Goal: Task Accomplishment & Management: Manage account settings

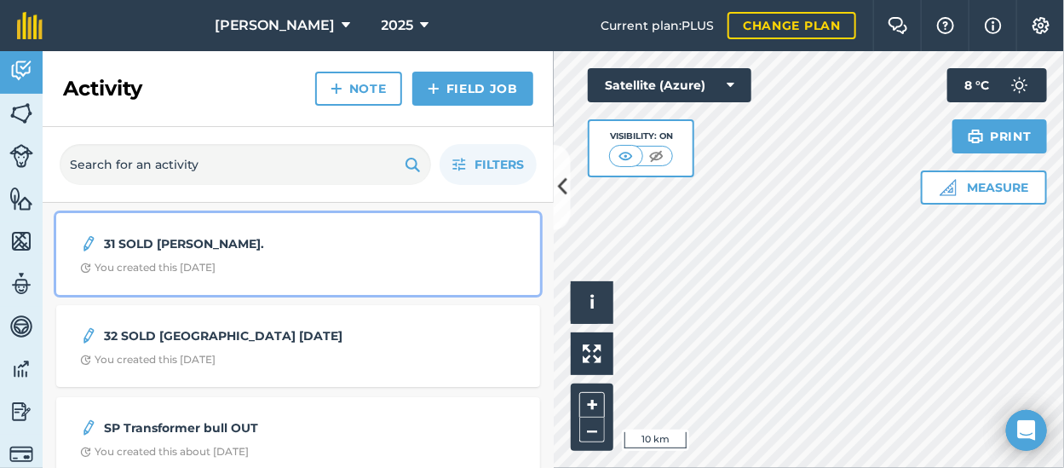
click at [194, 238] on strong "31 SOLD [PERSON_NAME]." at bounding box center [239, 243] width 270 height 19
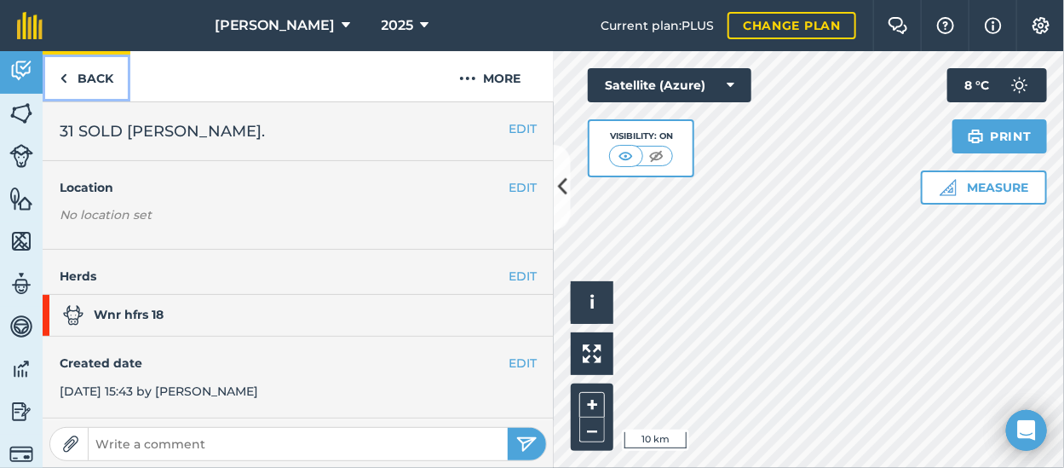
click at [65, 71] on img at bounding box center [64, 78] width 8 height 20
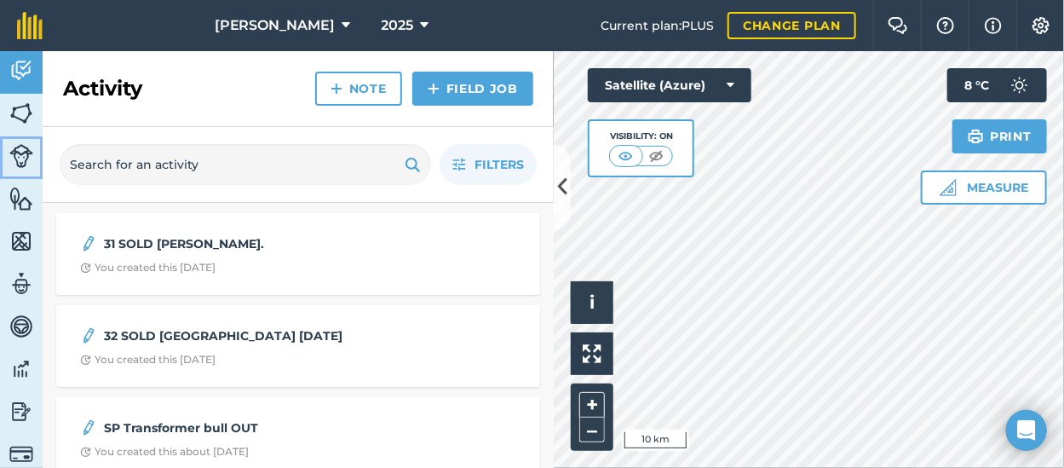
click at [20, 146] on img at bounding box center [21, 156] width 24 height 24
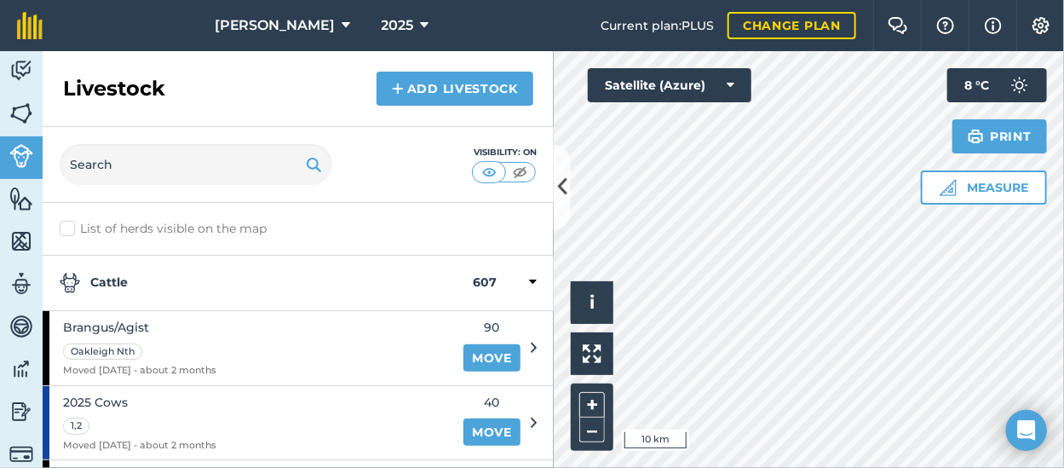
click at [64, 225] on label "List of herds visible on the map" at bounding box center [298, 229] width 477 height 18
click at [64, 225] on input "List of herds visible on the map" at bounding box center [65, 225] width 11 height 11
click at [64, 225] on label "List of herds visible on the map" at bounding box center [298, 229] width 477 height 18
click at [64, 225] on input "List of herds visible on the map" at bounding box center [65, 225] width 11 height 11
click at [64, 225] on label "List of herds visible on the map" at bounding box center [298, 229] width 477 height 18
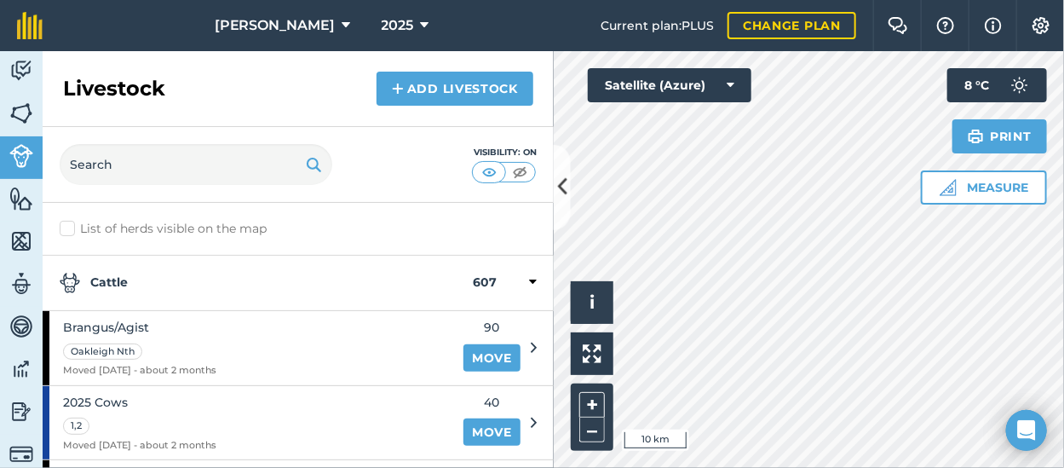
click at [64, 225] on input "List of herds visible on the map" at bounding box center [65, 225] width 11 height 11
click at [64, 225] on label "List of herds visible on the map" at bounding box center [298, 229] width 477 height 18
click at [64, 225] on input "List of herds visible on the map" at bounding box center [65, 225] width 11 height 11
checkbox input "false"
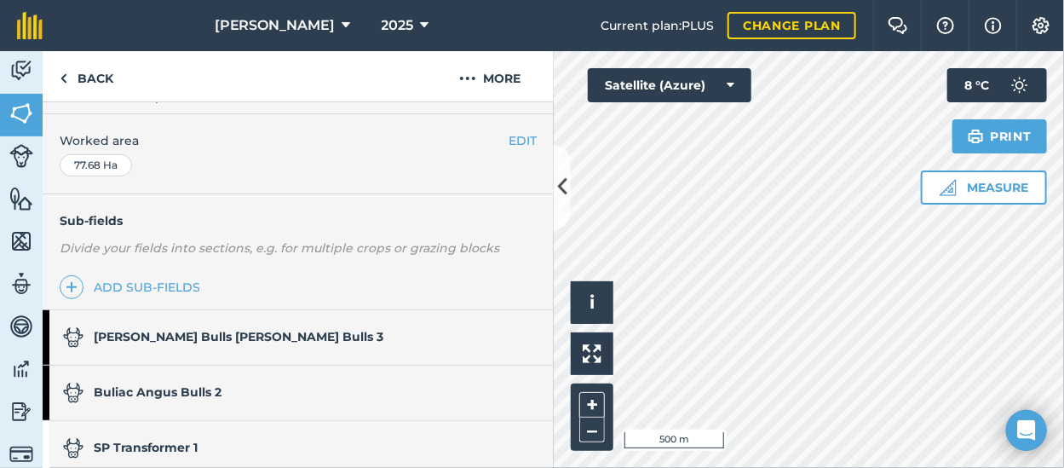
scroll to position [421, 0]
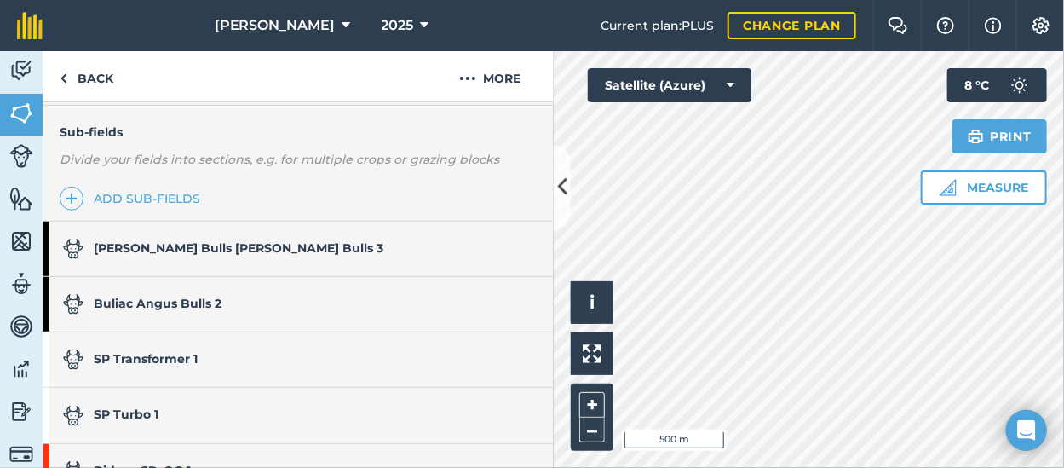
click at [339, 255] on link "[PERSON_NAME] Bulls [PERSON_NAME] Bulls 3" at bounding box center [290, 248] width 494 height 54
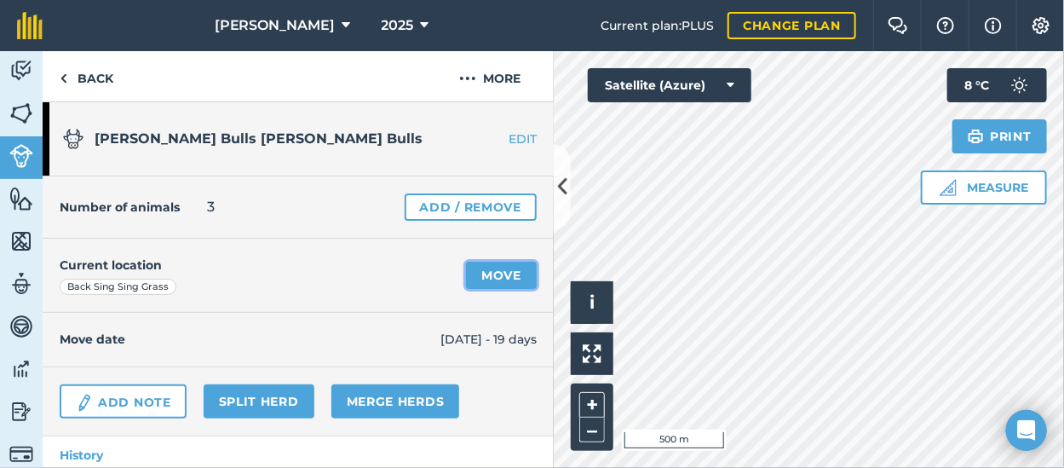
click at [488, 269] on link "Move" at bounding box center [501, 274] width 71 height 27
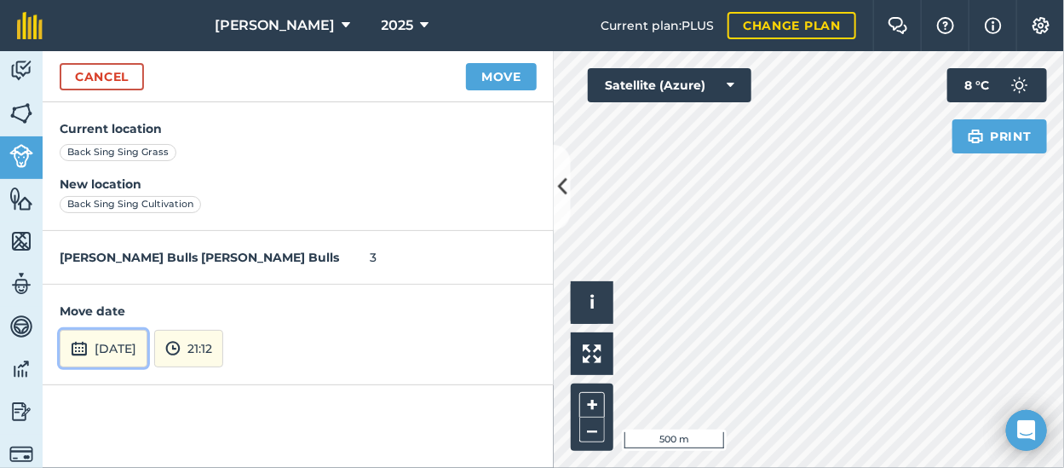
click at [147, 352] on button "[DATE]" at bounding box center [104, 348] width 88 height 37
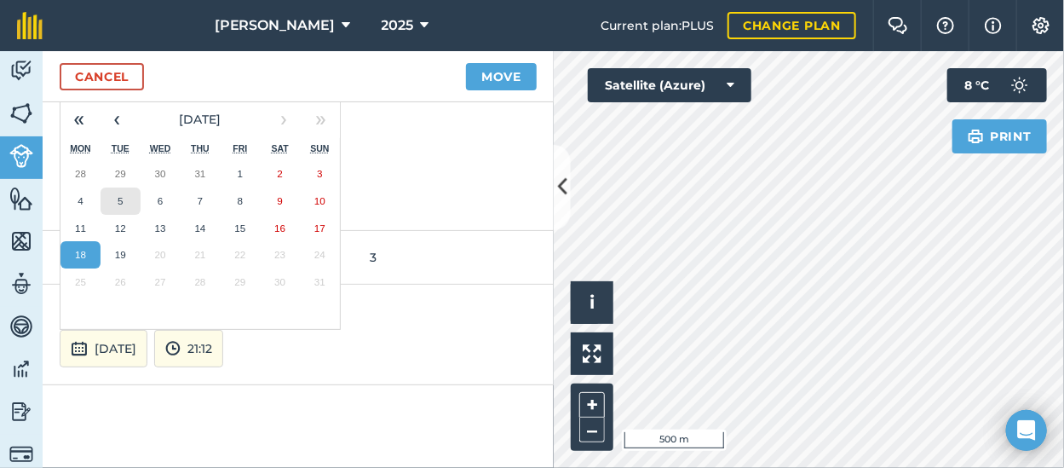
click at [118, 197] on abbr "5" at bounding box center [120, 200] width 5 height 11
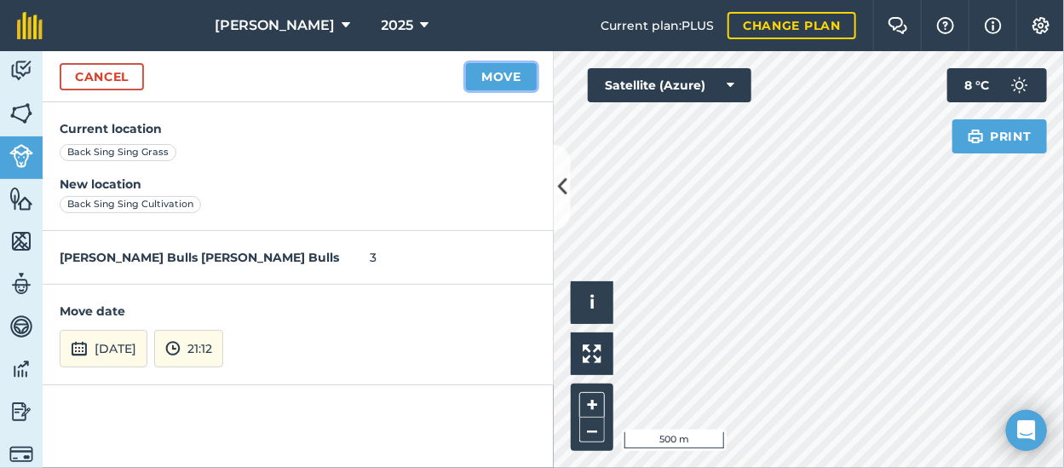
click at [513, 78] on button "Move" at bounding box center [501, 76] width 71 height 27
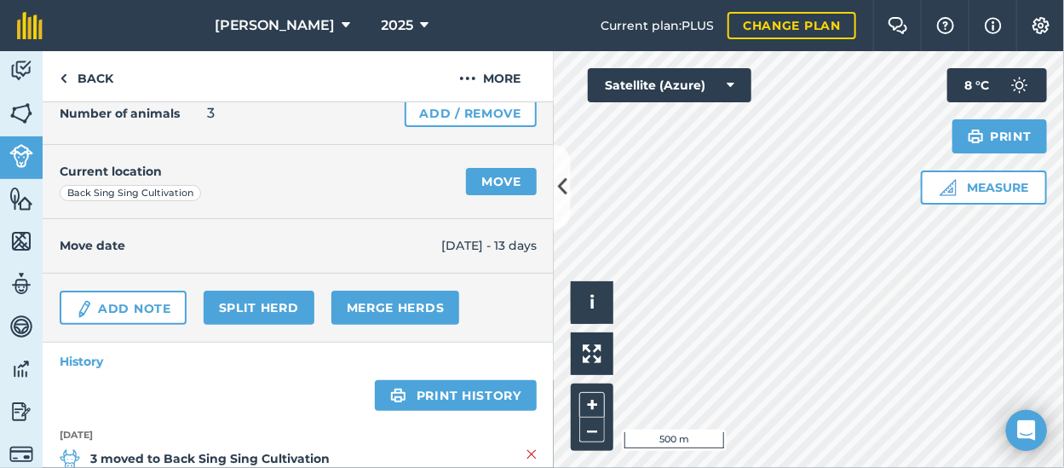
scroll to position [85, 0]
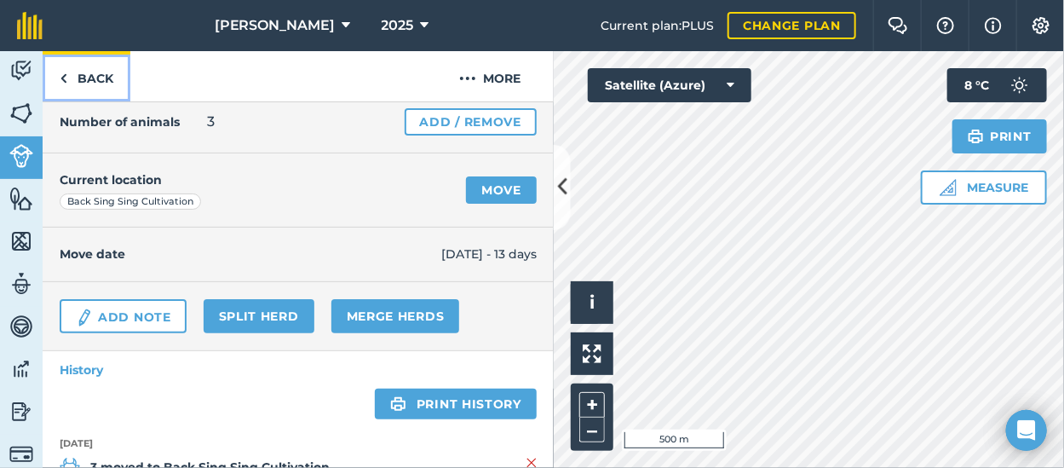
click at [62, 78] on img at bounding box center [64, 78] width 8 height 20
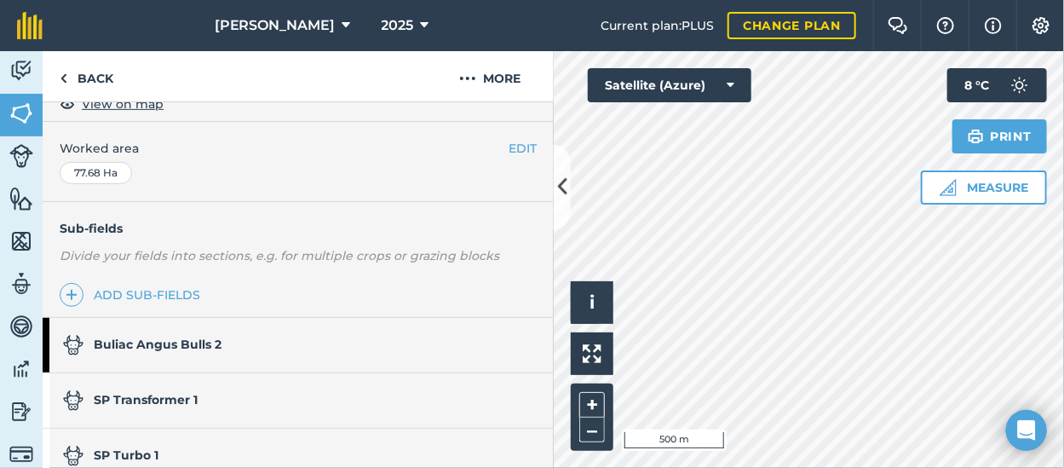
scroll to position [341, 0]
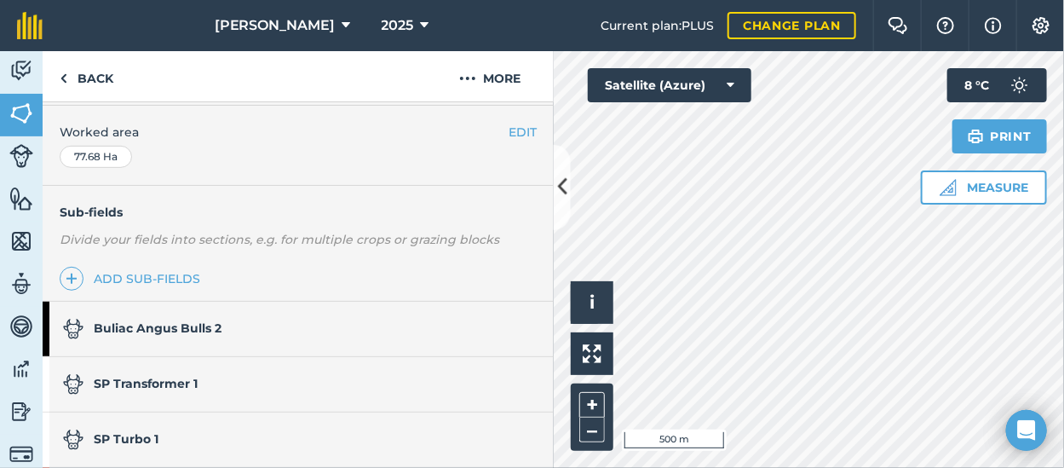
click at [258, 325] on link "Buliac Angus Bulls 2" at bounding box center [290, 328] width 494 height 54
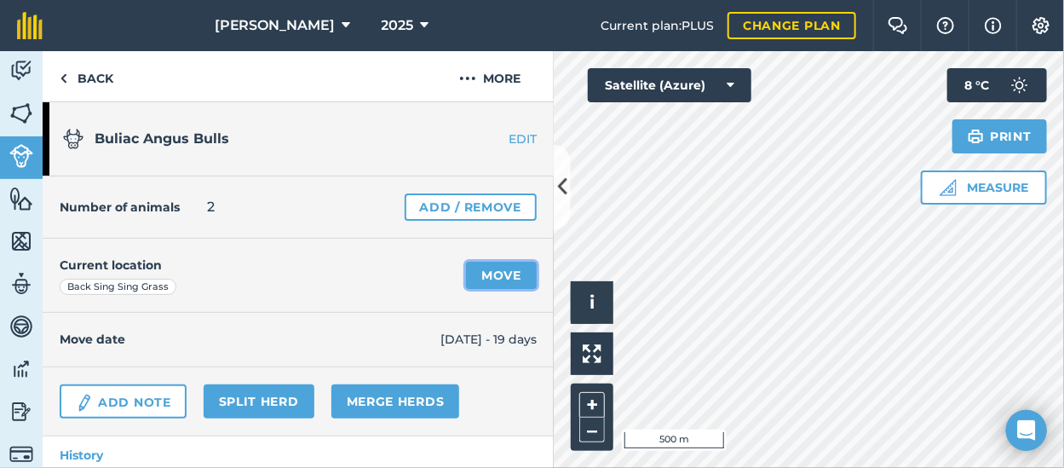
click at [483, 278] on link "Move" at bounding box center [501, 274] width 71 height 27
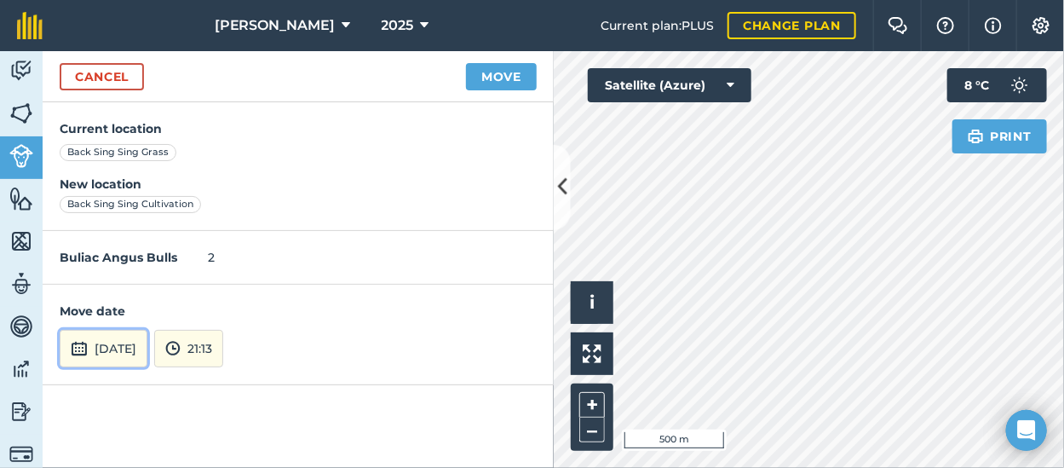
click at [139, 350] on button "[DATE]" at bounding box center [104, 348] width 88 height 37
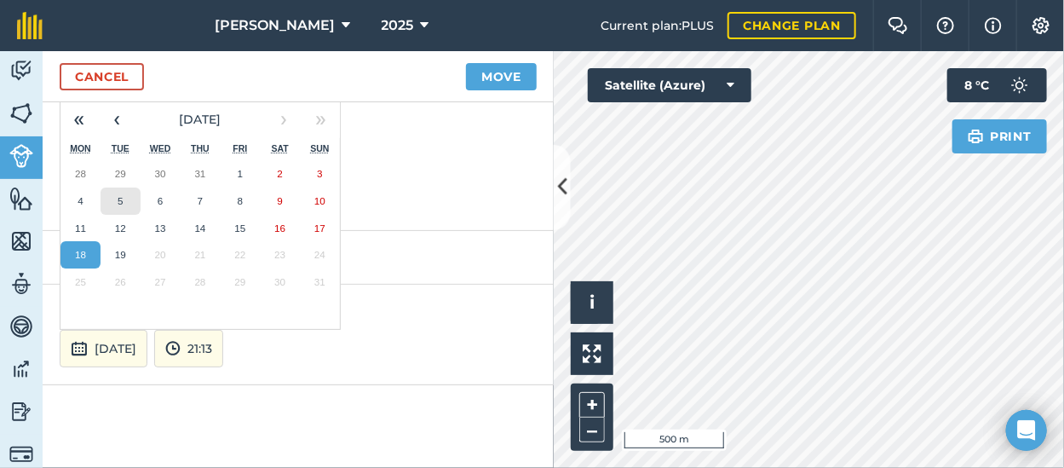
click at [127, 198] on button "5" at bounding box center [120, 200] width 40 height 27
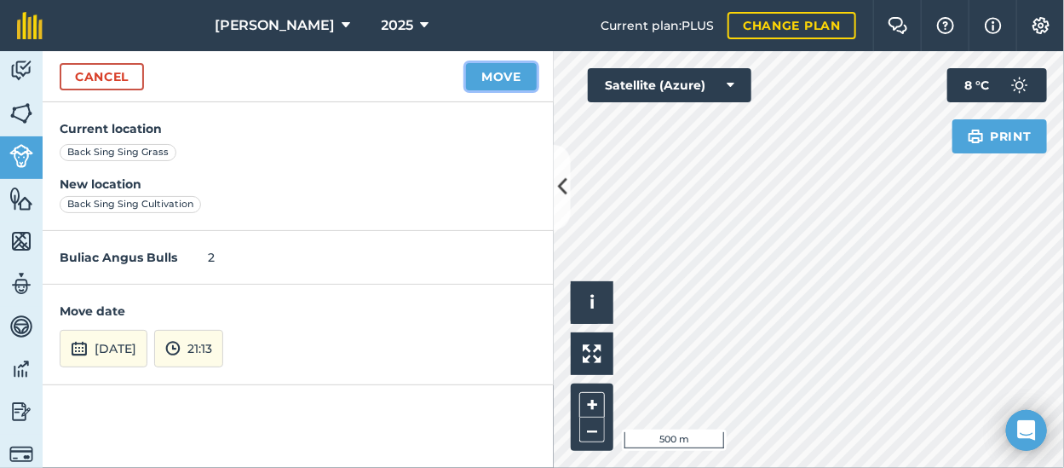
click at [496, 76] on button "Move" at bounding box center [501, 76] width 71 height 27
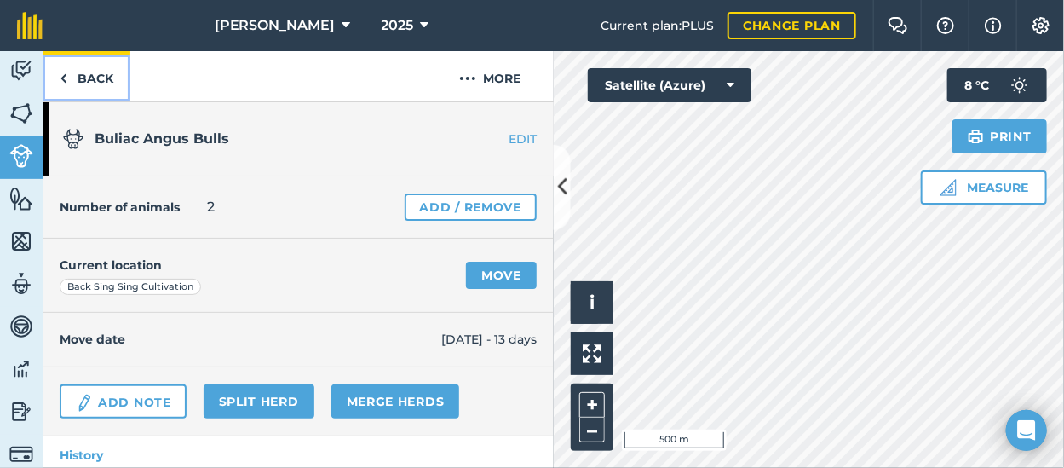
click at [69, 78] on link "Back" at bounding box center [87, 76] width 88 height 50
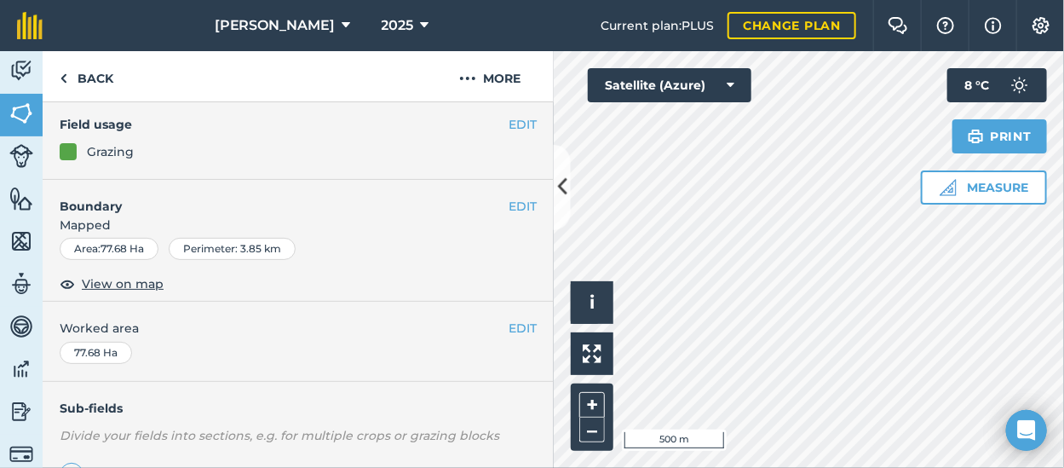
scroll to position [341, 0]
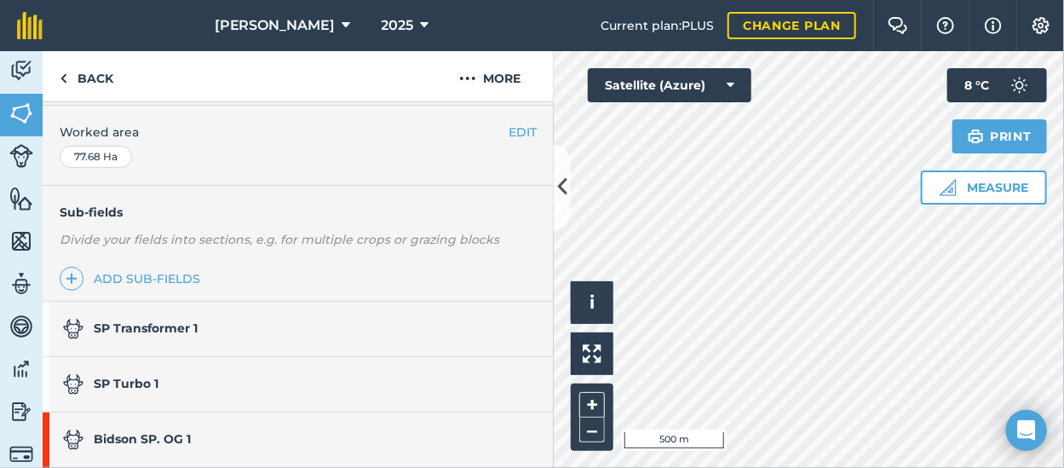
click at [196, 337] on div "SP Transformer 1" at bounding box center [130, 328] width 135 height 54
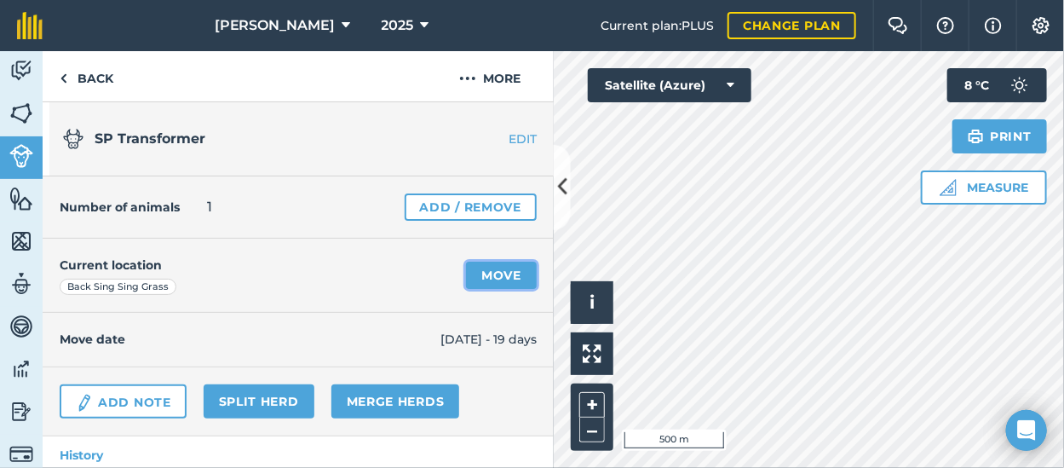
click at [483, 274] on link "Move" at bounding box center [501, 274] width 71 height 27
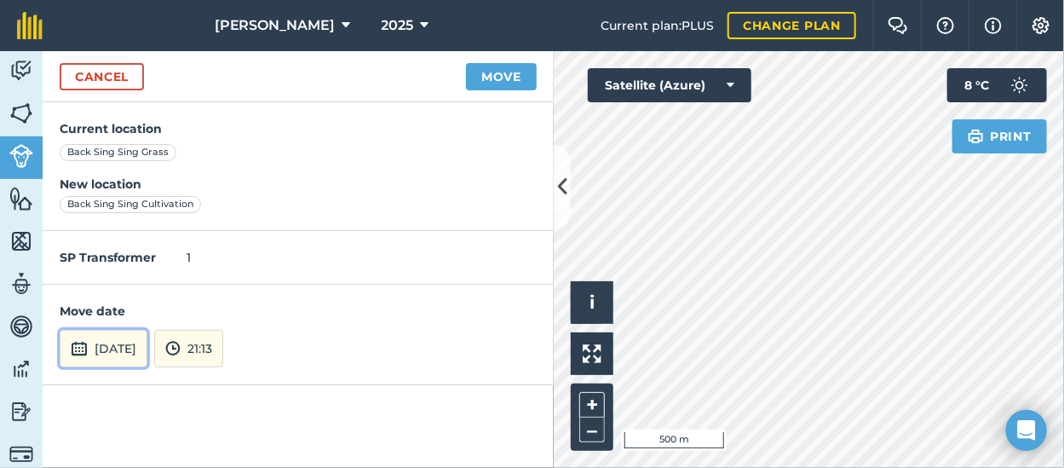
click at [147, 351] on button "[DATE]" at bounding box center [104, 348] width 88 height 37
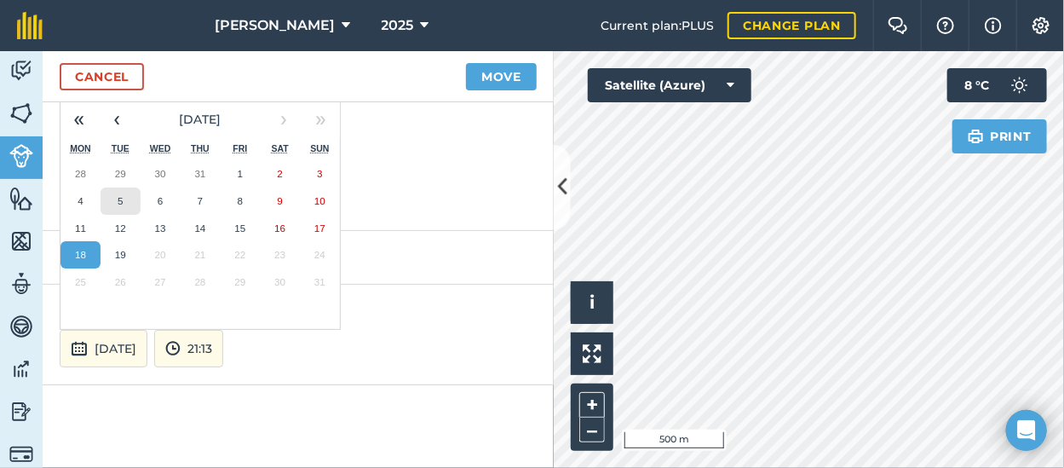
click at [128, 199] on button "5" at bounding box center [120, 200] width 40 height 27
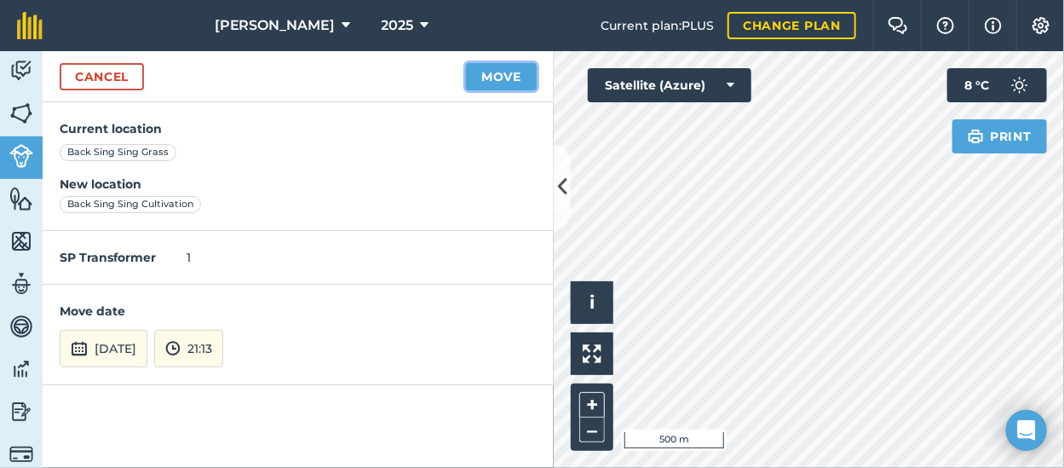
click at [483, 80] on button "Move" at bounding box center [501, 76] width 71 height 27
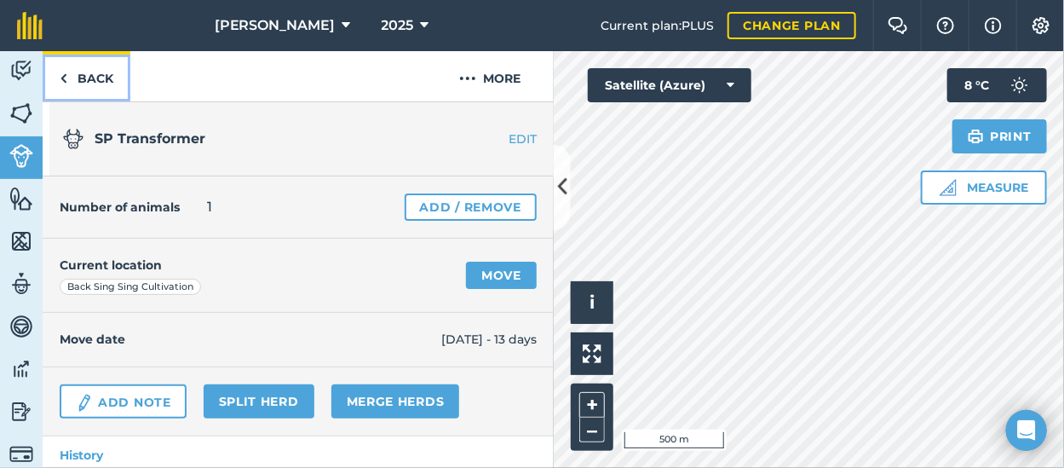
click at [60, 77] on img at bounding box center [64, 78] width 8 height 20
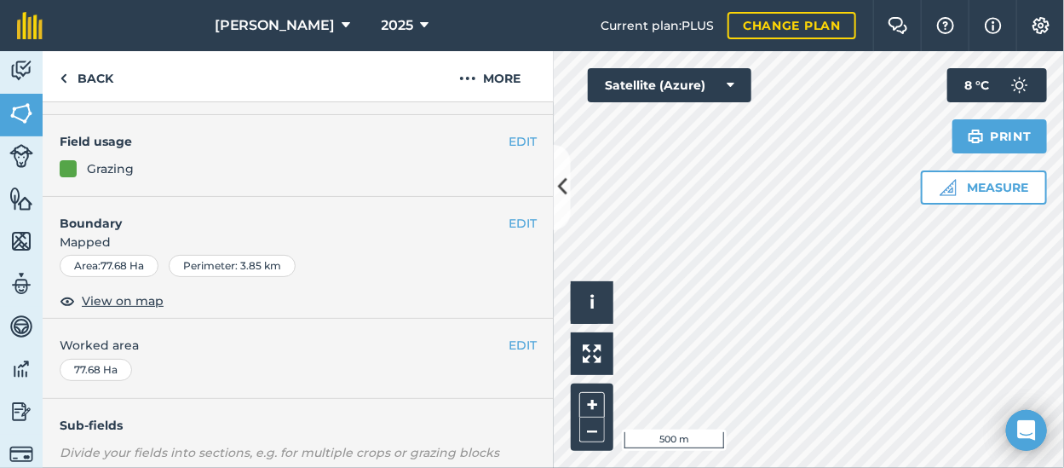
scroll to position [255, 0]
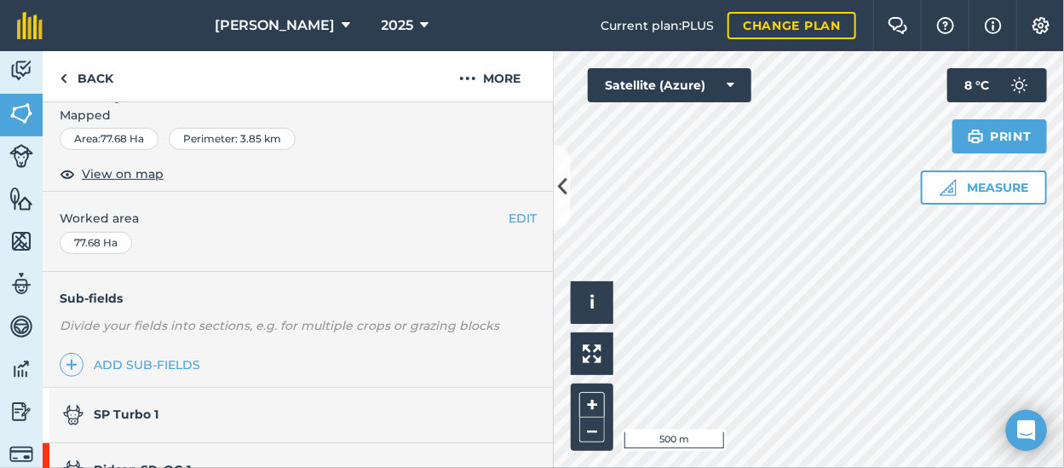
click at [139, 406] on strong "SP Turbo 1" at bounding box center [126, 413] width 65 height 15
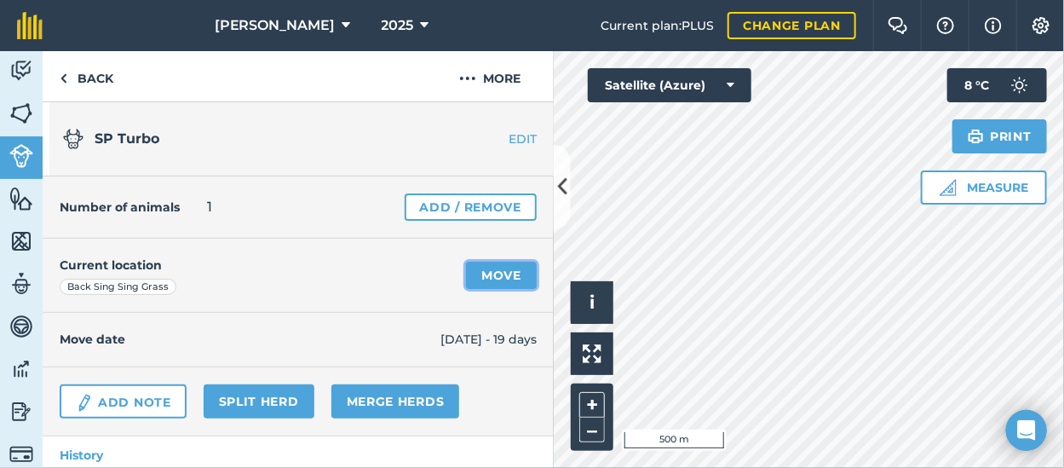
click at [485, 276] on link "Move" at bounding box center [501, 274] width 71 height 27
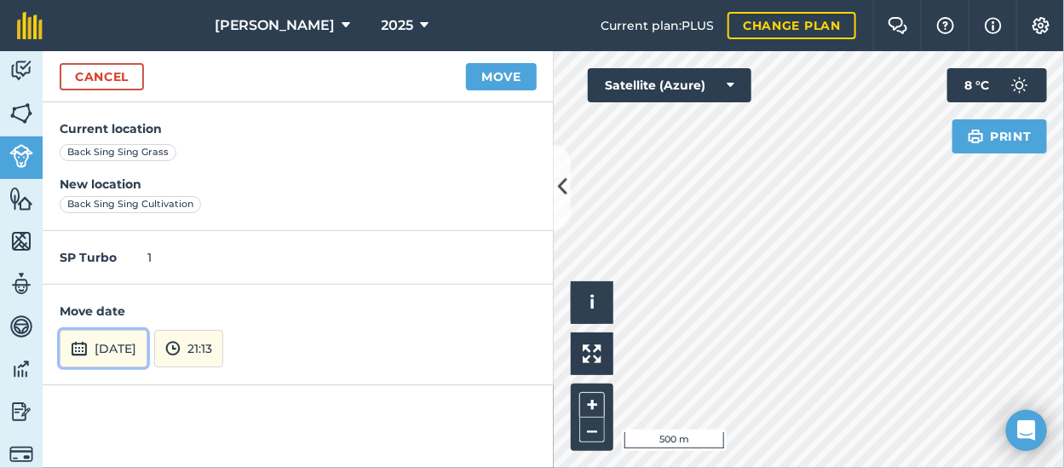
click at [147, 348] on button "[DATE]" at bounding box center [104, 348] width 88 height 37
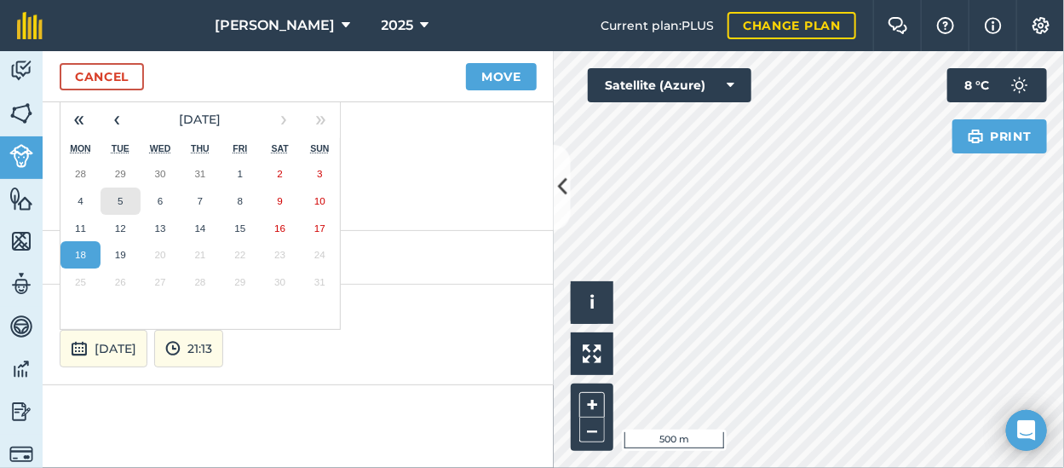
click at [125, 198] on button "5" at bounding box center [120, 200] width 40 height 27
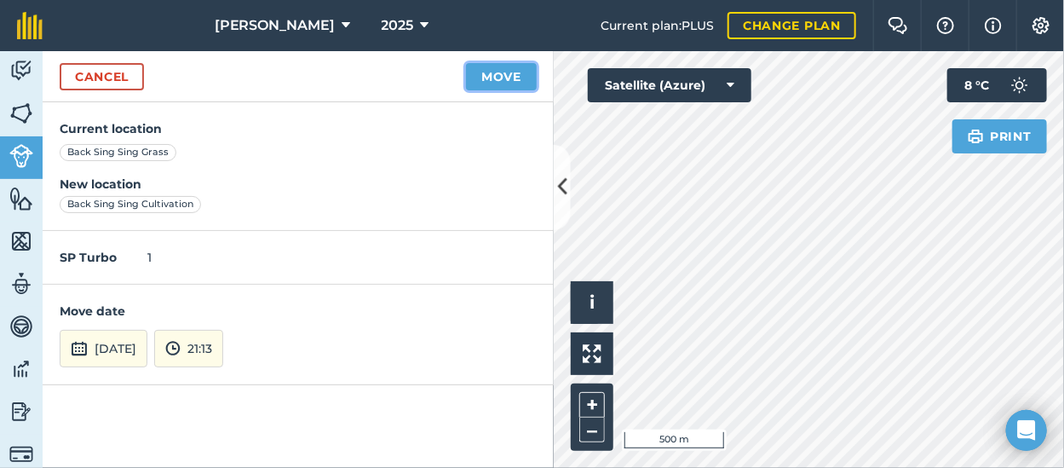
click at [502, 75] on button "Move" at bounding box center [501, 76] width 71 height 27
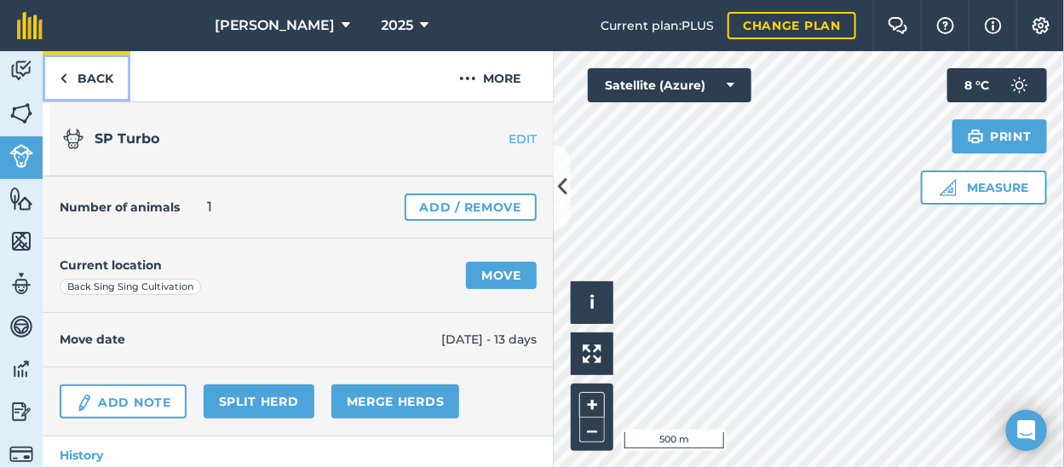
click at [77, 75] on link "Back" at bounding box center [87, 76] width 88 height 50
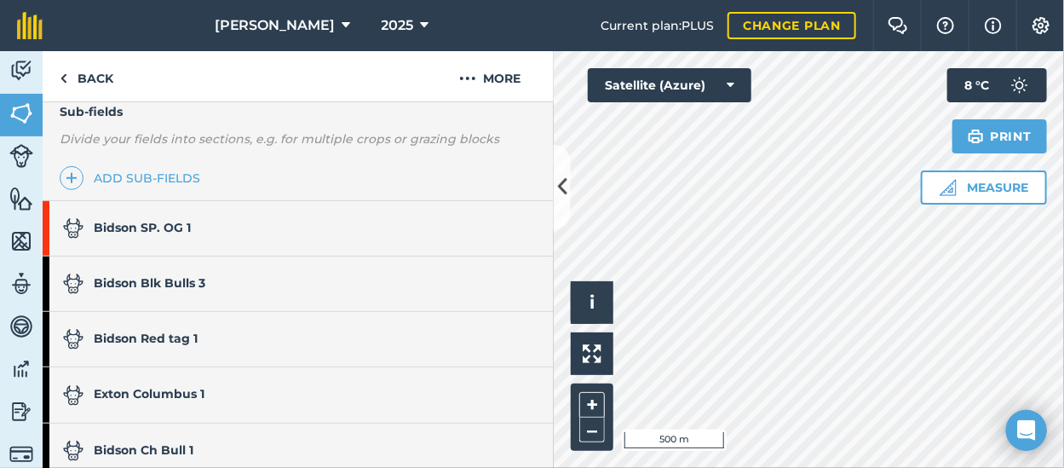
scroll to position [426, 0]
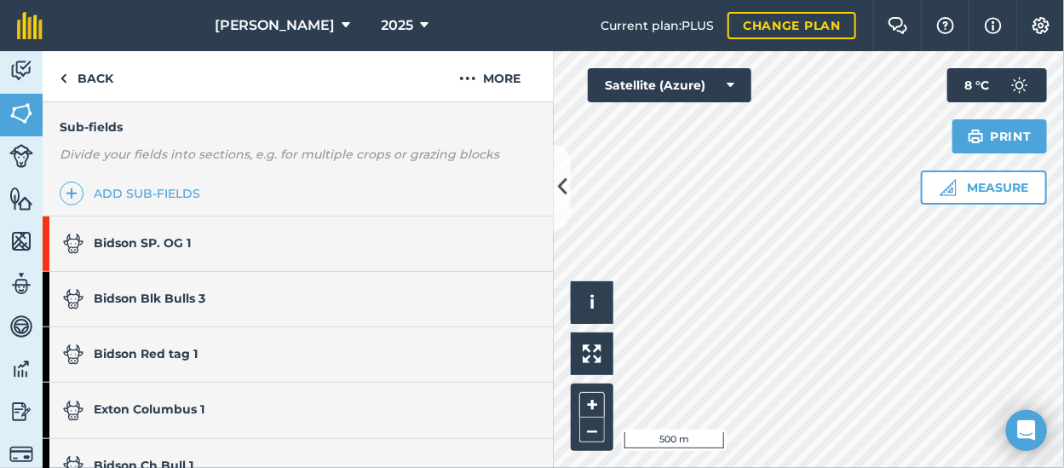
click at [216, 238] on link "Bidson SP. OG 1" at bounding box center [290, 243] width 494 height 54
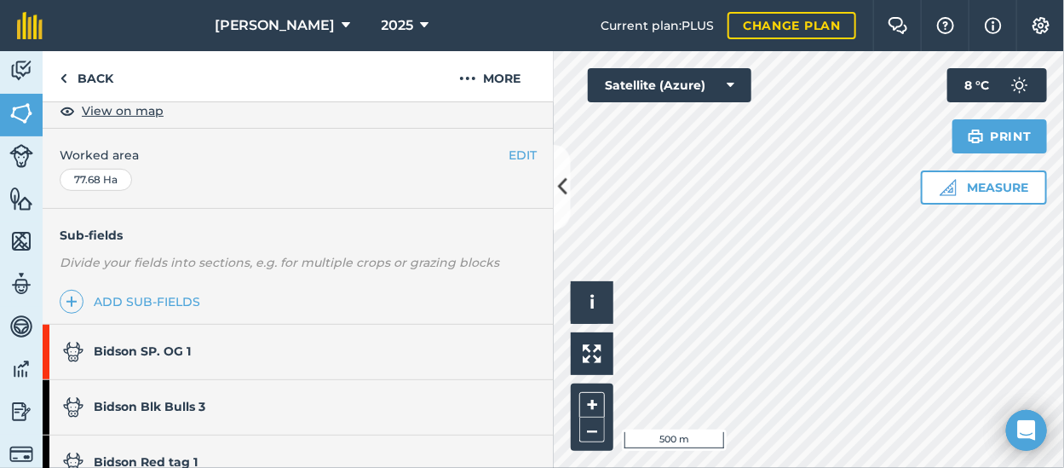
scroll to position [426, 0]
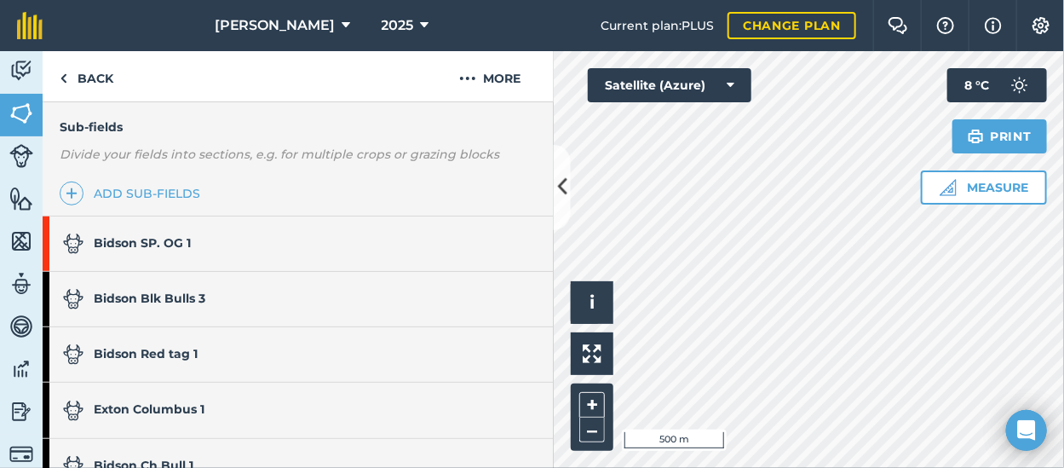
click at [198, 244] on link "Bidson SP. OG 1" at bounding box center [290, 243] width 494 height 54
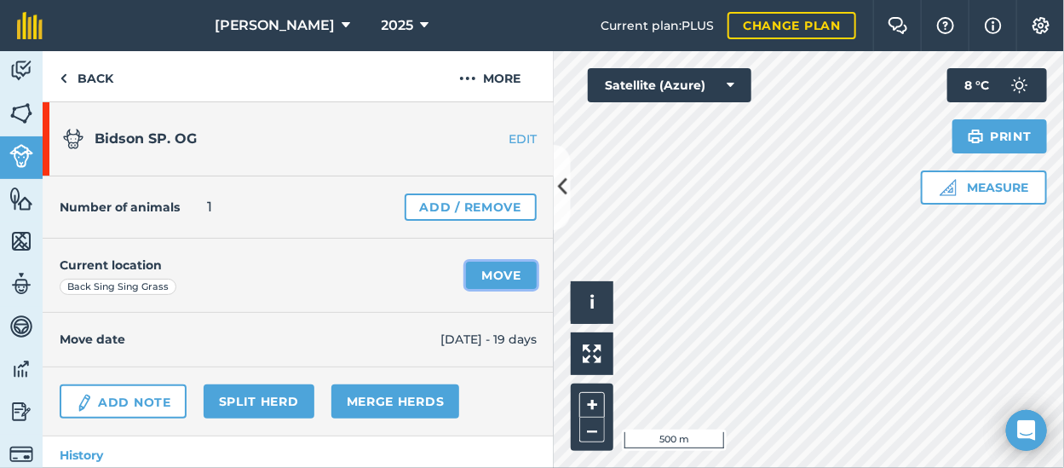
click at [500, 272] on link "Move" at bounding box center [501, 274] width 71 height 27
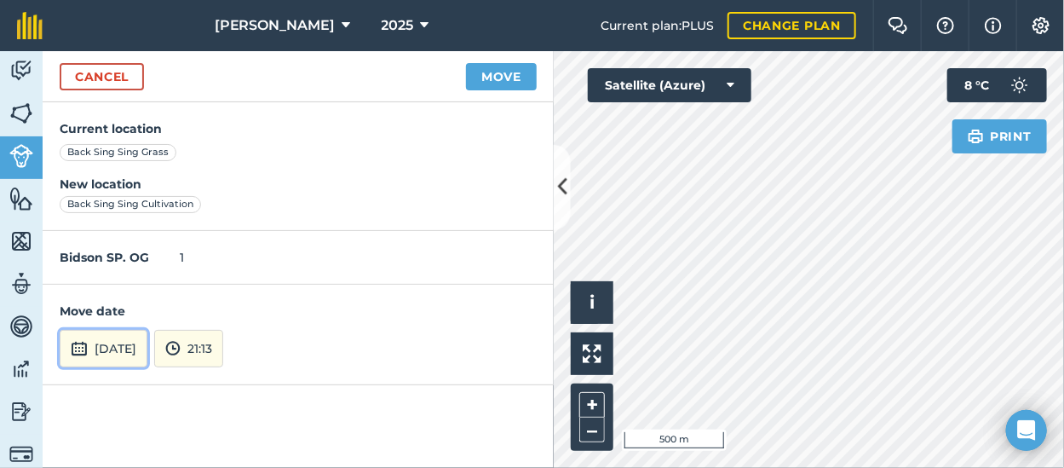
click at [101, 356] on button "[DATE]" at bounding box center [104, 348] width 88 height 37
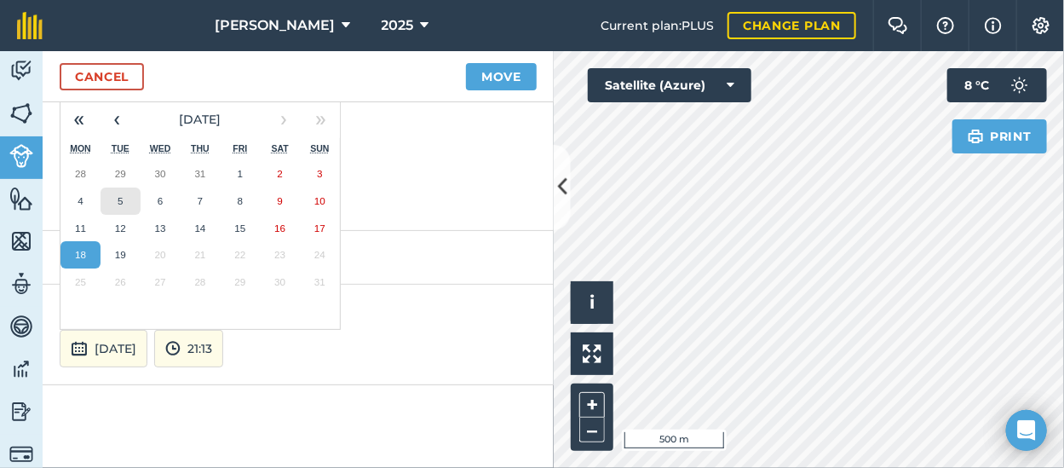
click at [121, 201] on abbr "5" at bounding box center [120, 200] width 5 height 11
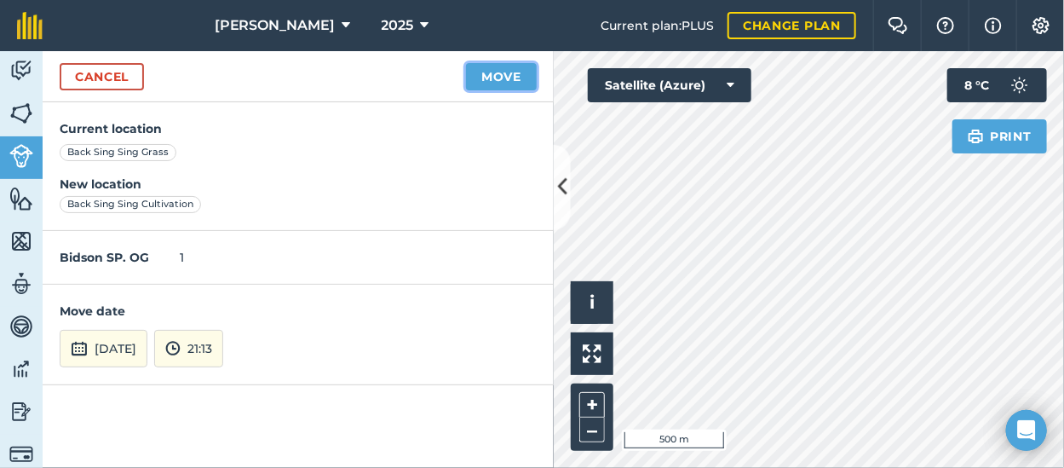
click at [511, 76] on button "Move" at bounding box center [501, 76] width 71 height 27
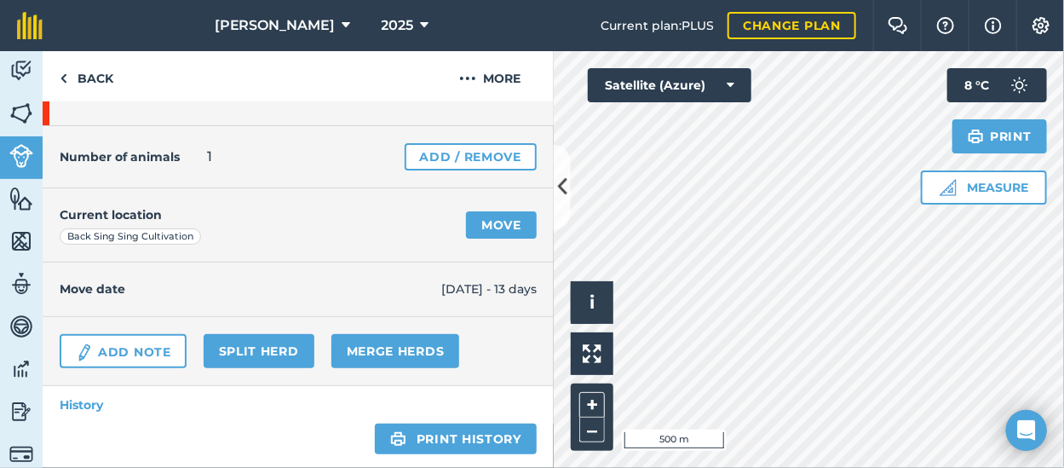
scroll to position [85, 0]
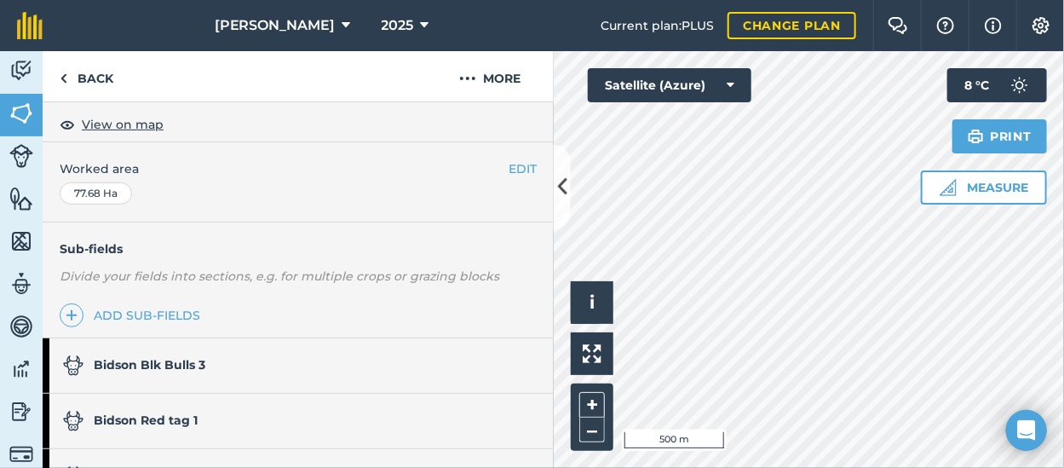
scroll to position [341, 0]
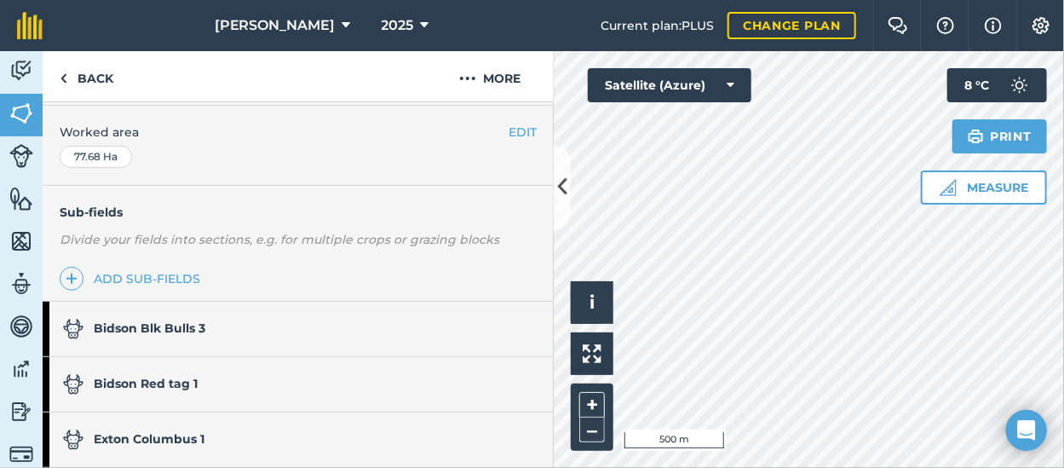
click at [260, 321] on link "Bidson Blk Bulls 3" at bounding box center [290, 328] width 494 height 54
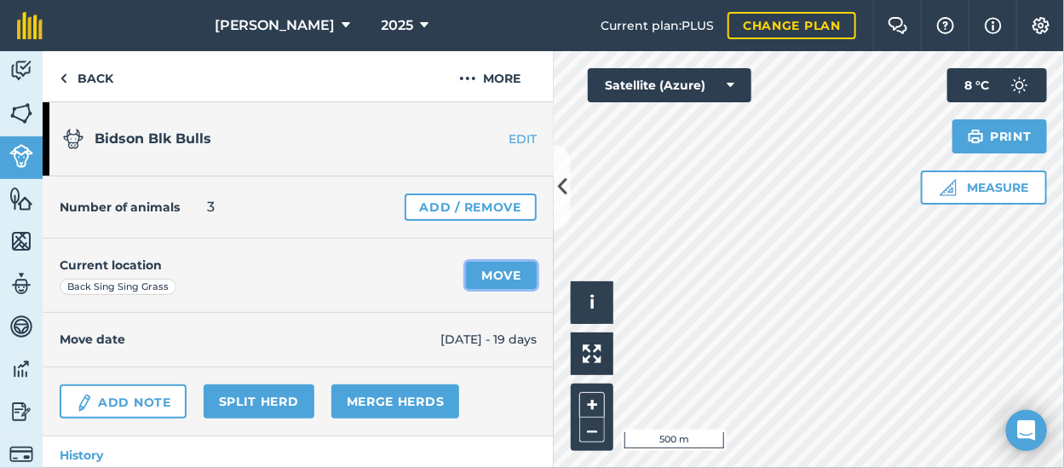
click at [467, 278] on link "Move" at bounding box center [501, 274] width 71 height 27
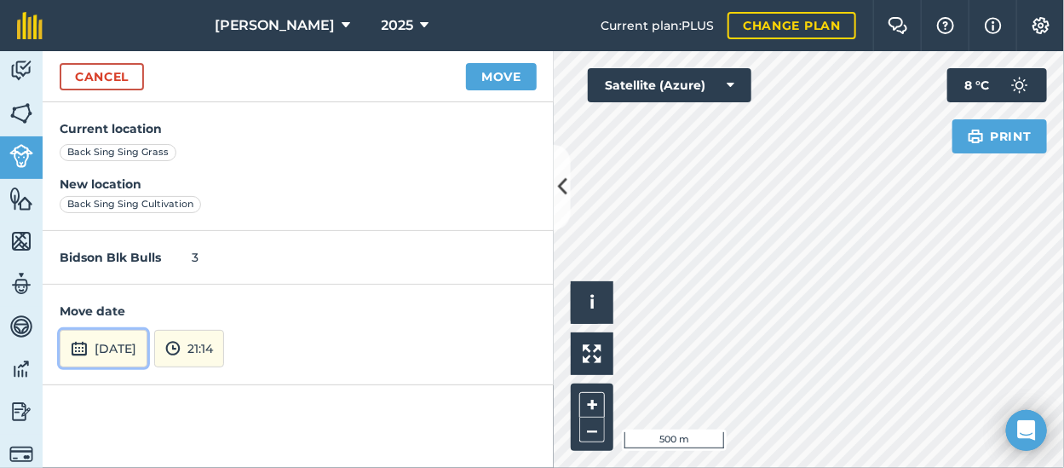
click at [147, 353] on button "[DATE]" at bounding box center [104, 348] width 88 height 37
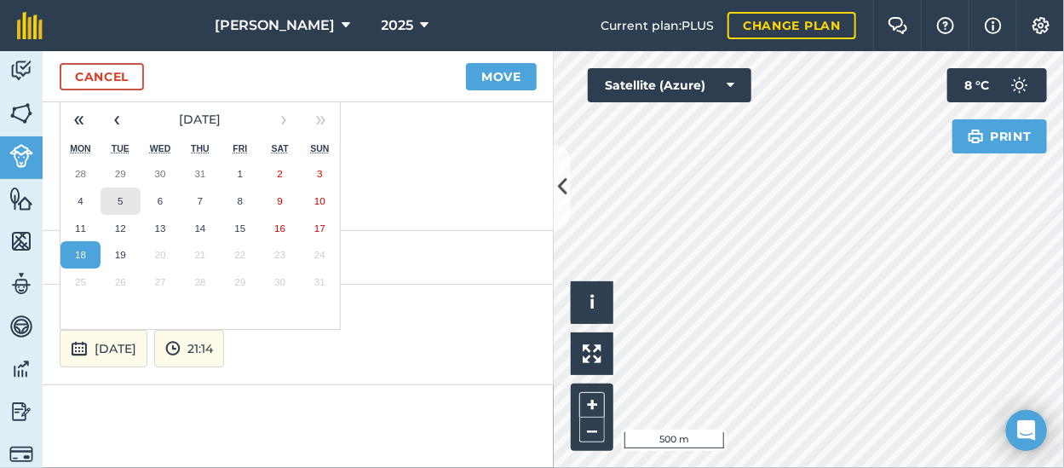
click at [118, 197] on abbr "5" at bounding box center [120, 200] width 5 height 11
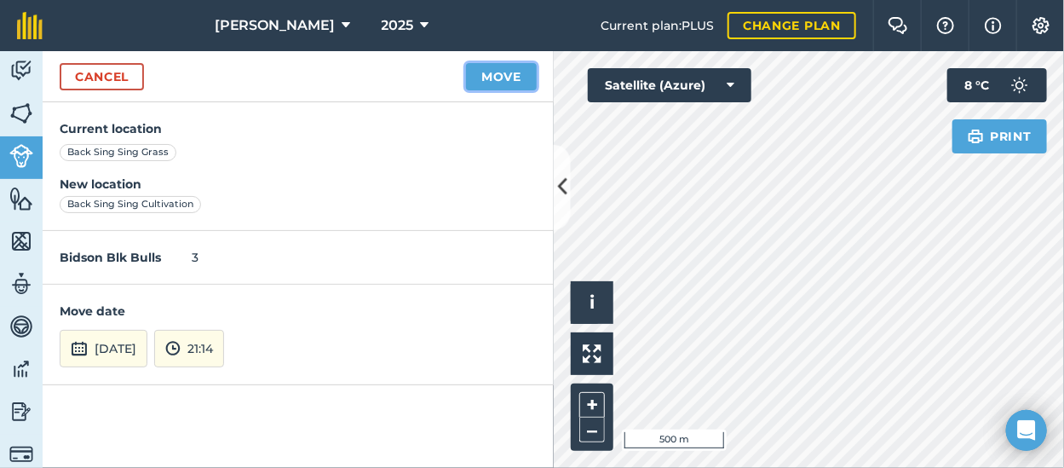
click at [484, 74] on button "Move" at bounding box center [501, 76] width 71 height 27
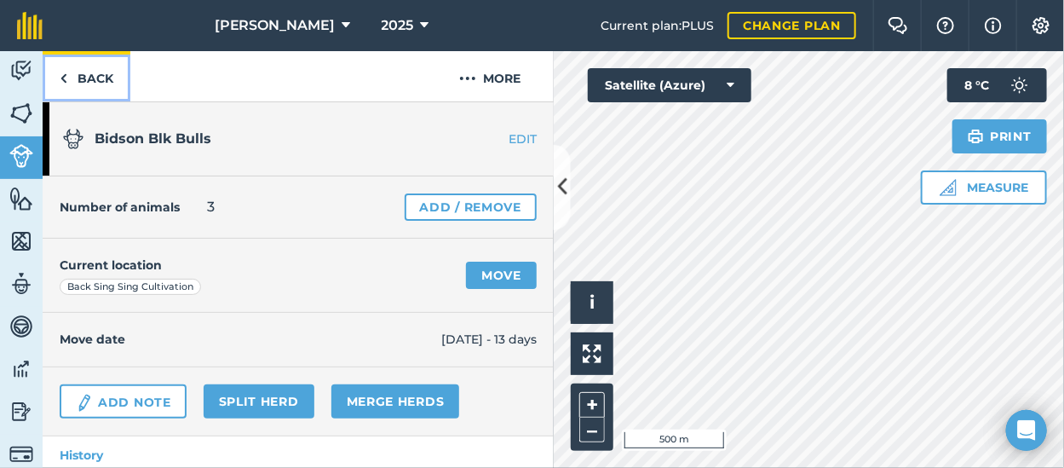
click at [77, 76] on link "Back" at bounding box center [87, 76] width 88 height 50
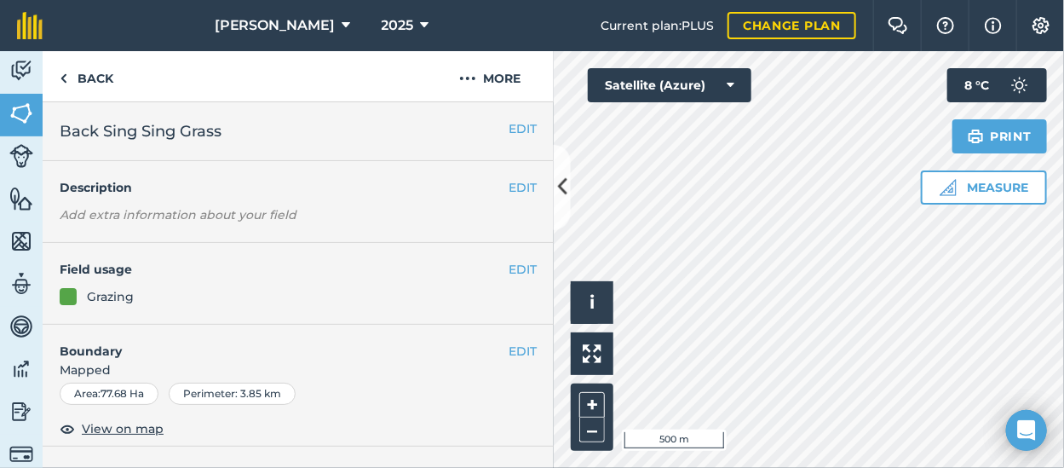
scroll to position [255, 0]
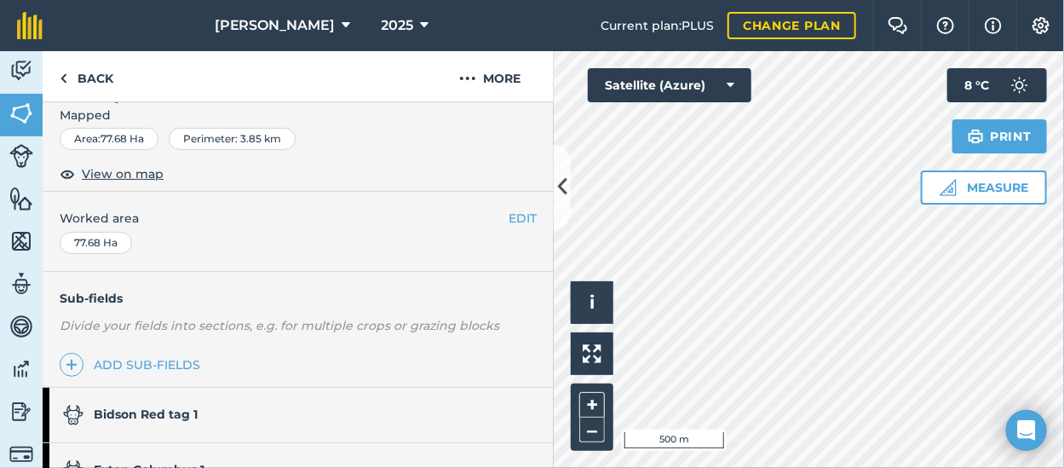
click at [192, 406] on strong "Bidson Red tag 1" at bounding box center [146, 413] width 104 height 15
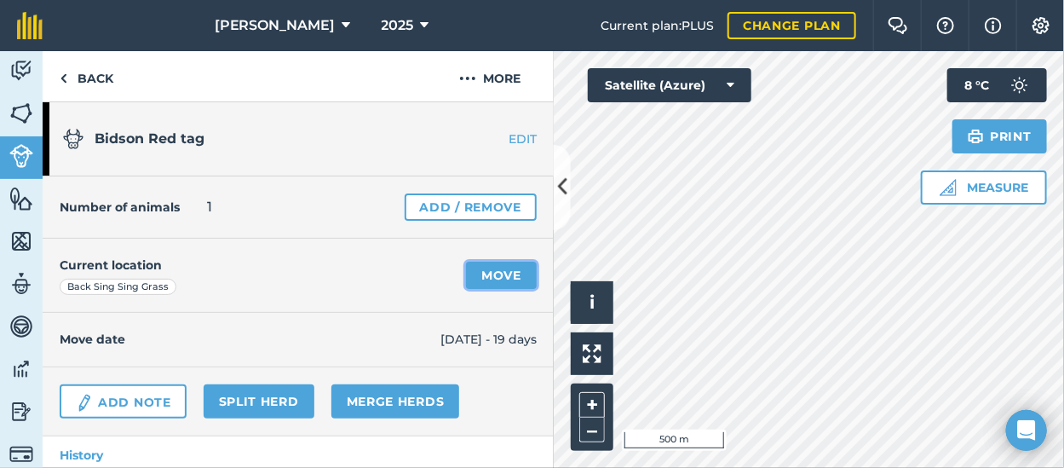
click at [502, 279] on link "Move" at bounding box center [501, 274] width 71 height 27
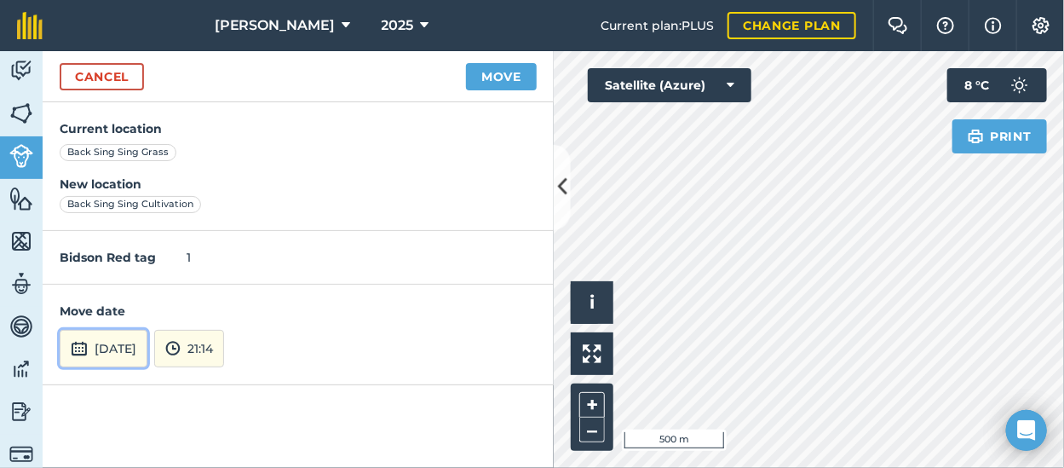
click at [146, 345] on button "[DATE]" at bounding box center [104, 348] width 88 height 37
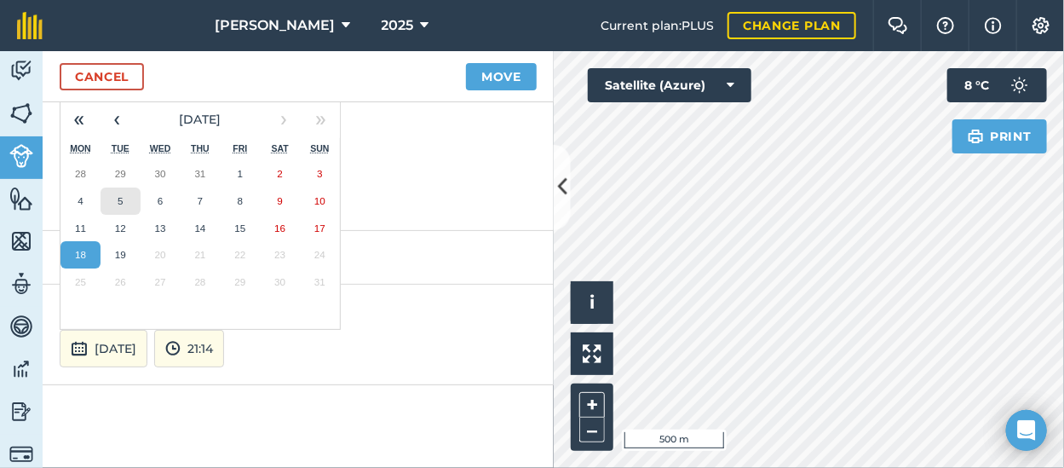
click at [123, 197] on button "5" at bounding box center [120, 200] width 40 height 27
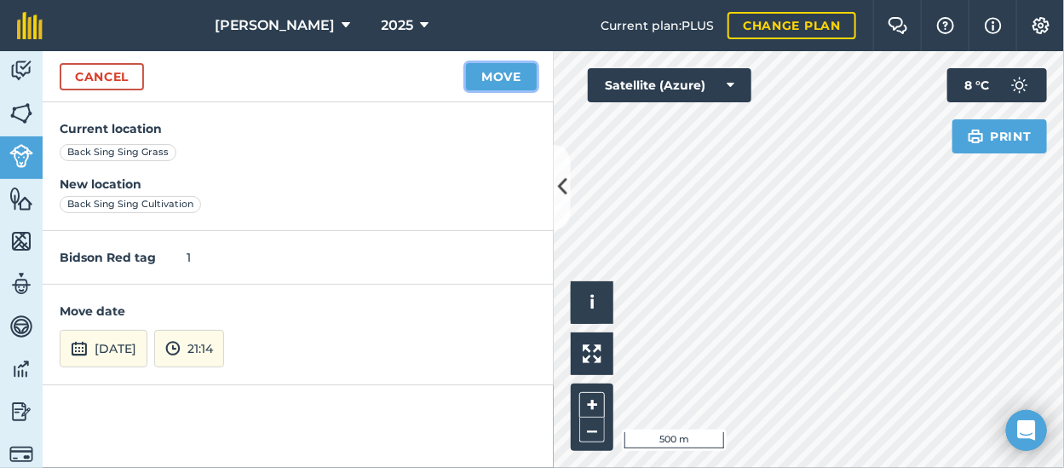
click at [483, 79] on button "Move" at bounding box center [501, 76] width 71 height 27
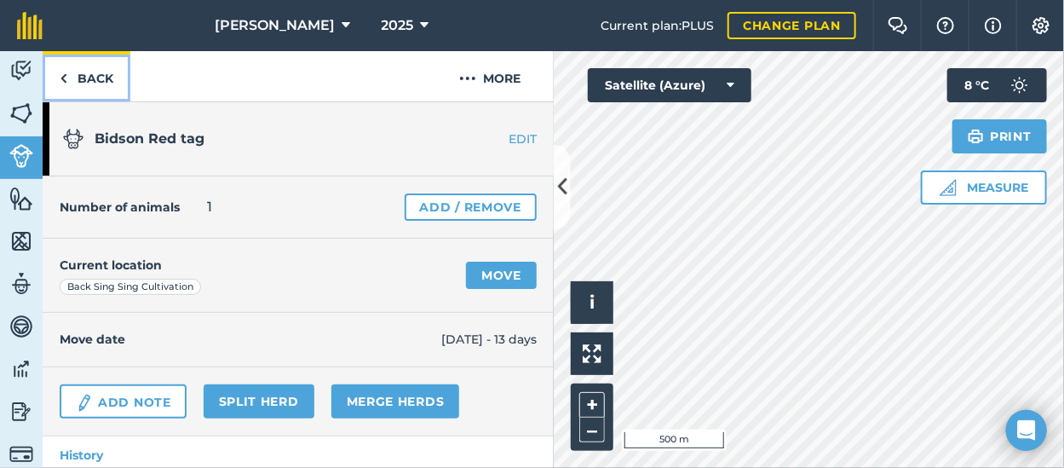
click at [71, 72] on link "Back" at bounding box center [87, 76] width 88 height 50
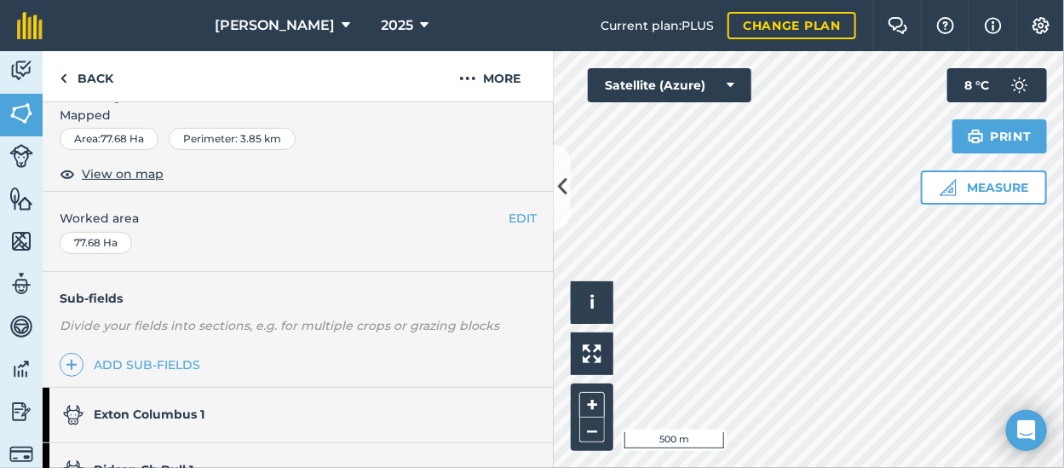
scroll to position [341, 0]
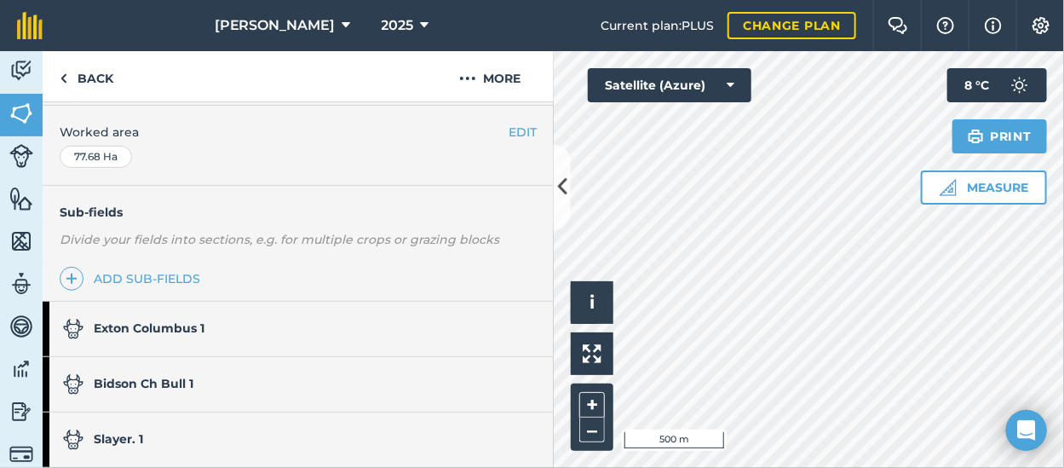
click at [192, 329] on strong "Exton Columbus 1" at bounding box center [149, 327] width 111 height 15
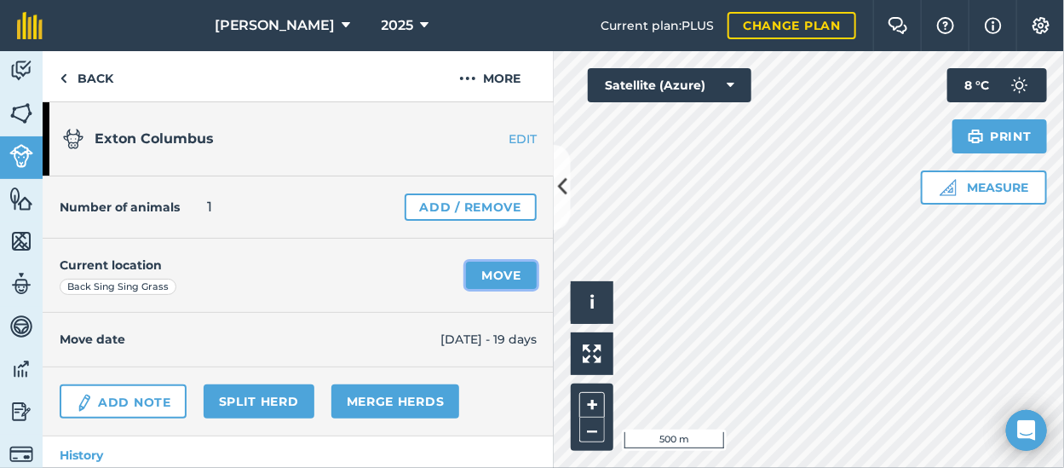
click at [490, 272] on link "Move" at bounding box center [501, 274] width 71 height 27
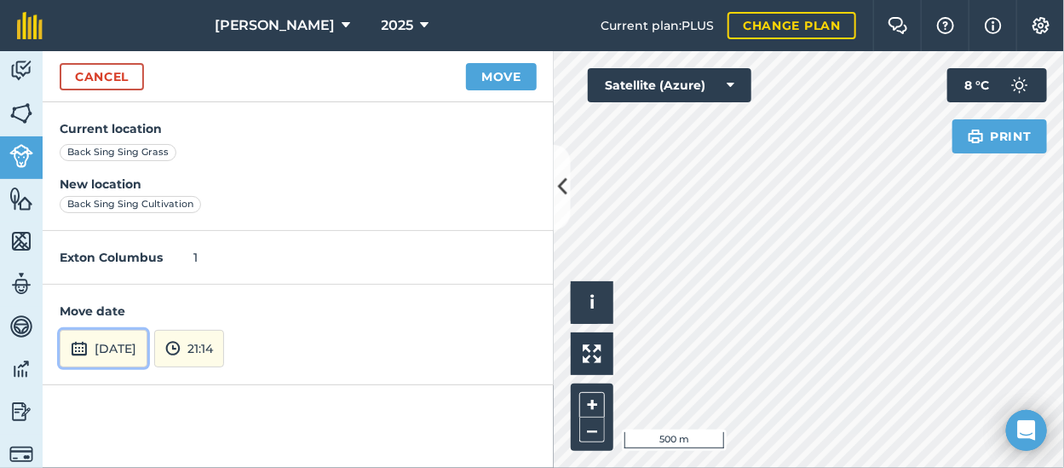
click at [136, 342] on button "[DATE]" at bounding box center [104, 348] width 88 height 37
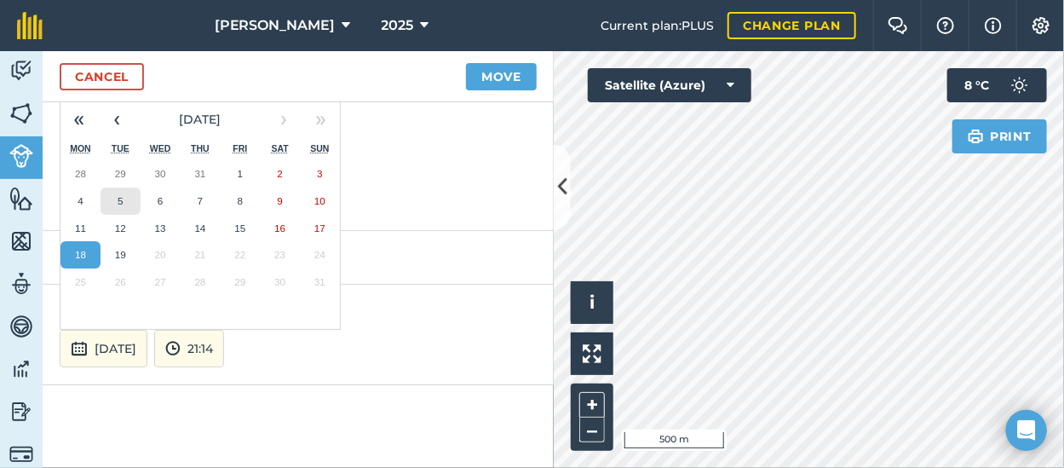
click at [119, 197] on abbr "5" at bounding box center [120, 200] width 5 height 11
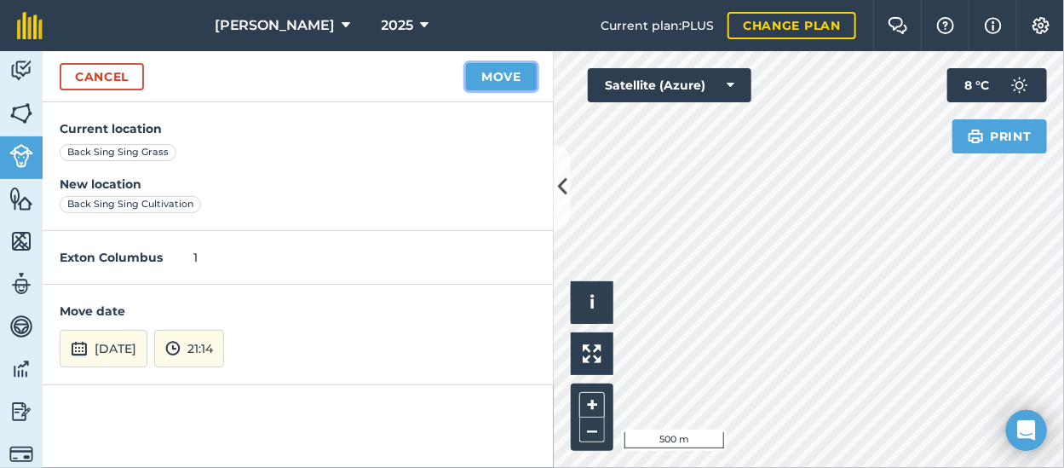
click at [497, 68] on button "Move" at bounding box center [501, 76] width 71 height 27
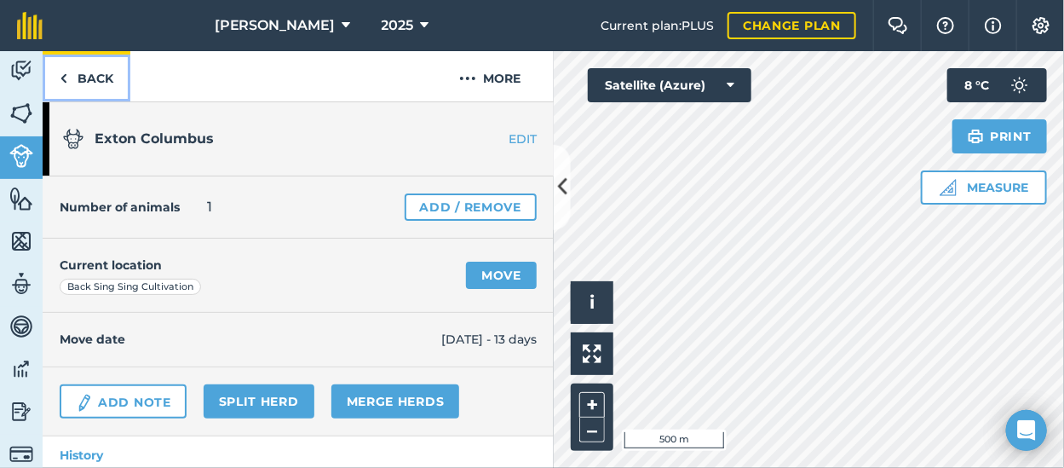
click at [85, 72] on link "Back" at bounding box center [87, 76] width 88 height 50
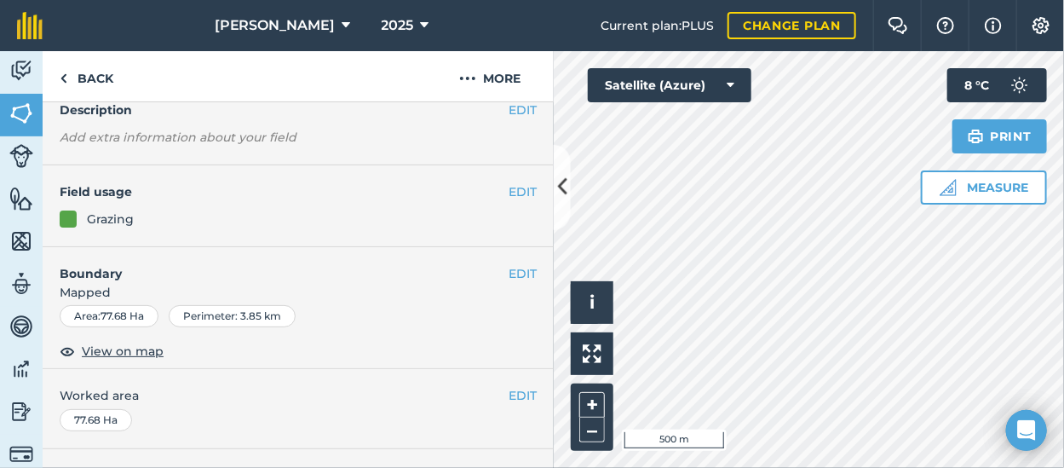
scroll to position [255, 0]
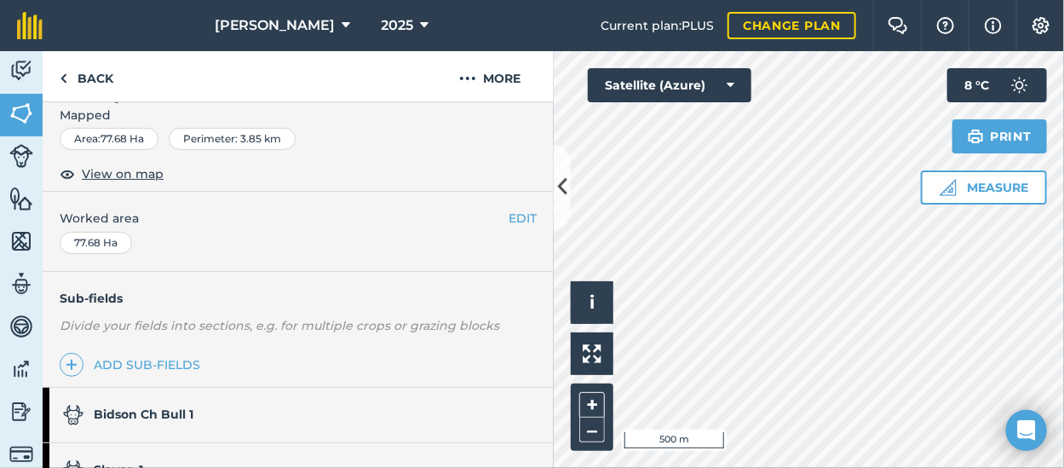
click at [181, 406] on strong "Bidson Ch Bull 1" at bounding box center [144, 413] width 100 height 15
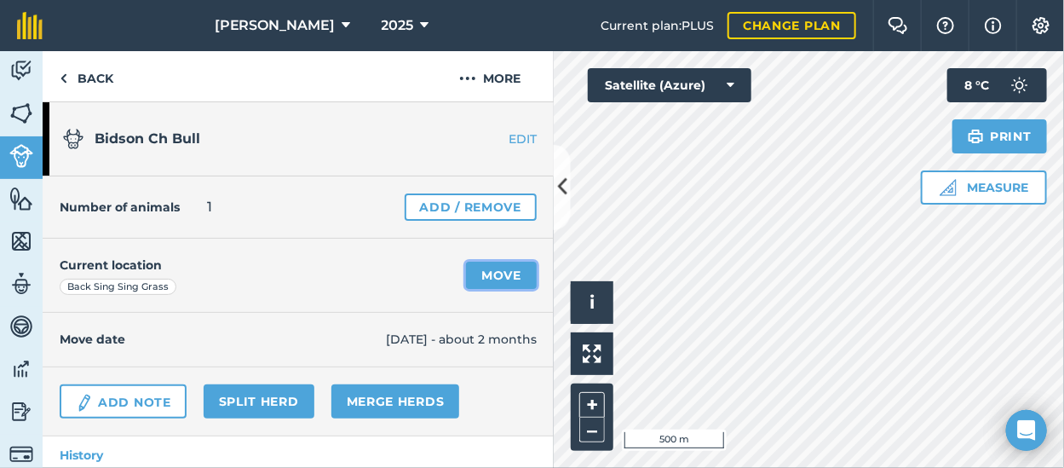
click at [480, 280] on link "Move" at bounding box center [501, 274] width 71 height 27
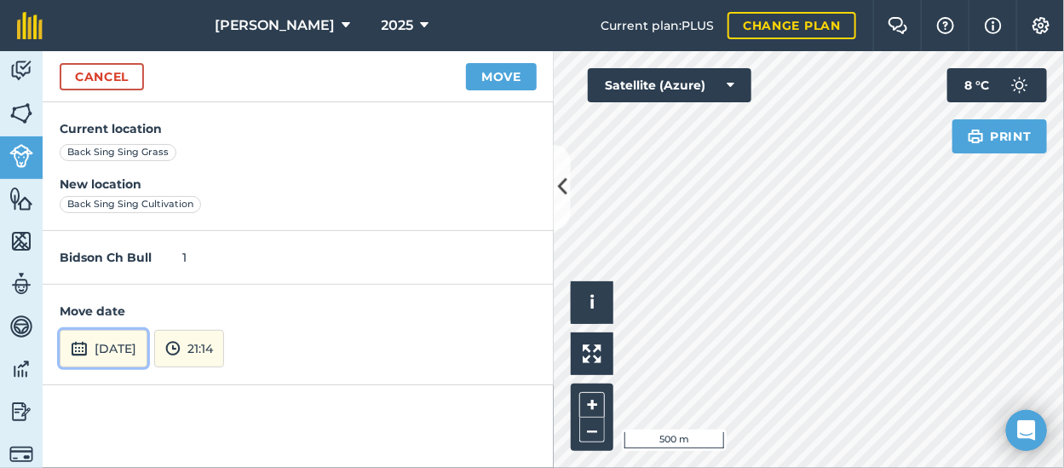
click at [134, 341] on button "[DATE]" at bounding box center [104, 348] width 88 height 37
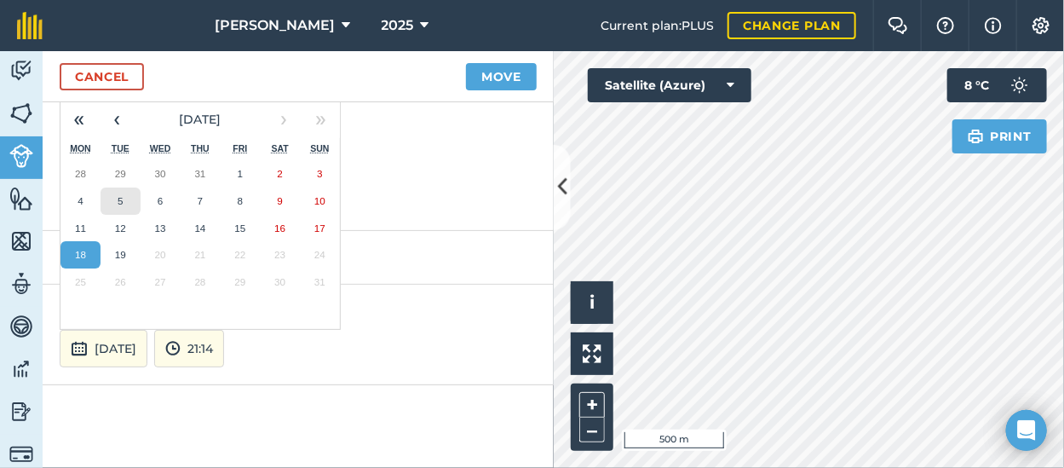
click at [121, 198] on abbr "5" at bounding box center [120, 200] width 5 height 11
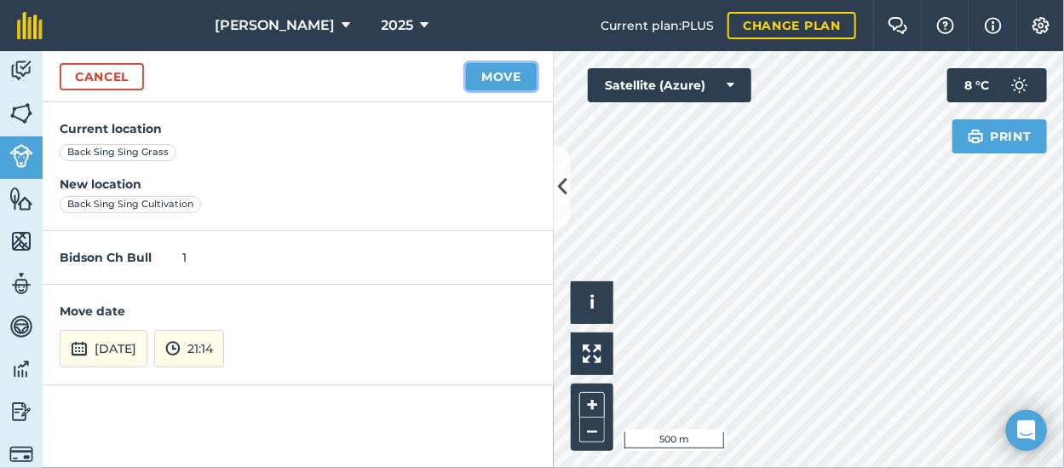
click at [508, 68] on button "Move" at bounding box center [501, 76] width 71 height 27
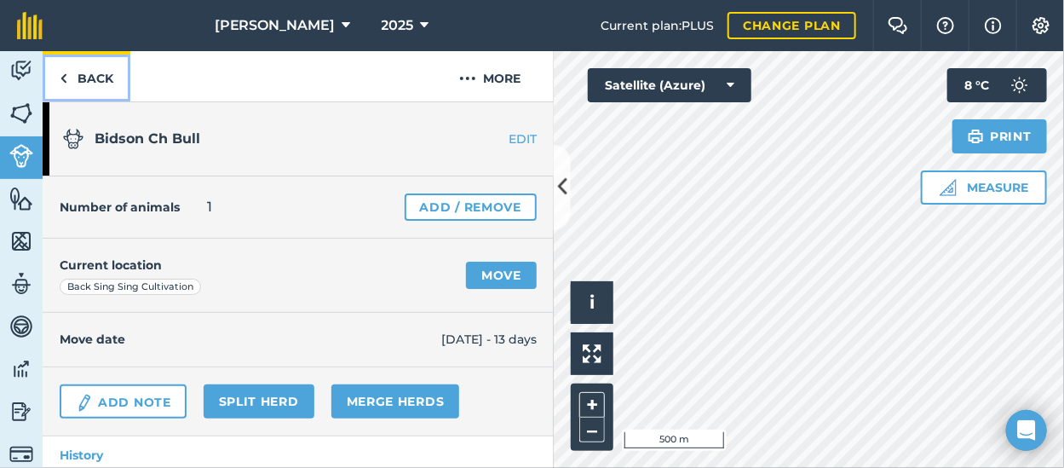
click at [85, 70] on link "Back" at bounding box center [87, 76] width 88 height 50
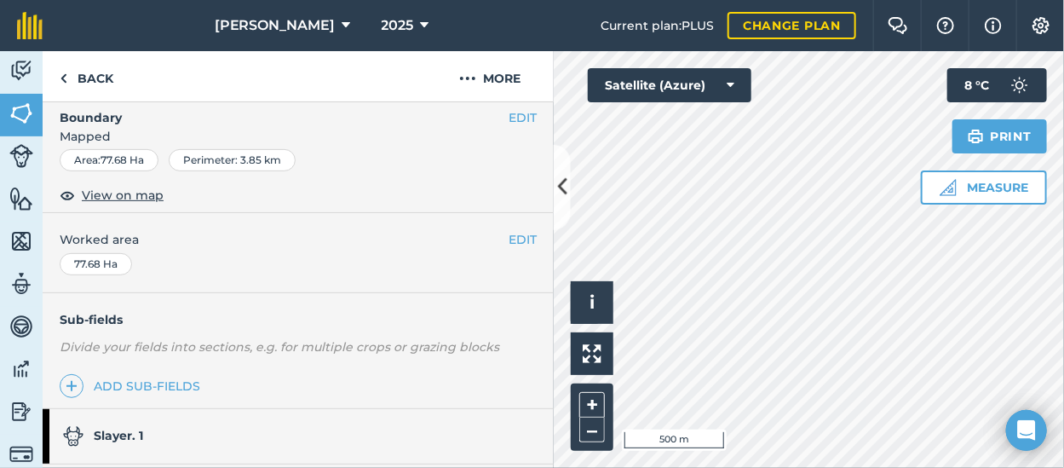
scroll to position [341, 0]
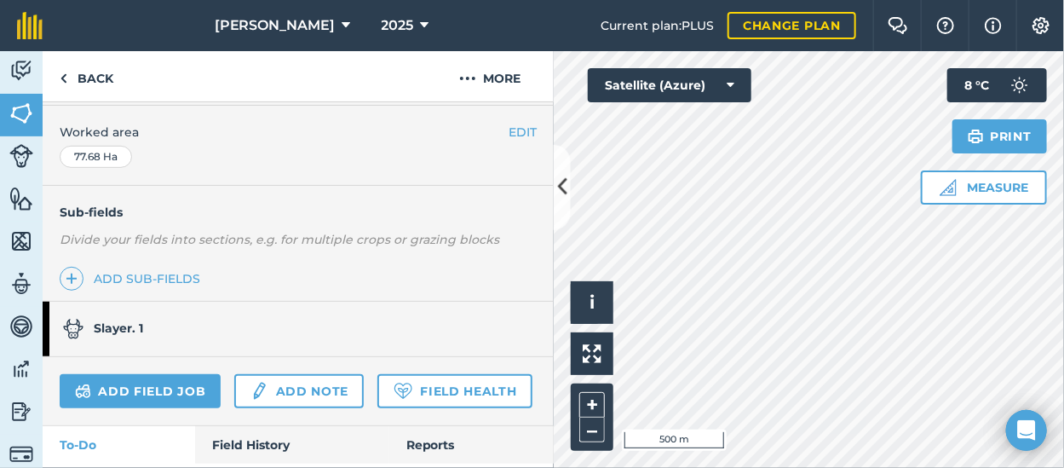
click at [118, 323] on strong "Slayer. 1" at bounding box center [118, 327] width 49 height 15
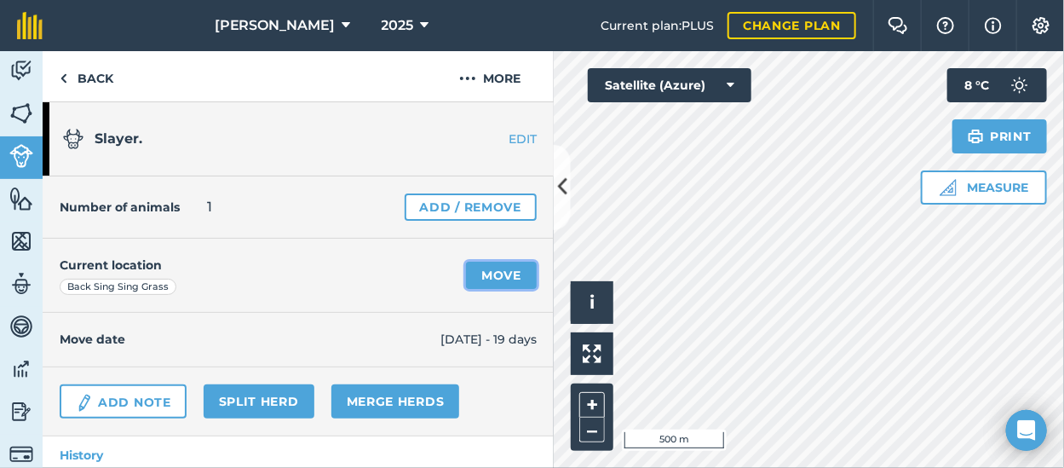
click at [489, 274] on link "Move" at bounding box center [501, 274] width 71 height 27
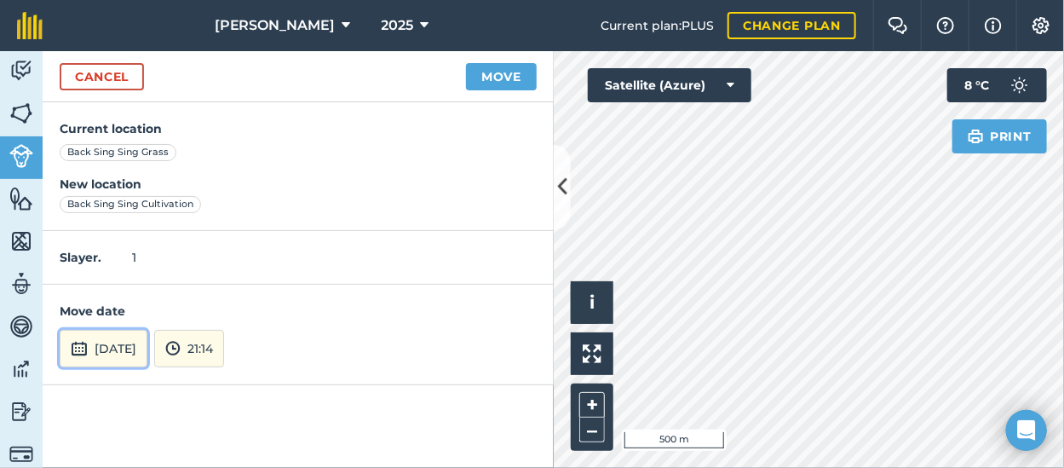
click at [147, 343] on button "[DATE]" at bounding box center [104, 348] width 88 height 37
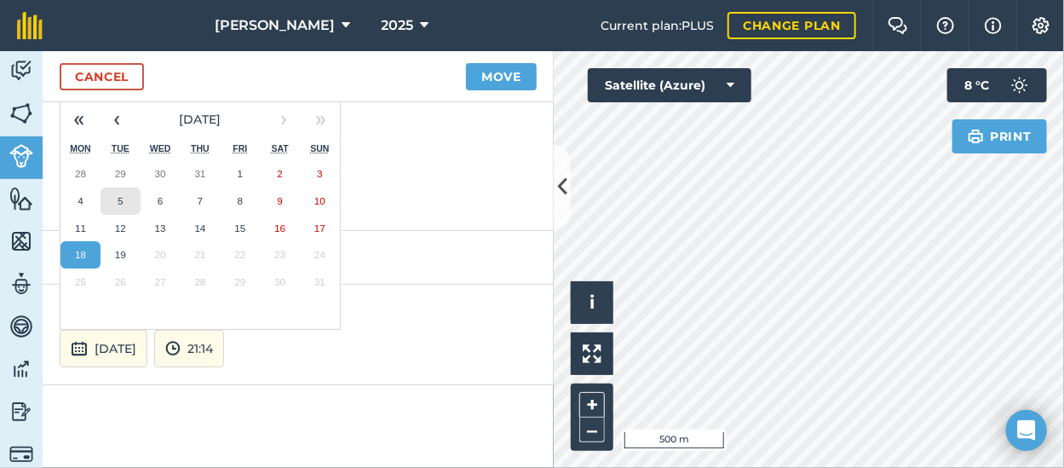
click at [118, 191] on button "5" at bounding box center [120, 200] width 40 height 27
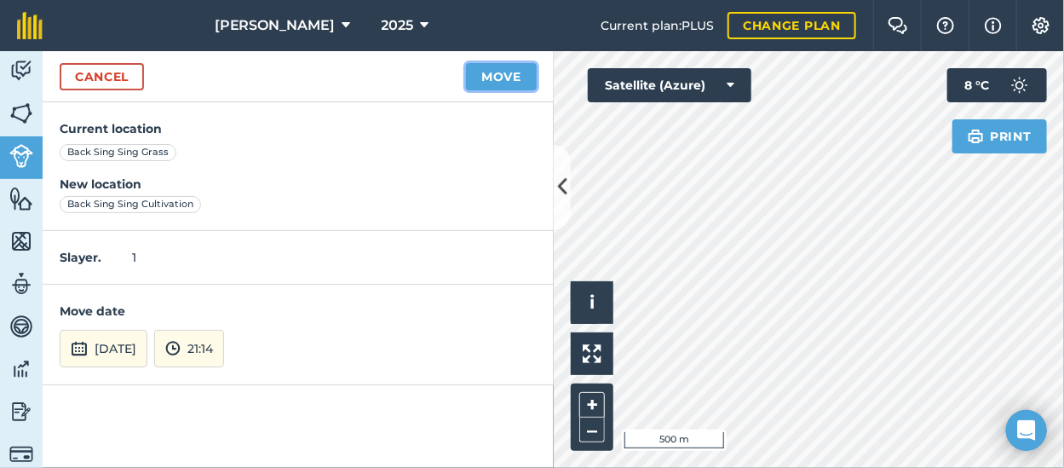
click at [529, 70] on button "Move" at bounding box center [501, 76] width 71 height 27
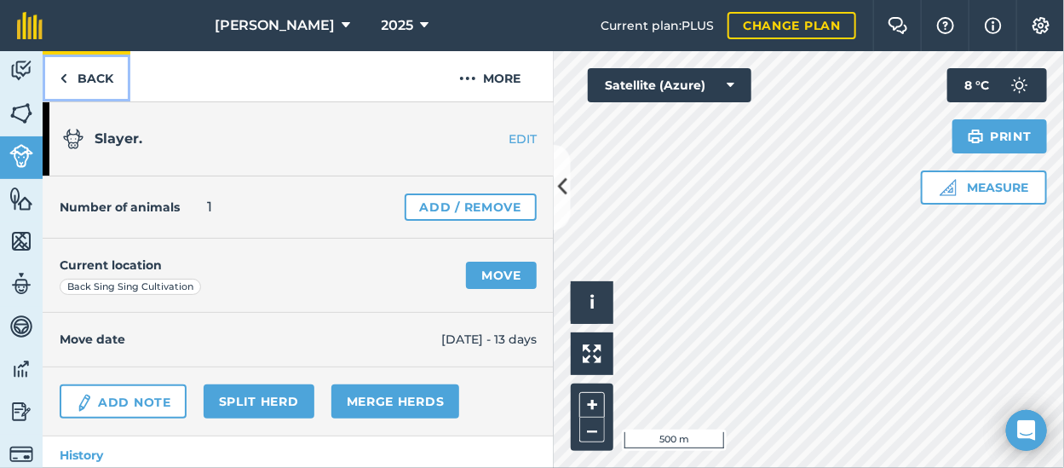
click at [89, 73] on link "Back" at bounding box center [87, 76] width 88 height 50
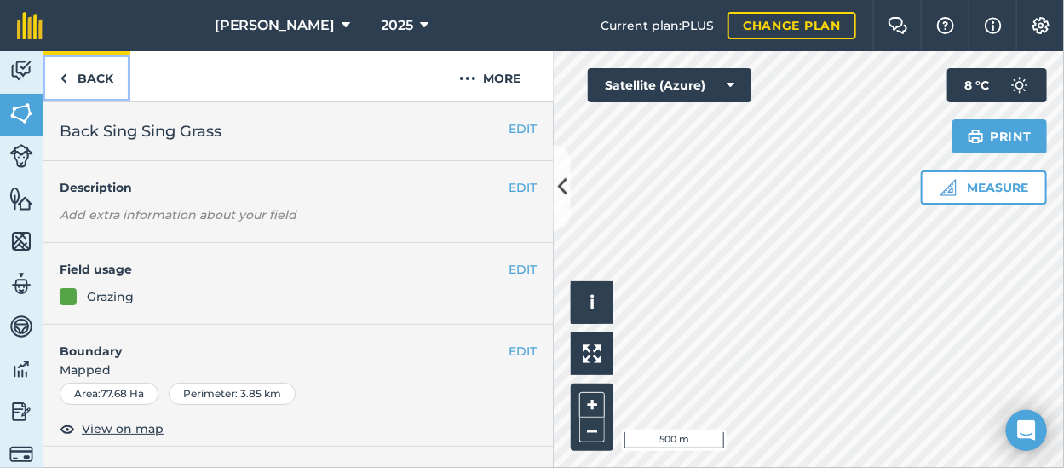
click at [89, 73] on link "Back" at bounding box center [87, 76] width 88 height 50
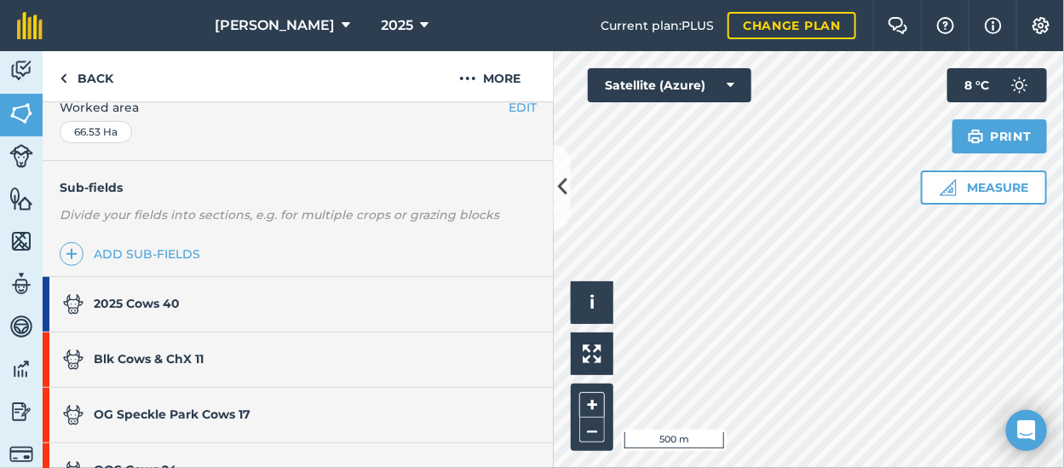
scroll to position [426, 0]
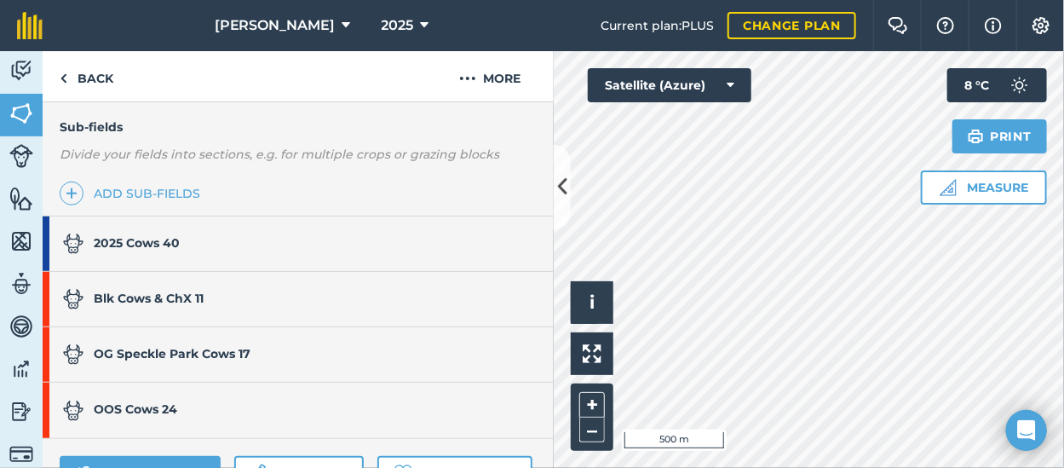
click at [284, 235] on link "2025 Cows 40" at bounding box center [290, 243] width 494 height 54
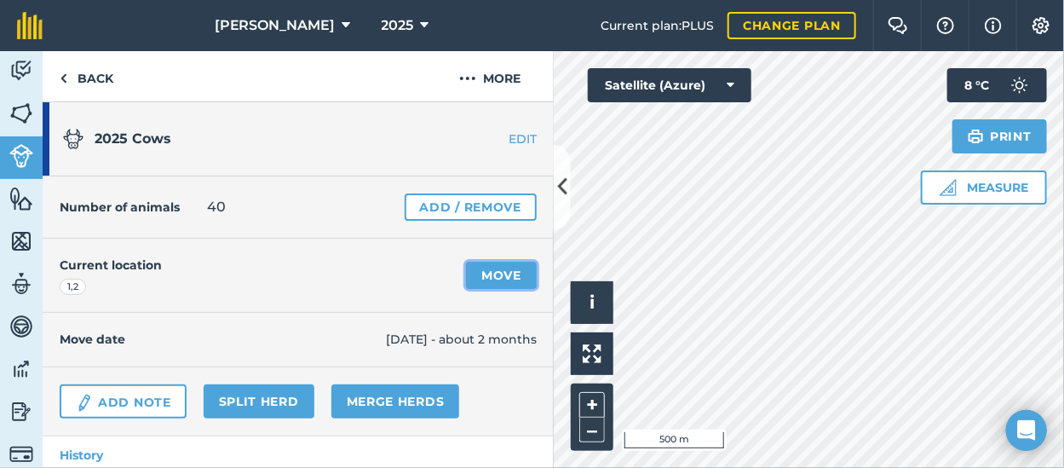
click at [501, 271] on link "Move" at bounding box center [501, 274] width 71 height 27
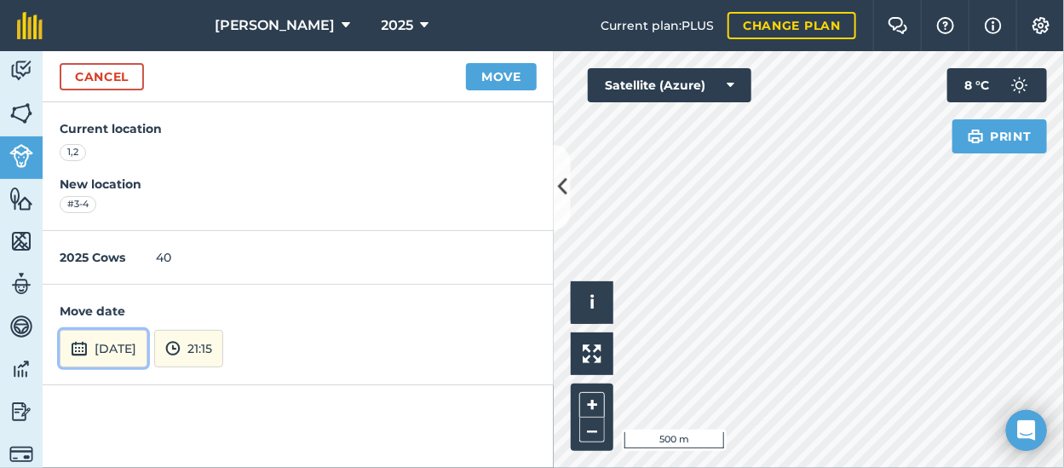
click at [85, 347] on img at bounding box center [79, 348] width 17 height 20
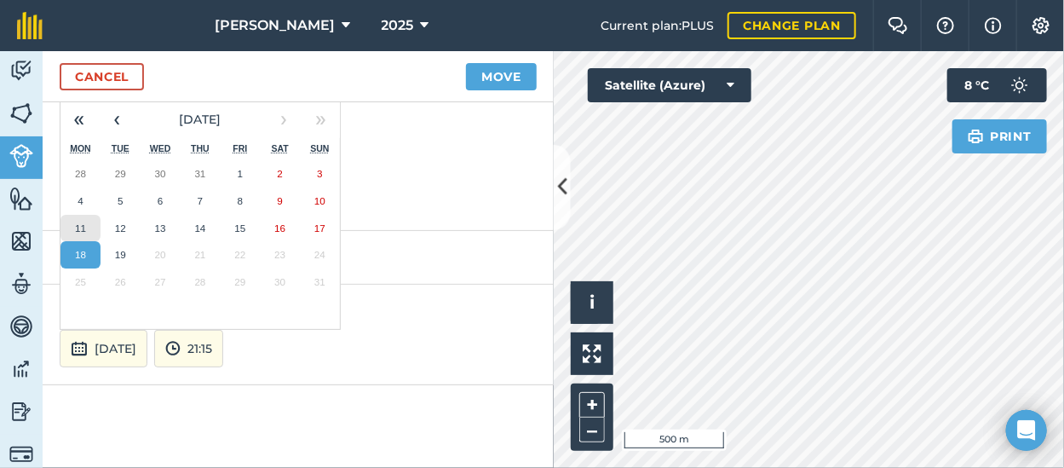
click at [91, 224] on button "11" at bounding box center [80, 228] width 40 height 27
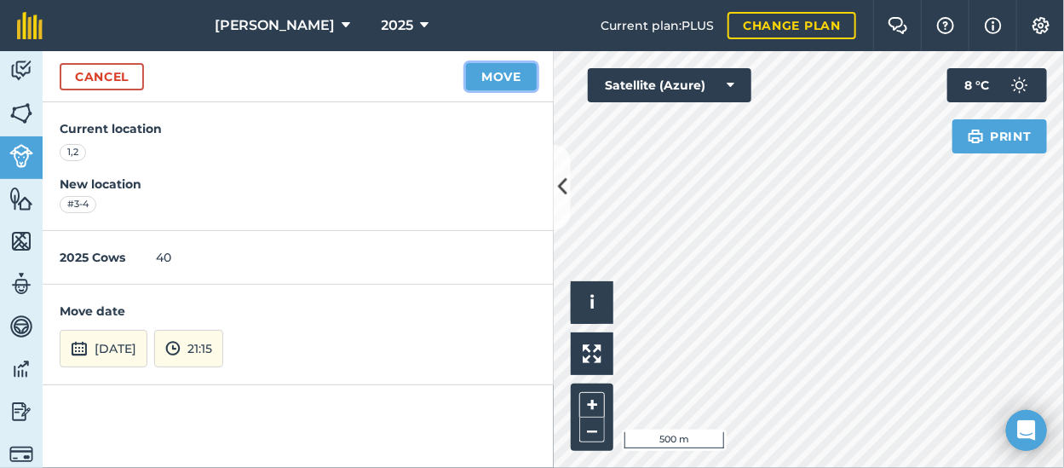
click at [496, 74] on button "Move" at bounding box center [501, 76] width 71 height 27
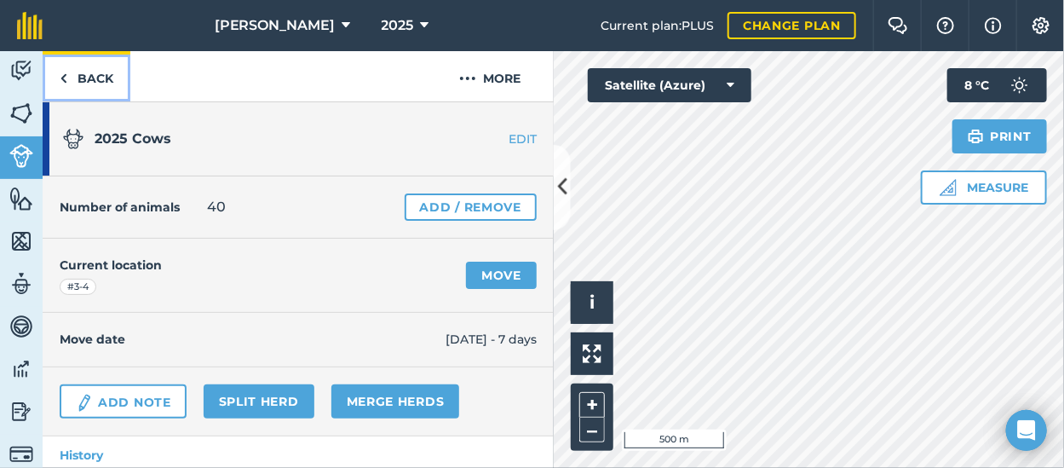
click at [93, 76] on link "Back" at bounding box center [87, 76] width 88 height 50
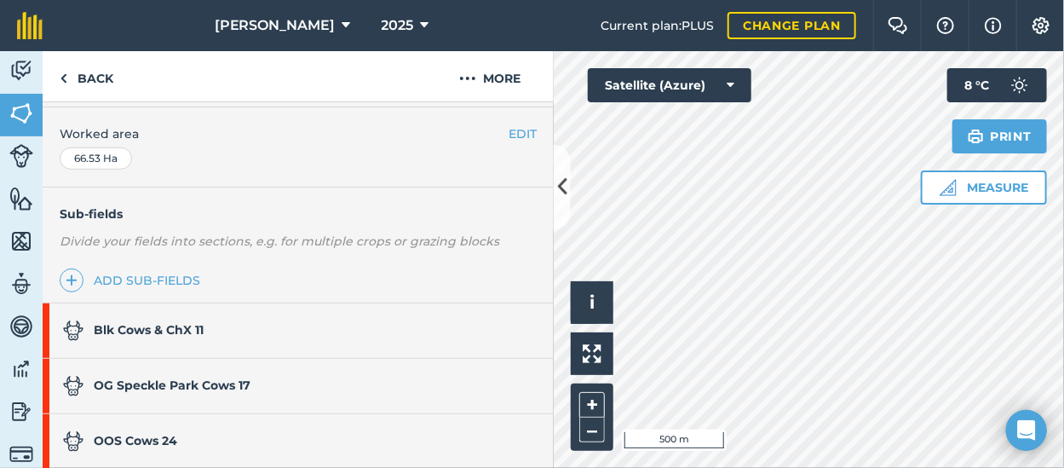
scroll to position [341, 0]
click at [166, 323] on strong "Blk Cows & ChX 11" at bounding box center [149, 327] width 110 height 15
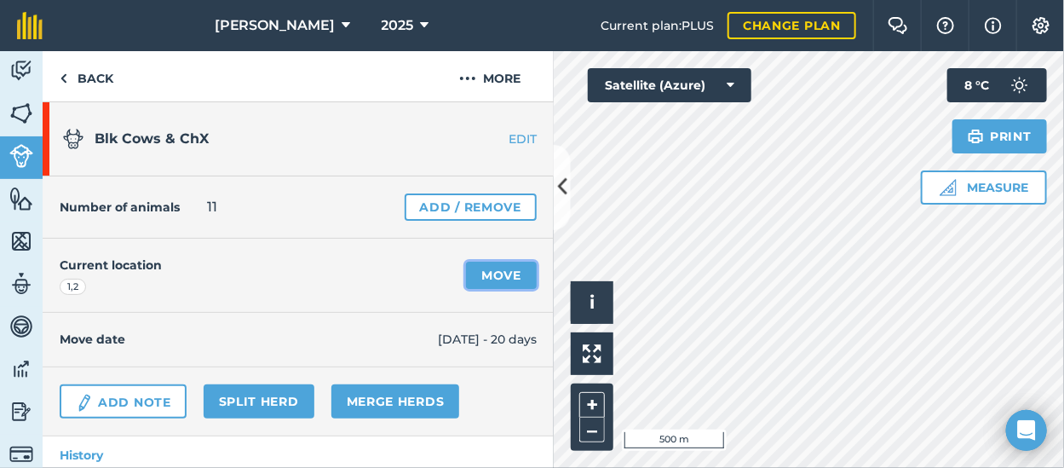
click at [478, 276] on link "Move" at bounding box center [501, 274] width 71 height 27
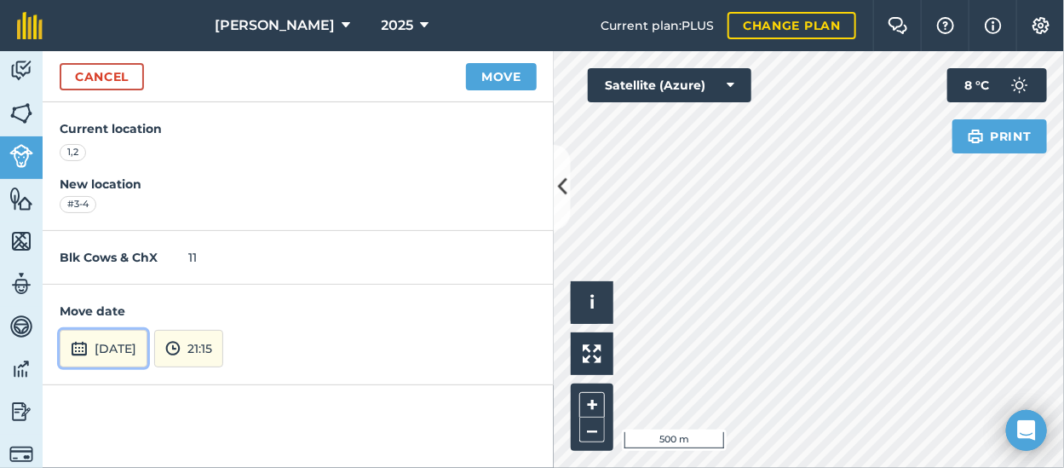
click at [101, 350] on button "[DATE]" at bounding box center [104, 348] width 88 height 37
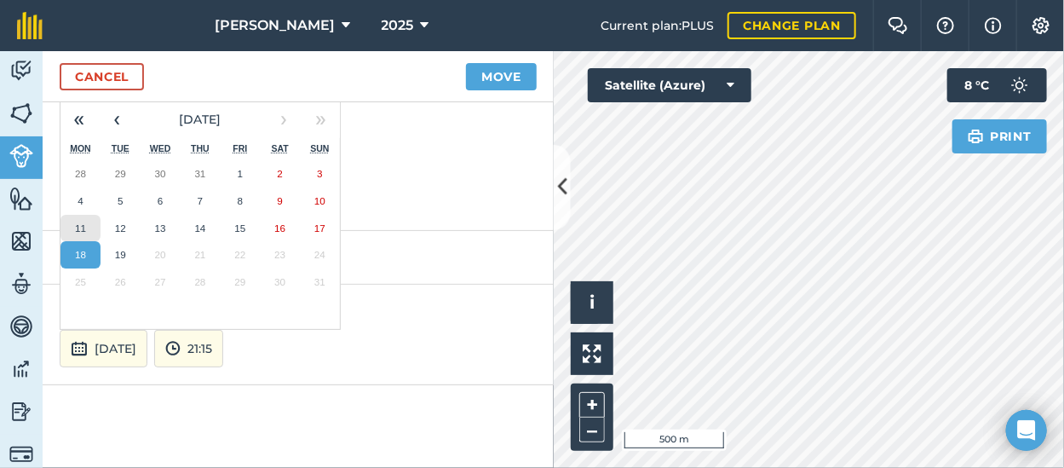
click at [85, 221] on button "11" at bounding box center [80, 228] width 40 height 27
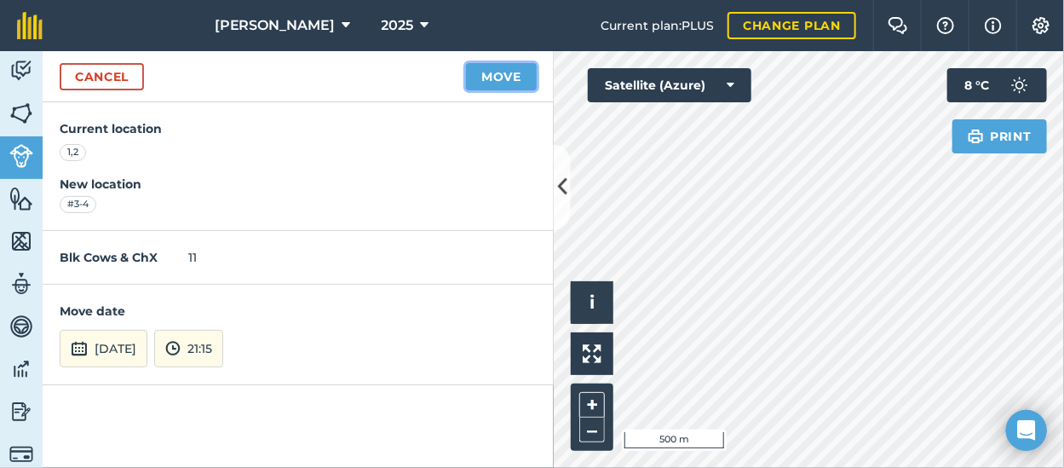
click at [490, 77] on button "Move" at bounding box center [501, 76] width 71 height 27
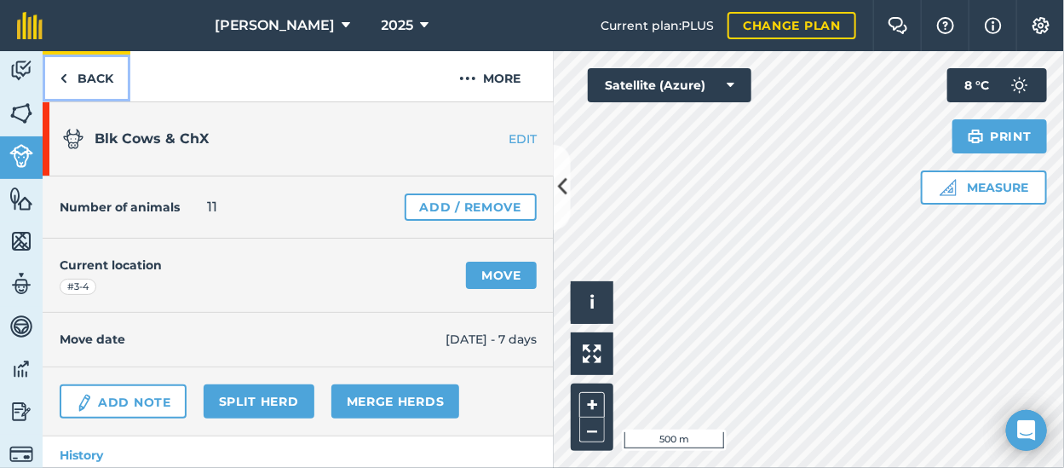
click at [83, 75] on link "Back" at bounding box center [87, 76] width 88 height 50
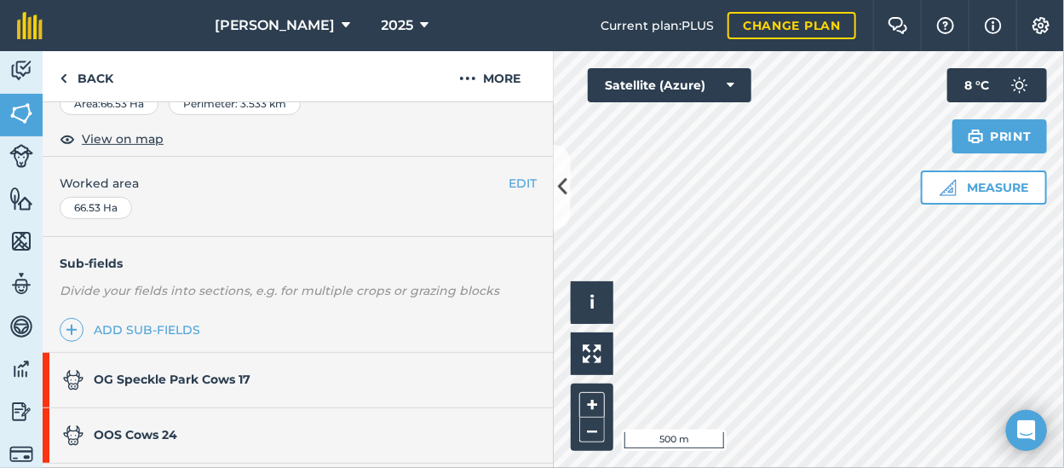
scroll to position [341, 0]
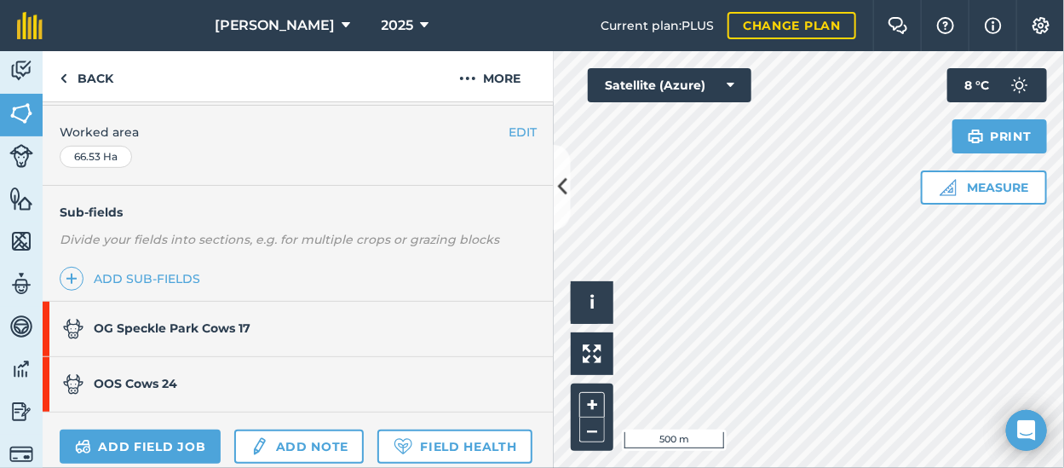
click at [147, 320] on strong "OG Speckle Park Cows 17" at bounding box center [172, 327] width 157 height 15
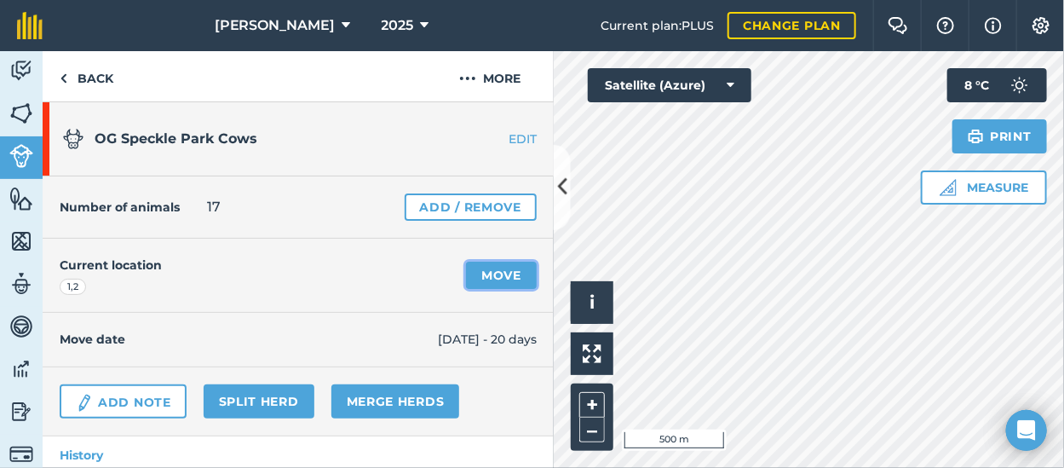
click at [489, 269] on link "Move" at bounding box center [501, 274] width 71 height 27
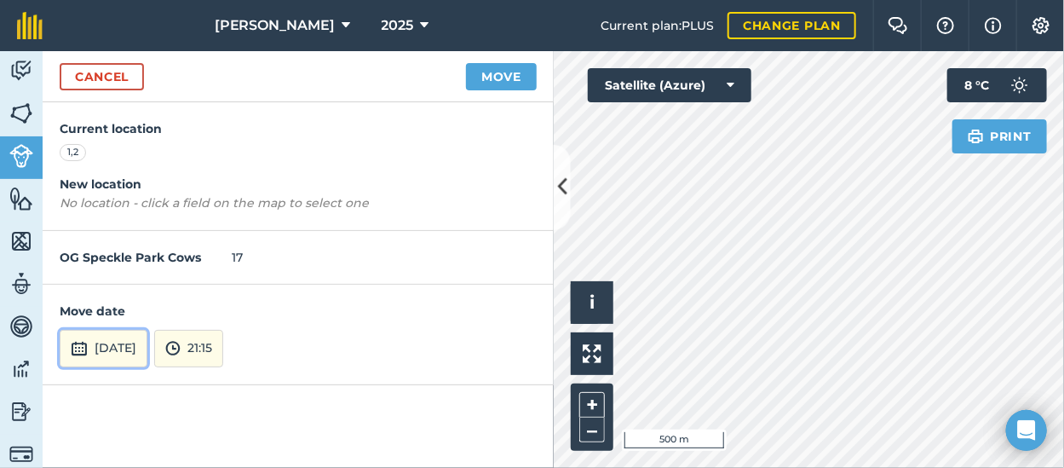
click at [120, 347] on button "[DATE]" at bounding box center [104, 348] width 88 height 37
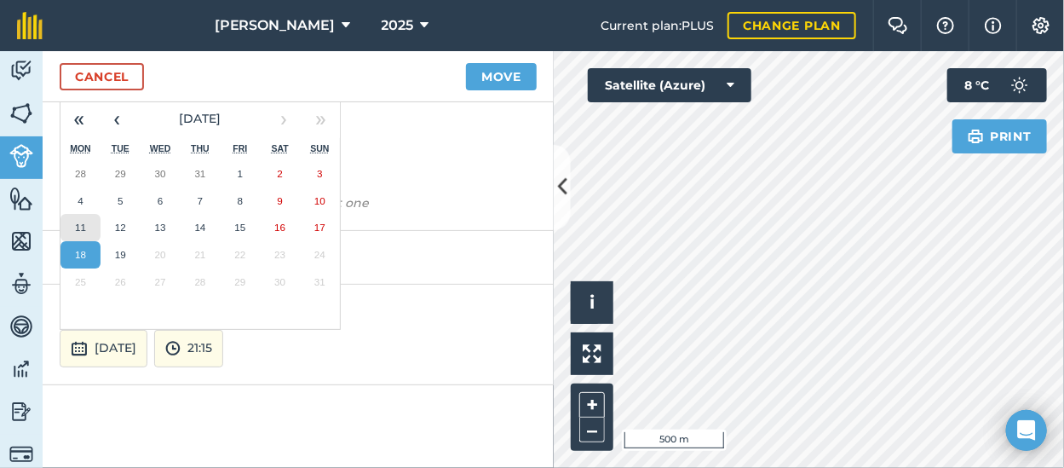
click at [78, 221] on abbr "11" at bounding box center [80, 226] width 11 height 11
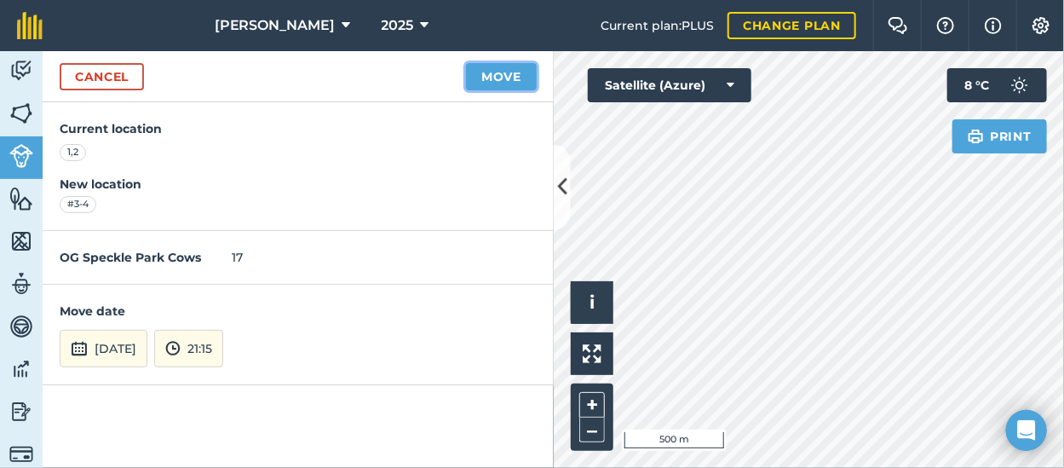
click at [513, 76] on button "Move" at bounding box center [501, 76] width 71 height 27
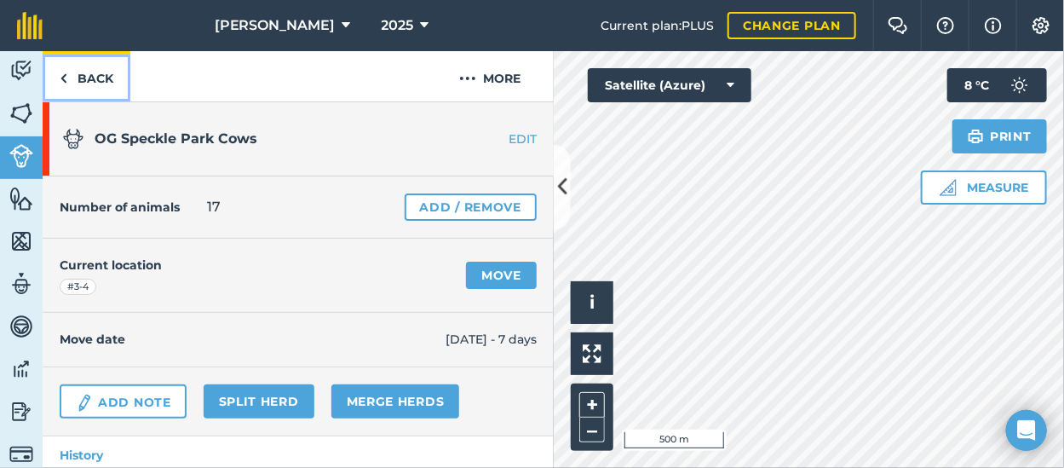
click at [102, 76] on link "Back" at bounding box center [87, 76] width 88 height 50
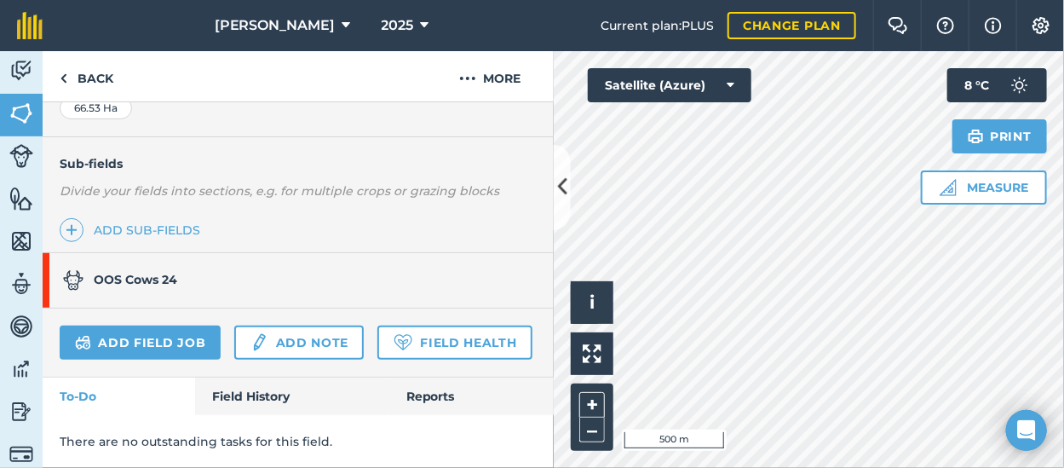
scroll to position [426, 0]
click at [146, 272] on strong "OOS Cows 24" at bounding box center [135, 279] width 83 height 15
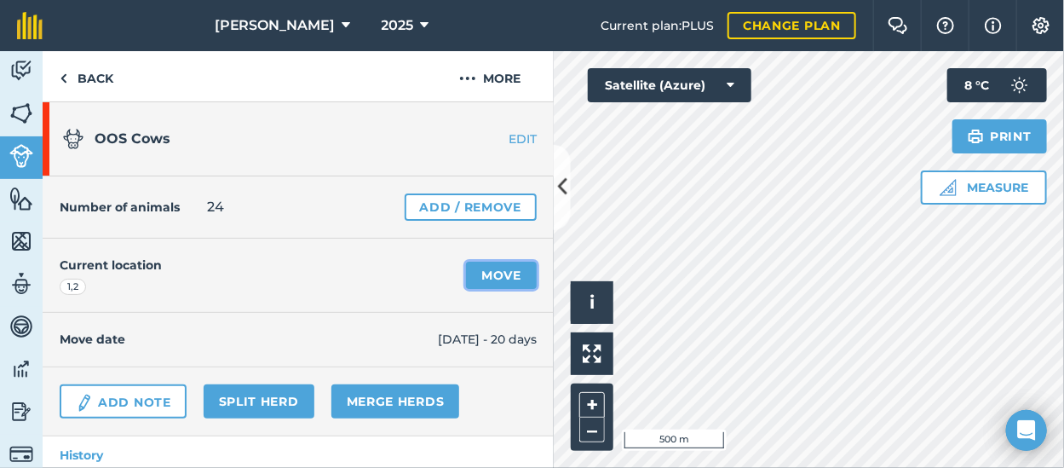
click at [487, 274] on link "Move" at bounding box center [501, 274] width 71 height 27
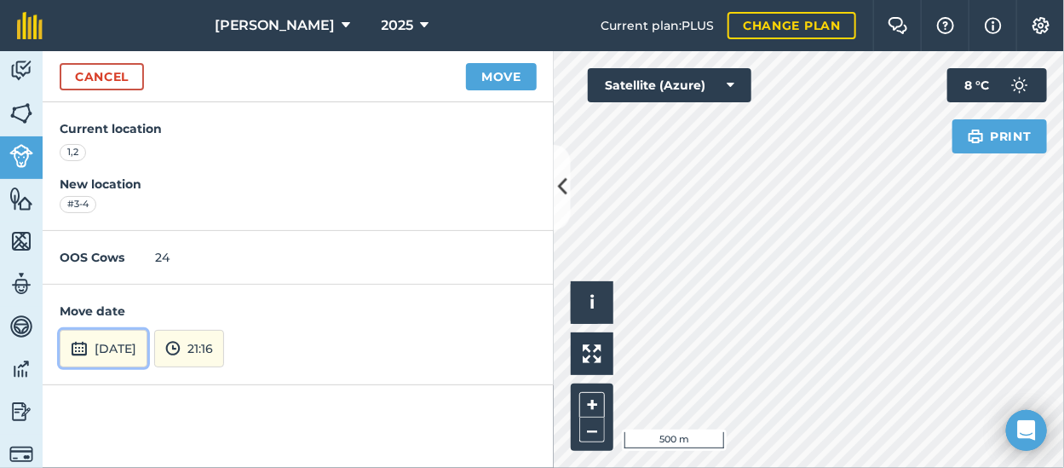
click at [104, 342] on button "[DATE]" at bounding box center [104, 348] width 88 height 37
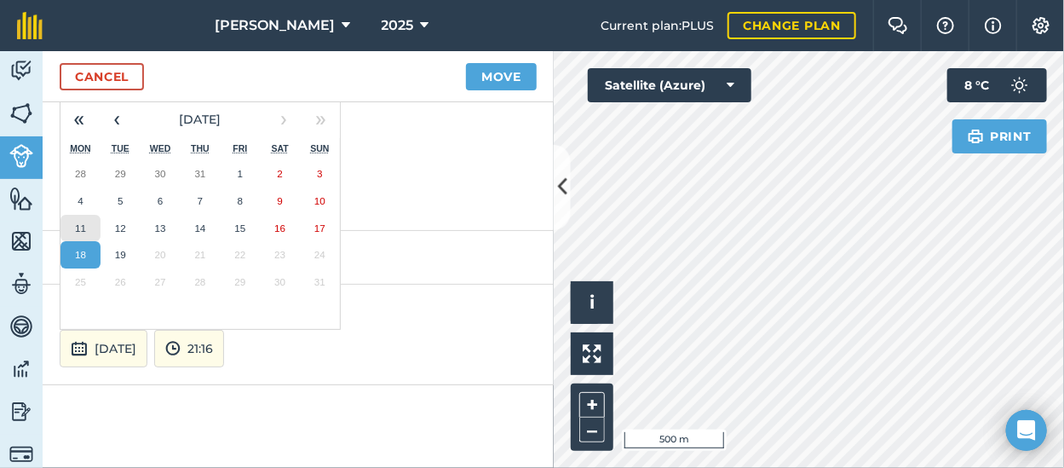
click at [85, 222] on abbr "11" at bounding box center [80, 227] width 11 height 11
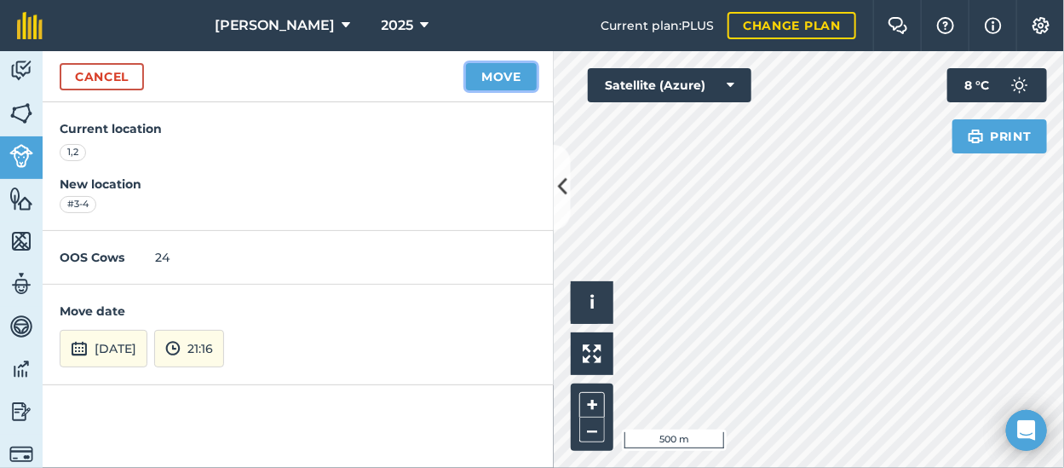
click at [501, 69] on button "Move" at bounding box center [501, 76] width 71 height 27
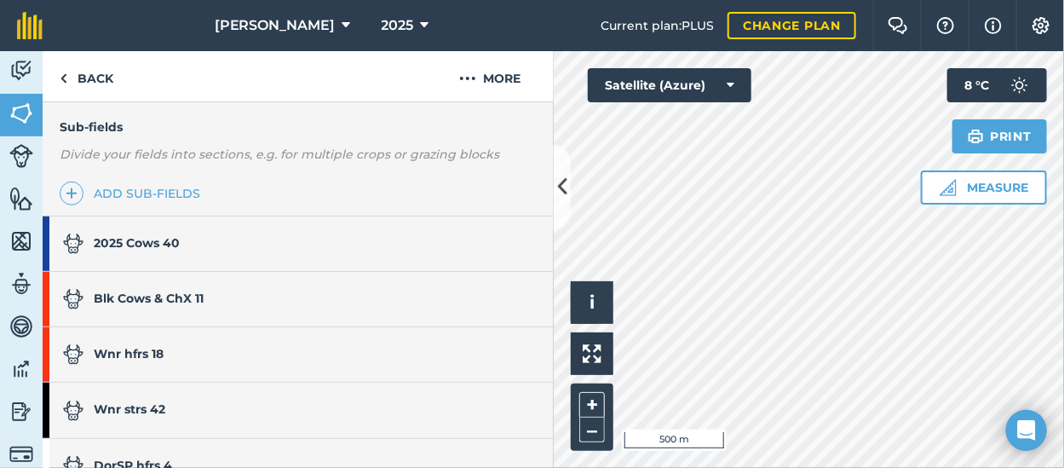
scroll to position [595, 0]
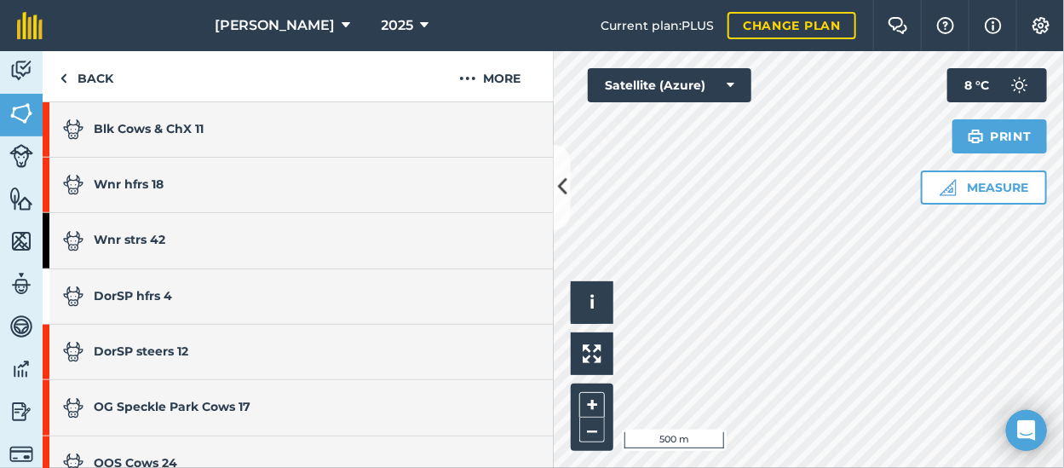
click at [181, 182] on link "Wnr hfrs 18" at bounding box center [290, 185] width 494 height 54
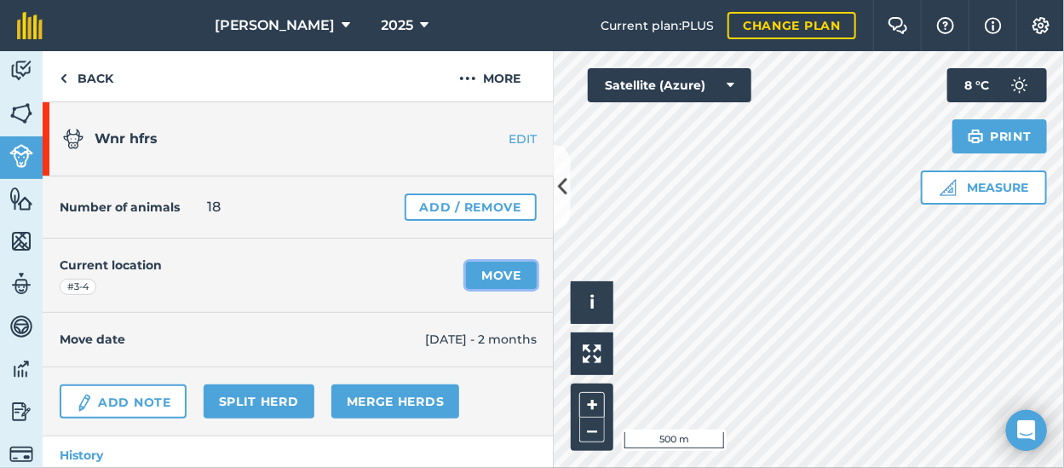
click at [479, 276] on link "Move" at bounding box center [501, 274] width 71 height 27
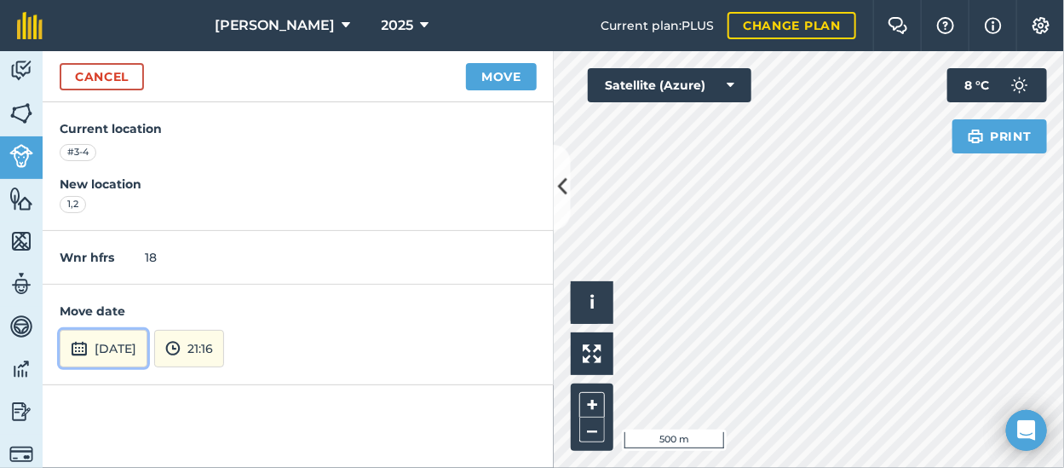
click at [118, 348] on button "[DATE]" at bounding box center [104, 348] width 88 height 37
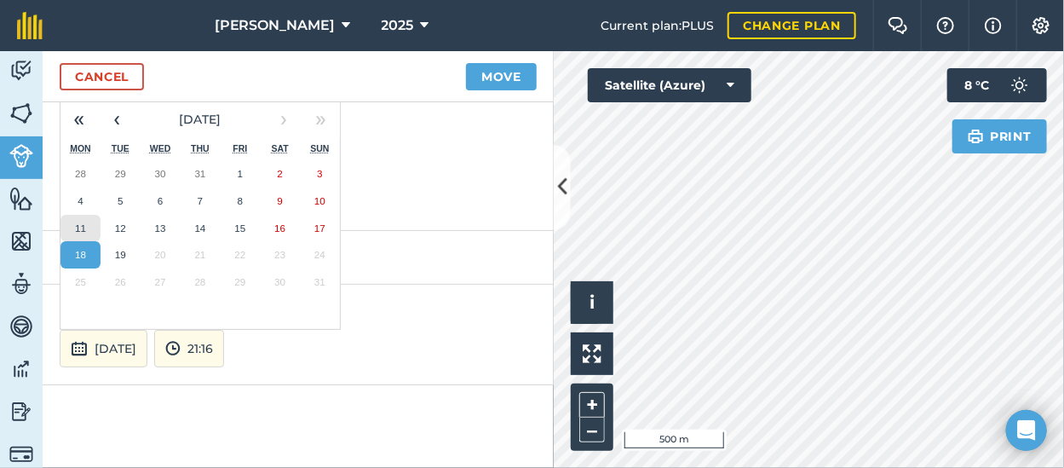
click at [72, 220] on button "11" at bounding box center [80, 228] width 40 height 27
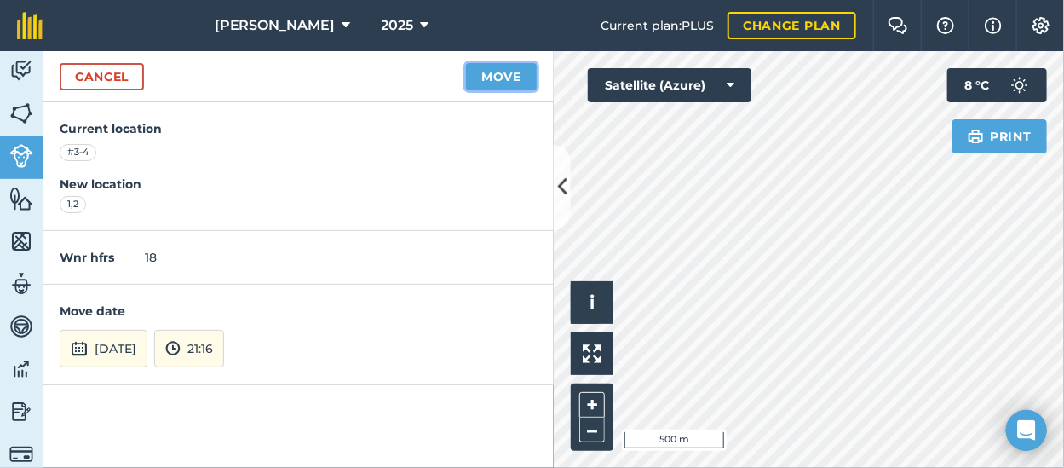
click at [506, 77] on button "Move" at bounding box center [501, 76] width 71 height 27
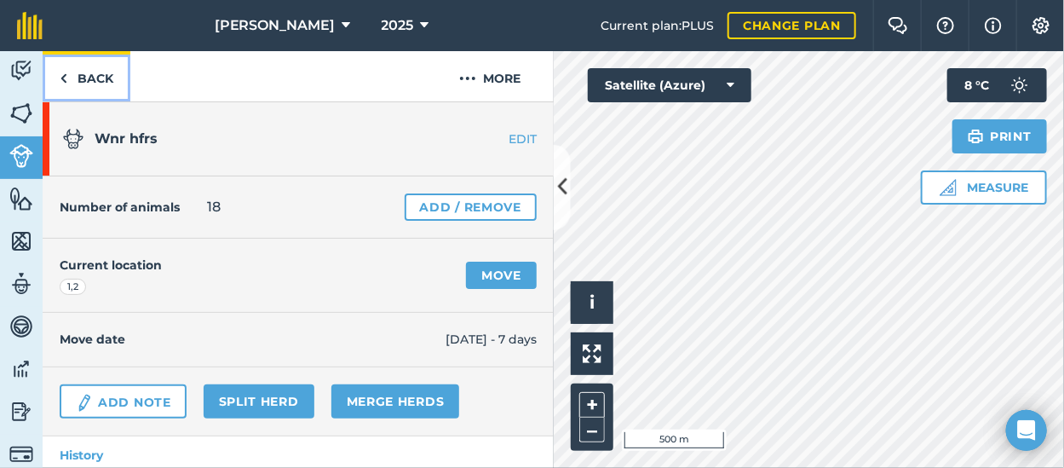
click at [84, 74] on link "Back" at bounding box center [87, 76] width 88 height 50
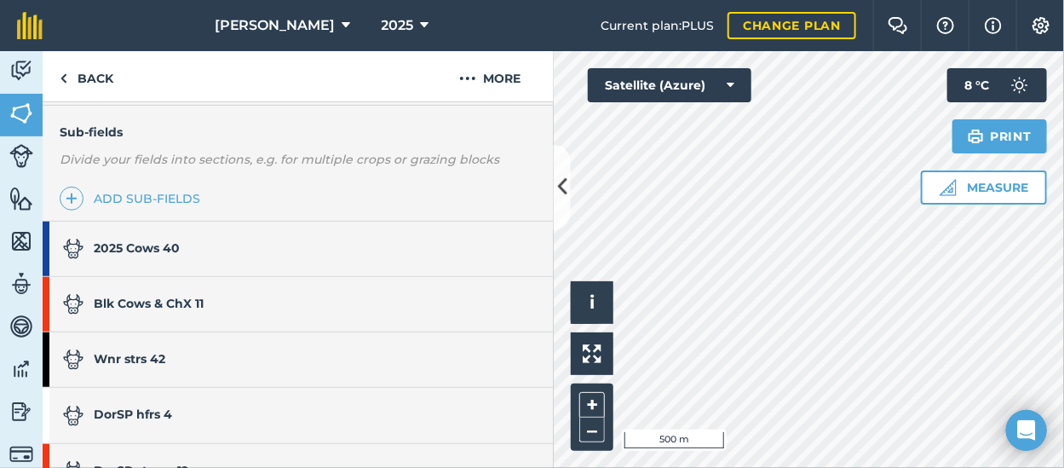
scroll to position [511, 0]
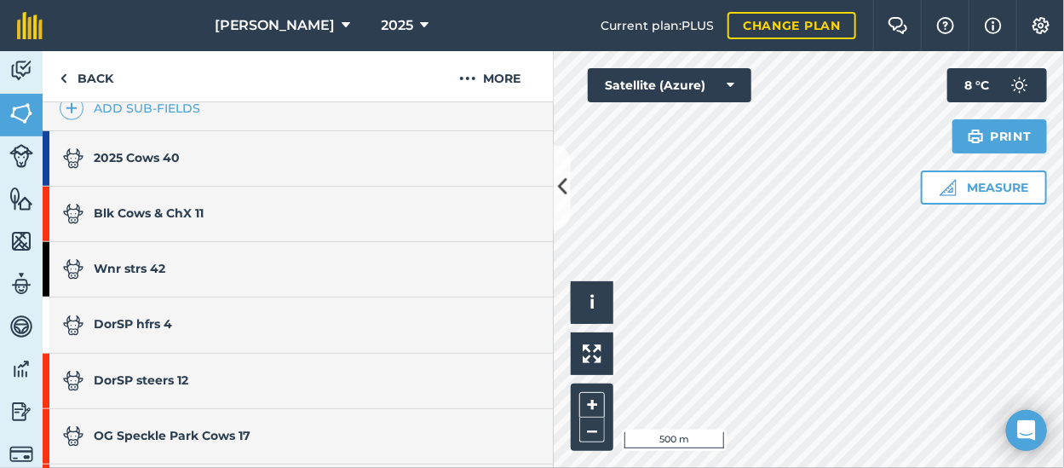
click at [181, 263] on link "Wnr strs 42" at bounding box center [290, 269] width 494 height 54
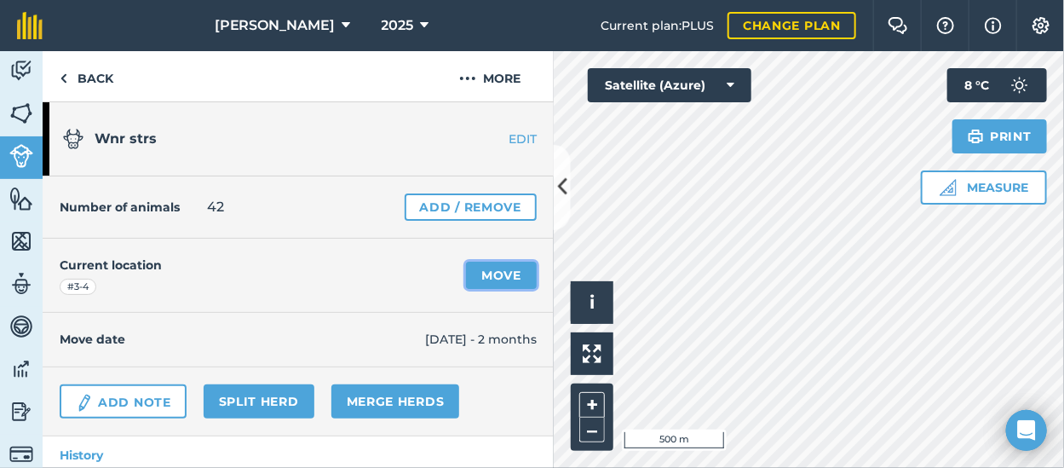
click at [492, 277] on link "Move" at bounding box center [501, 274] width 71 height 27
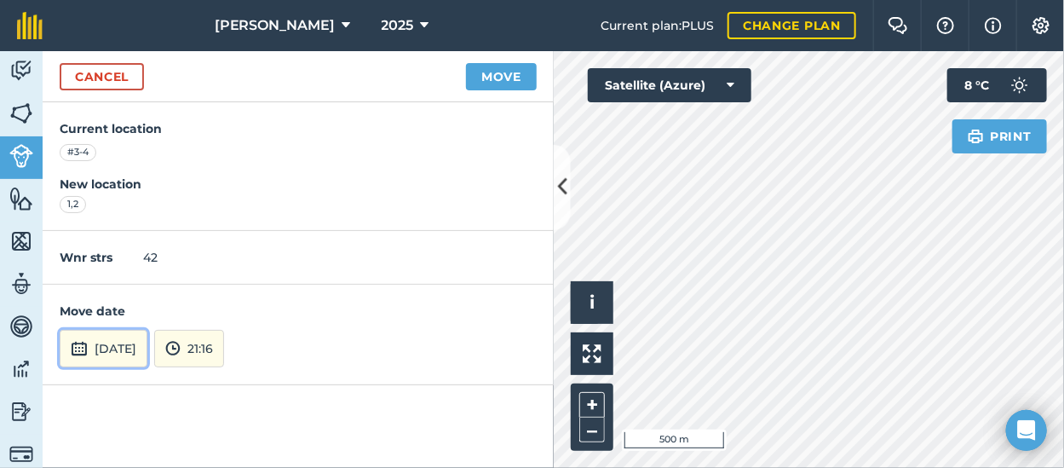
click at [112, 345] on button "[DATE]" at bounding box center [104, 348] width 88 height 37
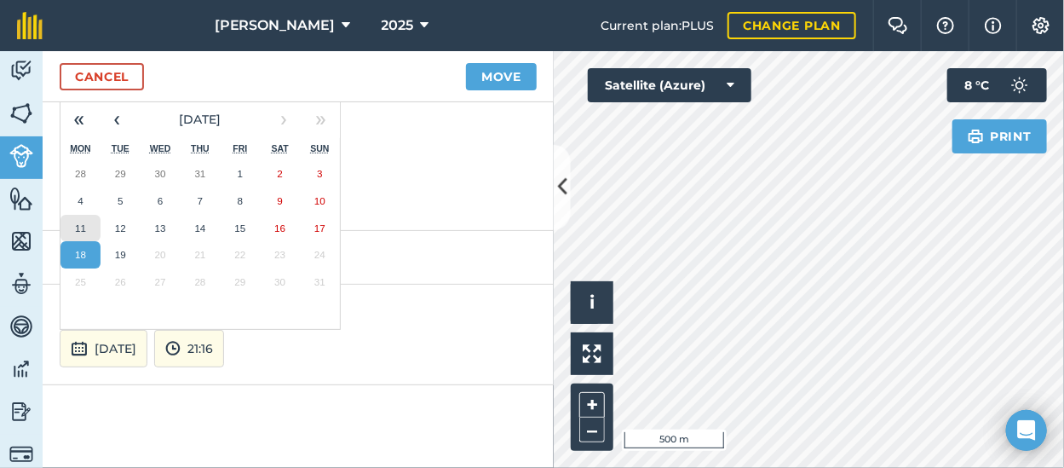
click at [77, 223] on abbr "11" at bounding box center [80, 227] width 11 height 11
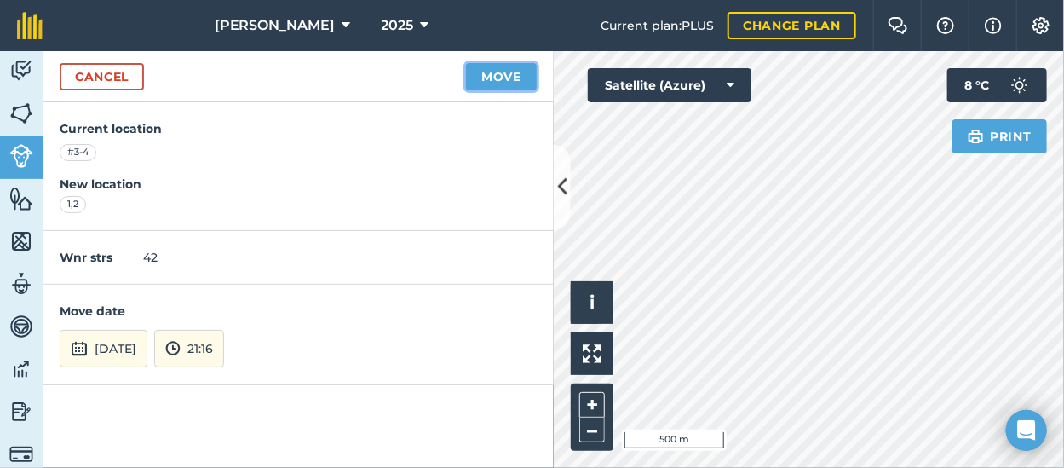
click at [511, 72] on button "Move" at bounding box center [501, 76] width 71 height 27
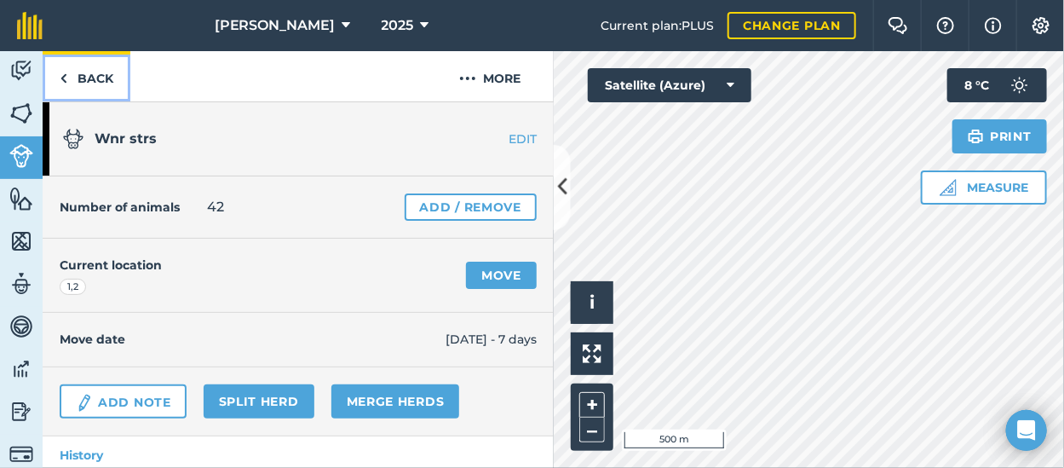
click at [89, 74] on link "Back" at bounding box center [87, 76] width 88 height 50
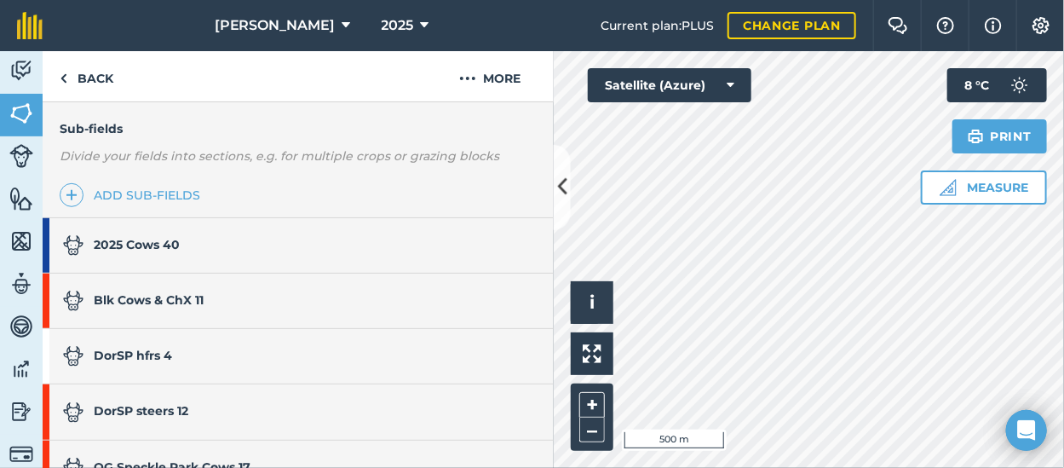
scroll to position [511, 0]
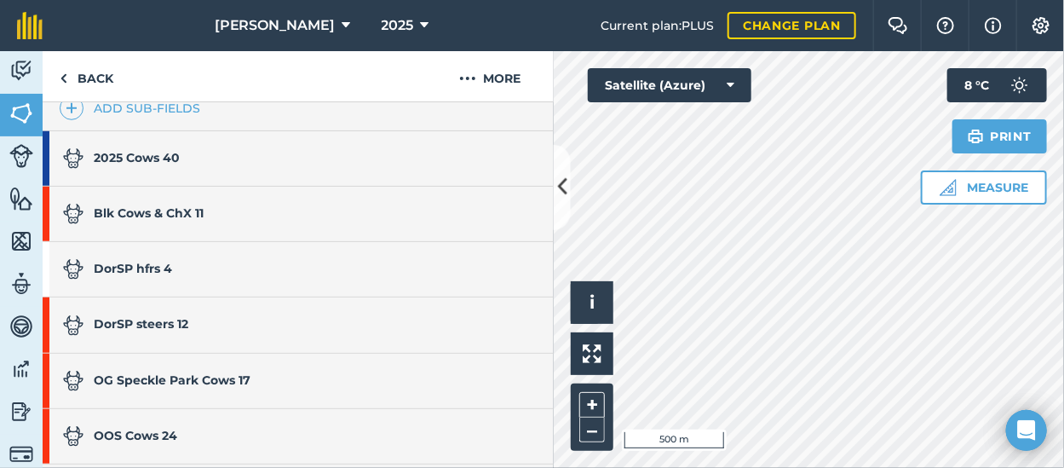
click at [184, 265] on link "DorSP hfrs 4" at bounding box center [290, 269] width 494 height 54
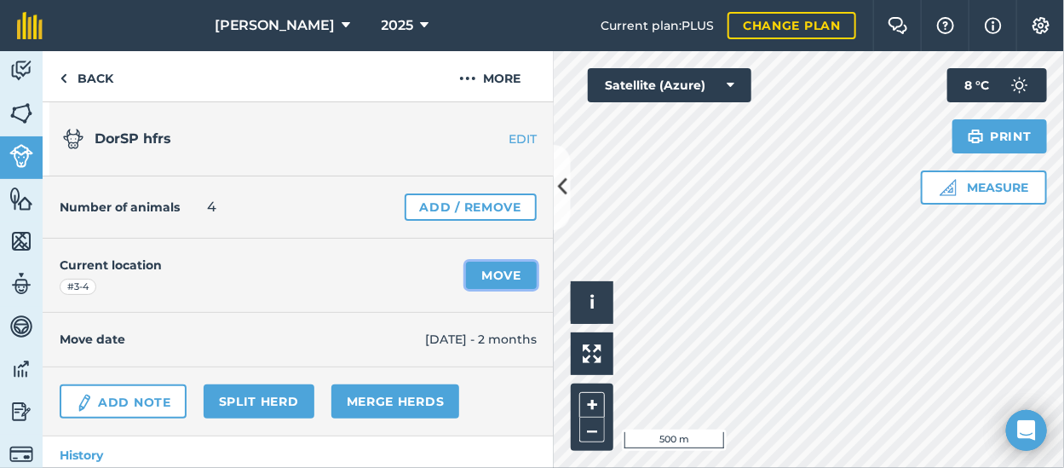
click at [484, 276] on link "Move" at bounding box center [501, 274] width 71 height 27
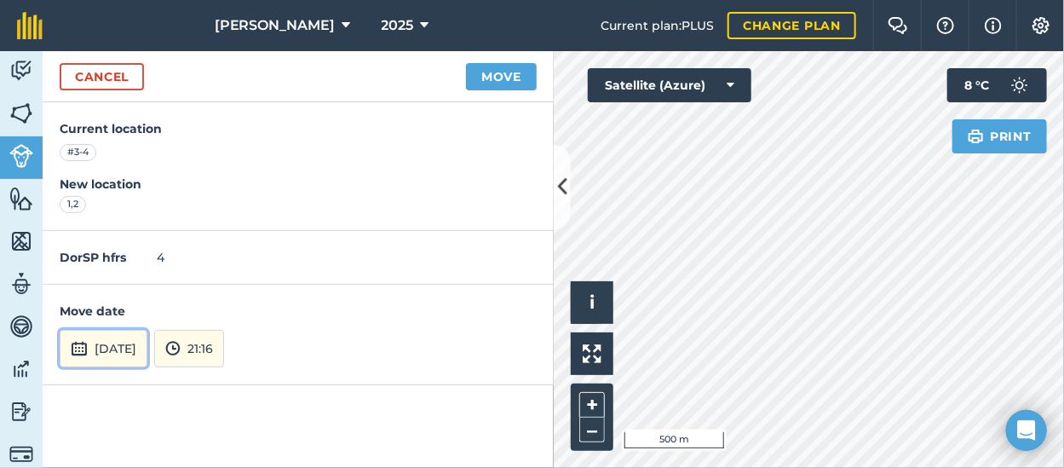
click at [118, 346] on button "[DATE]" at bounding box center [104, 348] width 88 height 37
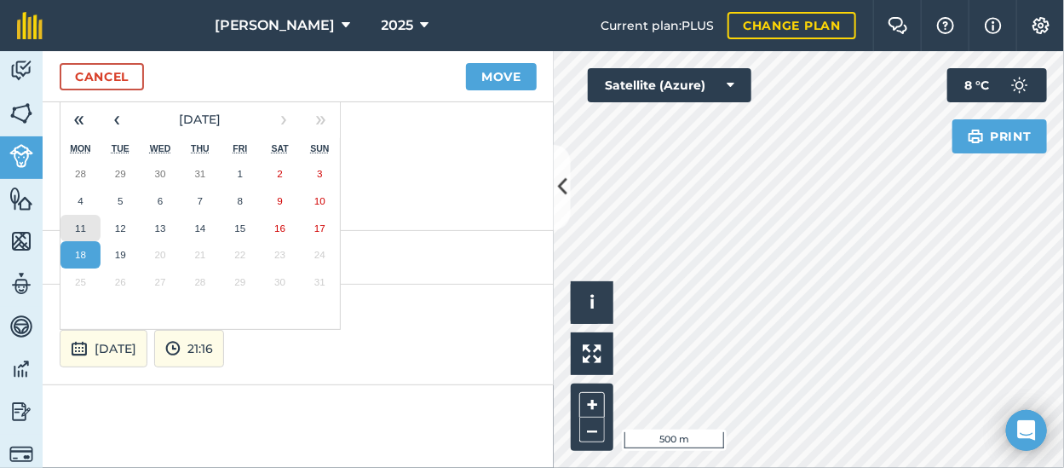
click at [80, 222] on abbr "11" at bounding box center [80, 227] width 11 height 11
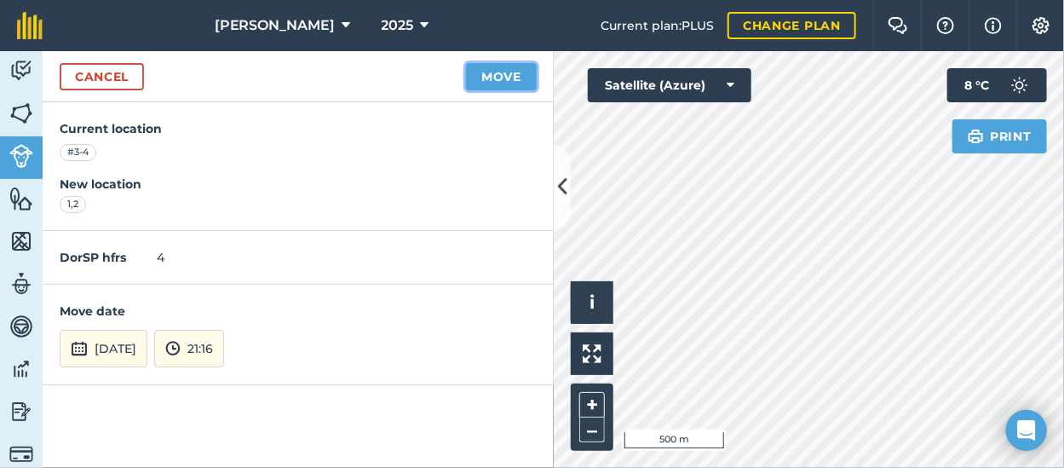
click at [503, 81] on button "Move" at bounding box center [501, 76] width 71 height 27
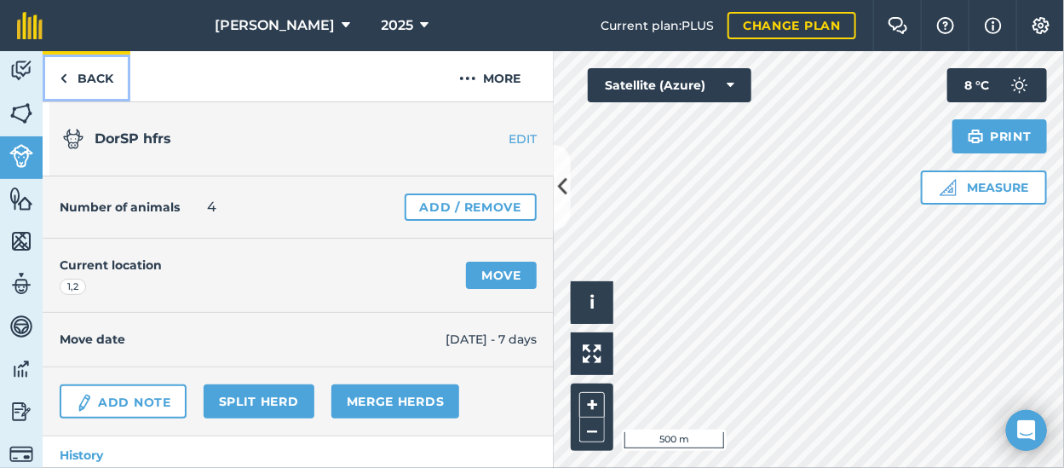
click at [61, 72] on img at bounding box center [64, 78] width 8 height 20
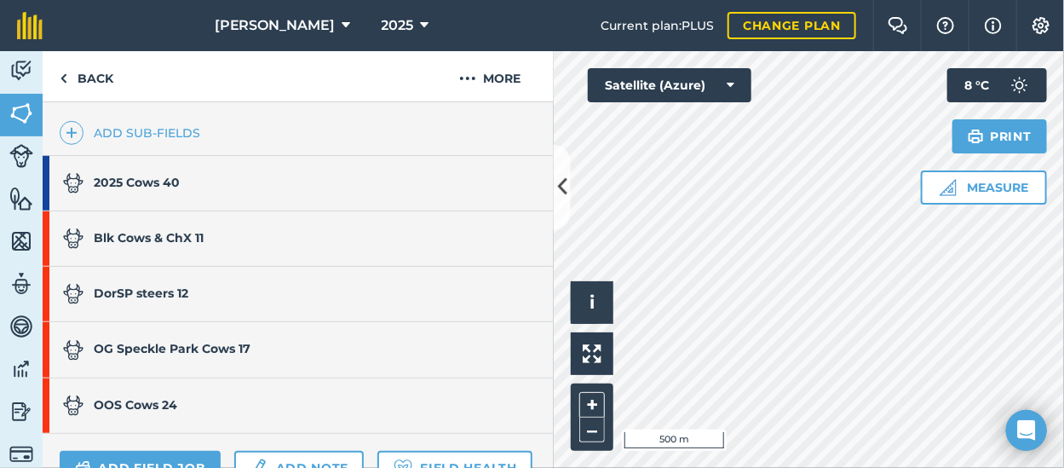
scroll to position [511, 0]
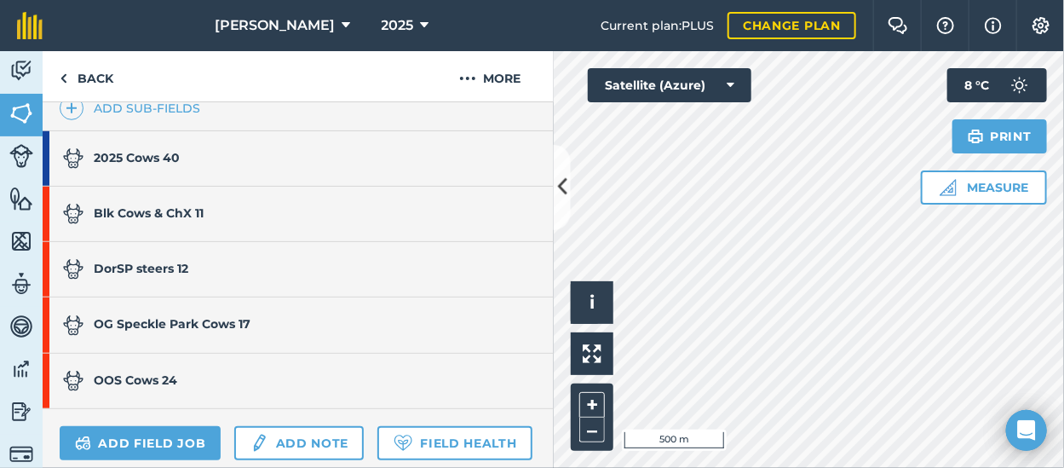
click at [188, 262] on div "DorSP steers 12" at bounding box center [125, 269] width 125 height 54
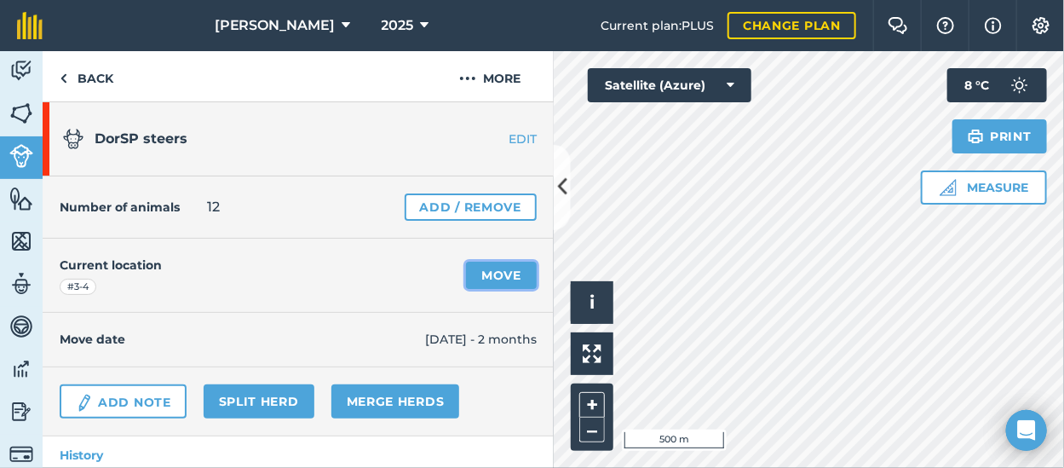
click at [481, 272] on link "Move" at bounding box center [501, 274] width 71 height 27
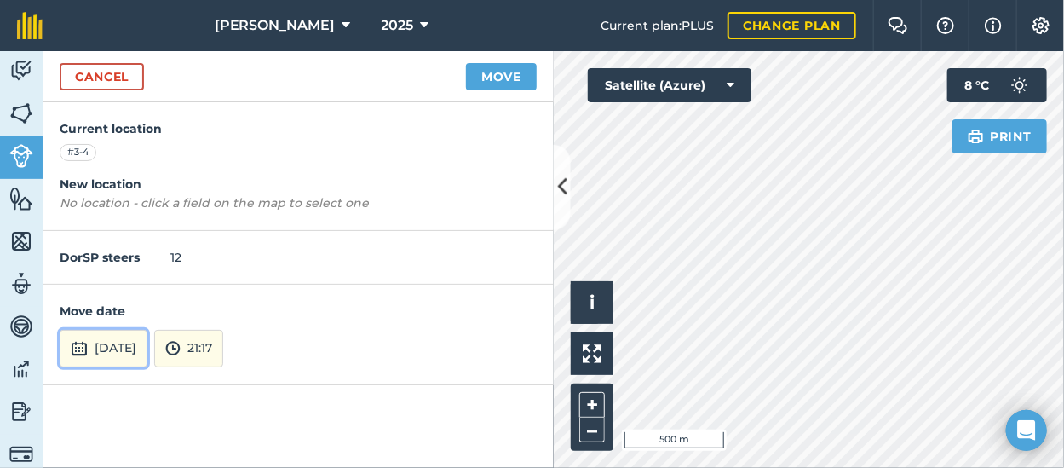
click at [137, 349] on button "[DATE]" at bounding box center [104, 348] width 88 height 37
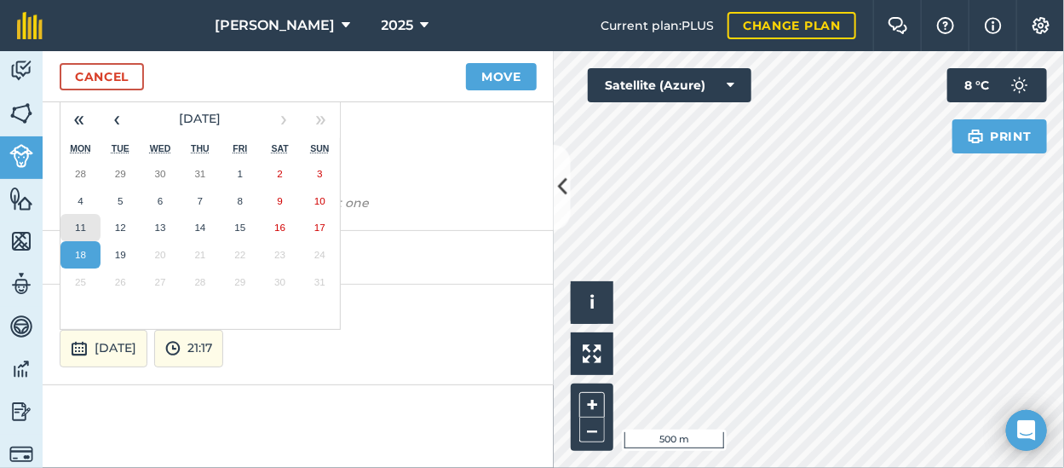
click at [77, 224] on abbr "11" at bounding box center [80, 226] width 11 height 11
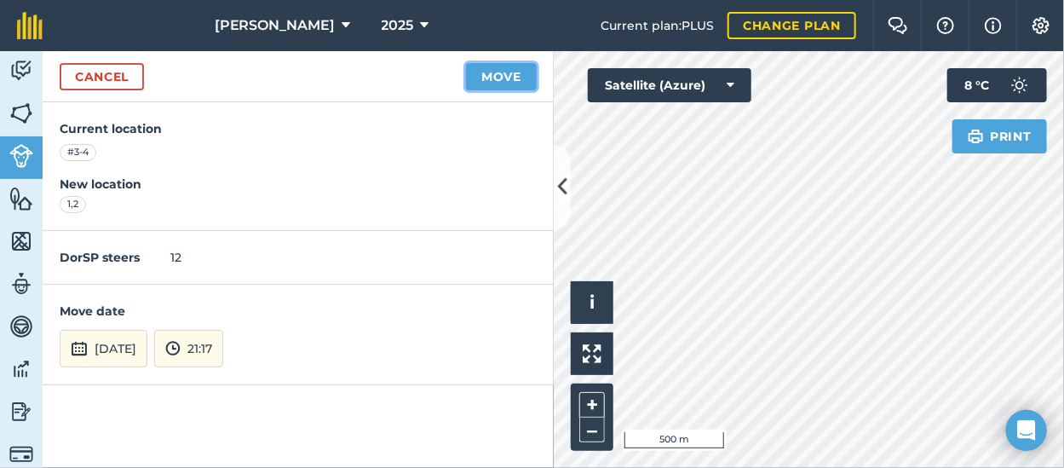
click at [511, 68] on button "Move" at bounding box center [501, 76] width 71 height 27
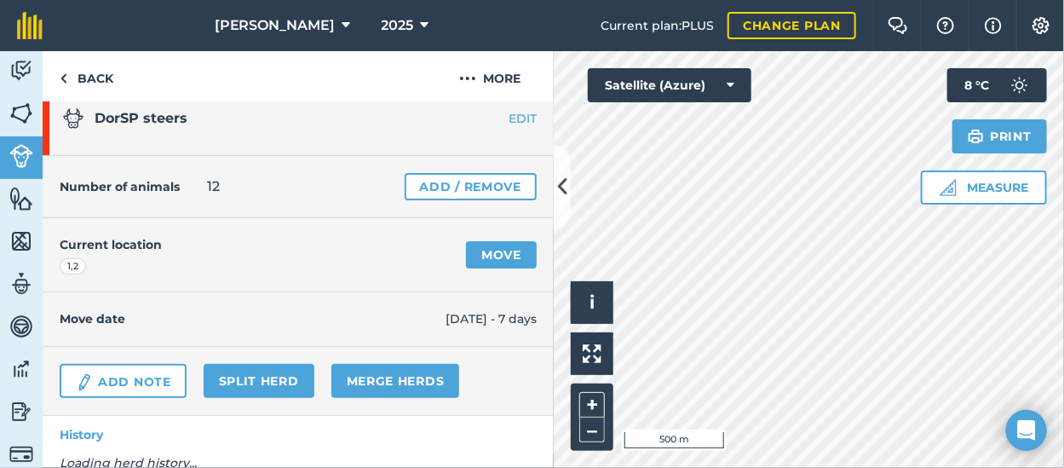
scroll to position [36, 0]
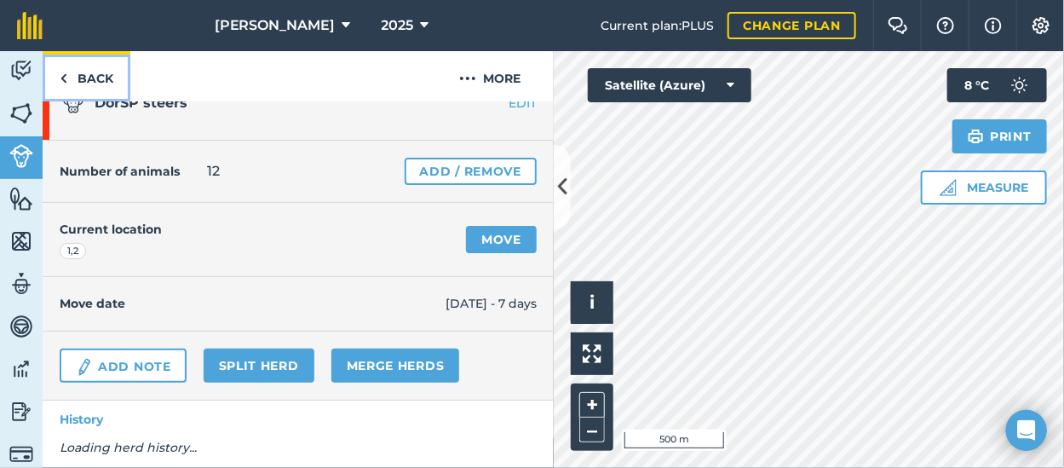
click at [89, 76] on link "Back" at bounding box center [87, 76] width 88 height 50
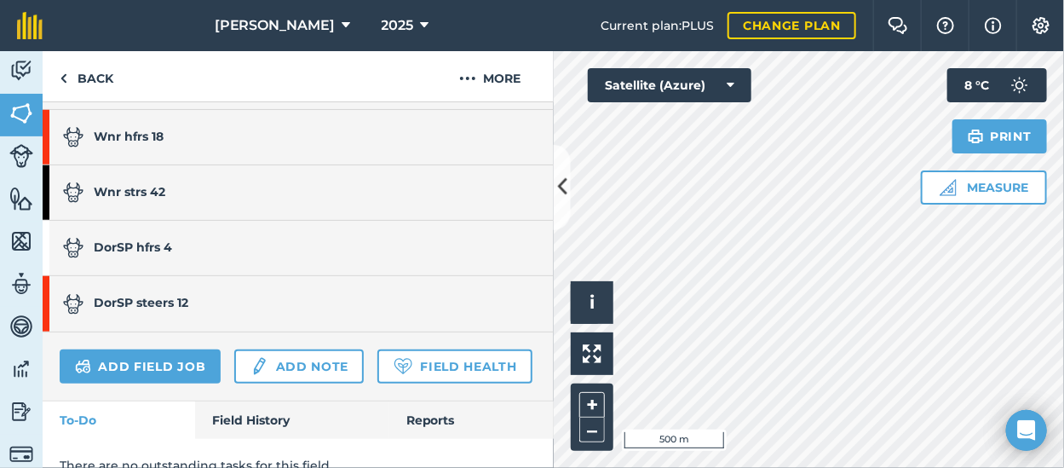
scroll to position [511, 0]
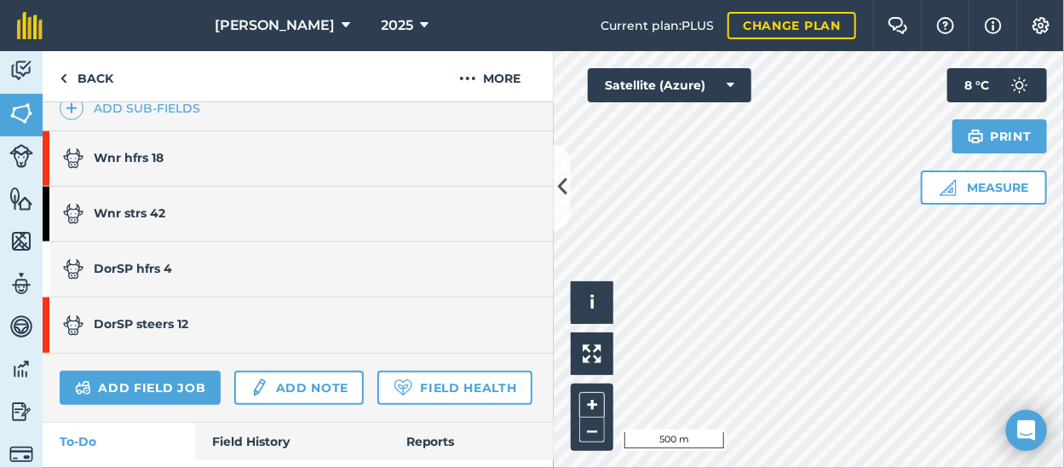
click at [169, 158] on link "Wnr hfrs 18" at bounding box center [290, 158] width 494 height 54
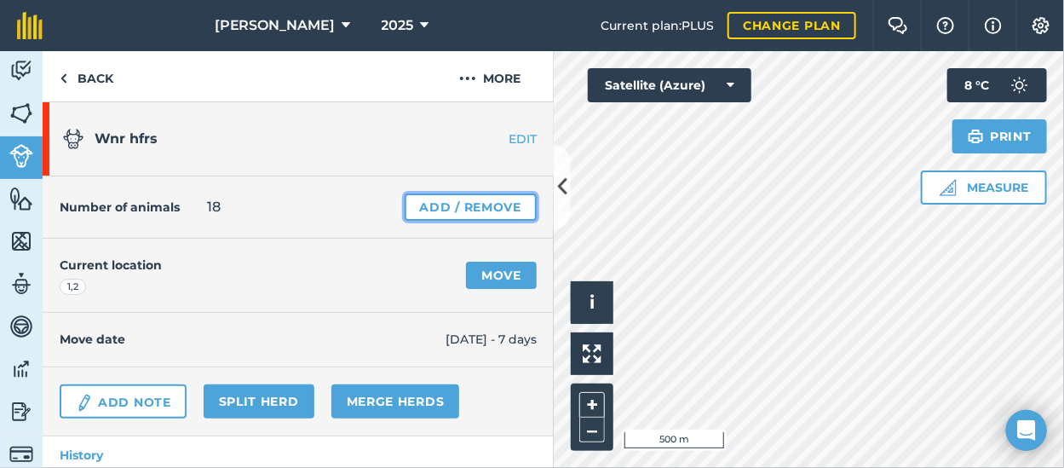
click at [453, 207] on link "Add / Remove" at bounding box center [470, 206] width 132 height 27
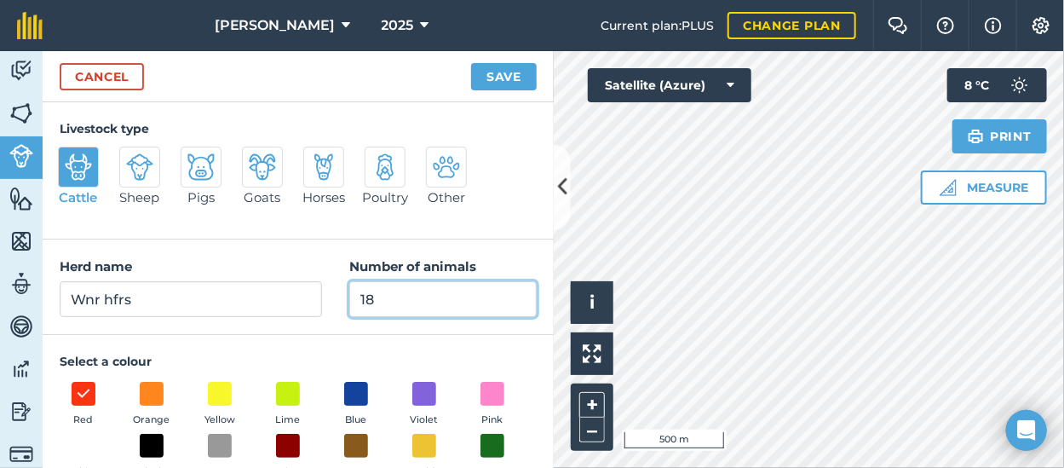
click at [418, 307] on input "18" at bounding box center [442, 299] width 187 height 36
type input "1"
type input "22"
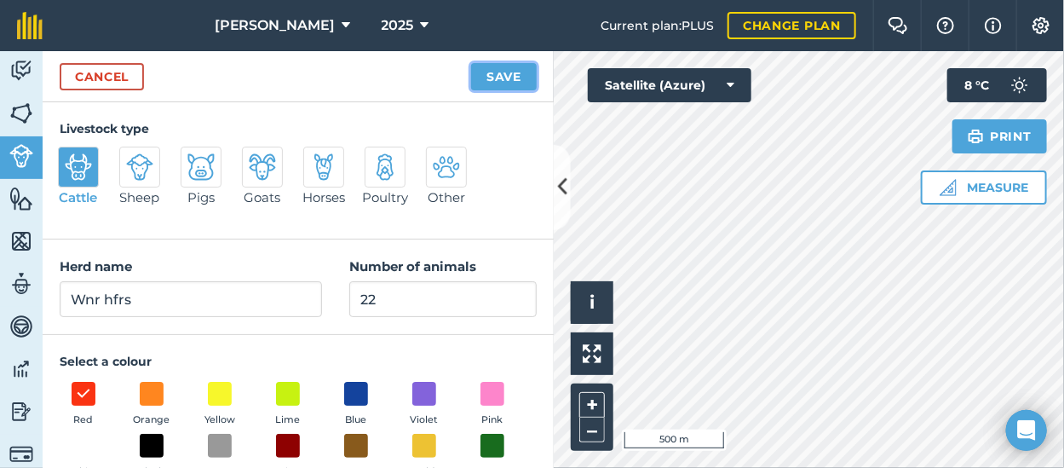
click at [512, 74] on button "Save" at bounding box center [504, 76] width 66 height 27
click at [560, 185] on icon at bounding box center [561, 187] width 9 height 30
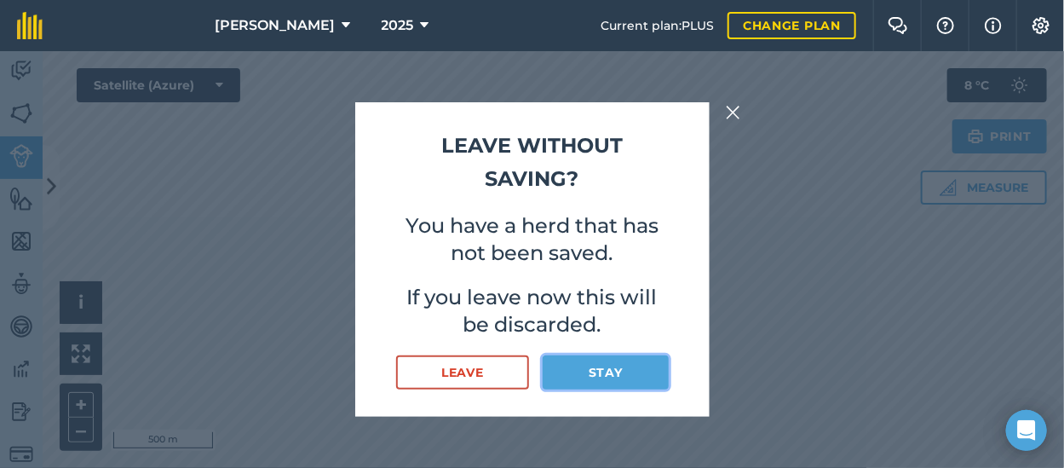
click at [578, 381] on button "Stay" at bounding box center [604, 372] width 125 height 34
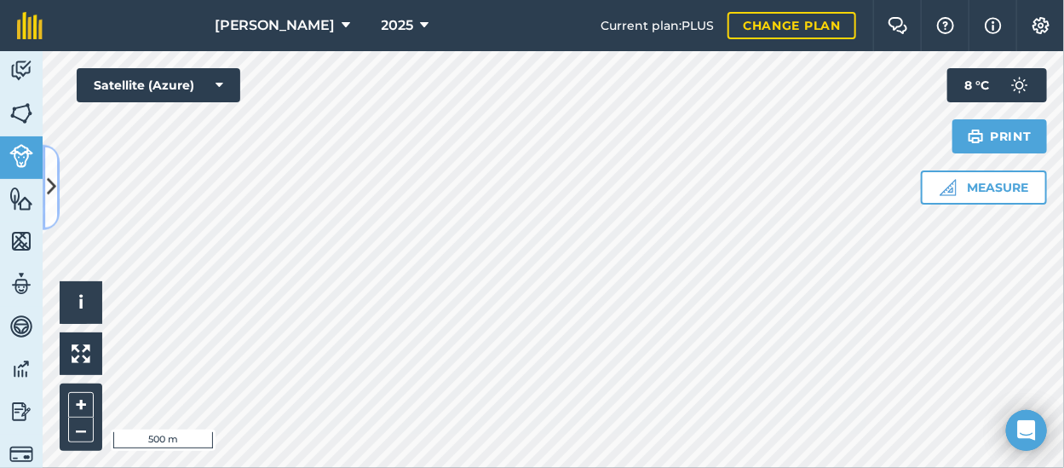
click at [52, 182] on icon at bounding box center [51, 187] width 9 height 30
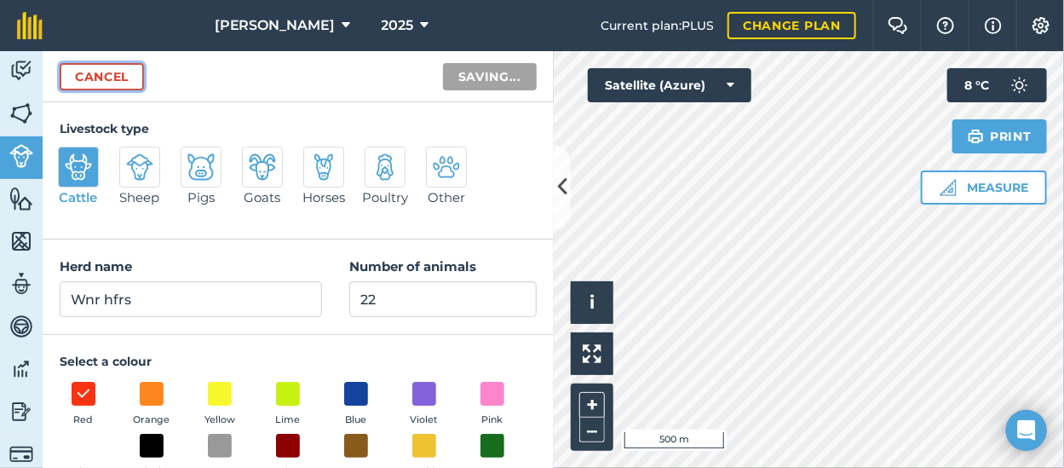
click at [131, 81] on link "Cancel" at bounding box center [102, 76] width 84 height 27
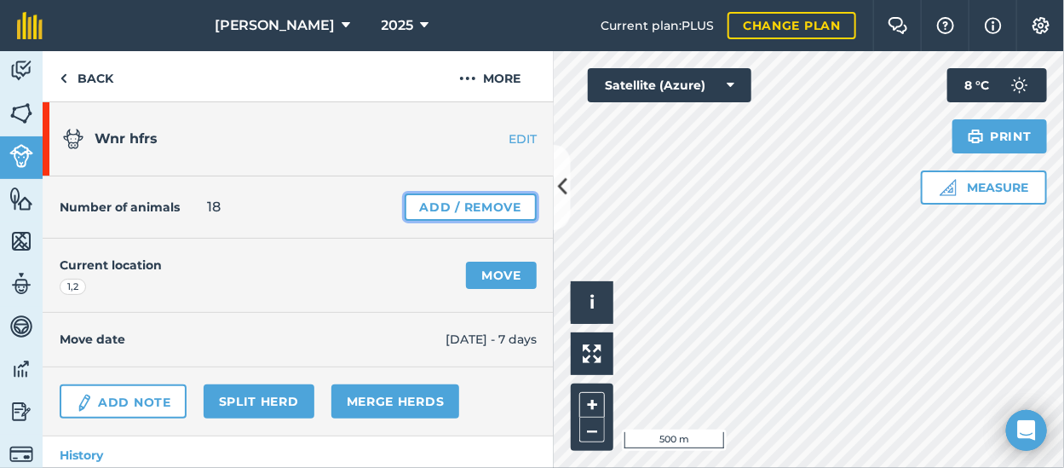
click at [470, 206] on link "Add / Remove" at bounding box center [470, 206] width 132 height 27
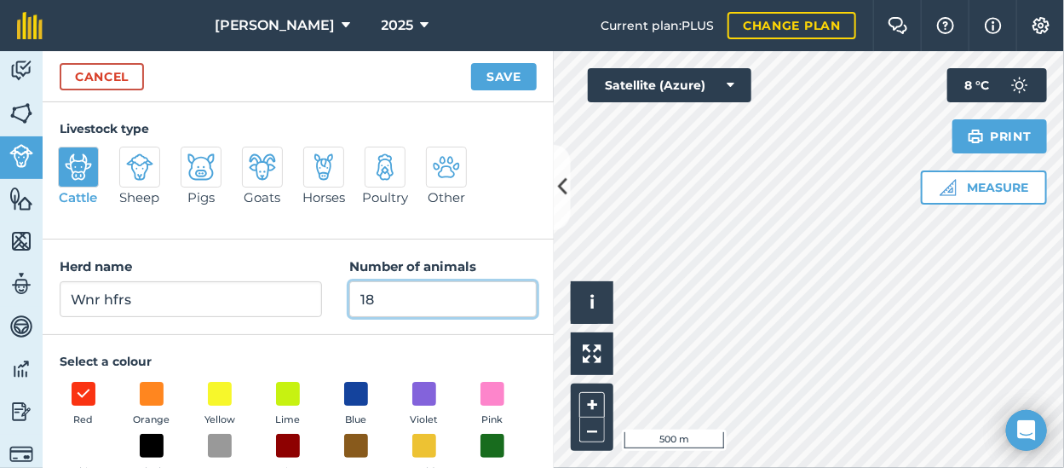
click at [370, 292] on input "18" at bounding box center [442, 299] width 187 height 36
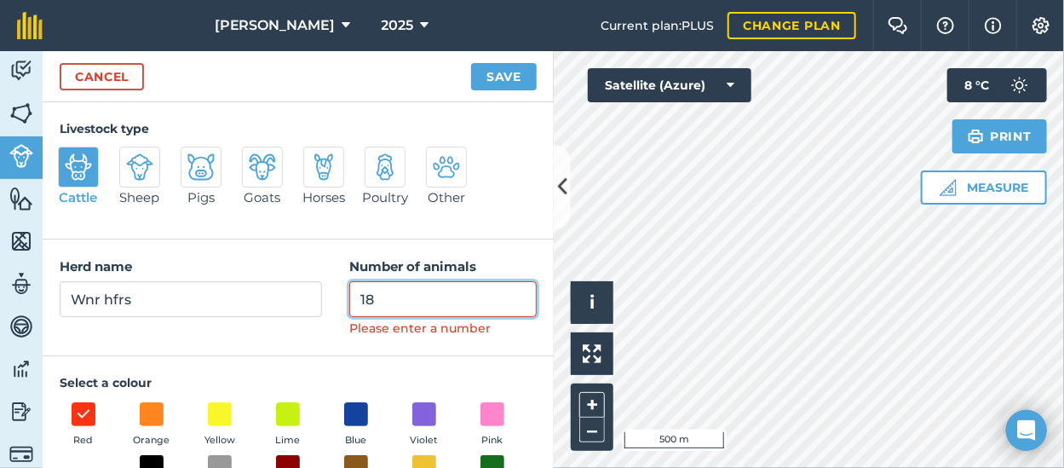
type input "1"
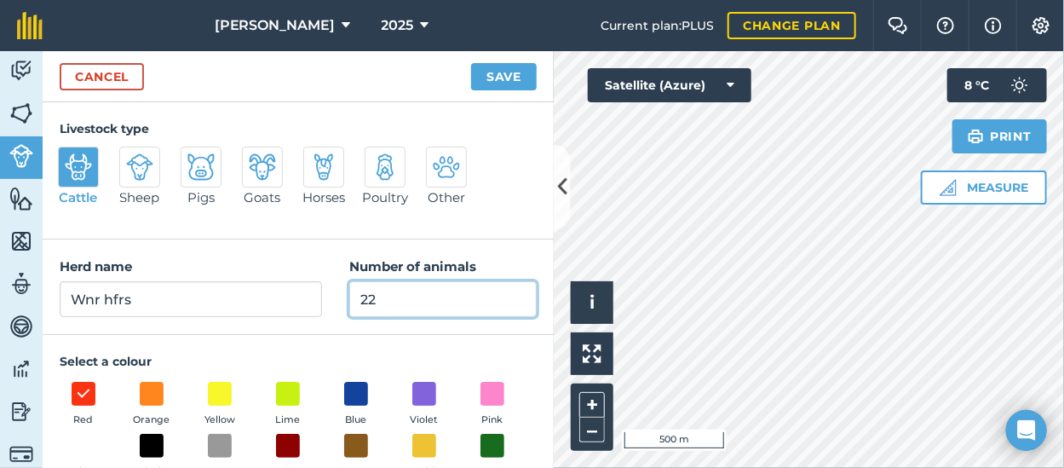
type input "22"
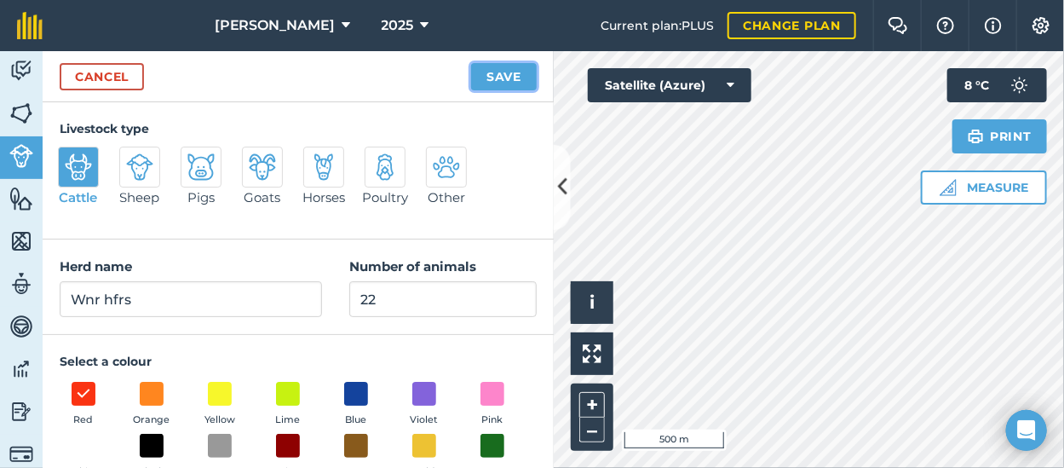
click at [505, 74] on button "Save" at bounding box center [504, 76] width 66 height 27
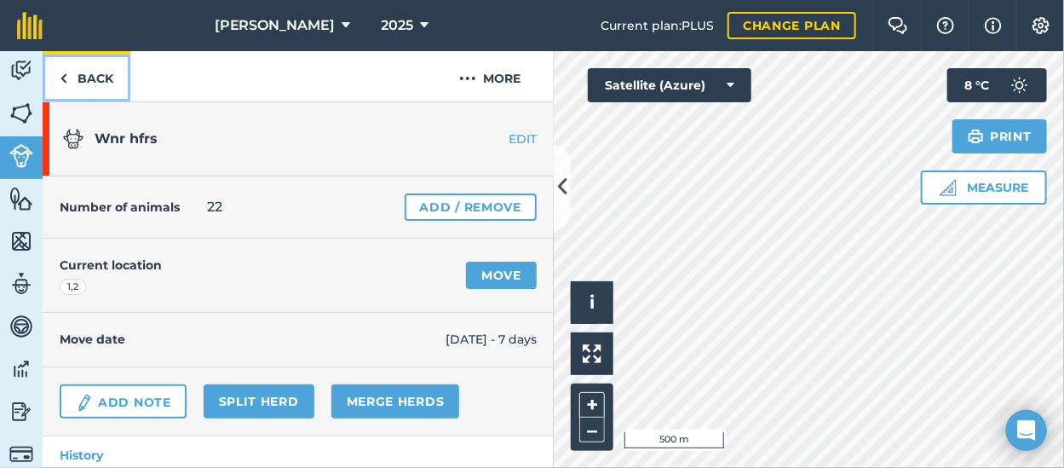
click at [94, 77] on link "Back" at bounding box center [87, 76] width 88 height 50
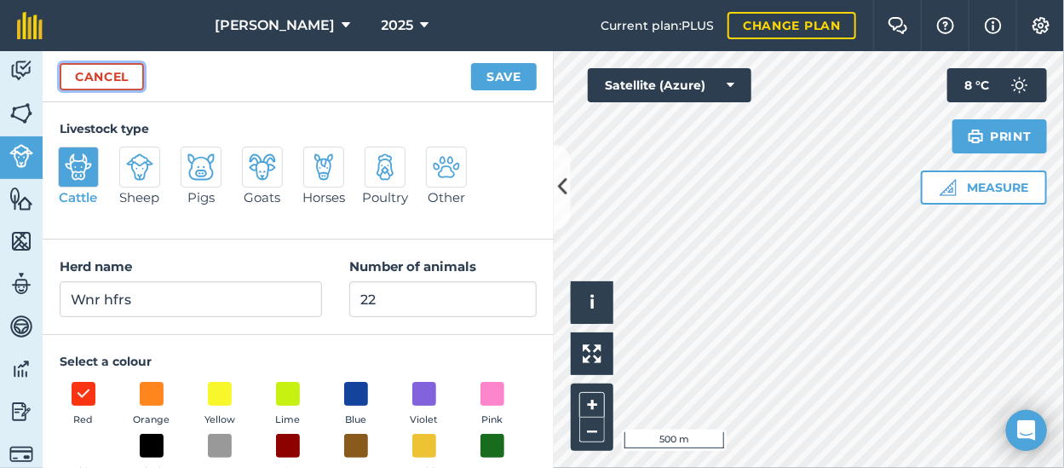
click at [107, 76] on link "Cancel" at bounding box center [102, 76] width 84 height 27
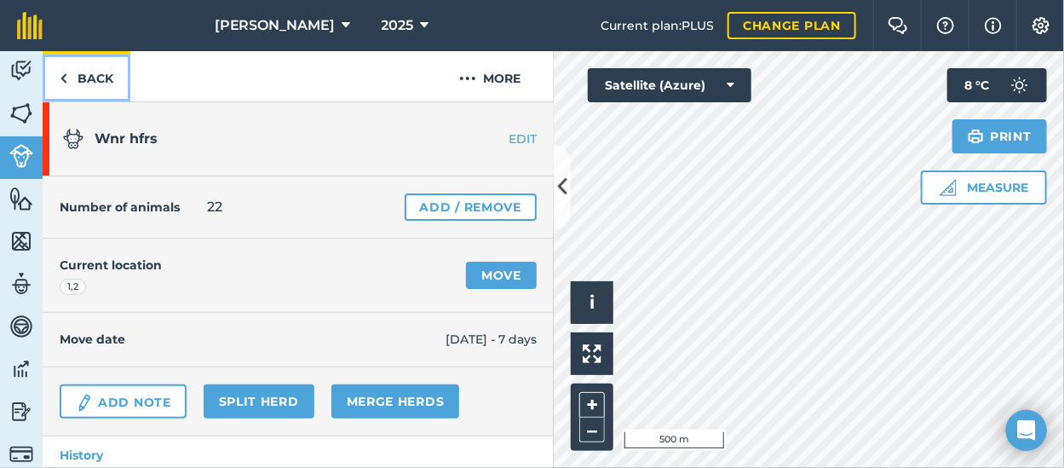
click at [85, 72] on link "Back" at bounding box center [87, 76] width 88 height 50
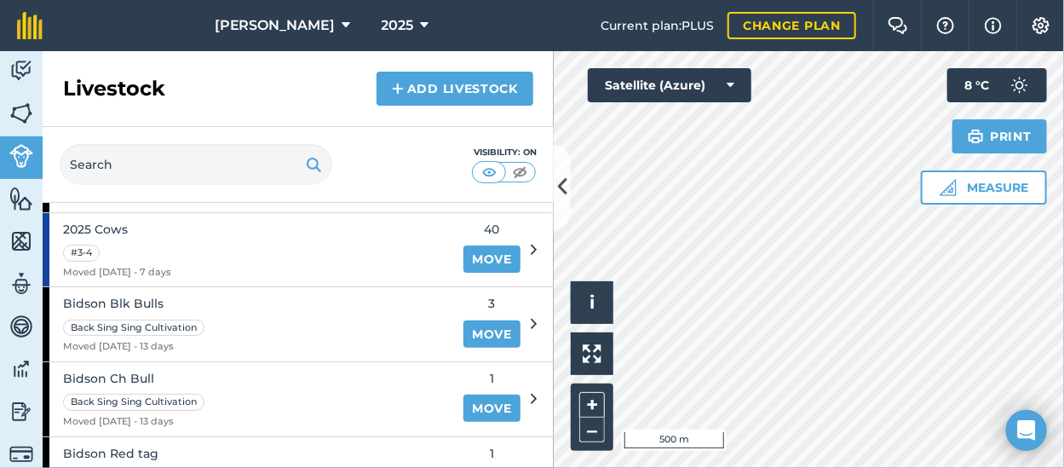
scroll to position [255, 0]
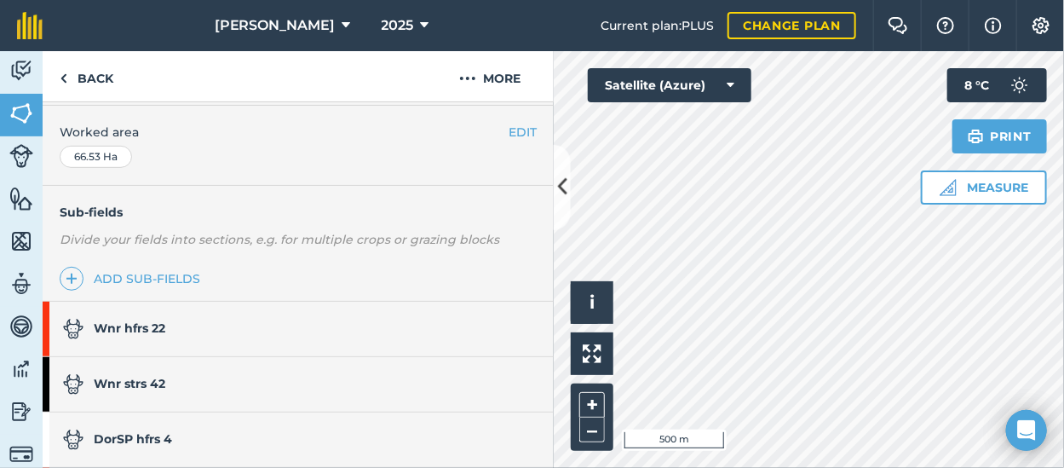
scroll to position [426, 0]
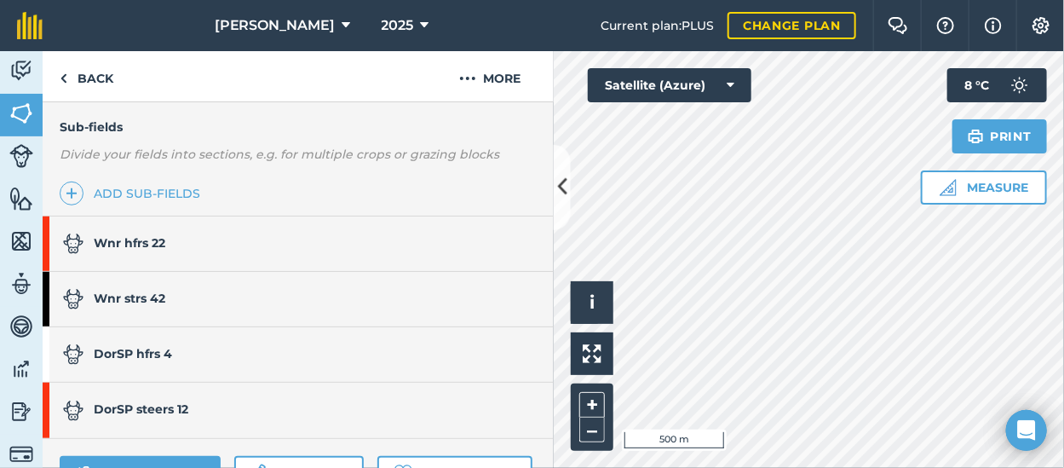
click at [169, 346] on strong "DorSP hfrs 4" at bounding box center [133, 353] width 78 height 15
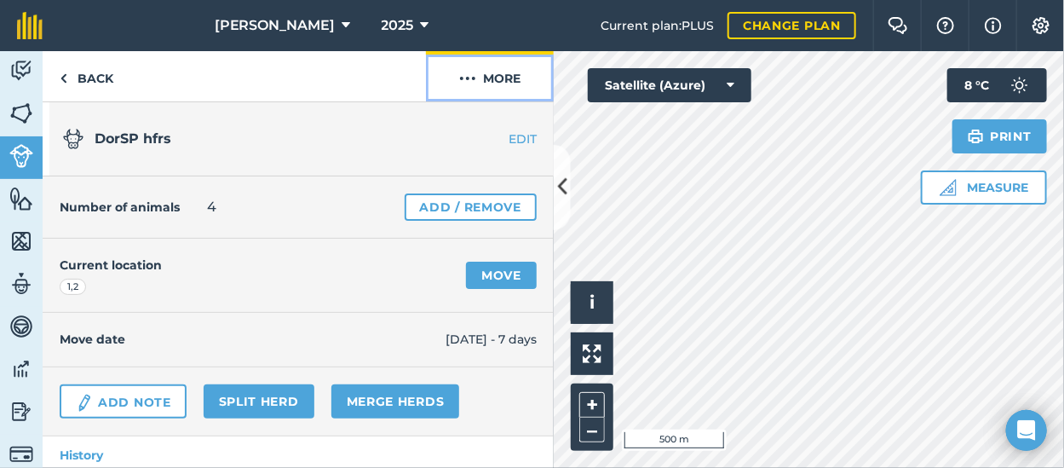
click at [509, 77] on button "More" at bounding box center [490, 76] width 128 height 50
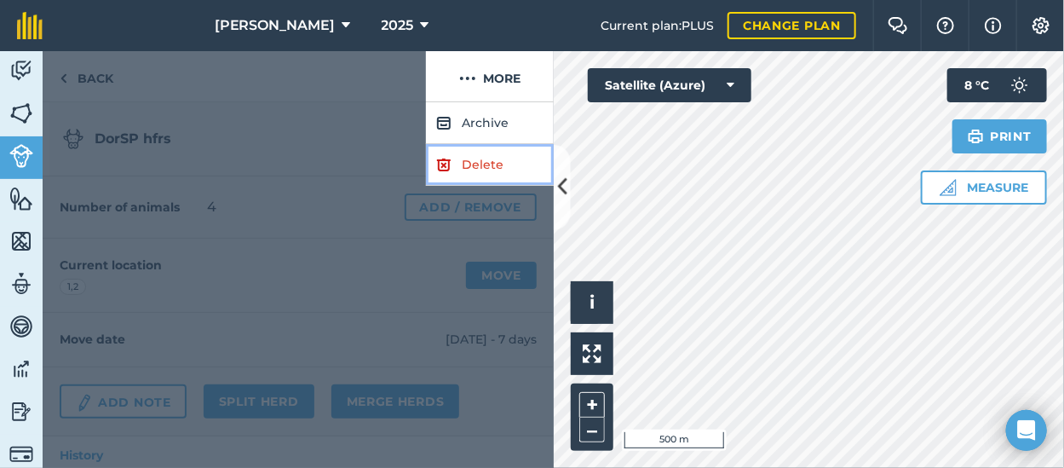
click at [483, 164] on link "Delete" at bounding box center [490, 165] width 128 height 42
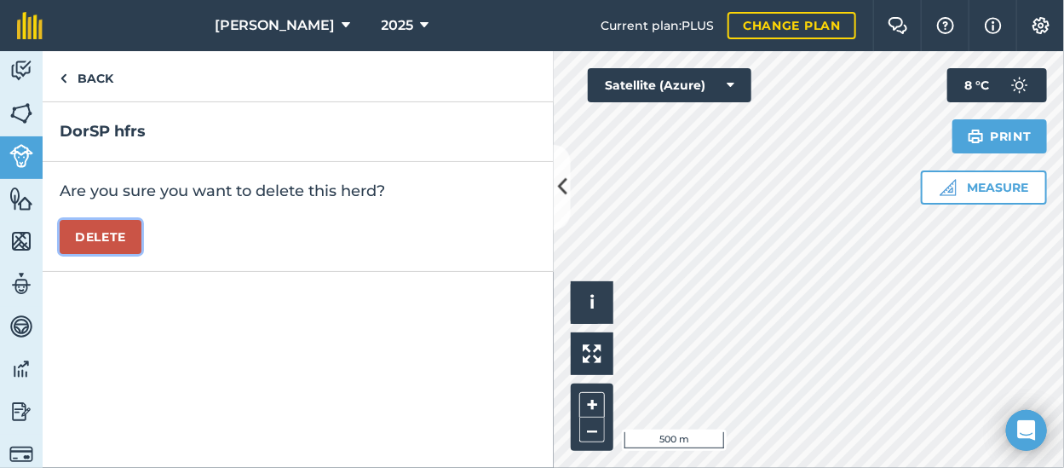
click at [114, 227] on button "Delete" at bounding box center [101, 237] width 82 height 34
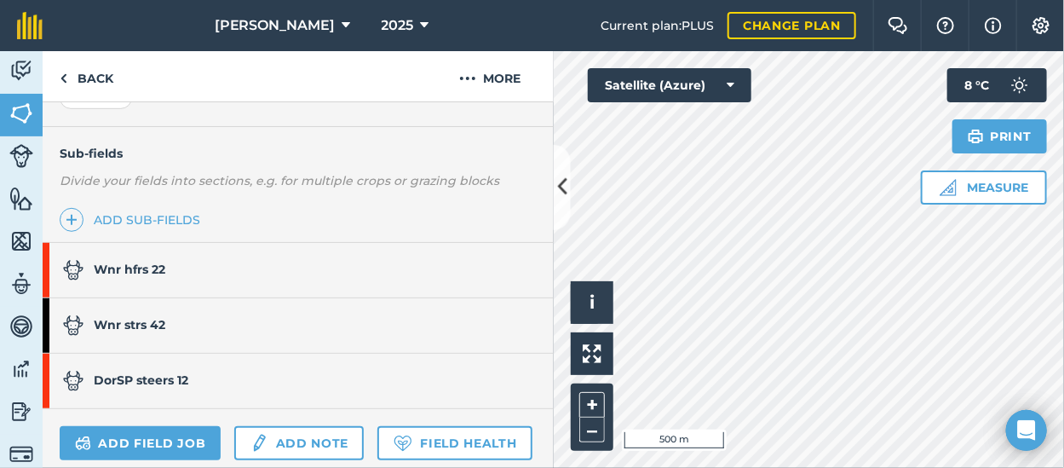
scroll to position [426, 0]
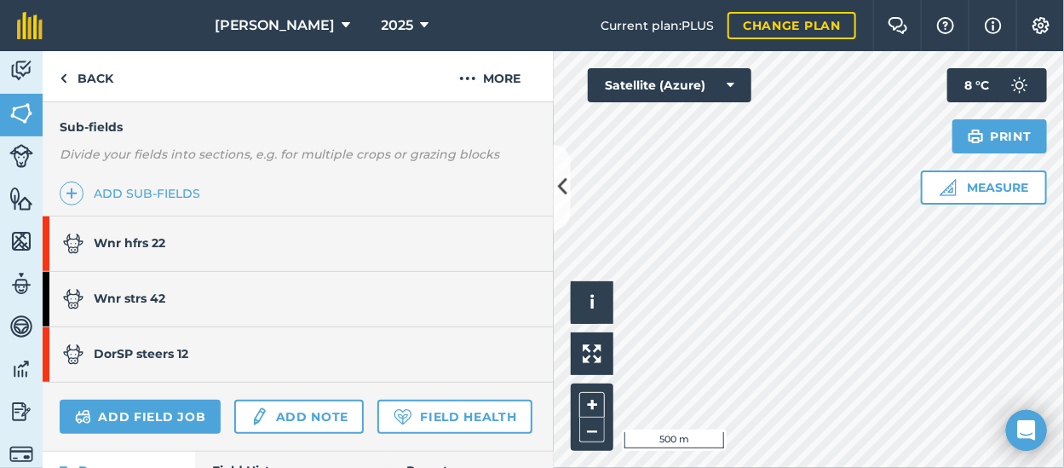
click at [168, 294] on link "Wnr strs 42" at bounding box center [290, 299] width 494 height 54
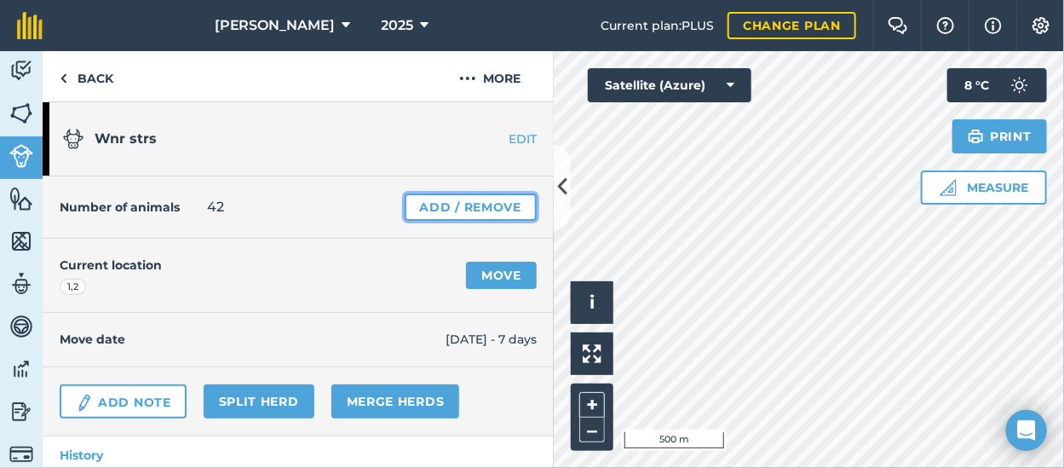
click at [443, 201] on link "Add / Remove" at bounding box center [470, 206] width 132 height 27
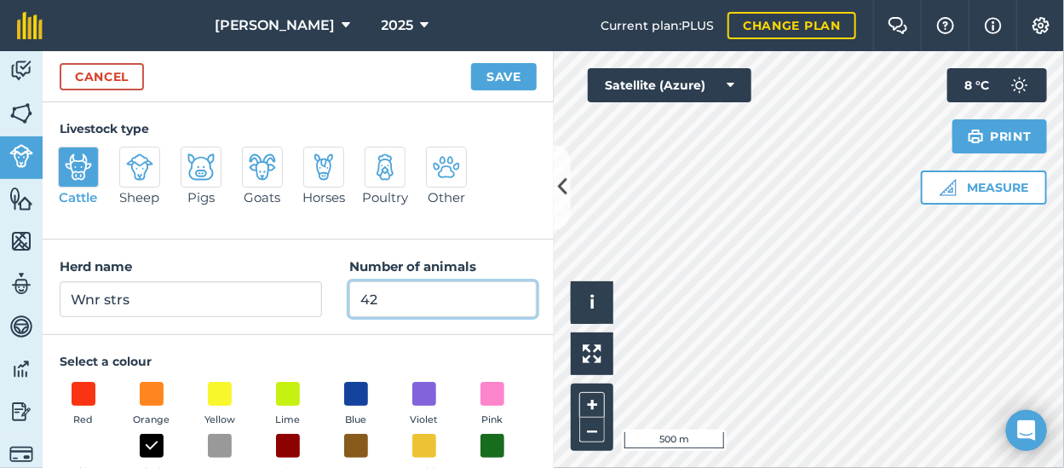
drag, startPoint x: 348, startPoint y: 301, endPoint x: 325, endPoint y: 306, distance: 23.4
click at [325, 306] on div "Herd name Wnr strs Number of animals 42" at bounding box center [298, 286] width 511 height 95
type input "54"
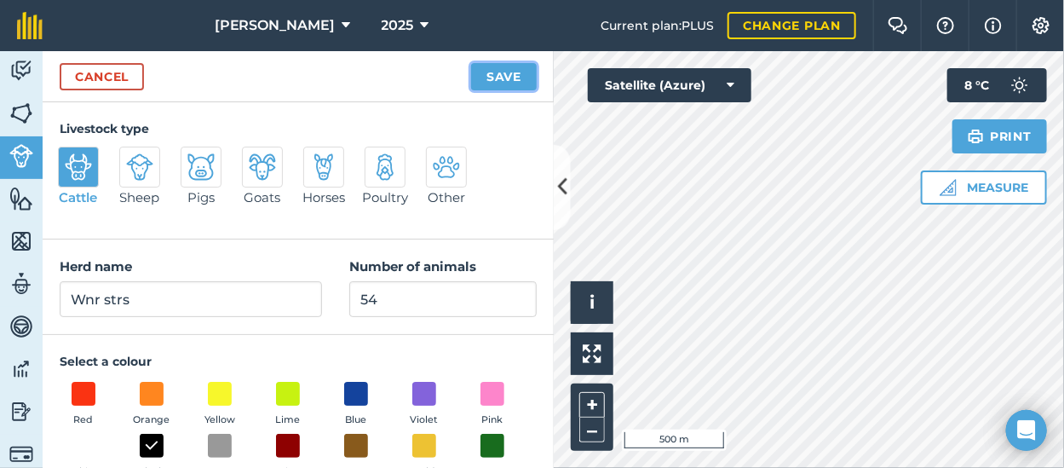
click at [520, 72] on button "Save" at bounding box center [504, 76] width 66 height 27
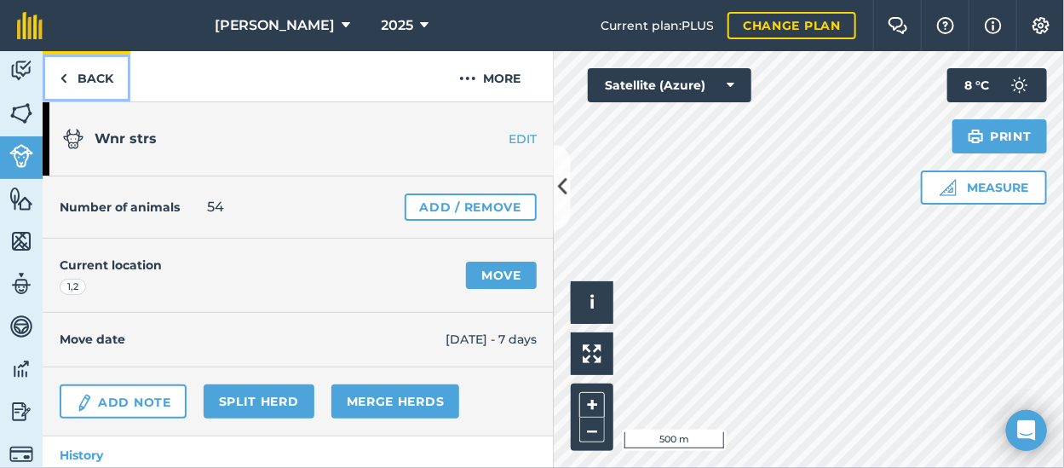
click at [86, 77] on link "Back" at bounding box center [87, 76] width 88 height 50
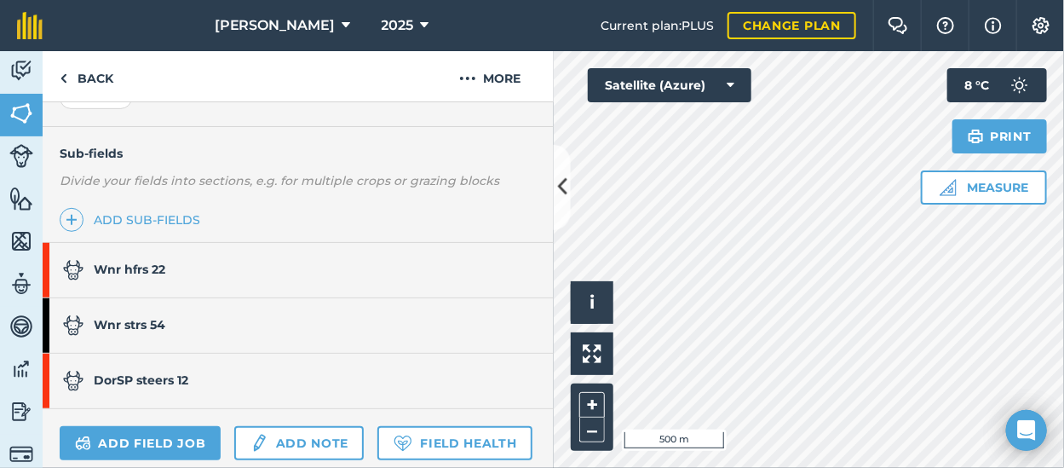
scroll to position [426, 0]
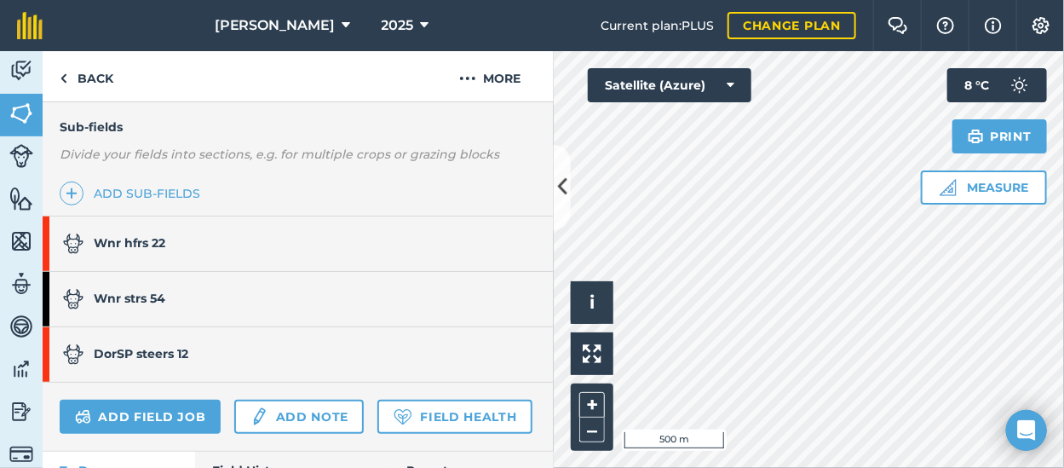
click at [175, 351] on strong "DorSP steers 12" at bounding box center [141, 353] width 95 height 15
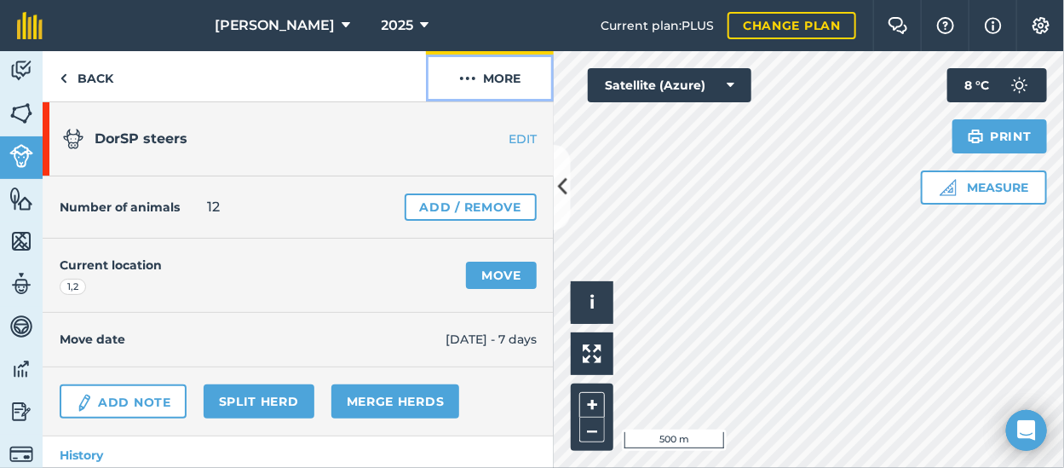
click at [507, 70] on button "More" at bounding box center [490, 76] width 128 height 50
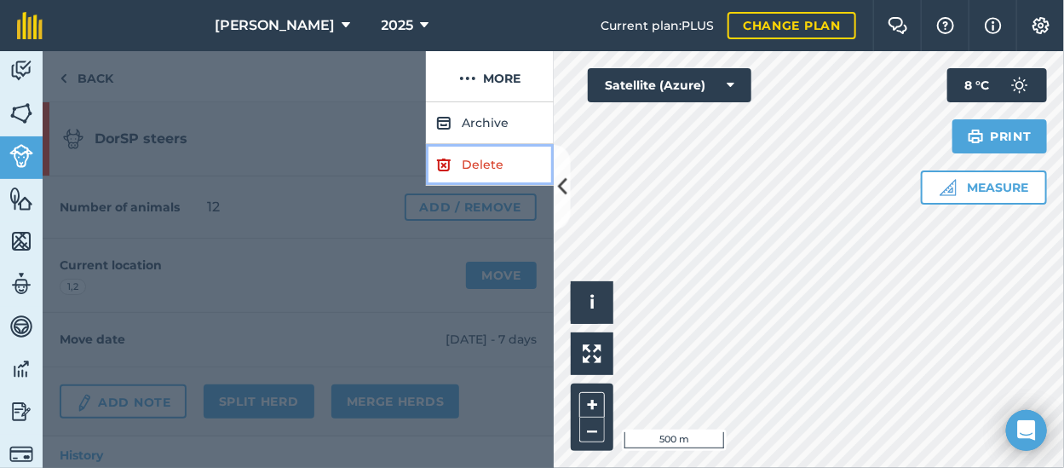
click at [492, 157] on link "Delete" at bounding box center [490, 165] width 128 height 42
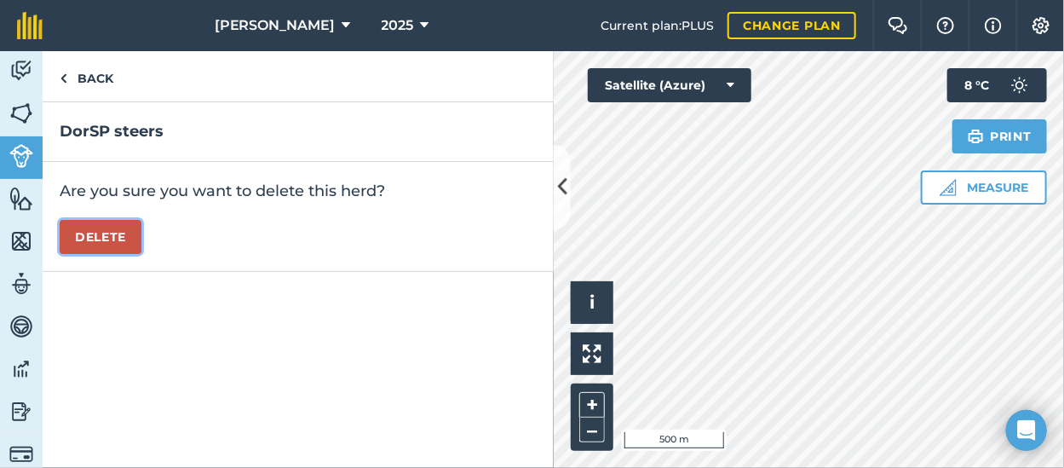
click at [87, 238] on button "Delete" at bounding box center [101, 237] width 82 height 34
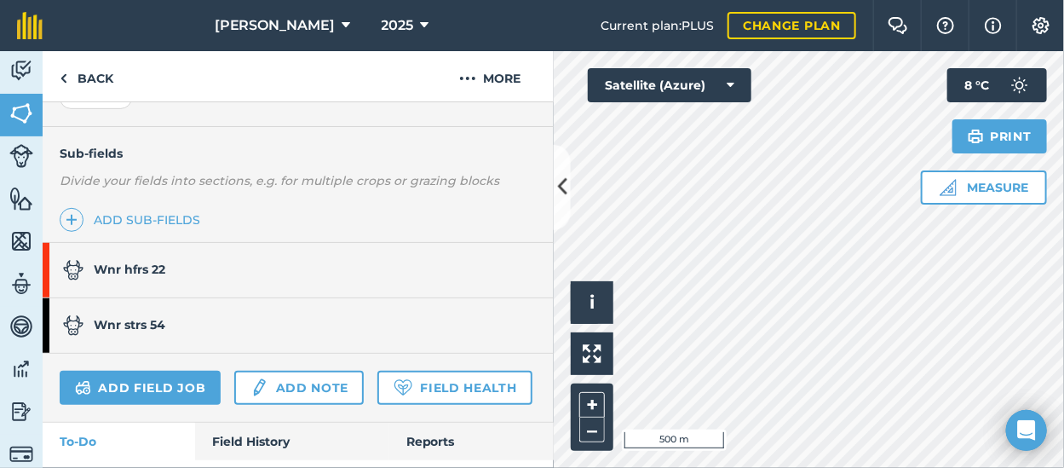
scroll to position [426, 0]
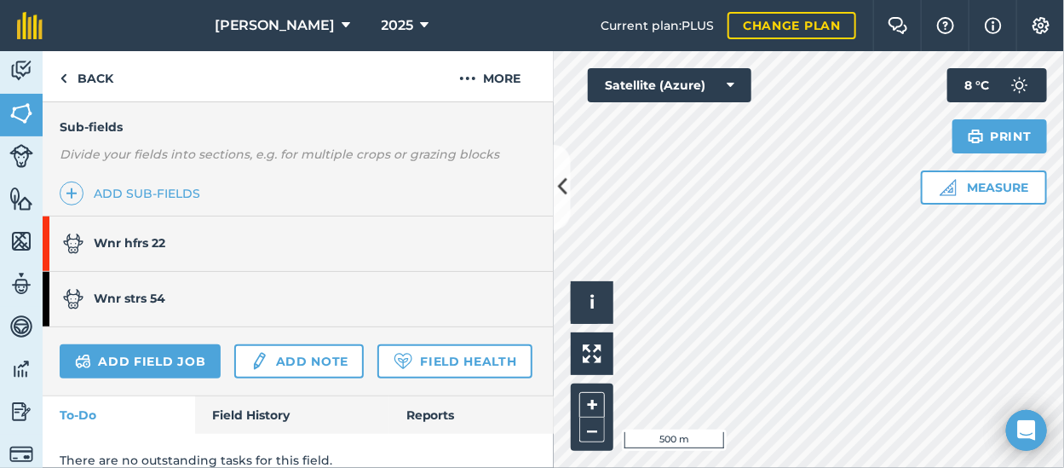
click at [181, 294] on link "Wnr strs 54" at bounding box center [290, 299] width 494 height 54
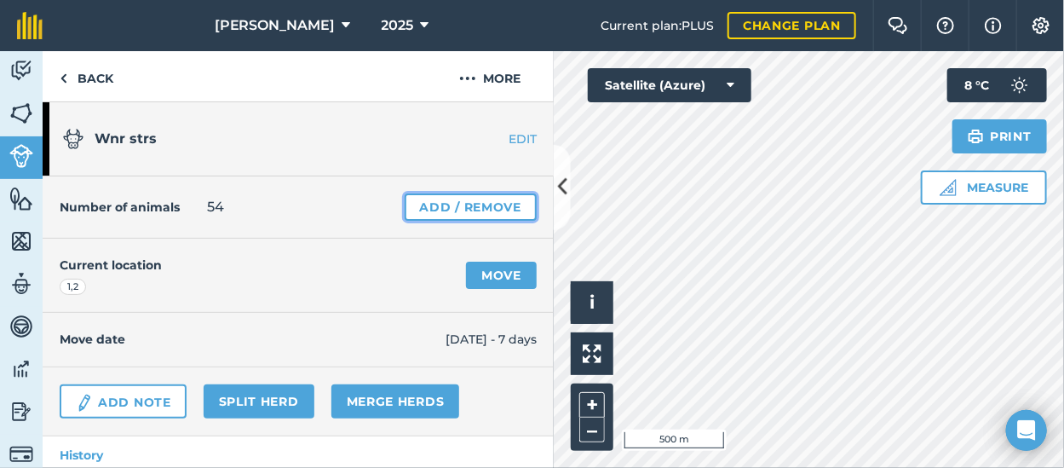
click at [490, 206] on link "Add / Remove" at bounding box center [470, 206] width 132 height 27
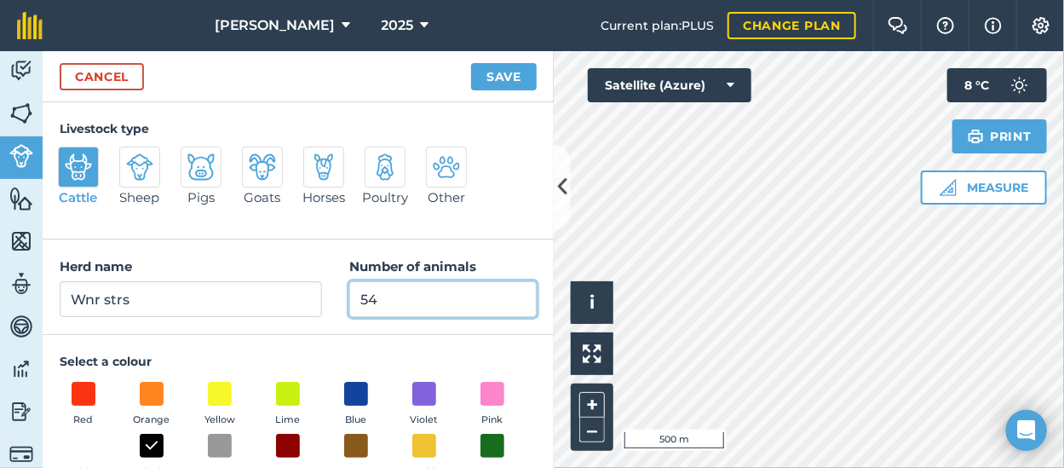
drag, startPoint x: 370, startPoint y: 295, endPoint x: 328, endPoint y: 307, distance: 44.2
click at [328, 307] on div "Herd name Wnr strs Number of animals 54" at bounding box center [298, 286] width 511 height 95
type input "25"
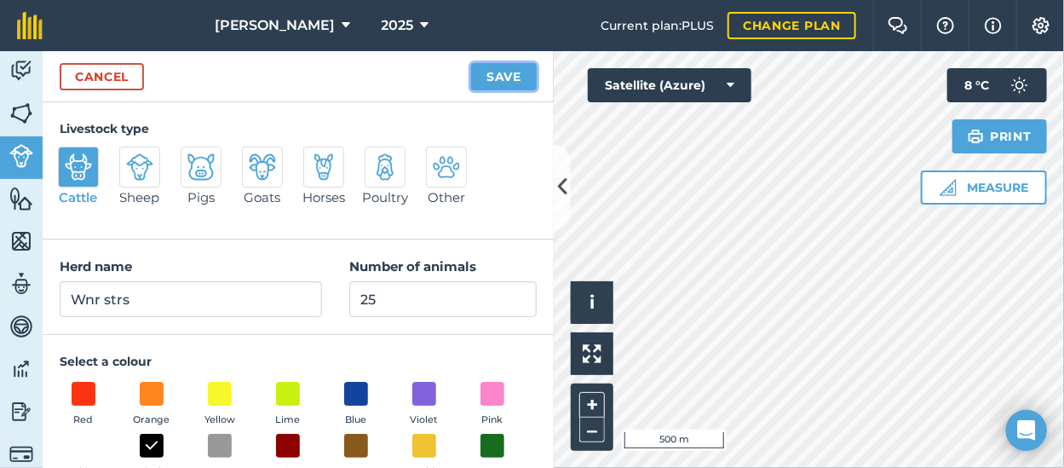
click at [515, 79] on button "Save" at bounding box center [504, 76] width 66 height 27
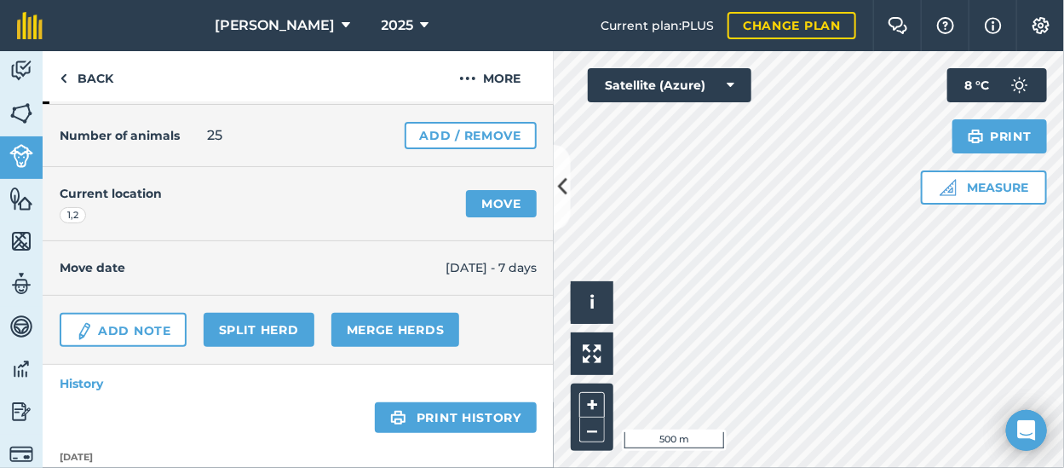
scroll to position [170, 0]
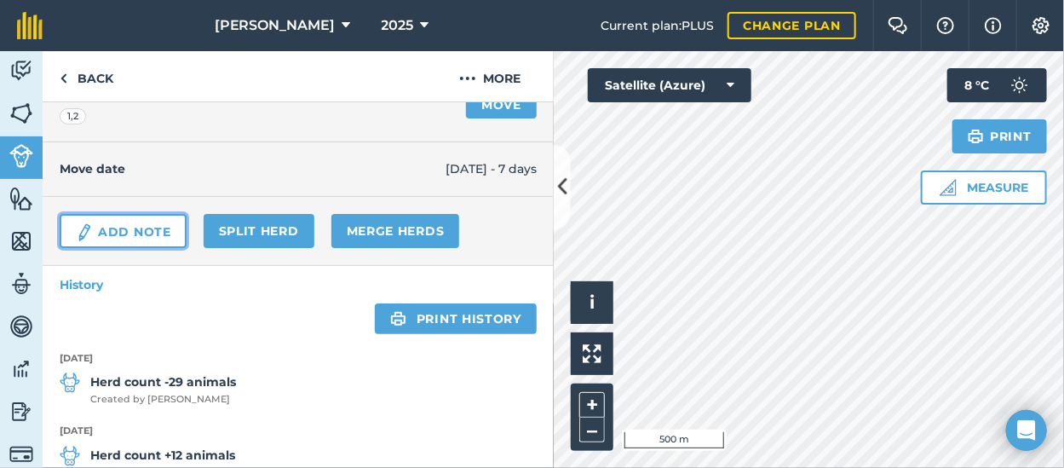
click at [135, 228] on link "Add Note" at bounding box center [123, 231] width 127 height 34
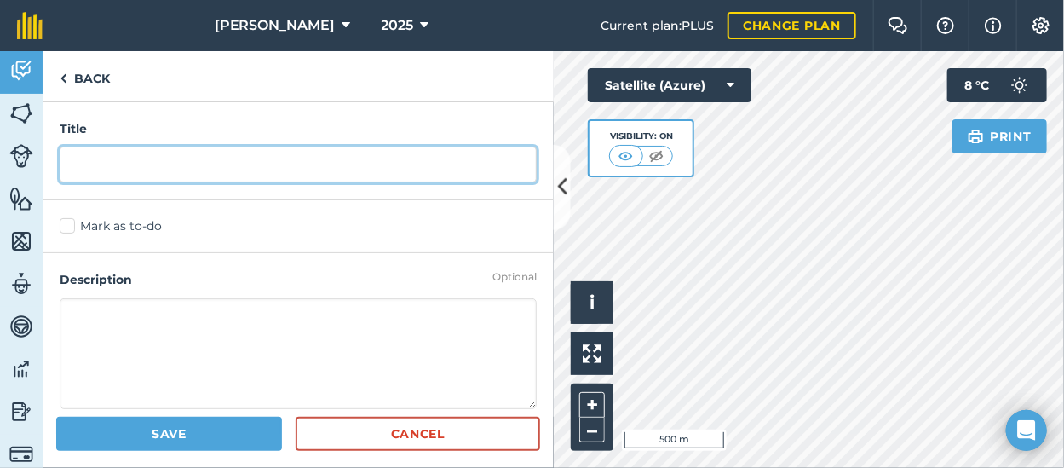
click at [147, 162] on input "text" at bounding box center [298, 164] width 477 height 36
type input "29 Sold [GEOGRAPHIC_DATA]."
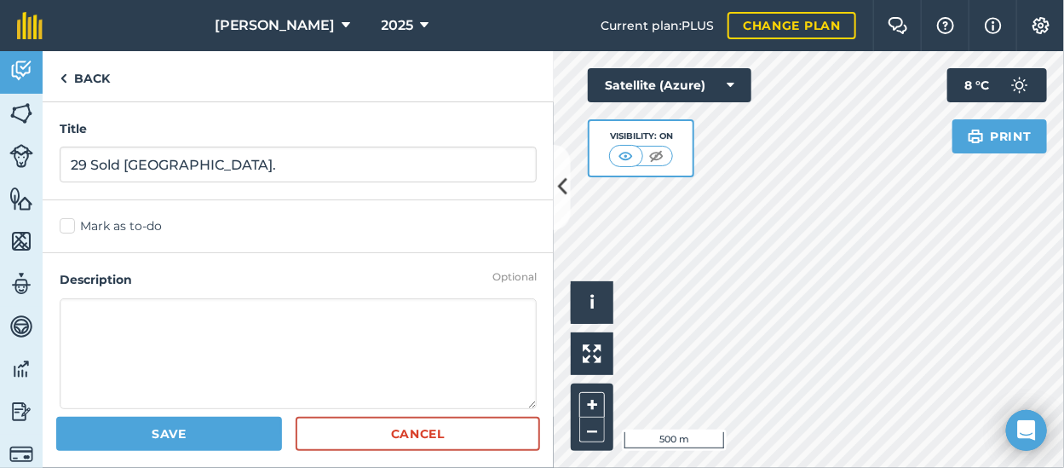
click at [72, 320] on textarea at bounding box center [298, 353] width 477 height 111
type textarea "360kg ave @ $4.62=$1678/hd"
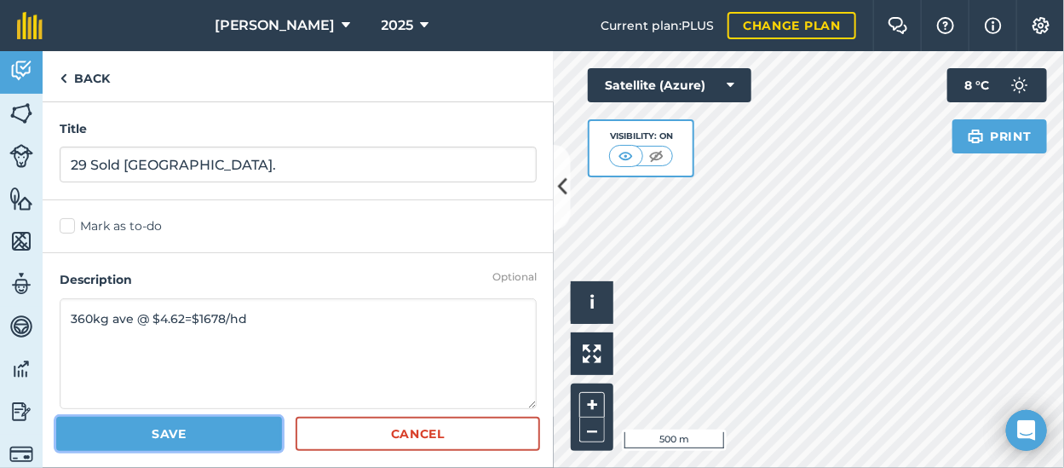
click at [126, 432] on button "Save" at bounding box center [169, 433] width 226 height 34
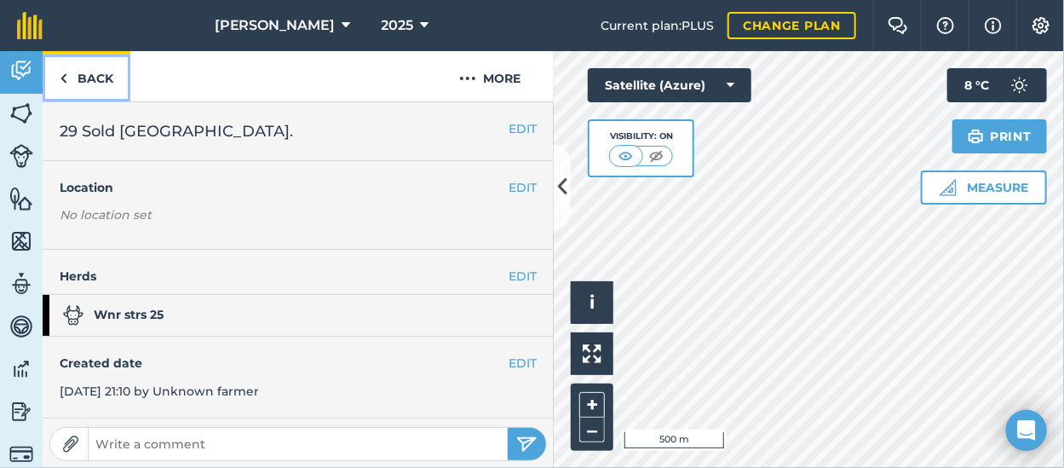
click at [81, 73] on link "Back" at bounding box center [87, 76] width 88 height 50
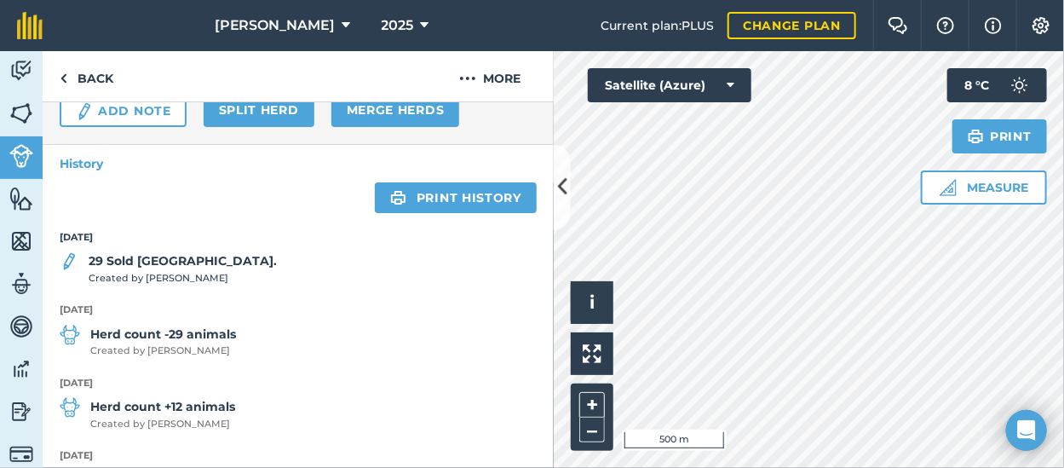
scroll to position [207, 0]
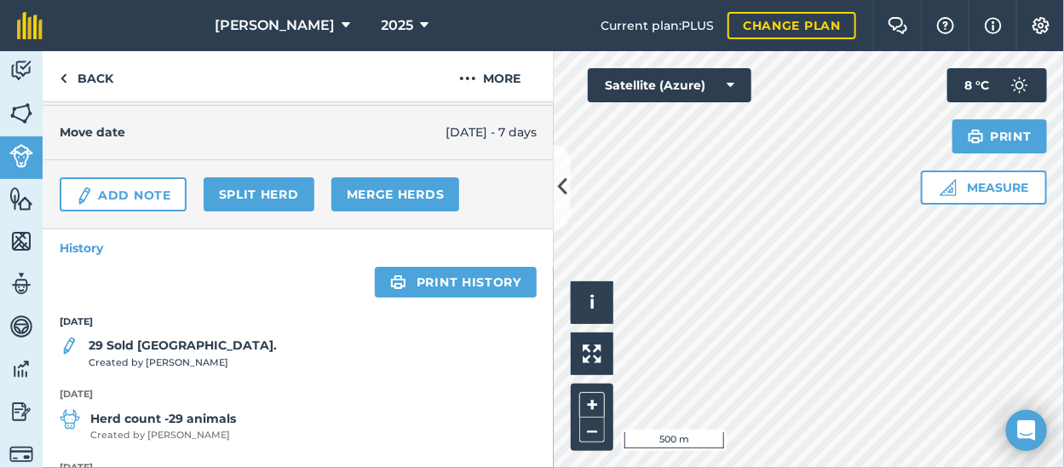
click at [66, 341] on img at bounding box center [69, 346] width 19 height 20
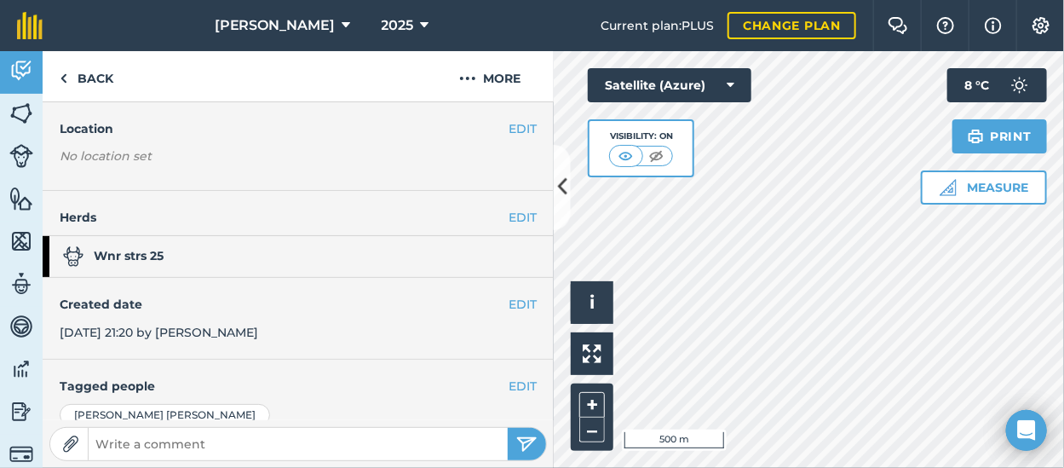
scroll to position [85, 0]
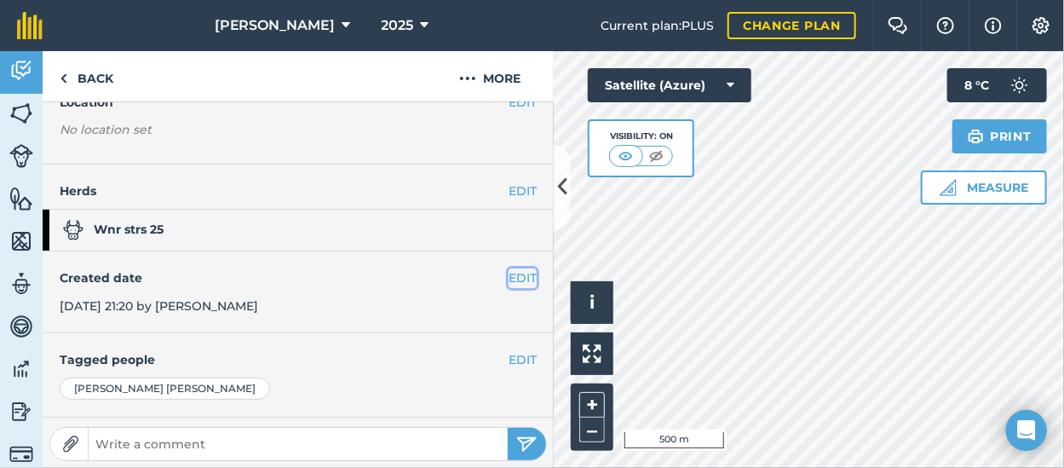
click at [508, 272] on button "EDIT" at bounding box center [522, 277] width 28 height 19
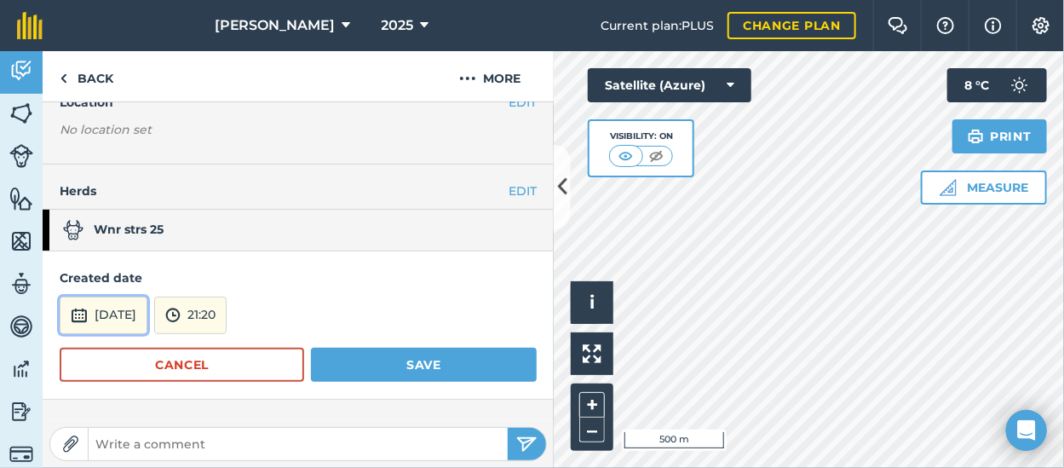
click at [147, 312] on button "[DATE]" at bounding box center [104, 314] width 88 height 37
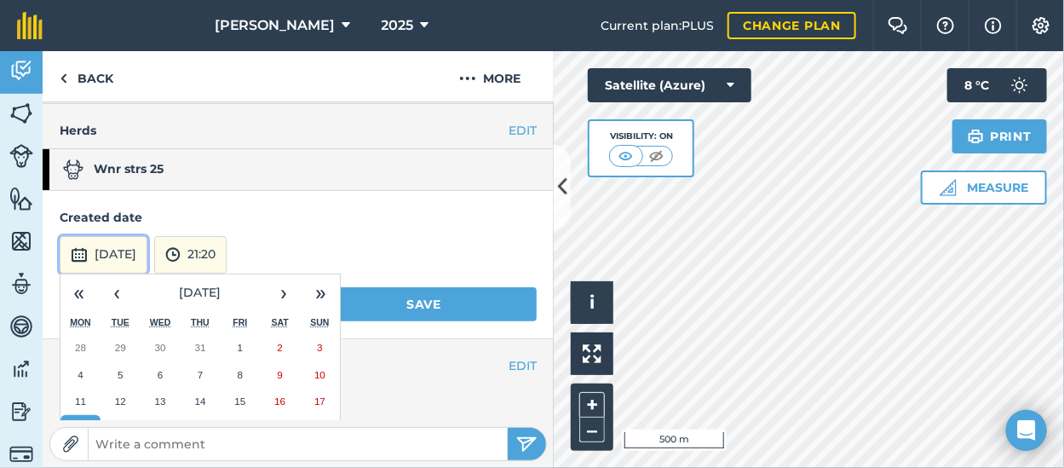
scroll to position [255, 0]
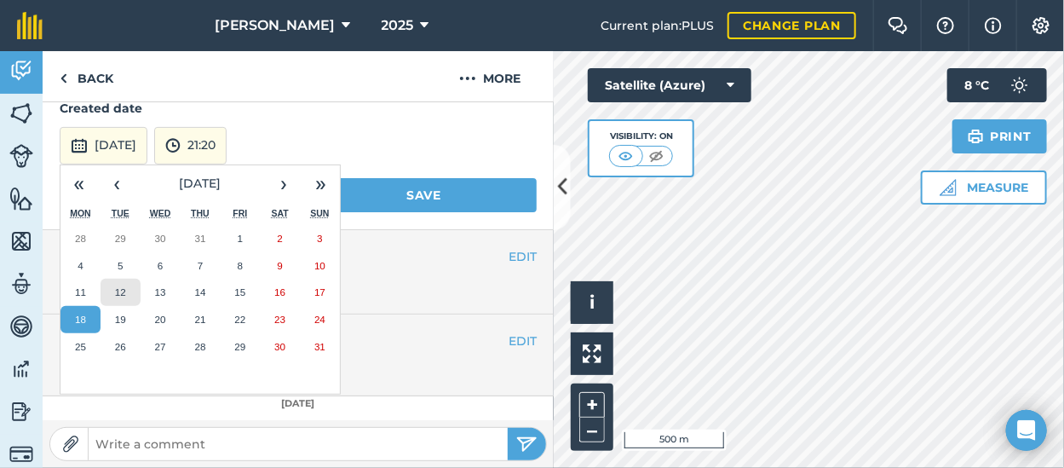
click at [123, 286] on abbr "12" at bounding box center [120, 291] width 11 height 11
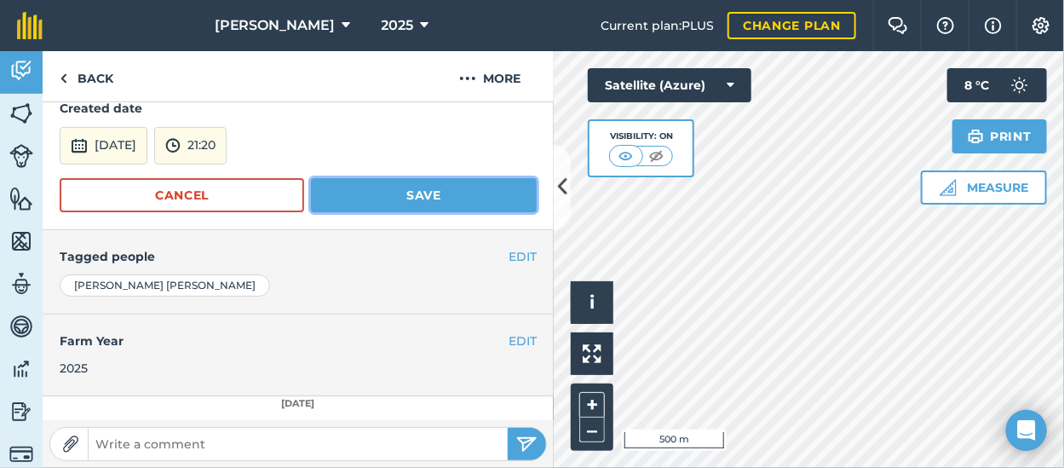
click at [397, 192] on button "Save" at bounding box center [424, 195] width 226 height 34
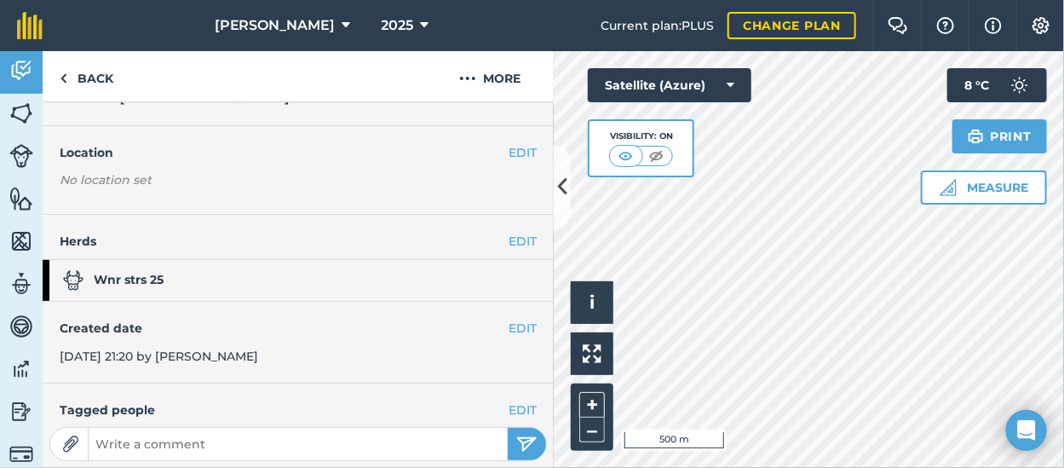
scroll to position [0, 0]
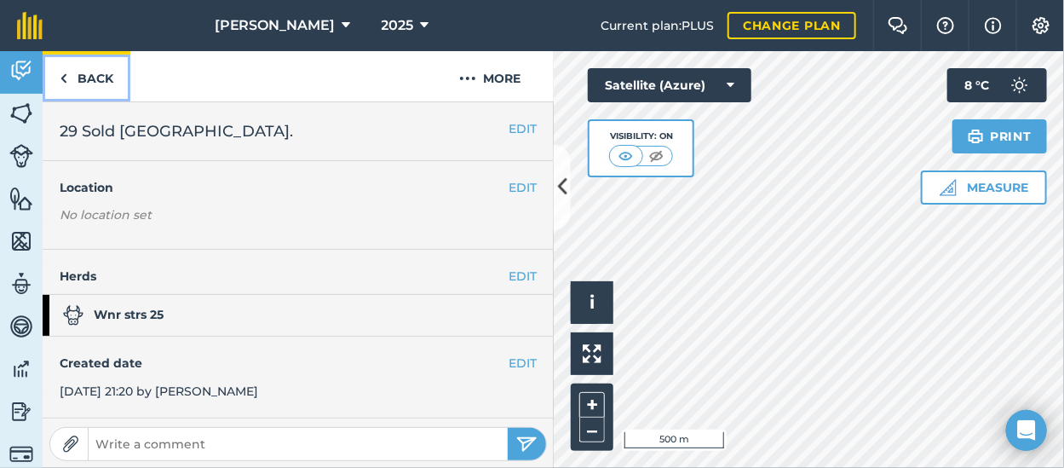
click at [79, 78] on link "Back" at bounding box center [87, 76] width 88 height 50
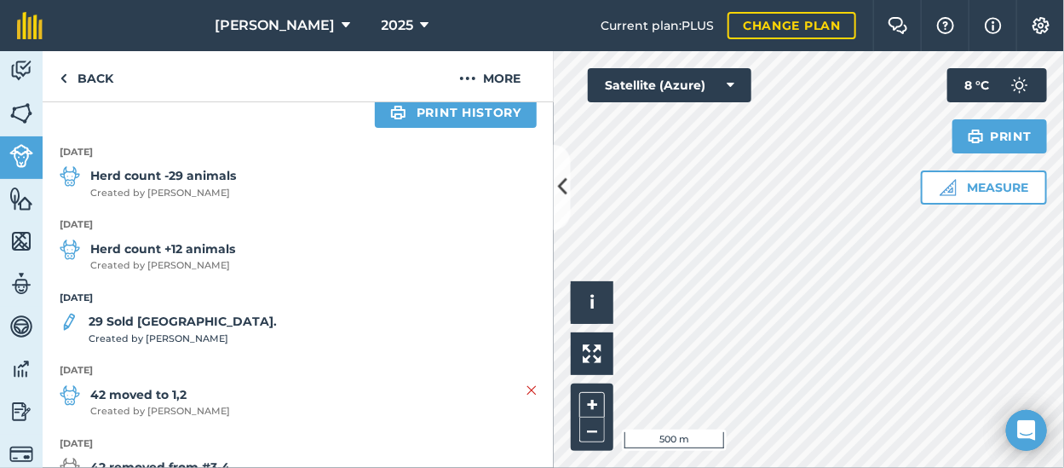
scroll to position [291, 0]
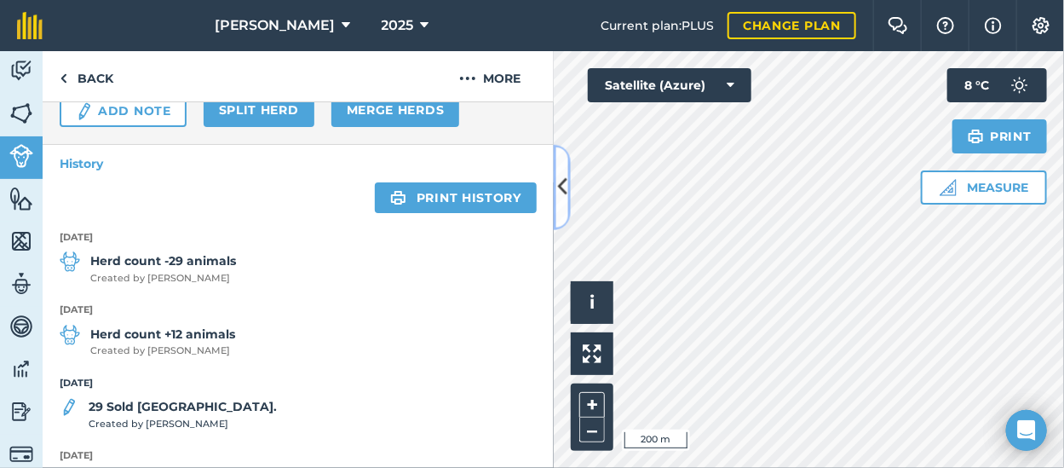
click at [564, 188] on icon at bounding box center [561, 187] width 9 height 30
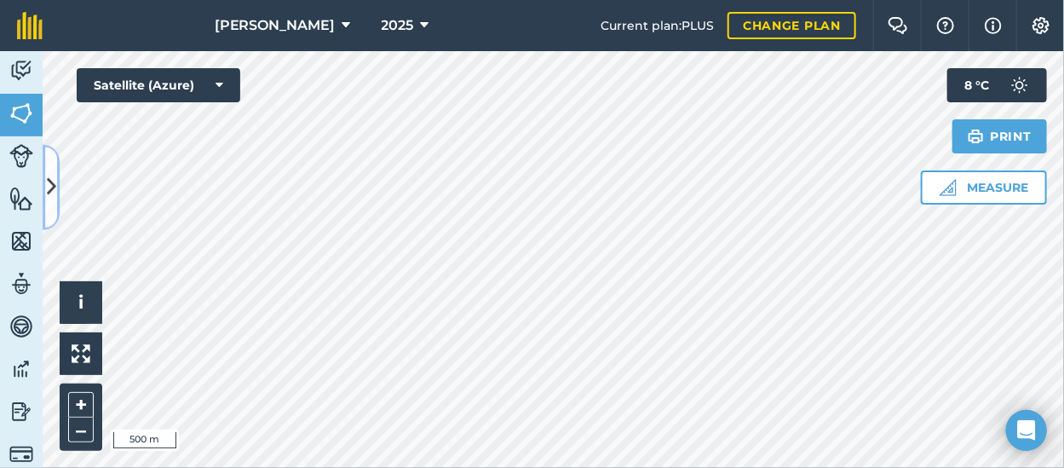
click at [52, 184] on icon at bounding box center [51, 187] width 9 height 30
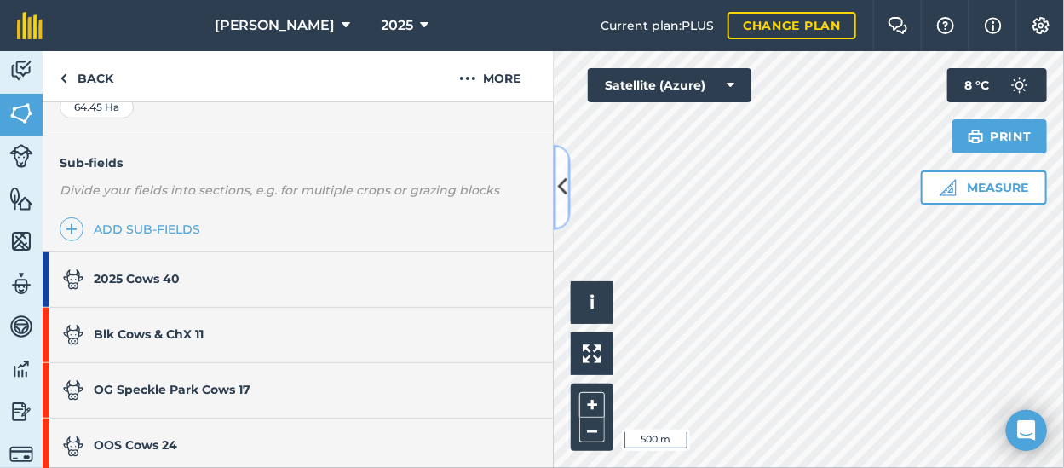
scroll to position [426, 0]
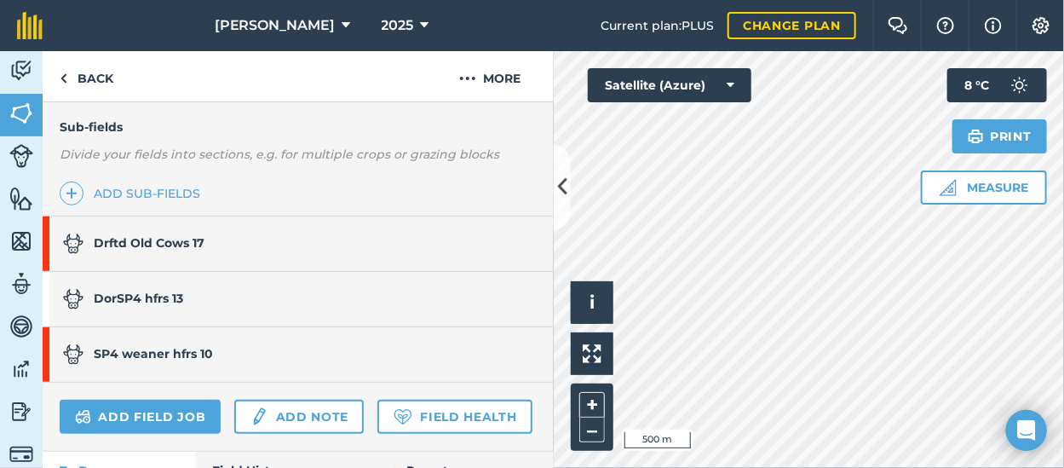
click at [232, 246] on link "Drftd Old Cows 17" at bounding box center [290, 243] width 494 height 54
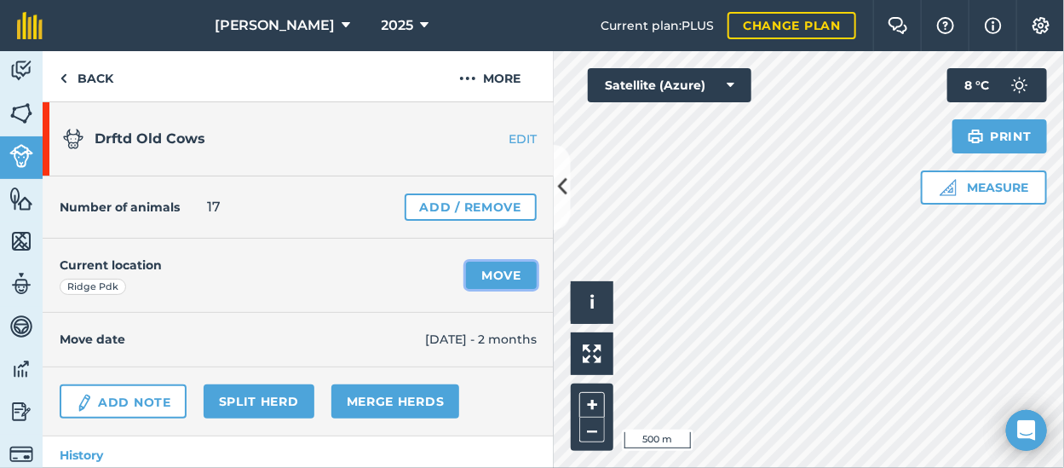
click at [485, 267] on link "Move" at bounding box center [501, 274] width 71 height 27
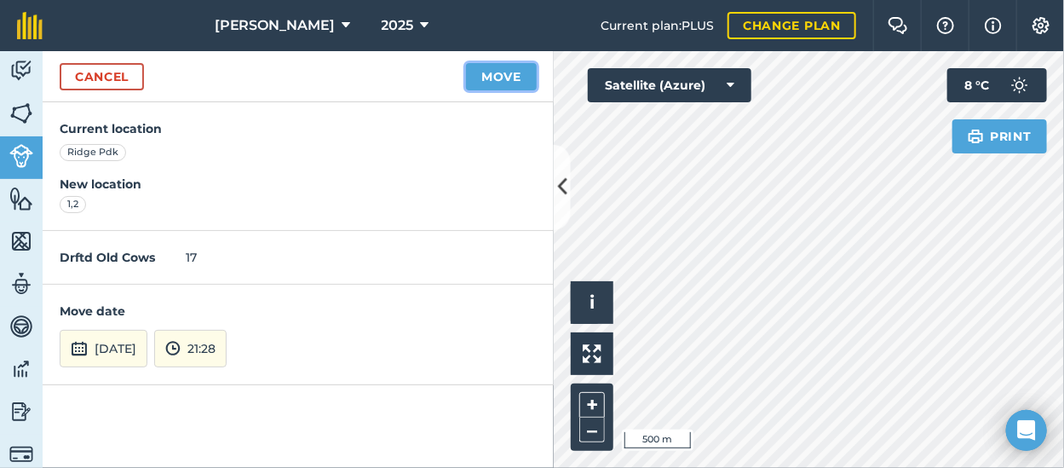
click at [500, 76] on button "Move" at bounding box center [501, 76] width 71 height 27
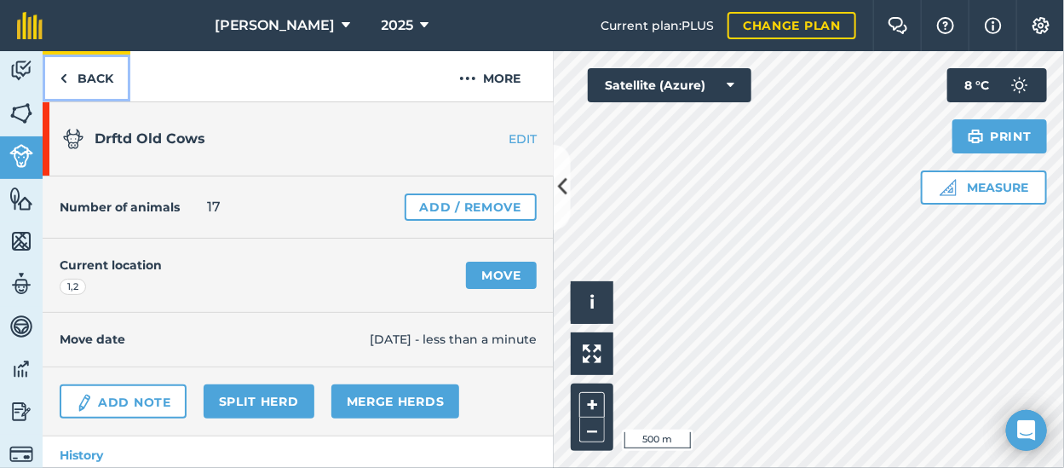
click at [82, 77] on link "Back" at bounding box center [87, 76] width 88 height 50
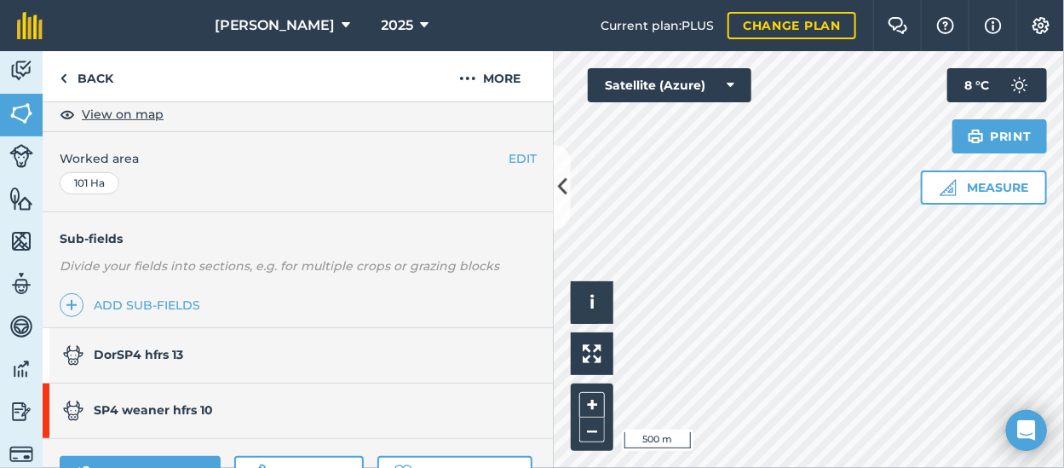
scroll to position [341, 0]
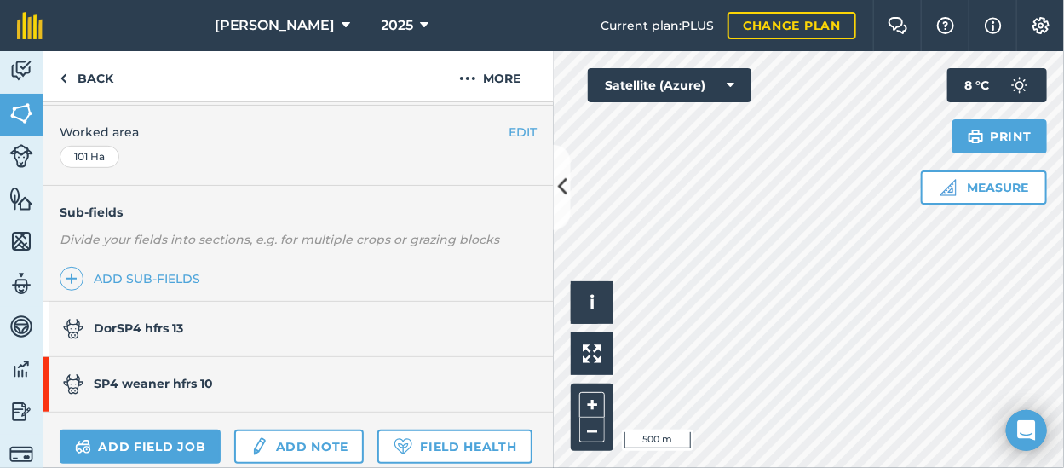
click at [202, 323] on link "DorSP4 hfrs 13" at bounding box center [290, 328] width 494 height 54
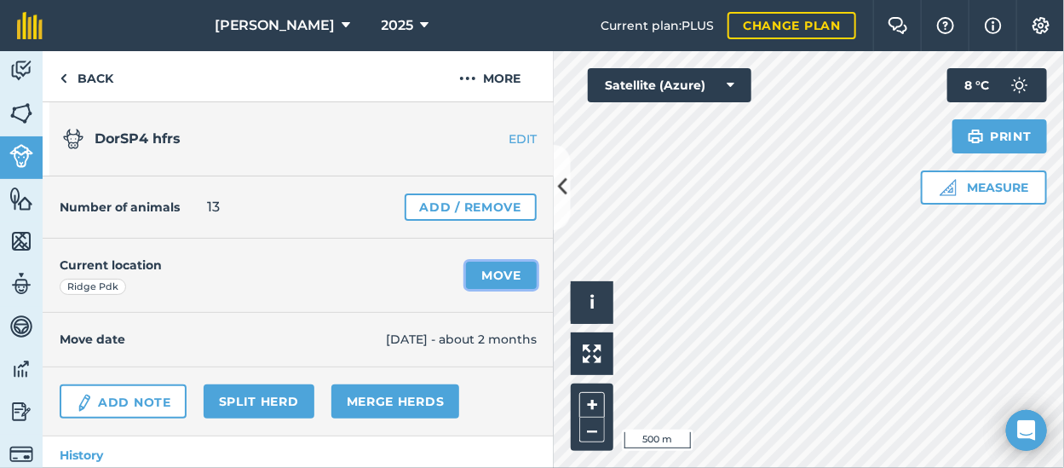
click at [501, 272] on link "Move" at bounding box center [501, 274] width 71 height 27
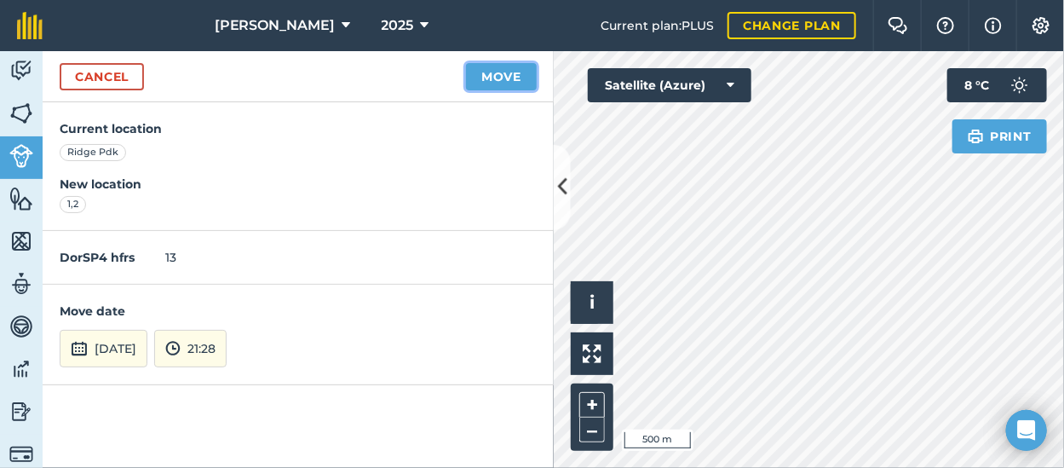
click at [493, 70] on button "Move" at bounding box center [501, 76] width 71 height 27
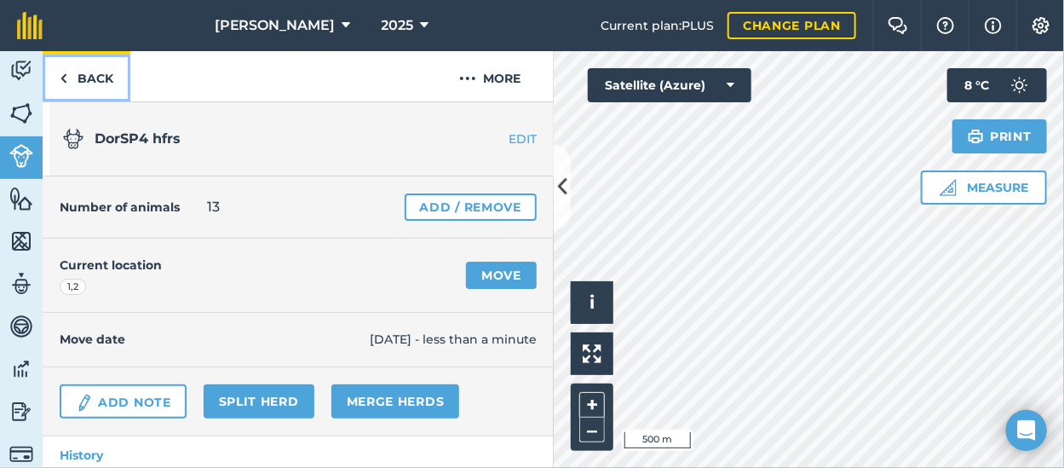
click at [86, 73] on link "Back" at bounding box center [87, 76] width 88 height 50
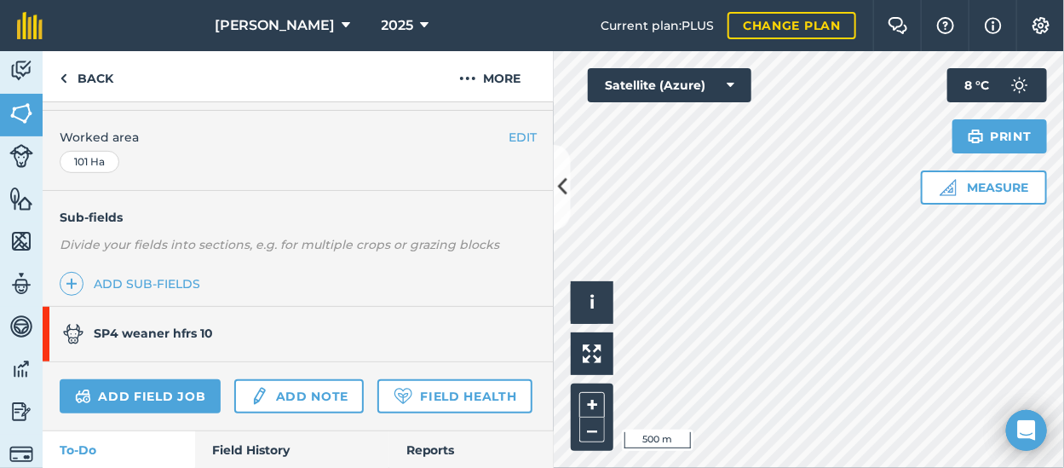
scroll to position [426, 0]
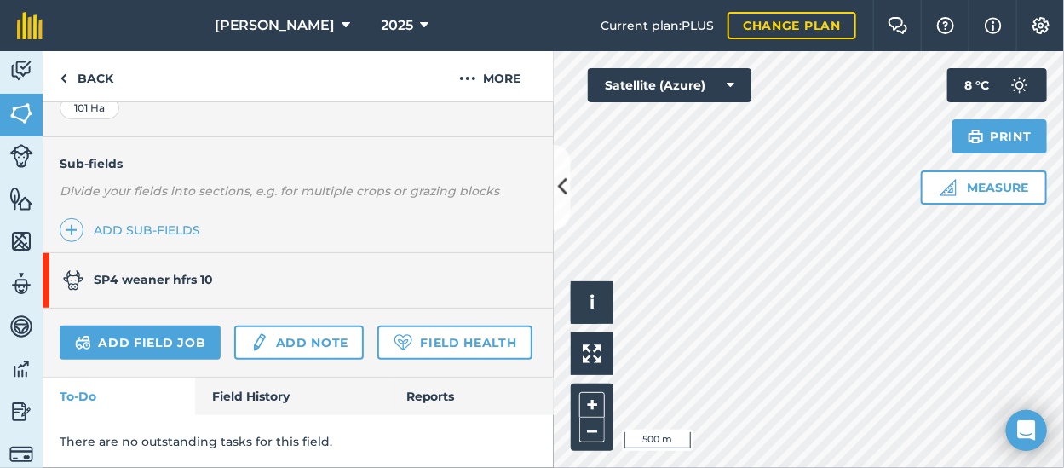
click at [229, 253] on link "SP4 weaner hfrs 10" at bounding box center [290, 280] width 494 height 54
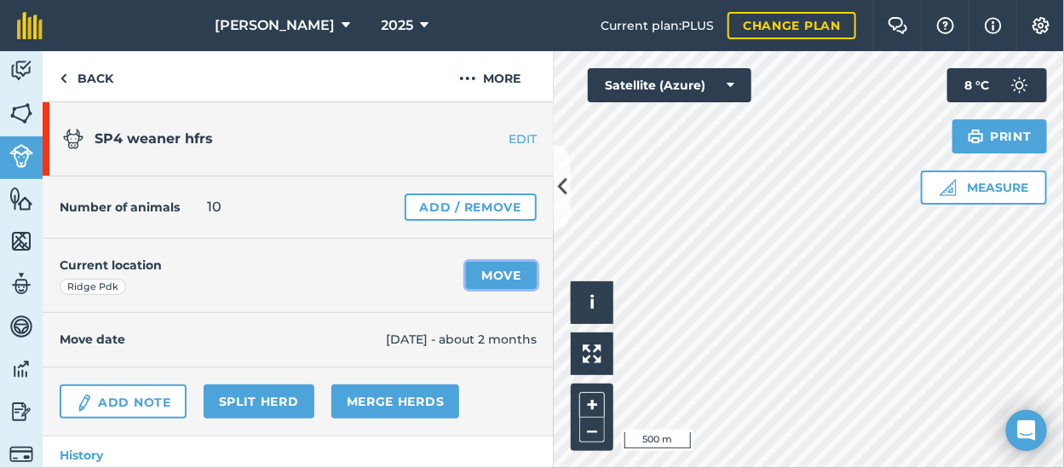
click at [485, 278] on link "Move" at bounding box center [501, 274] width 71 height 27
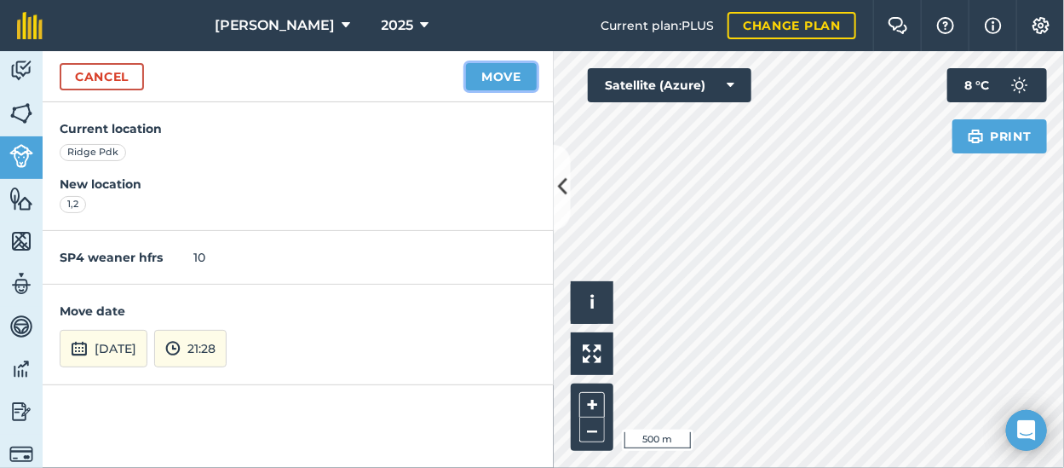
click at [497, 76] on button "Move" at bounding box center [501, 76] width 71 height 27
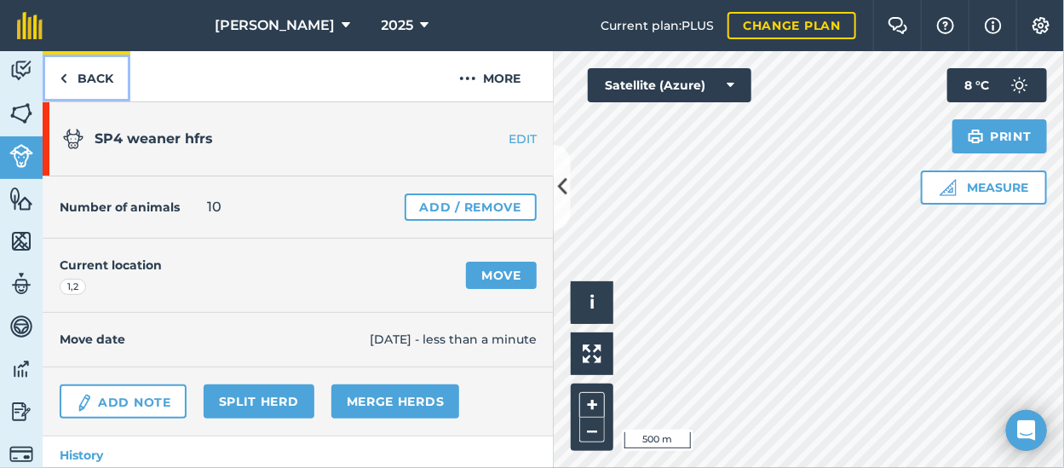
click at [93, 77] on link "Back" at bounding box center [87, 76] width 88 height 50
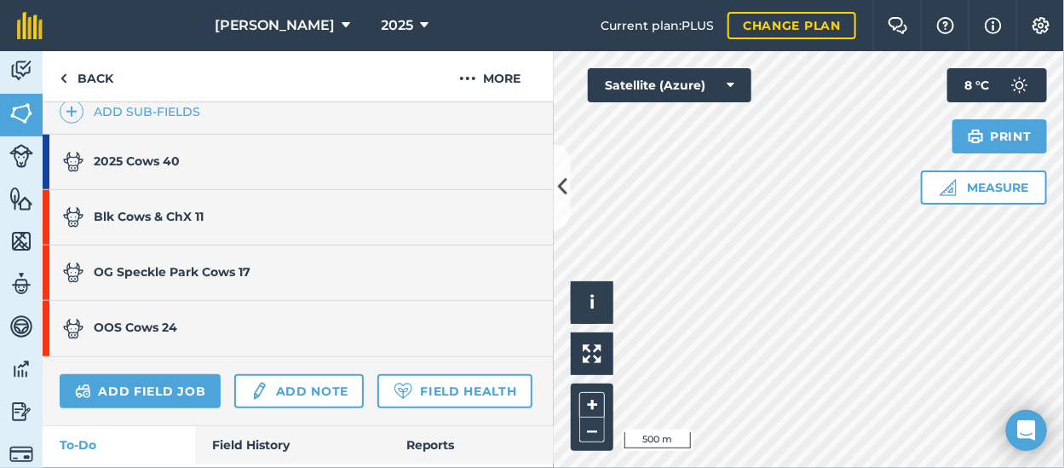
scroll to position [511, 0]
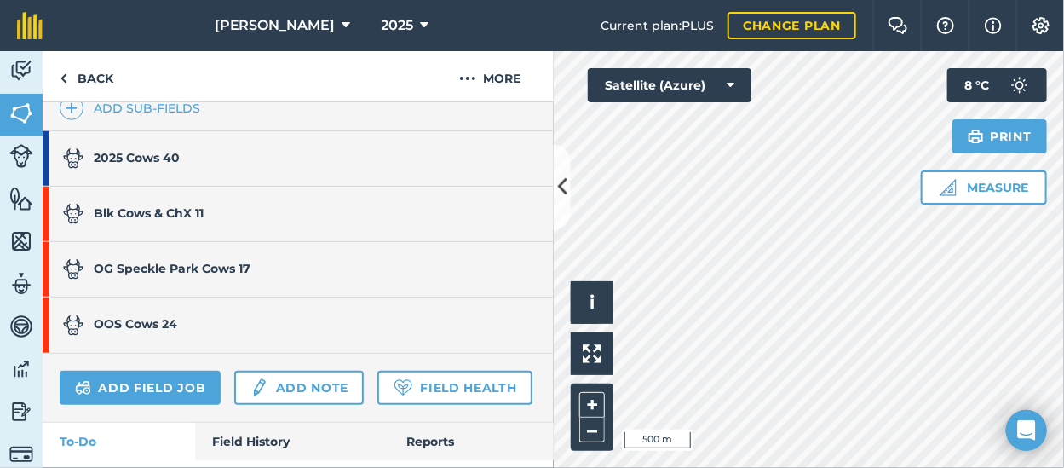
click at [138, 220] on div "Blk Cows & ChX 11" at bounding box center [133, 213] width 141 height 54
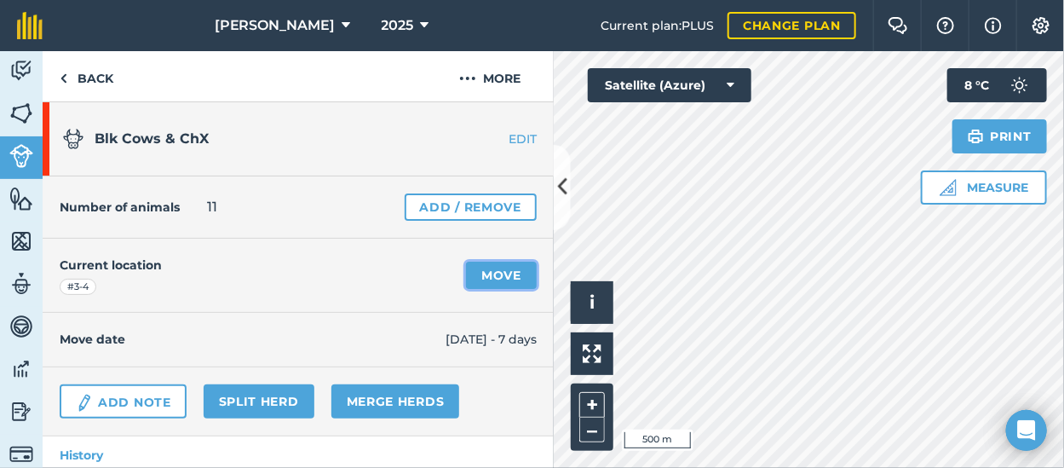
click at [495, 272] on link "Move" at bounding box center [501, 274] width 71 height 27
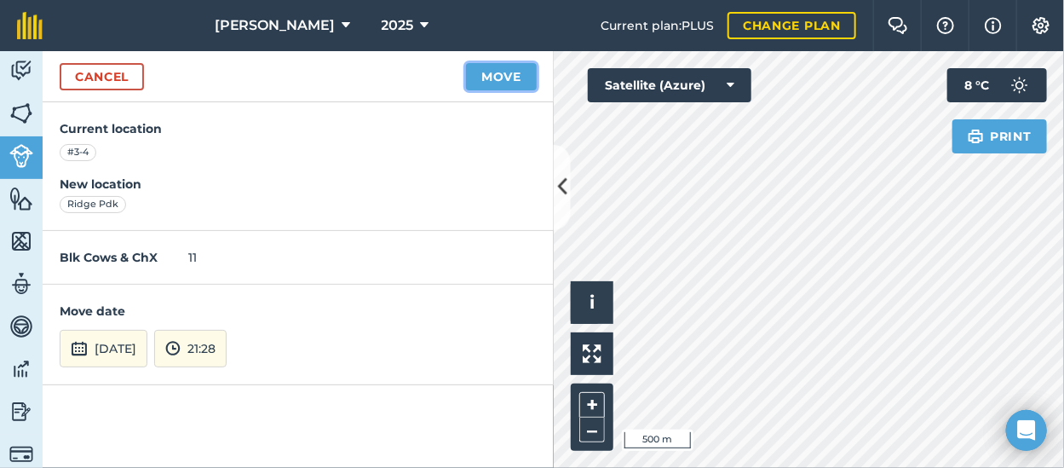
click at [514, 72] on button "Move" at bounding box center [501, 76] width 71 height 27
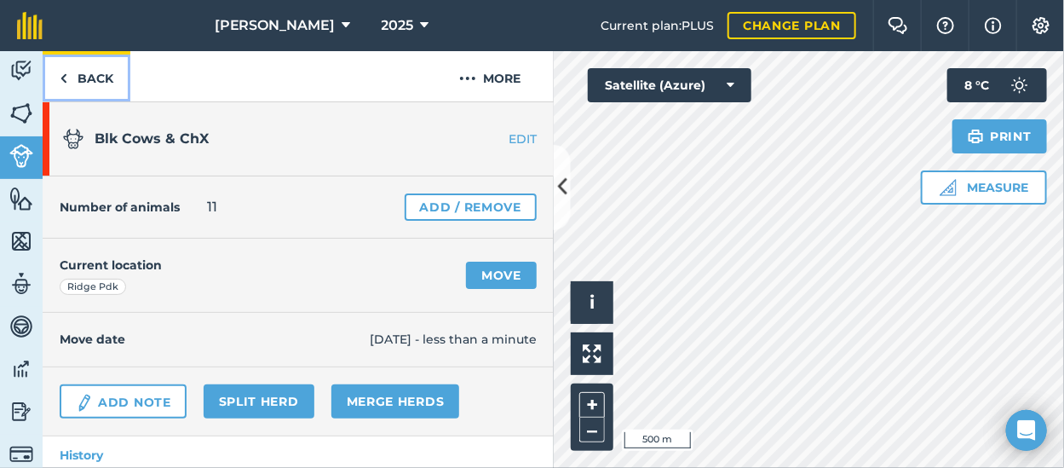
click at [86, 77] on link "Back" at bounding box center [87, 76] width 88 height 50
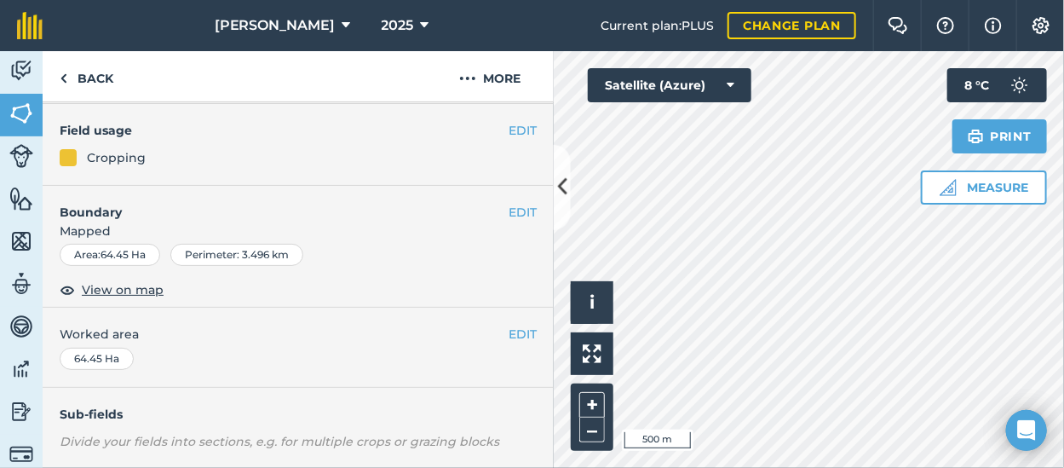
scroll to position [255, 0]
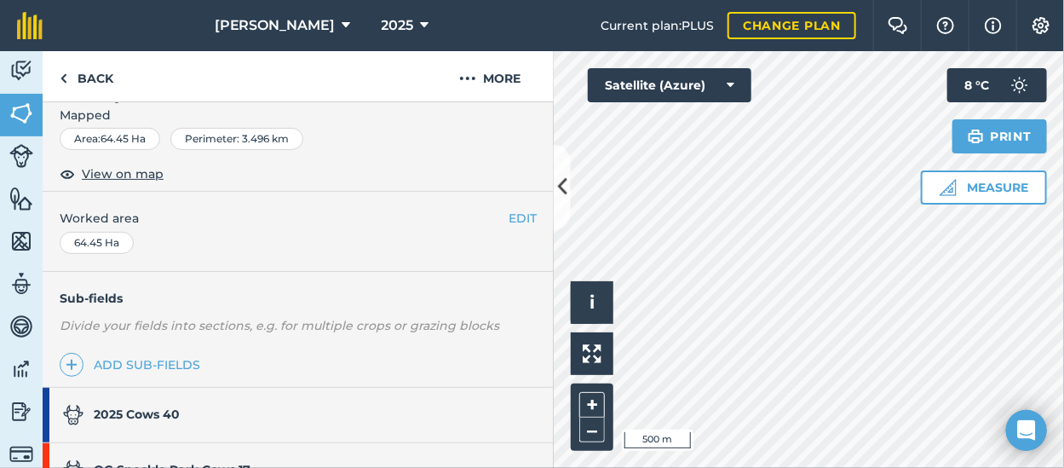
click at [183, 406] on link "2025 Cows 40" at bounding box center [290, 414] width 494 height 54
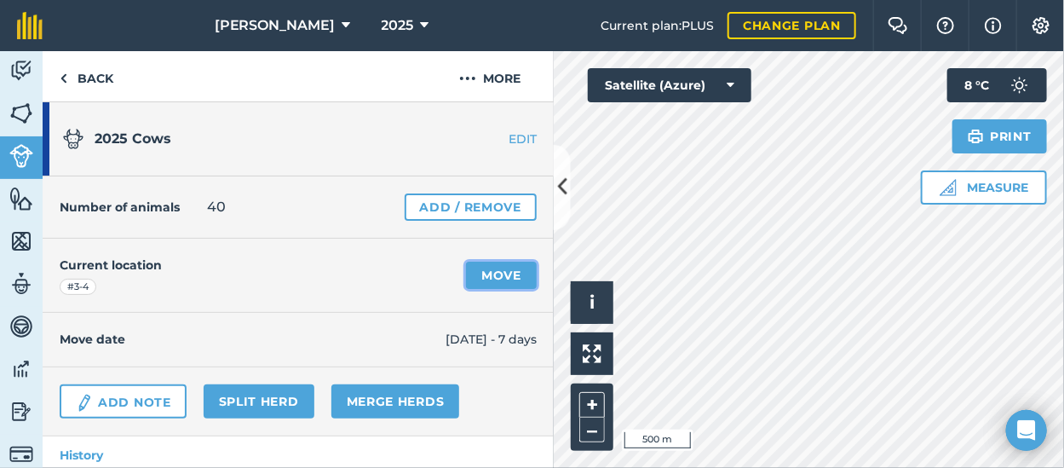
click at [498, 273] on link "Move" at bounding box center [501, 274] width 71 height 27
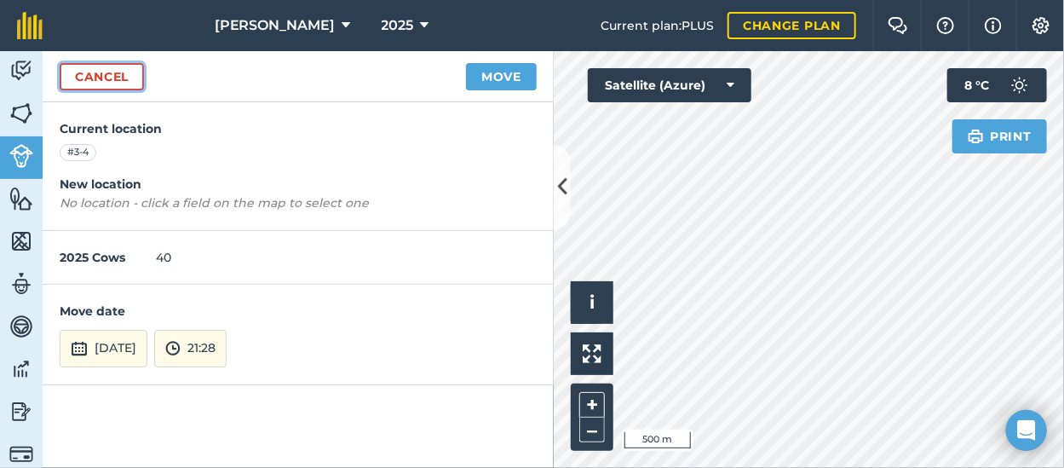
click at [109, 76] on link "Cancel" at bounding box center [102, 76] width 84 height 27
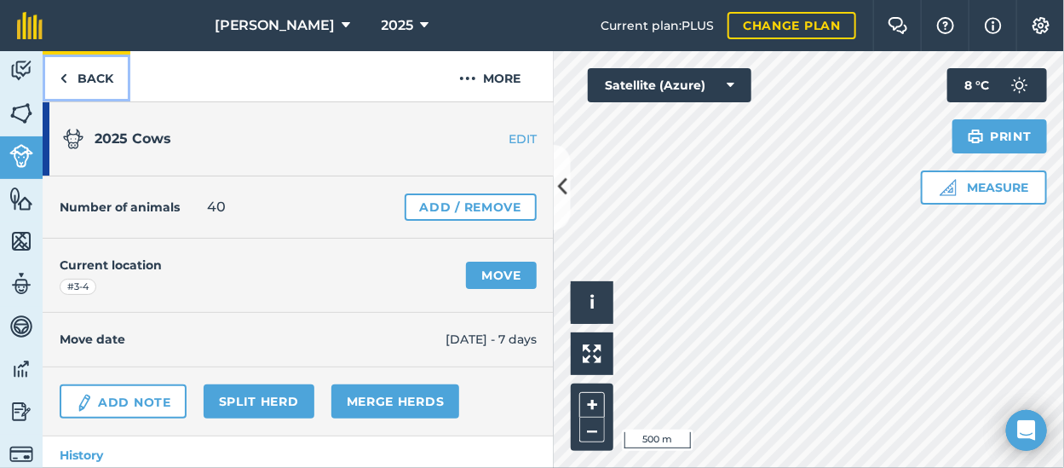
click at [93, 77] on link "Back" at bounding box center [87, 76] width 88 height 50
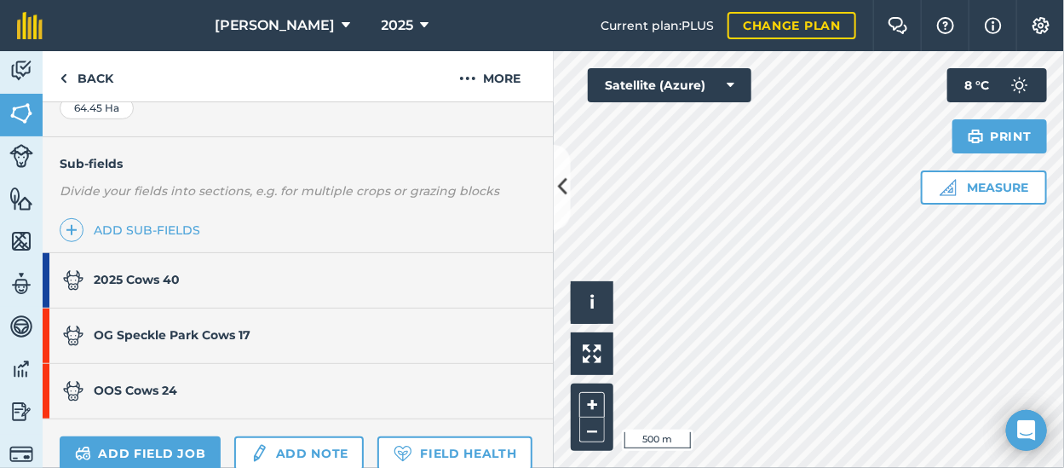
scroll to position [426, 0]
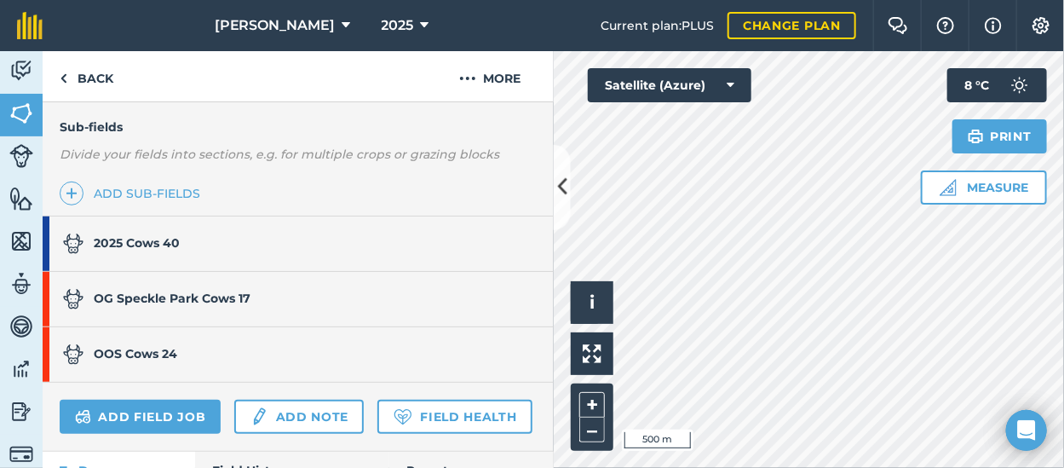
click at [255, 297] on link "OG Speckle Park Cows 17" at bounding box center [290, 299] width 494 height 54
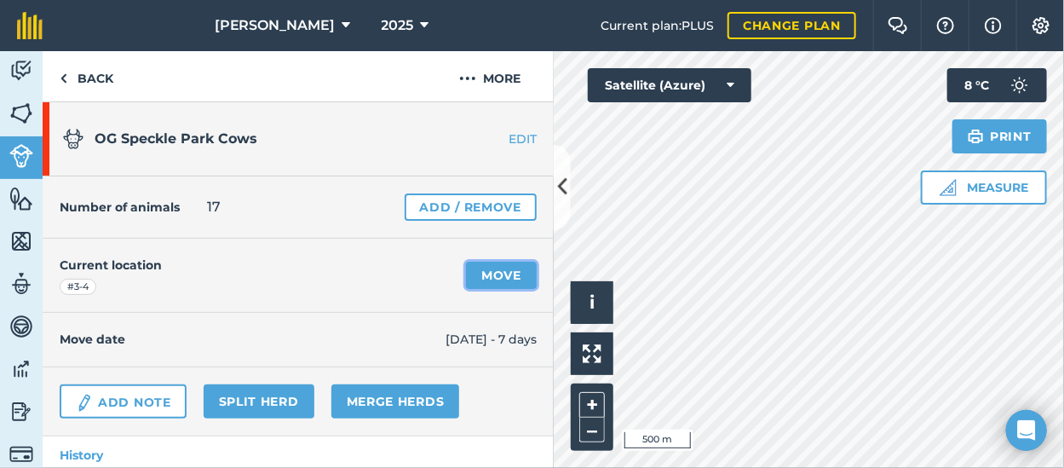
click at [499, 281] on link "Move" at bounding box center [501, 274] width 71 height 27
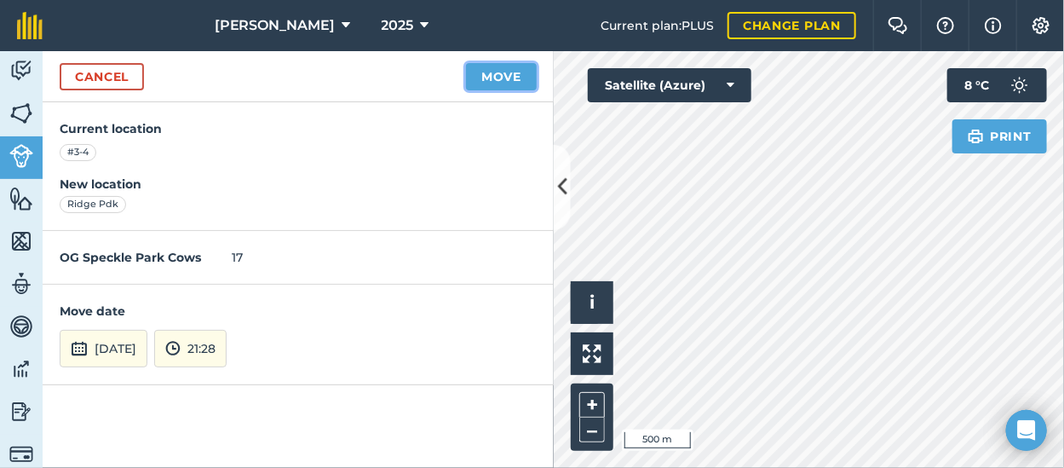
click at [502, 79] on button "Move" at bounding box center [501, 76] width 71 height 27
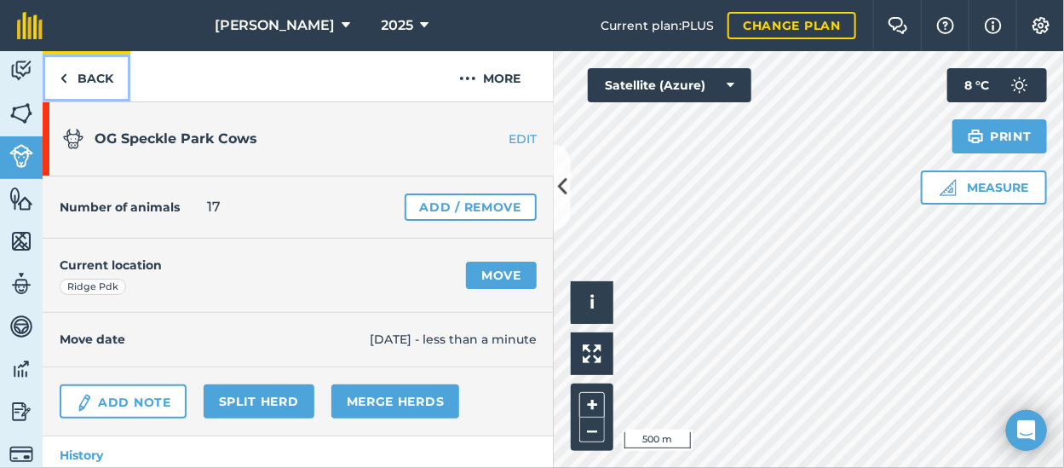
click at [89, 73] on link "Back" at bounding box center [87, 76] width 88 height 50
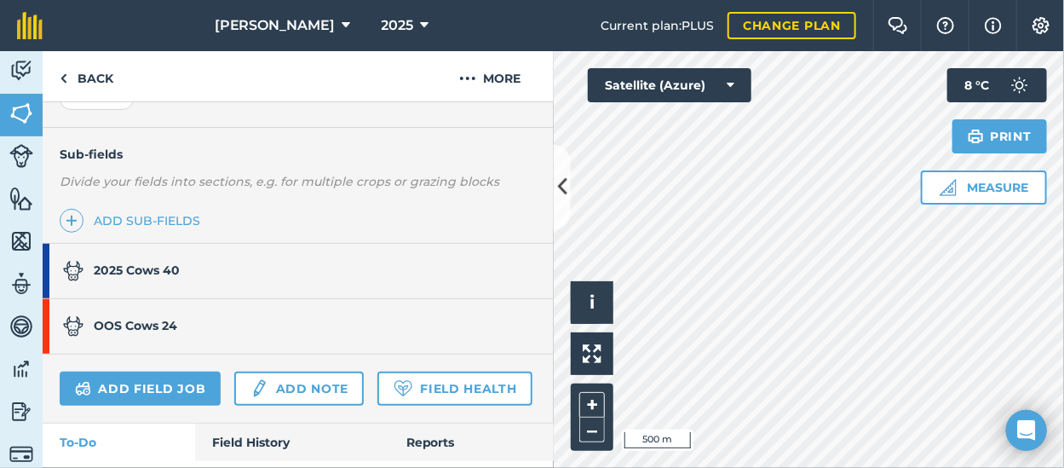
scroll to position [426, 0]
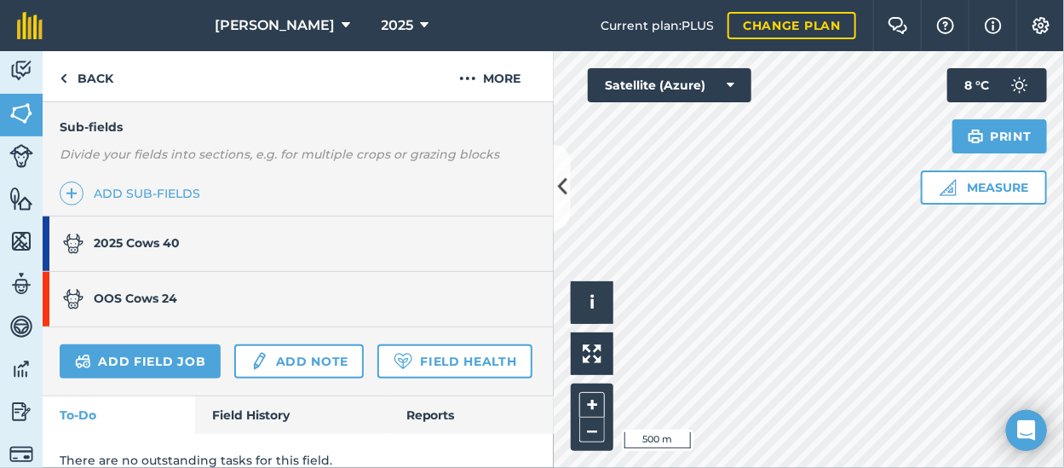
click at [185, 288] on link "OOS Cows 24" at bounding box center [290, 299] width 494 height 54
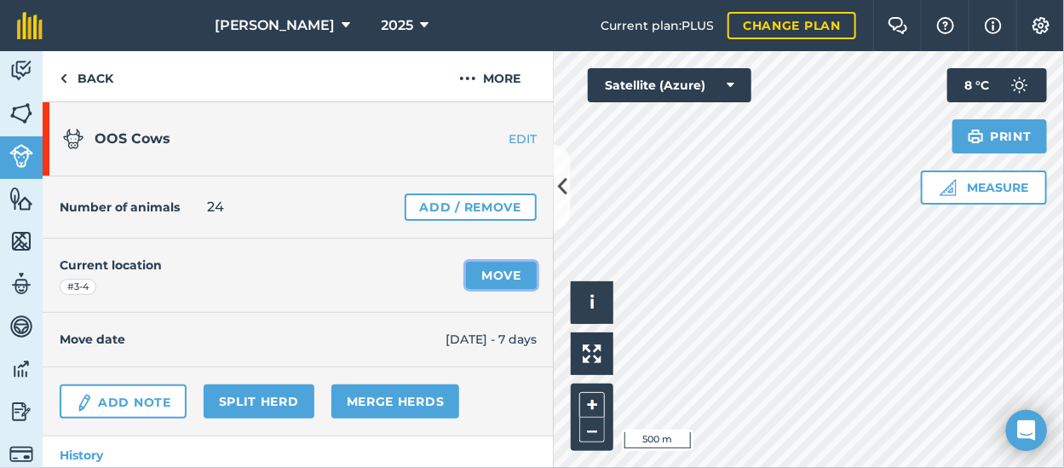
click at [493, 281] on link "Move" at bounding box center [501, 274] width 71 height 27
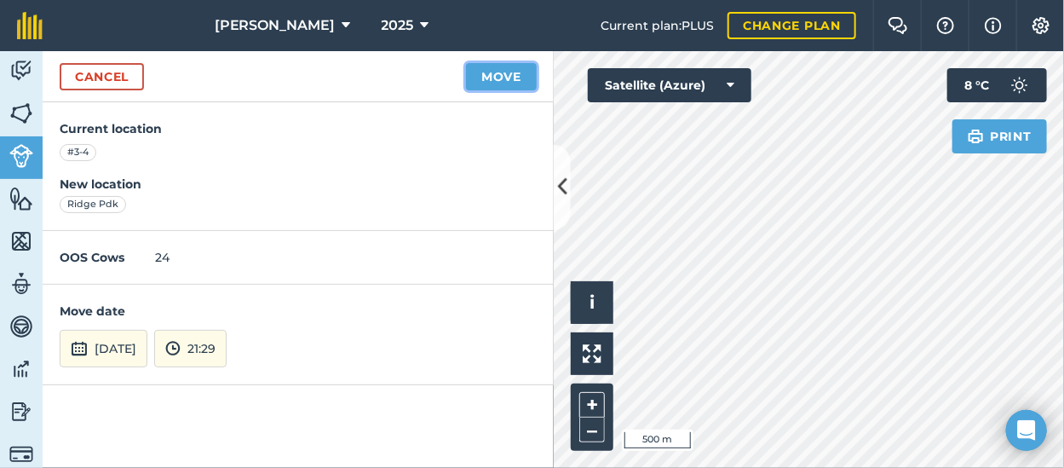
click at [511, 77] on button "Move" at bounding box center [501, 76] width 71 height 27
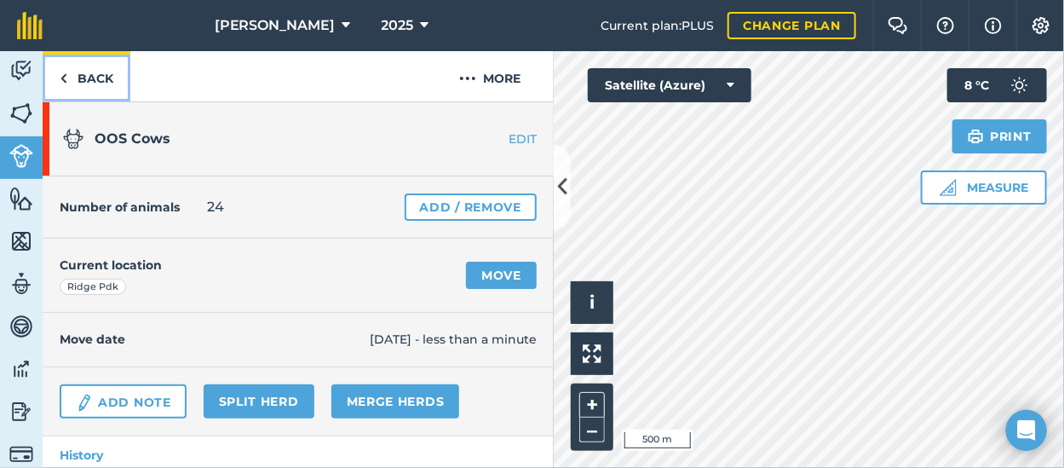
click at [83, 80] on link "Back" at bounding box center [87, 76] width 88 height 50
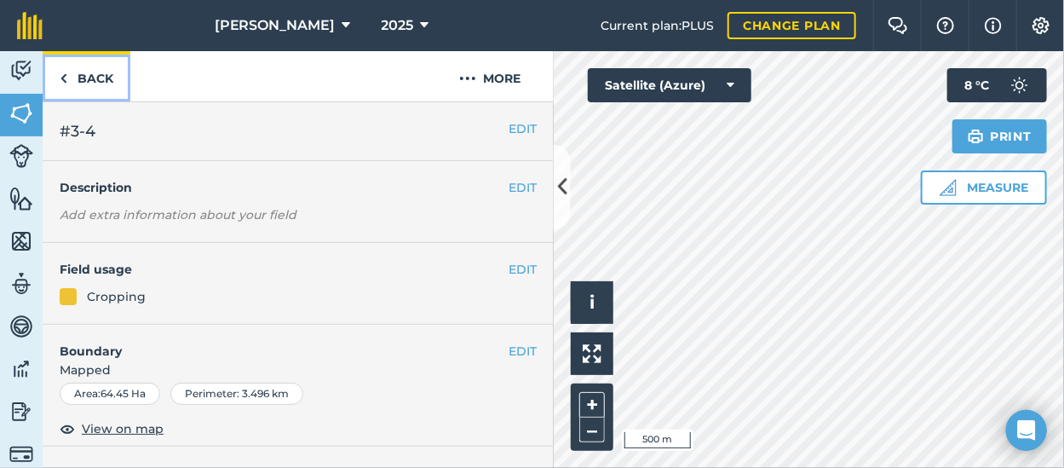
click at [83, 80] on link "Back" at bounding box center [87, 76] width 88 height 50
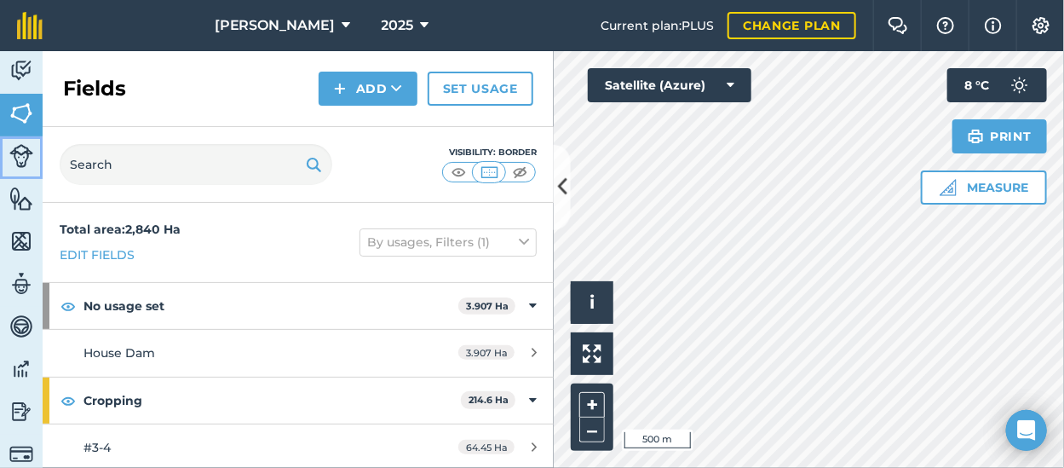
click at [9, 152] on img at bounding box center [21, 156] width 24 height 24
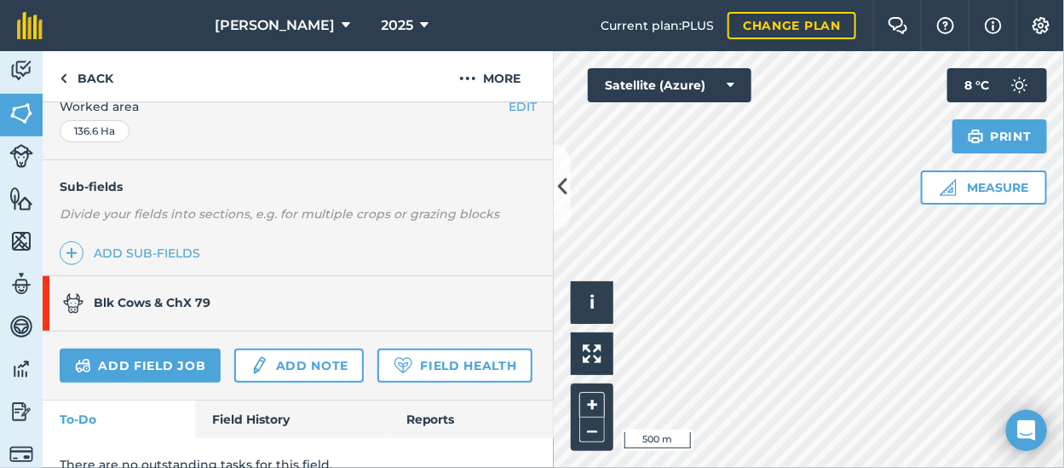
scroll to position [426, 0]
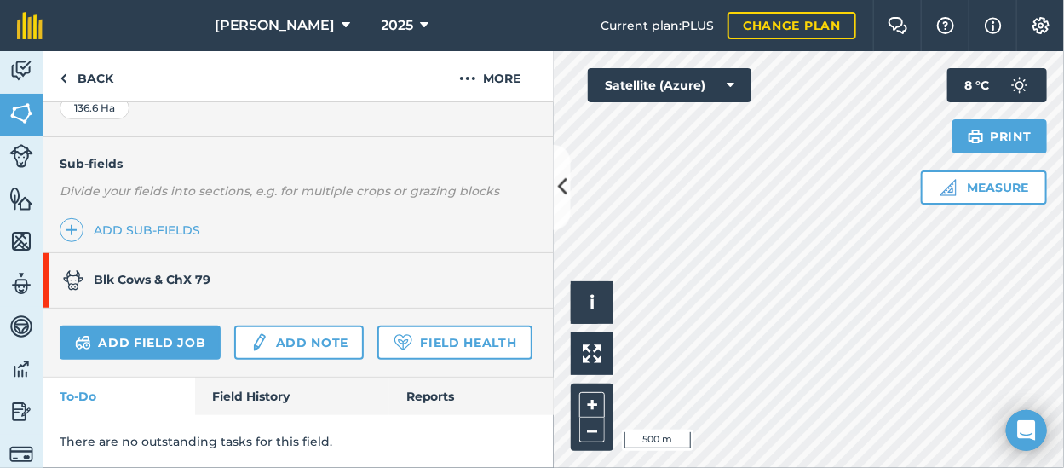
click at [229, 253] on link "Blk Cows & ChX 79" at bounding box center [290, 280] width 494 height 54
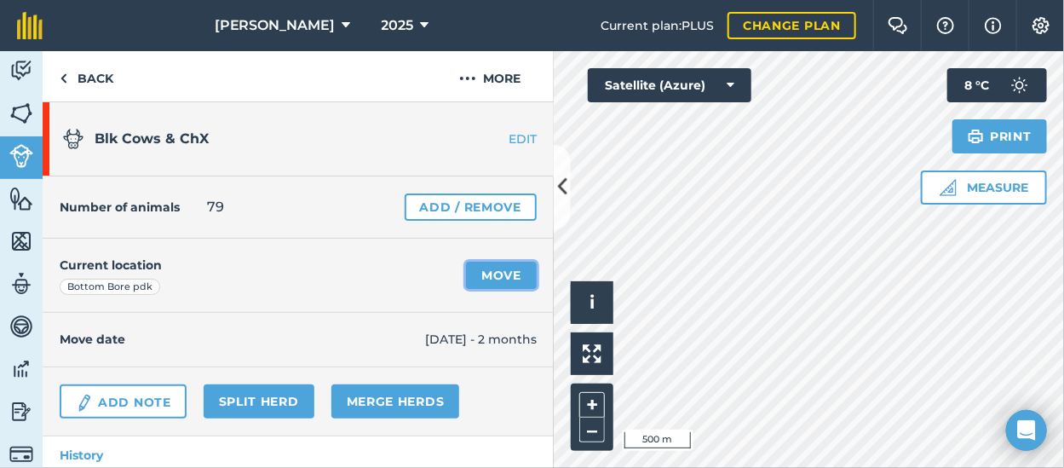
click at [497, 272] on link "Move" at bounding box center [501, 274] width 71 height 27
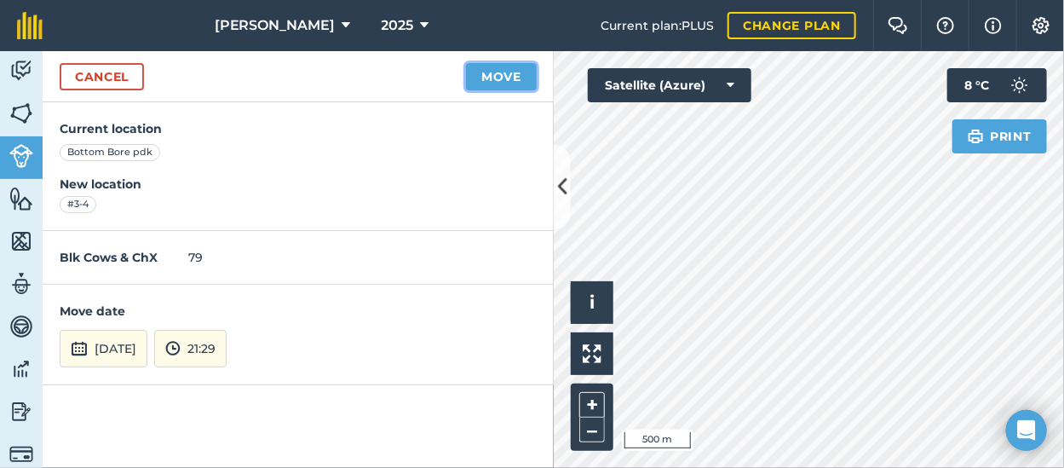
click at [512, 75] on button "Move" at bounding box center [501, 76] width 71 height 27
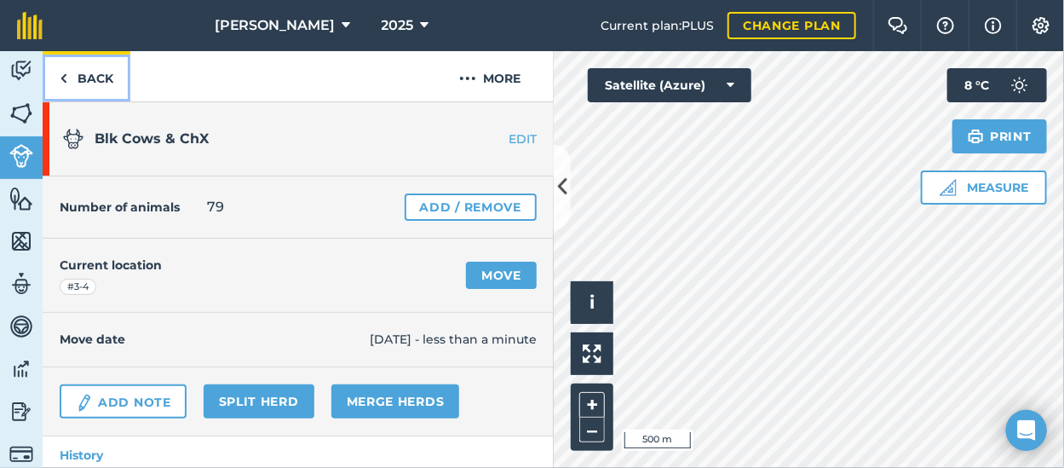
click at [86, 74] on link "Back" at bounding box center [87, 76] width 88 height 50
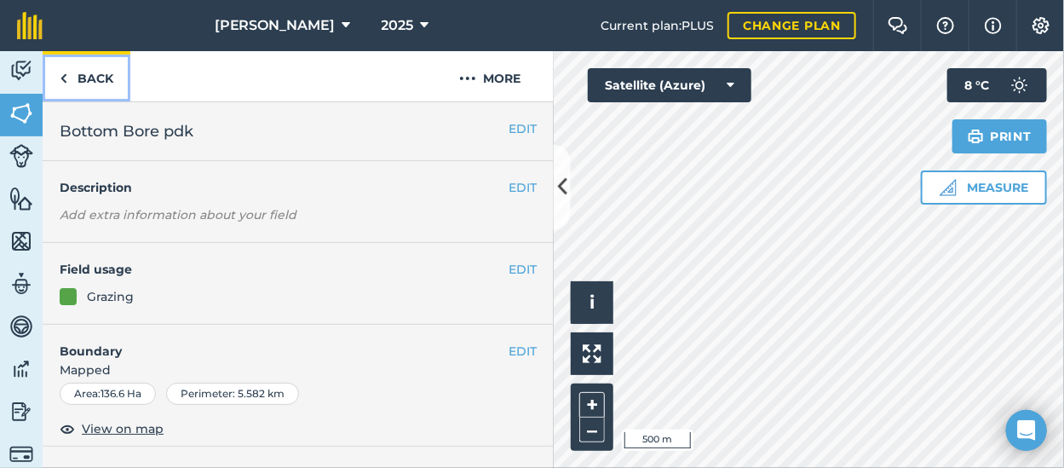
click at [86, 74] on link "Back" at bounding box center [87, 76] width 88 height 50
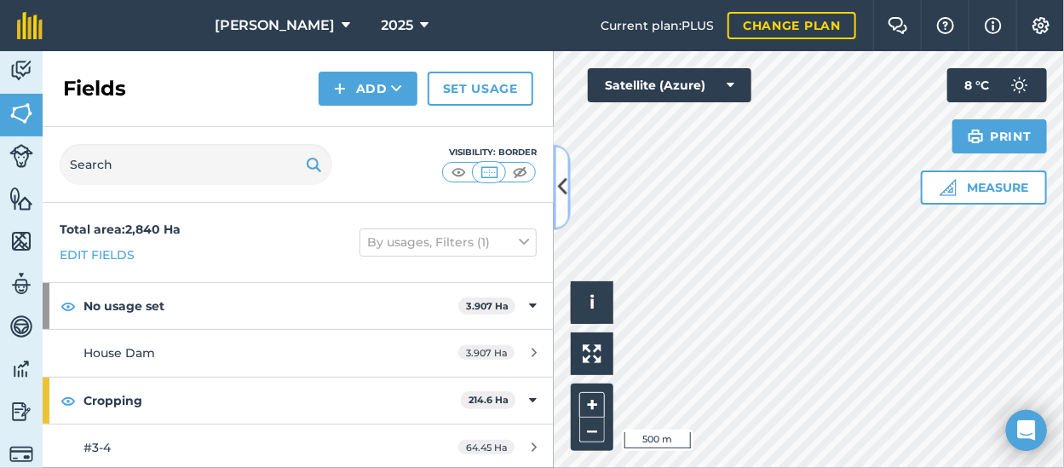
click at [564, 187] on icon at bounding box center [561, 187] width 9 height 30
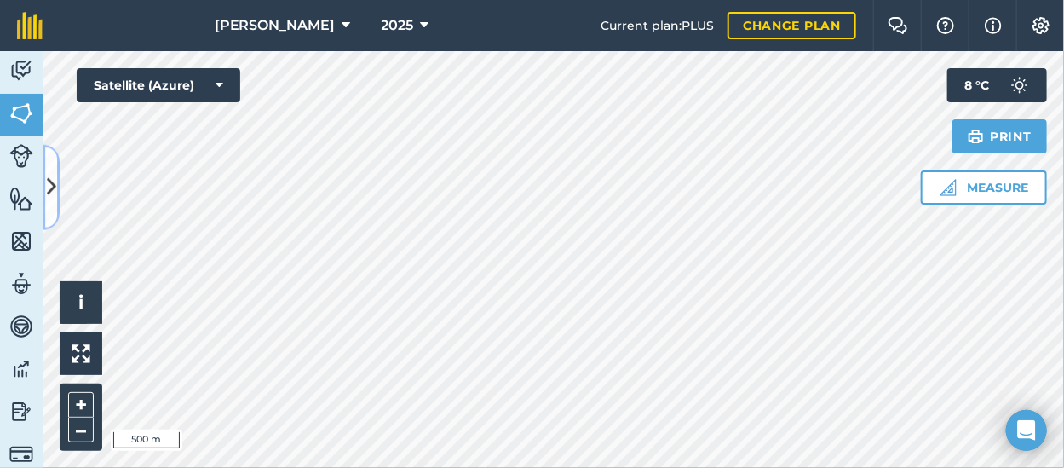
click at [54, 186] on icon at bounding box center [51, 187] width 9 height 30
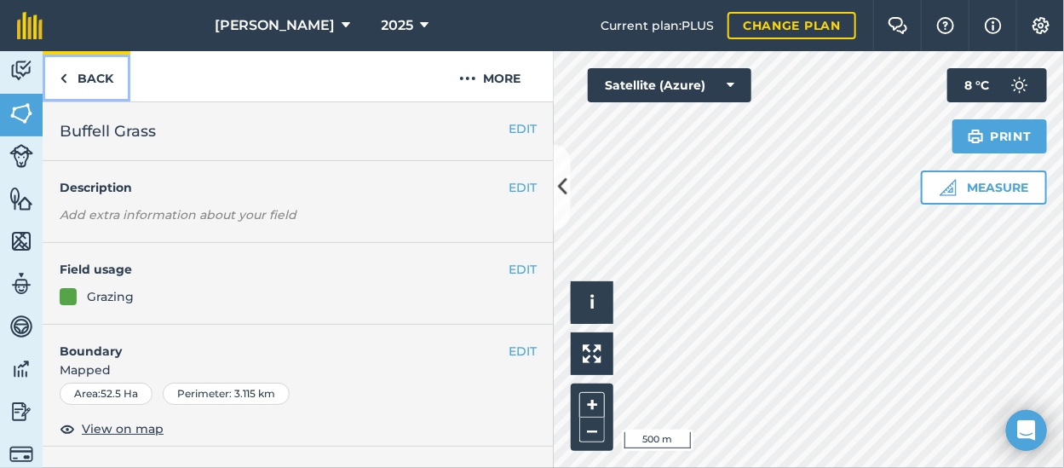
click at [67, 78] on link "Back" at bounding box center [87, 76] width 88 height 50
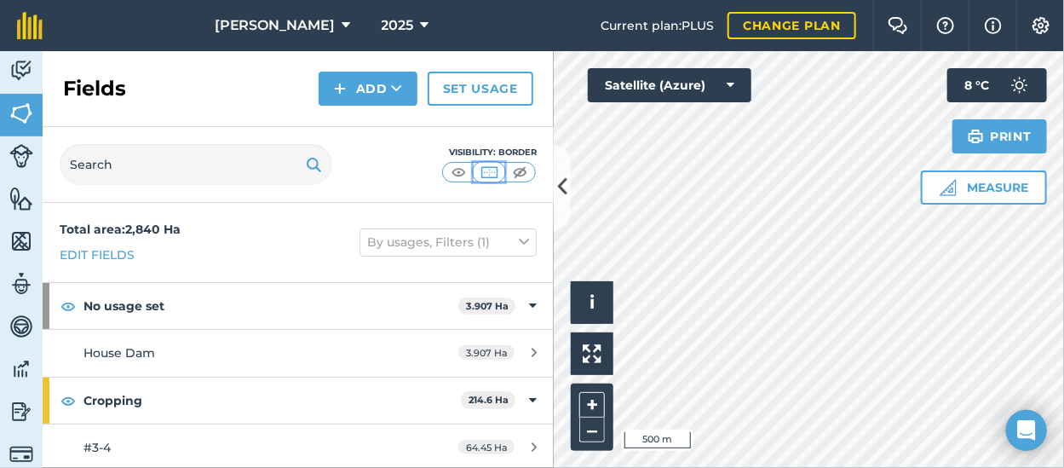
click at [493, 172] on img at bounding box center [489, 171] width 21 height 17
click at [449, 171] on img at bounding box center [458, 171] width 21 height 17
click at [525, 166] on img at bounding box center [519, 171] width 21 height 17
click at [459, 173] on img at bounding box center [458, 171] width 21 height 17
click at [496, 168] on img at bounding box center [489, 171] width 21 height 17
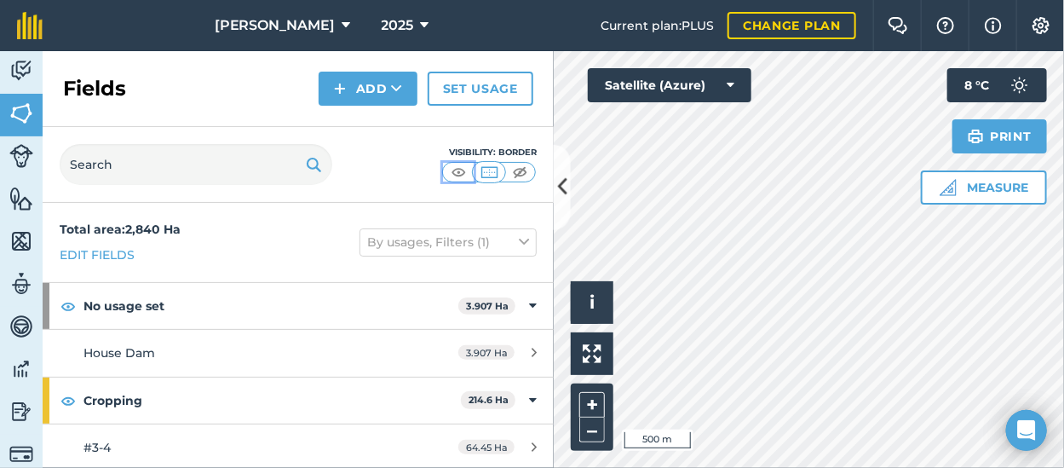
click at [462, 173] on img at bounding box center [458, 171] width 21 height 17
click at [492, 168] on img at bounding box center [489, 171] width 21 height 17
click at [564, 197] on icon at bounding box center [561, 187] width 9 height 30
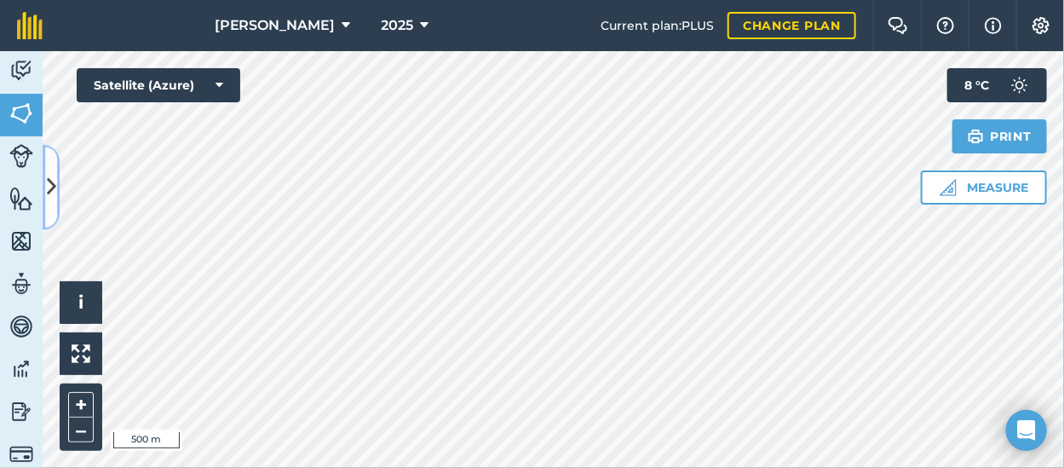
click at [52, 193] on icon at bounding box center [51, 187] width 9 height 30
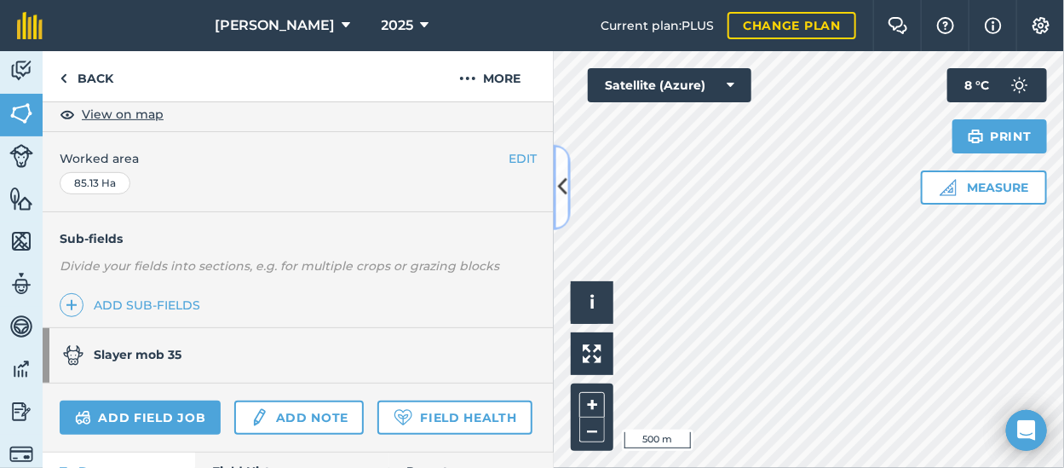
scroll to position [341, 0]
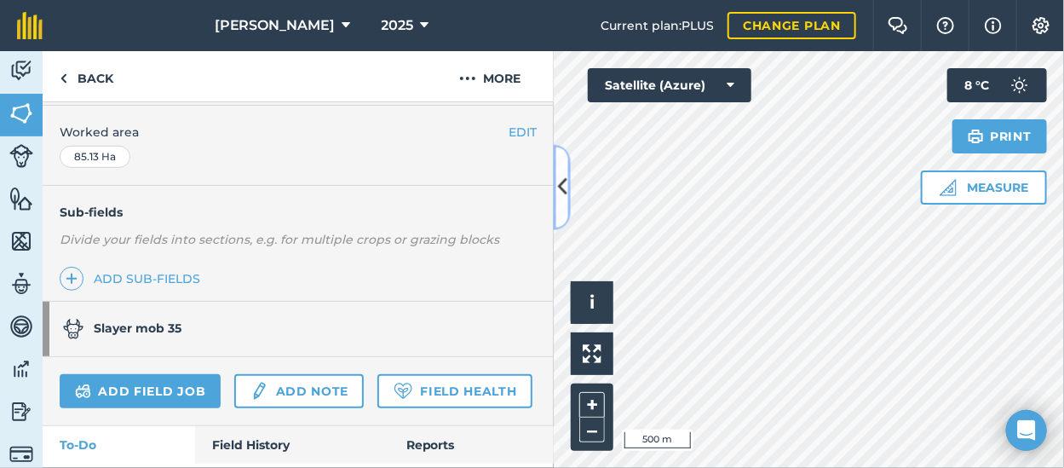
click at [564, 179] on icon at bounding box center [561, 187] width 9 height 30
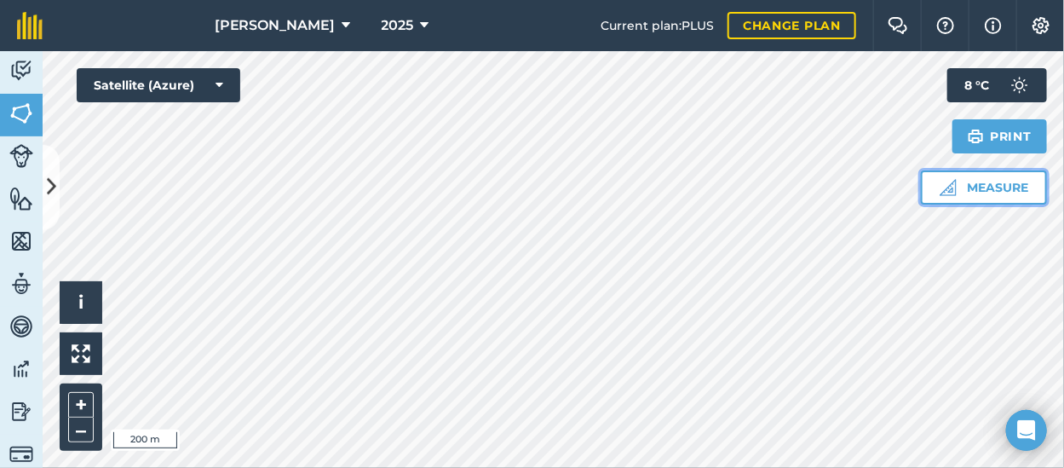
click at [978, 188] on button "Measure" at bounding box center [984, 187] width 126 height 34
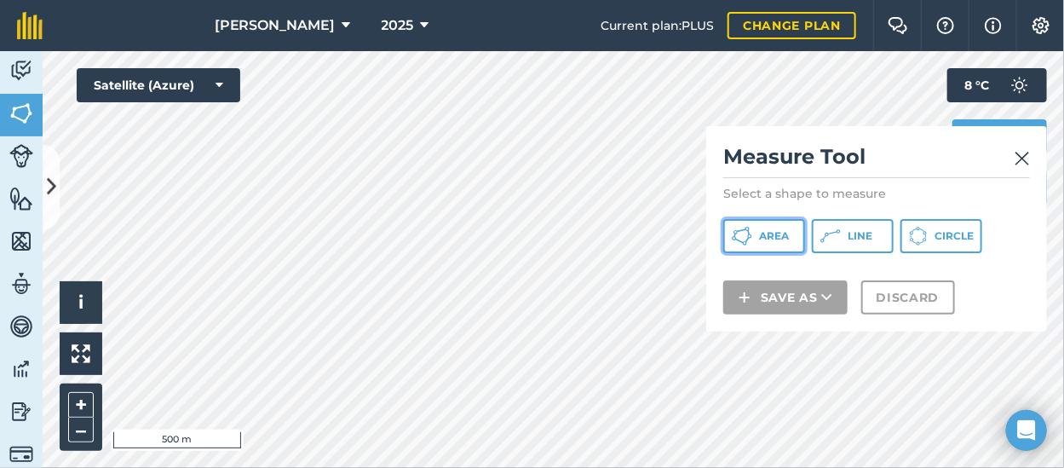
click at [774, 232] on span "Area" at bounding box center [774, 236] width 30 height 14
click at [1023, 155] on img at bounding box center [1021, 158] width 15 height 20
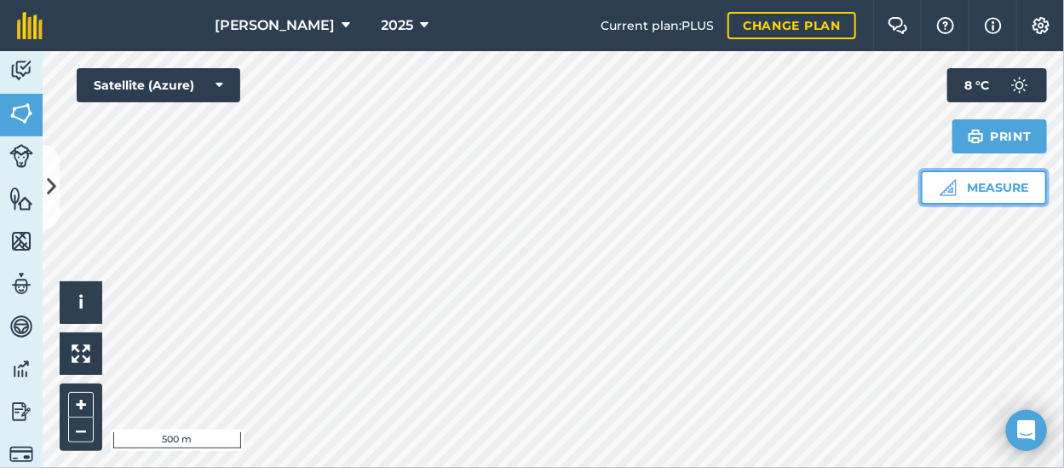
click at [968, 184] on button "Measure" at bounding box center [984, 187] width 126 height 34
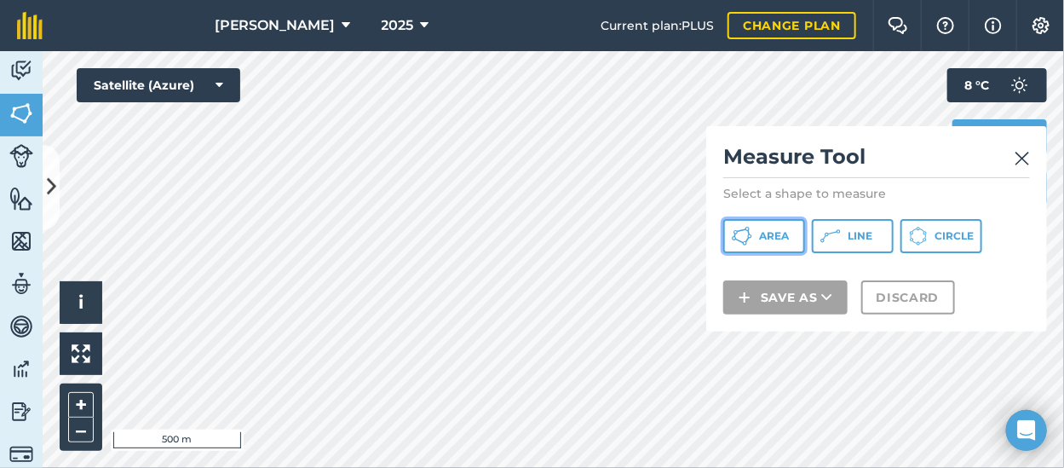
click at [767, 234] on span "Area" at bounding box center [774, 236] width 30 height 14
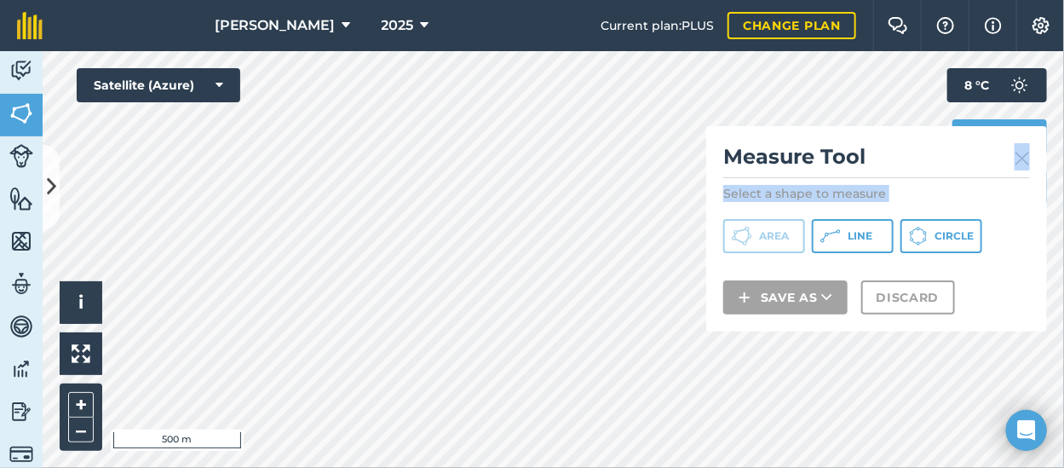
drag, startPoint x: 898, startPoint y: 164, endPoint x: 931, endPoint y: 224, distance: 68.2
click at [931, 224] on div "Measure Tool Select a shape to measure Area Line Circle Save as Discard" at bounding box center [876, 228] width 341 height 205
click at [909, 154] on h2 "Measure Tool" at bounding box center [876, 160] width 307 height 35
click at [749, 276] on div "Click to start drawing i © 2025 TomTom, Microsoft 200 m + – Satellite (Azure) M…" at bounding box center [553, 259] width 1021 height 416
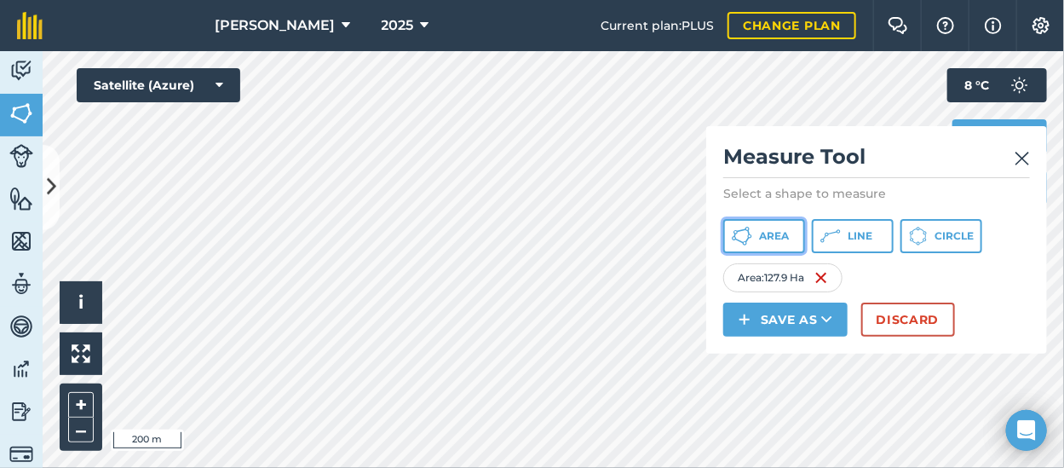
click at [759, 229] on span "Area" at bounding box center [774, 236] width 30 height 14
click at [749, 234] on icon at bounding box center [741, 236] width 20 height 20
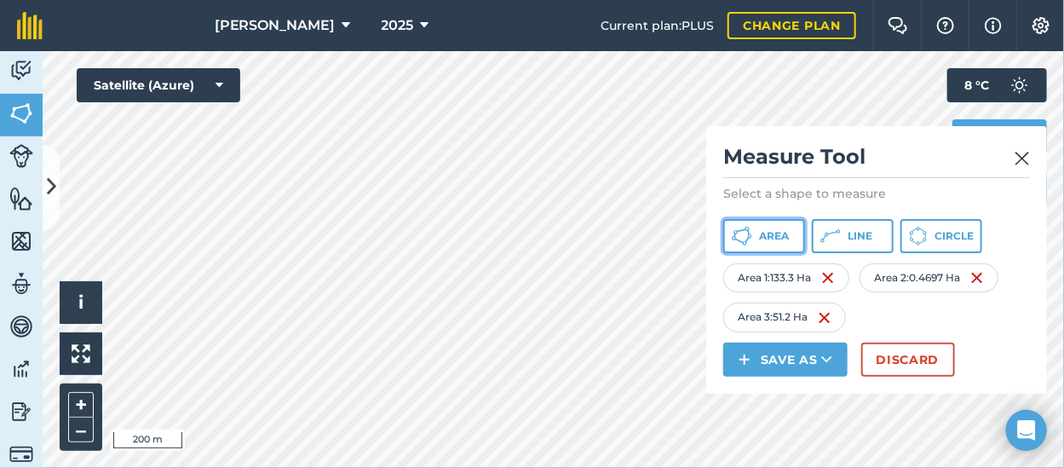
click at [783, 231] on span "Area" at bounding box center [774, 236] width 30 height 14
click at [767, 236] on span "Area" at bounding box center [774, 236] width 30 height 14
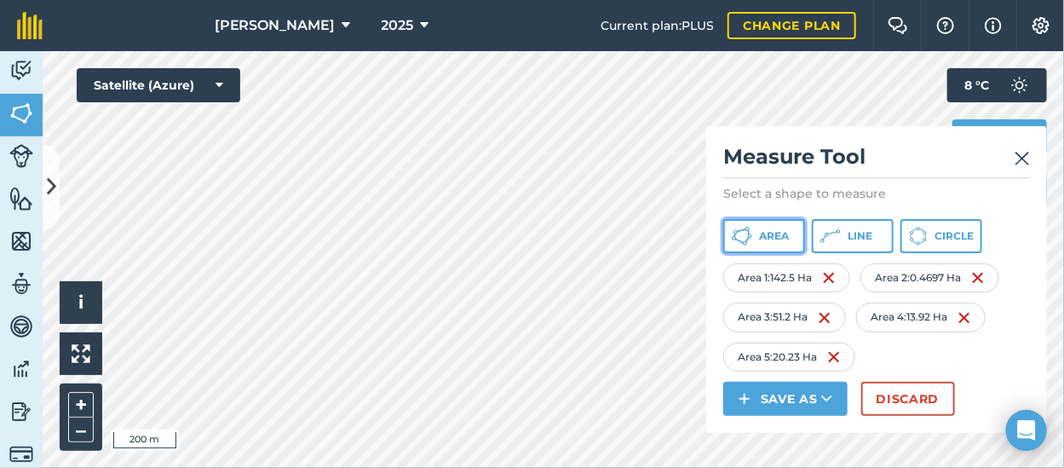
click at [776, 234] on span "Area" at bounding box center [774, 236] width 30 height 14
click at [485, 467] on html "Bidson 2025 Current plan : PLUS Change plan Farm Chat Help Info Settings Bidson…" at bounding box center [532, 234] width 1064 height 468
click at [771, 236] on span "Area" at bounding box center [774, 236] width 30 height 14
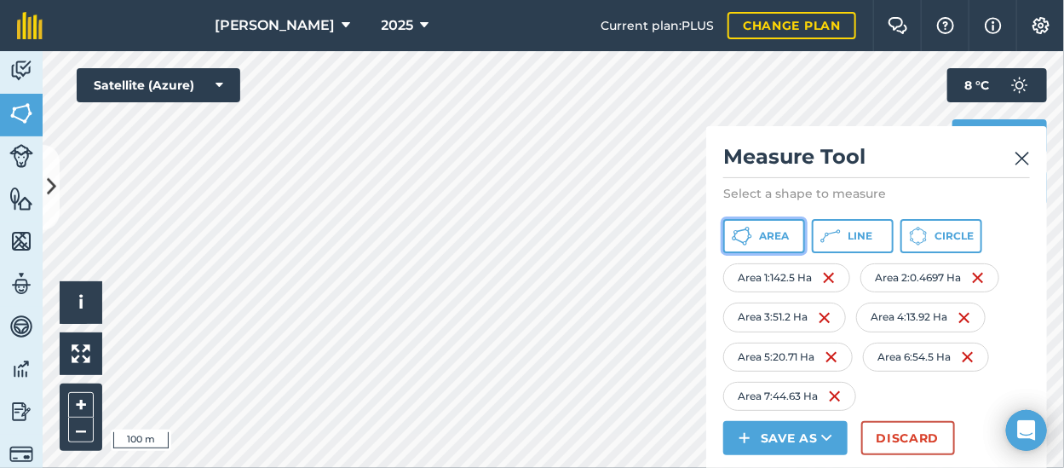
click at [748, 236] on icon at bounding box center [750, 236] width 4 height 4
click at [1025, 152] on img at bounding box center [1021, 158] width 15 height 20
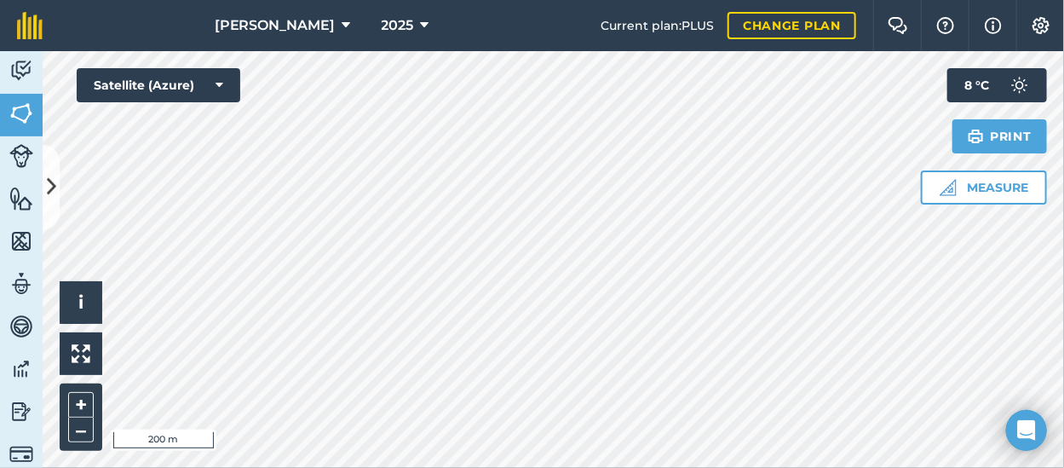
click at [806, 467] on html "Bidson 2025 Current plan : PLUS Change plan Farm Chat Help Info Settings Bidson…" at bounding box center [532, 234] width 1064 height 468
click at [47, 177] on icon at bounding box center [51, 187] width 9 height 30
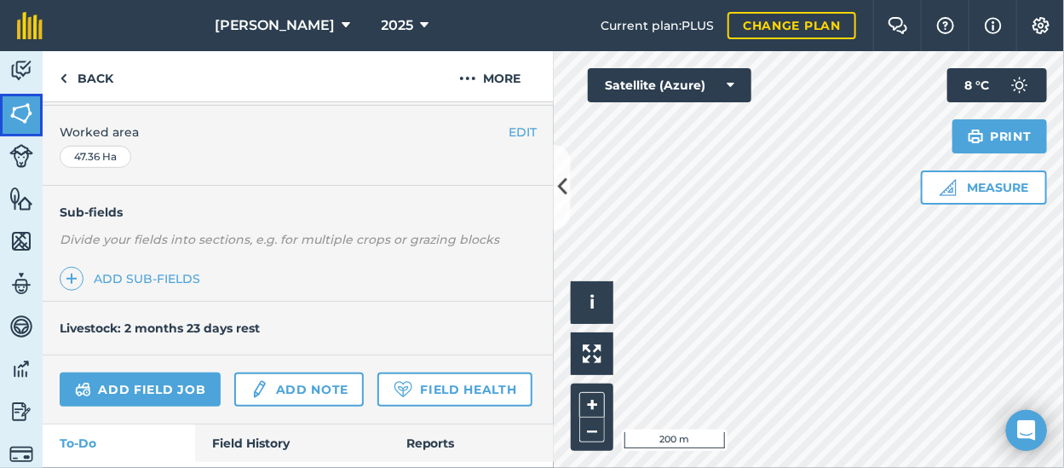
click at [25, 114] on img at bounding box center [21, 113] width 24 height 26
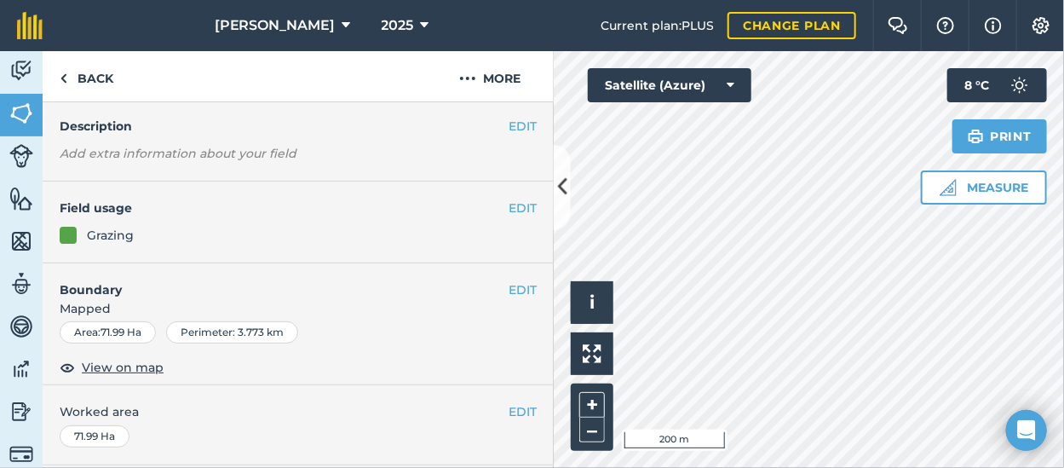
scroll to position [85, 0]
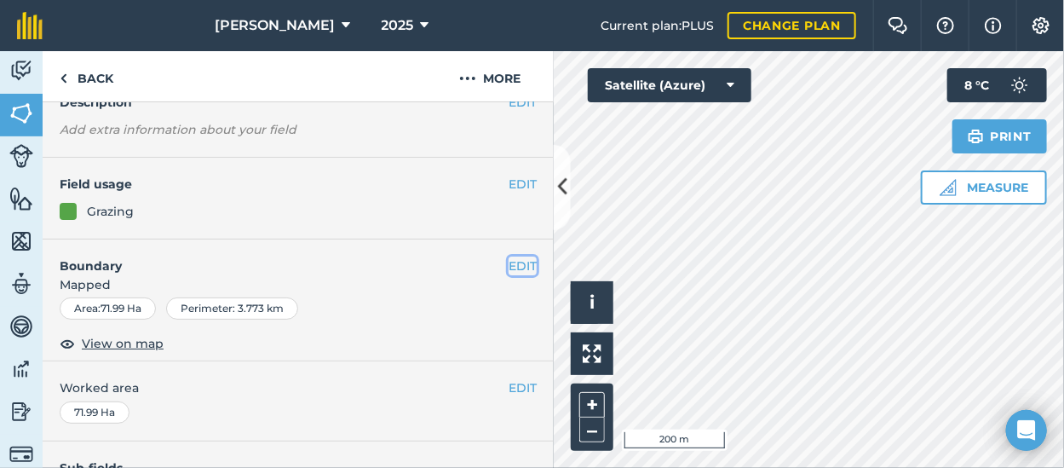
click at [513, 259] on button "EDIT" at bounding box center [522, 265] width 28 height 19
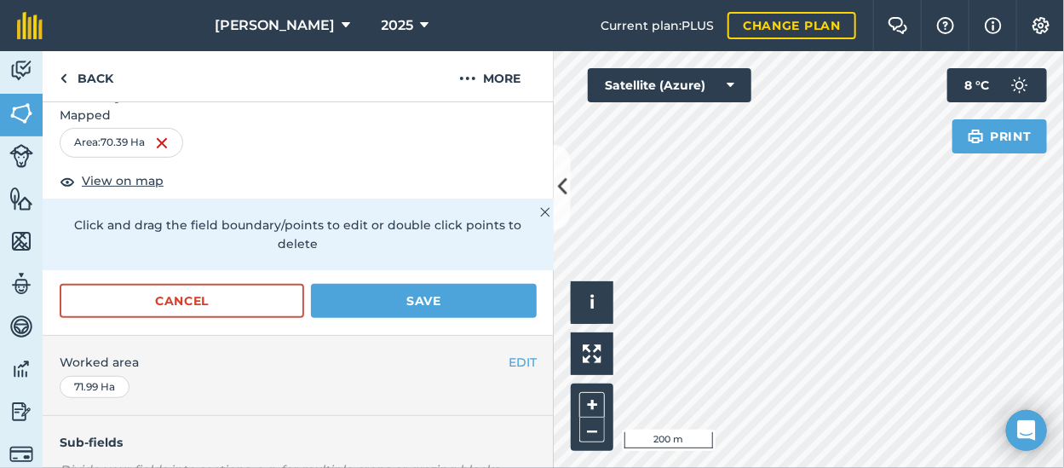
scroll to position [255, 0]
click at [394, 296] on button "Save" at bounding box center [424, 301] width 226 height 34
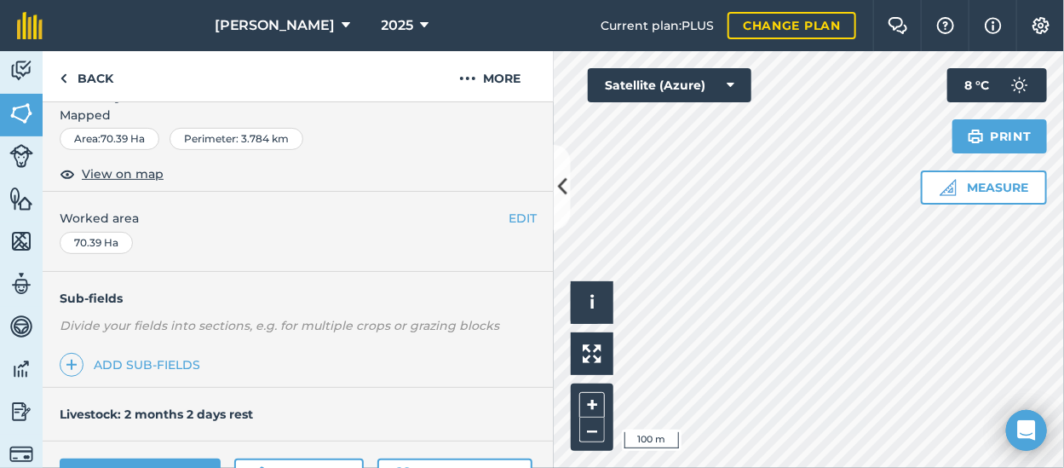
click at [766, 467] on html "Bidson 2025 Current plan : PLUS Change plan Farm Chat Help Info Settings Bidson…" at bounding box center [532, 234] width 1064 height 468
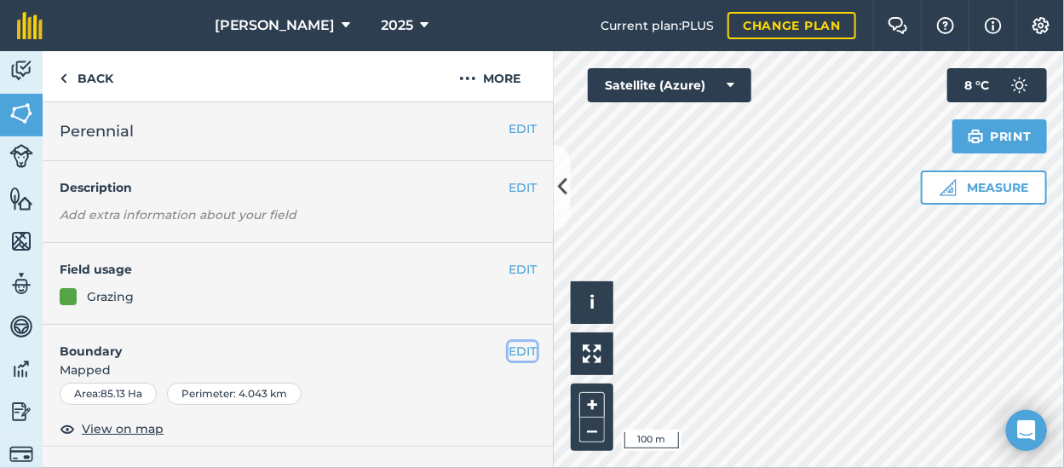
click at [508, 348] on button "EDIT" at bounding box center [522, 350] width 28 height 19
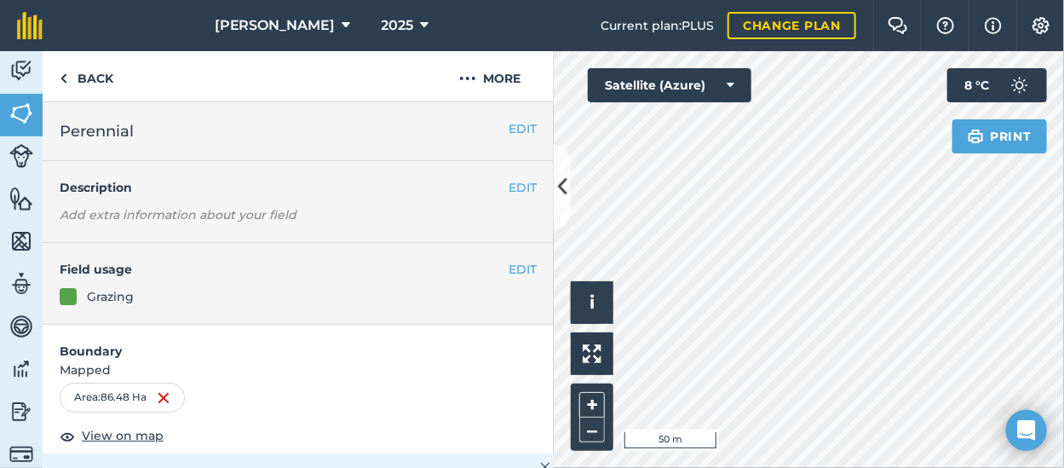
click at [732, 467] on html "Bidson 2025 Current plan : PLUS Change plan Farm Chat Help Info Settings Bidson…" at bounding box center [532, 234] width 1064 height 468
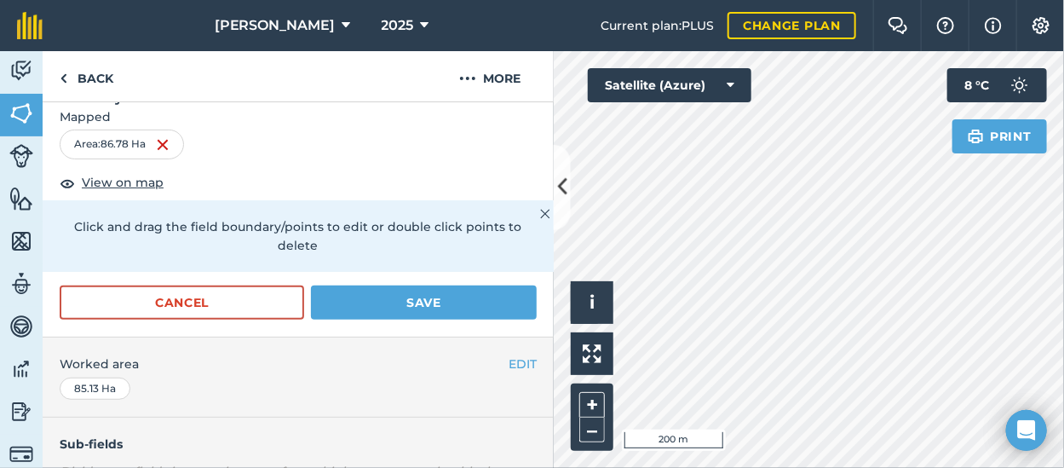
scroll to position [255, 0]
click at [391, 301] on button "Save" at bounding box center [424, 301] width 226 height 34
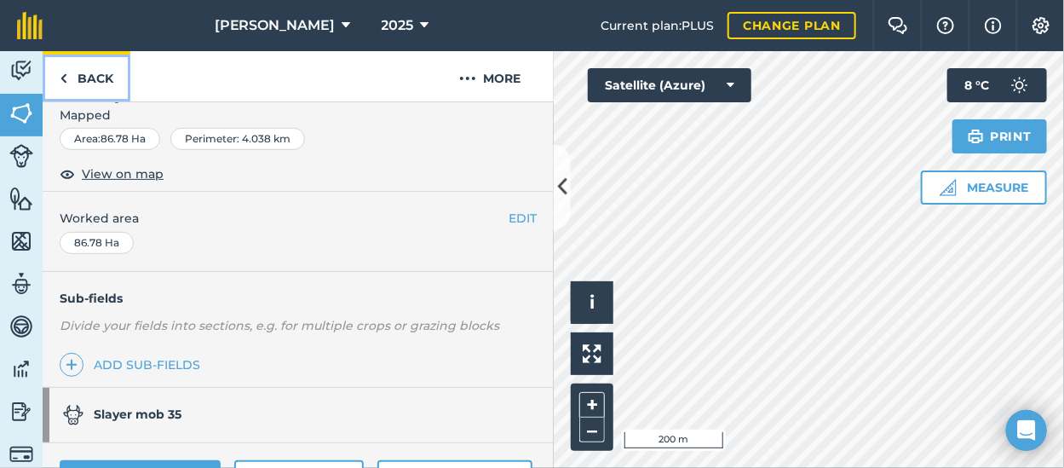
click at [85, 78] on link "Back" at bounding box center [87, 76] width 88 height 50
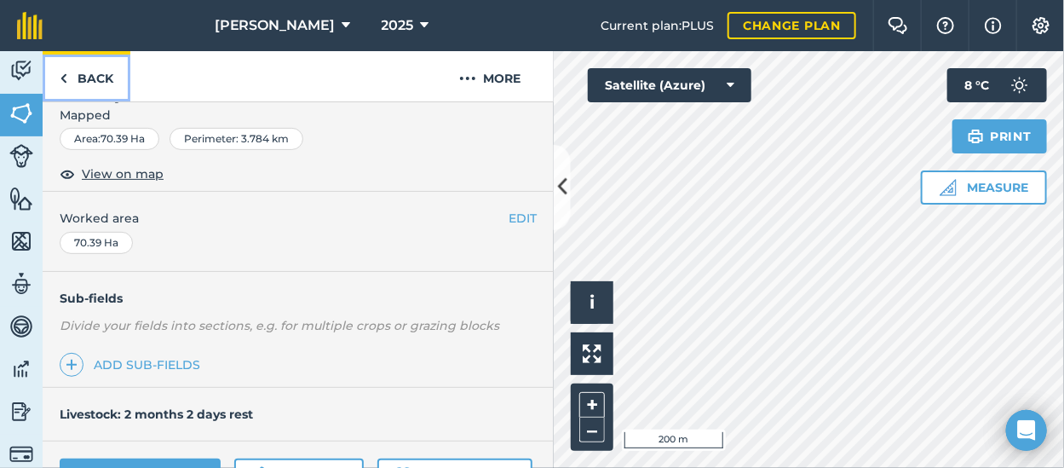
click at [83, 81] on link "Back" at bounding box center [87, 76] width 88 height 50
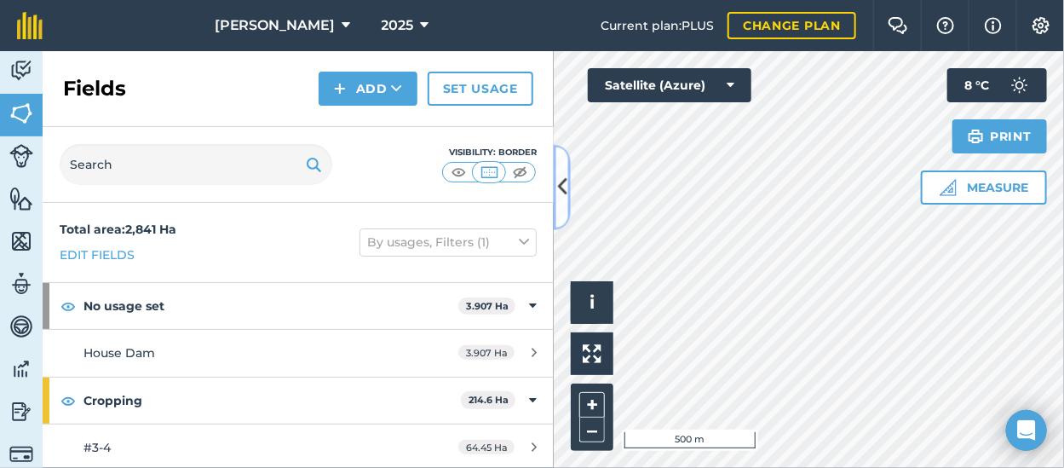
click at [559, 201] on icon at bounding box center [561, 187] width 9 height 30
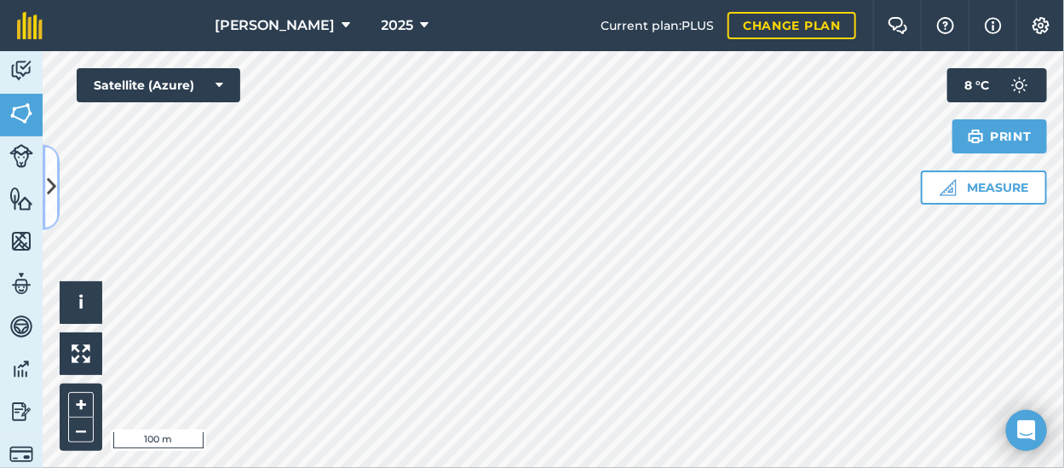
click at [47, 186] on icon at bounding box center [51, 187] width 9 height 30
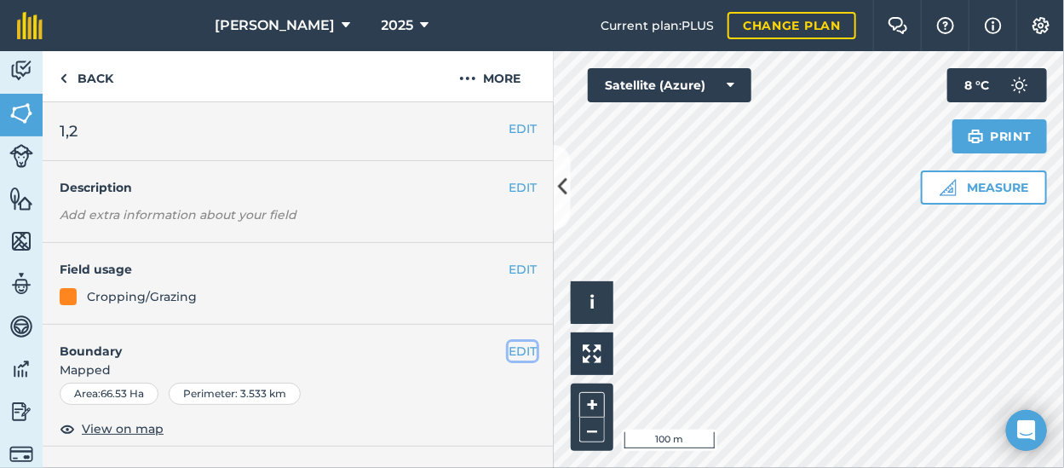
click at [511, 345] on button "EDIT" at bounding box center [522, 350] width 28 height 19
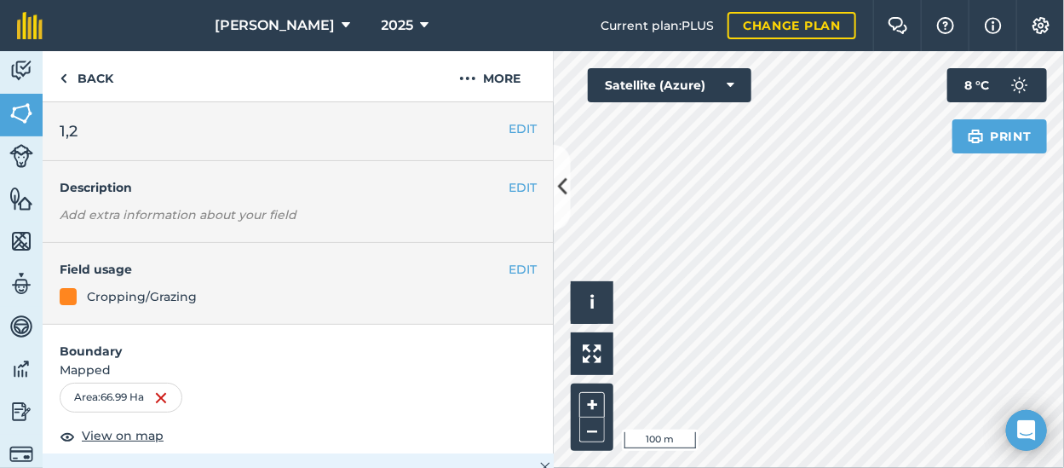
click at [507, 291] on div "Activity Fields Livestock Features Maps Team Vehicles Data Reporting Billing Tu…" at bounding box center [532, 259] width 1064 height 416
click at [505, 290] on div "Activity Fields Livestock Features Maps Team Vehicles Data Reporting Billing Tu…" at bounding box center [532, 259] width 1064 height 416
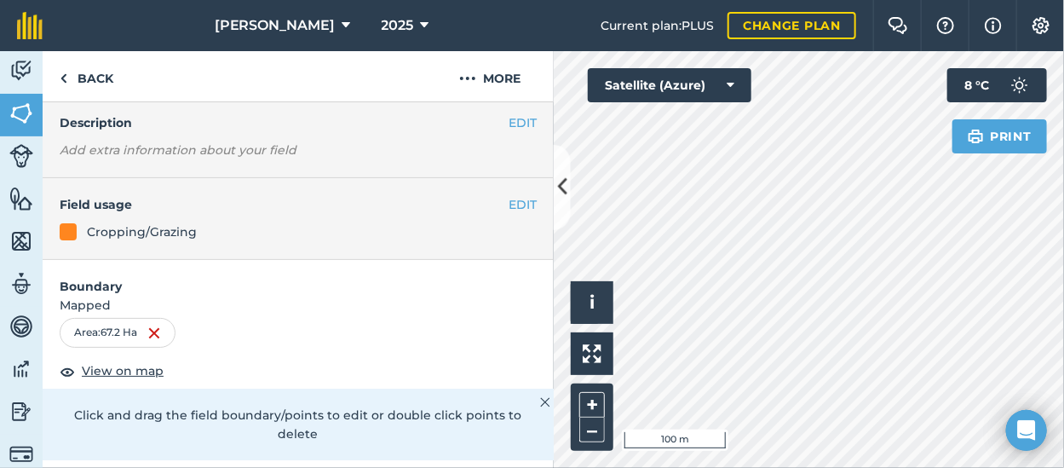
scroll to position [255, 0]
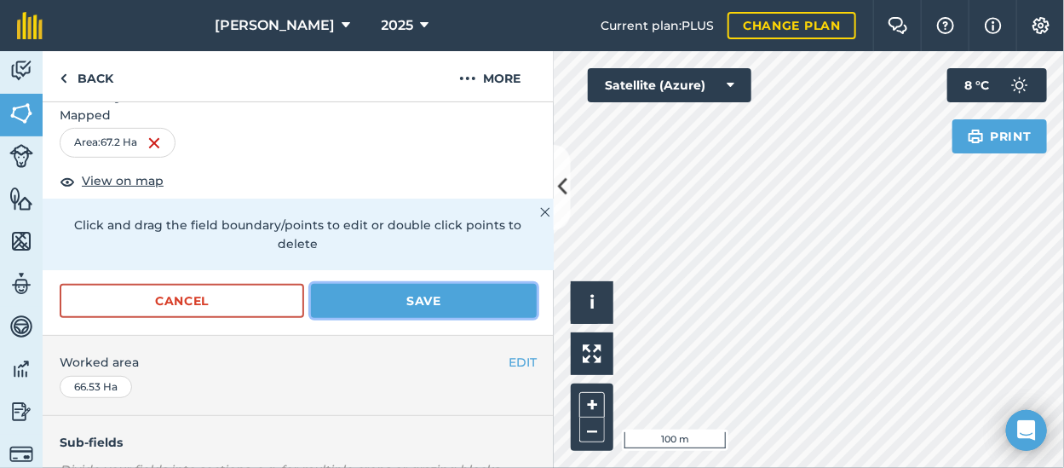
click at [412, 301] on button "Save" at bounding box center [424, 301] width 226 height 34
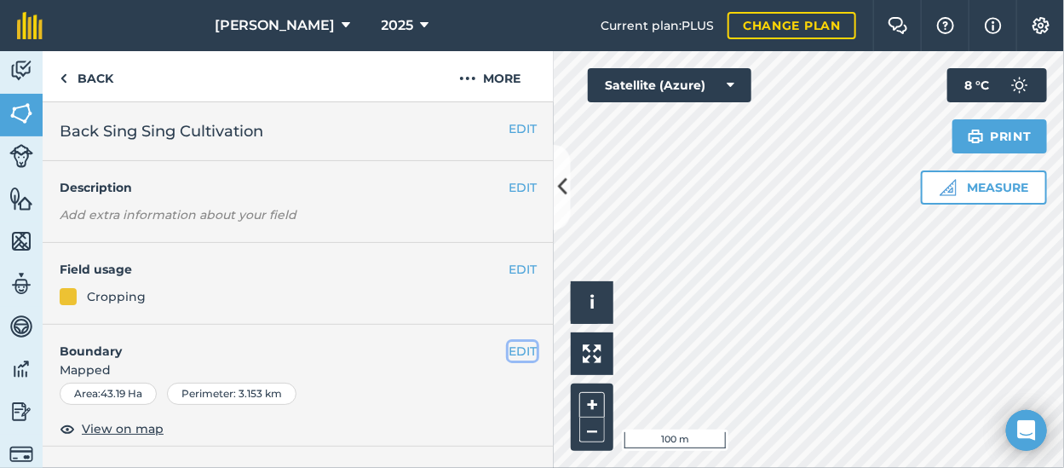
click at [516, 350] on button "EDIT" at bounding box center [522, 350] width 28 height 19
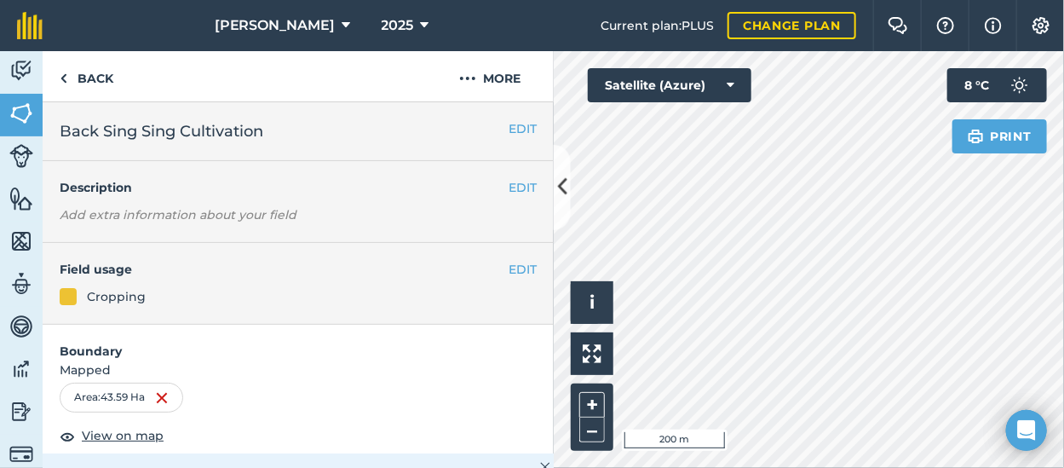
click at [762, 467] on html "Bidson 2025 Current plan : PLUS Change plan Farm Chat Help Info Settings Bidson…" at bounding box center [532, 234] width 1064 height 468
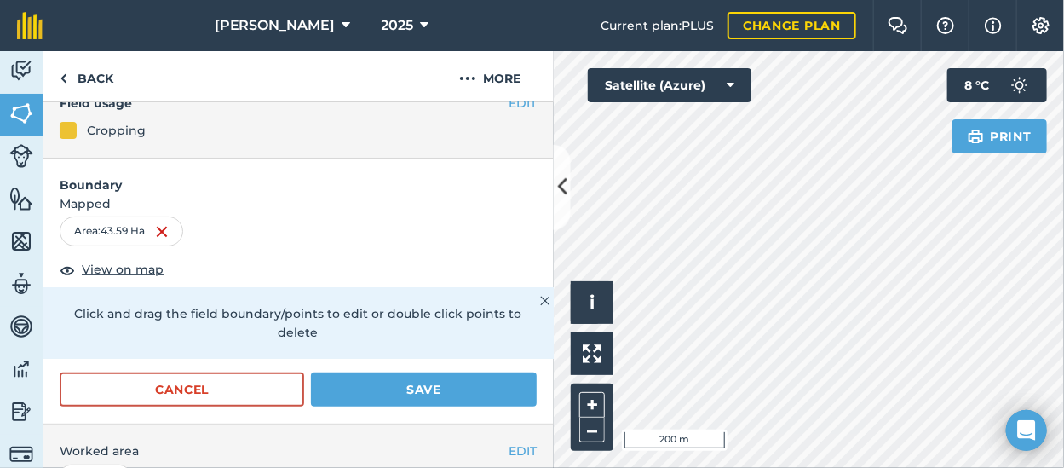
scroll to position [170, 0]
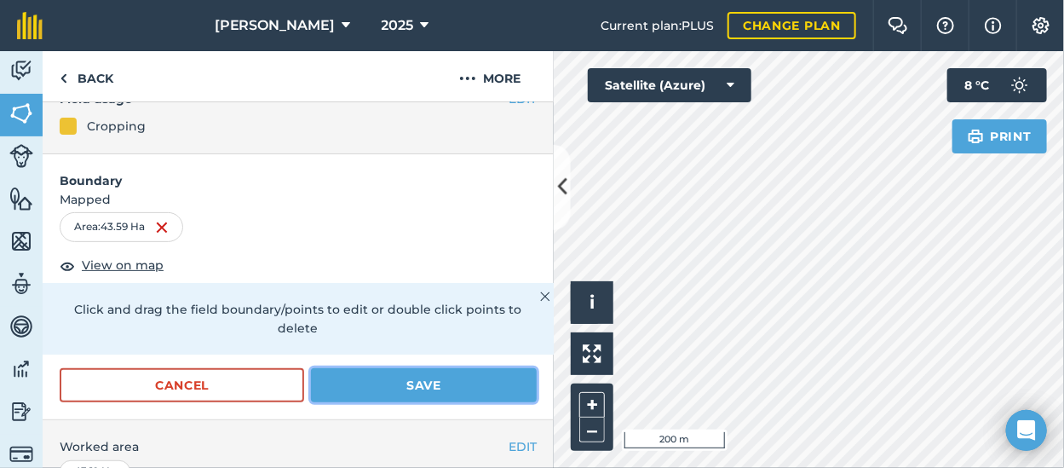
click at [474, 390] on button "Save" at bounding box center [424, 385] width 226 height 34
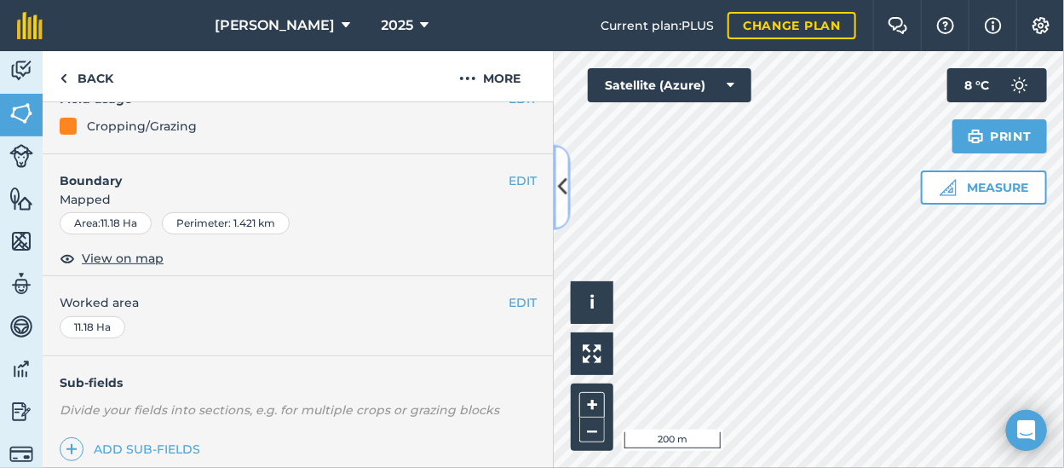
click at [564, 184] on icon at bounding box center [561, 187] width 9 height 30
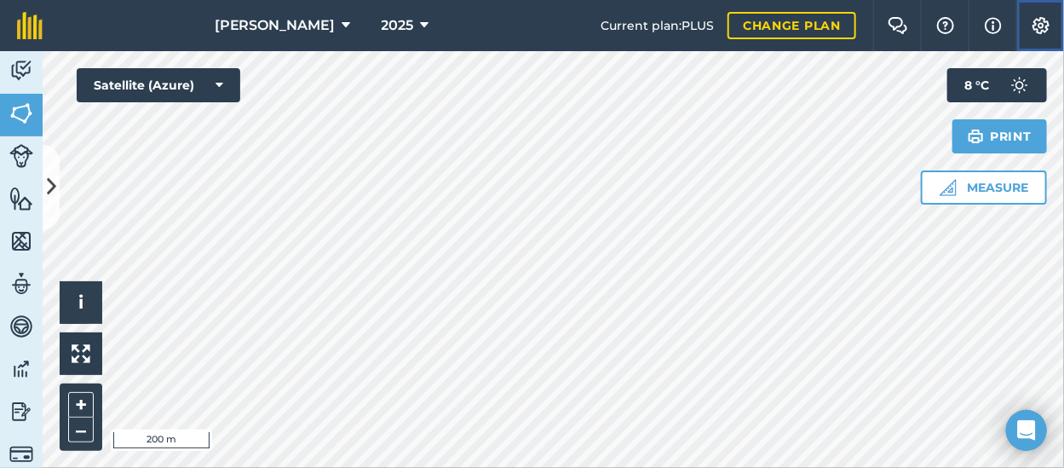
click at [1042, 20] on img at bounding box center [1040, 25] width 20 height 17
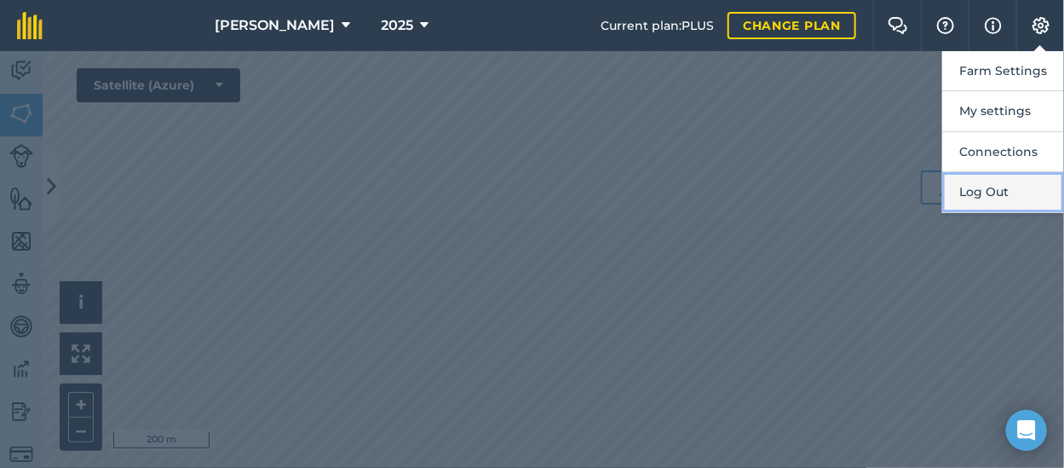
click at [989, 193] on button "Log Out" at bounding box center [1003, 192] width 122 height 40
